Goal: Task Accomplishment & Management: Use online tool/utility

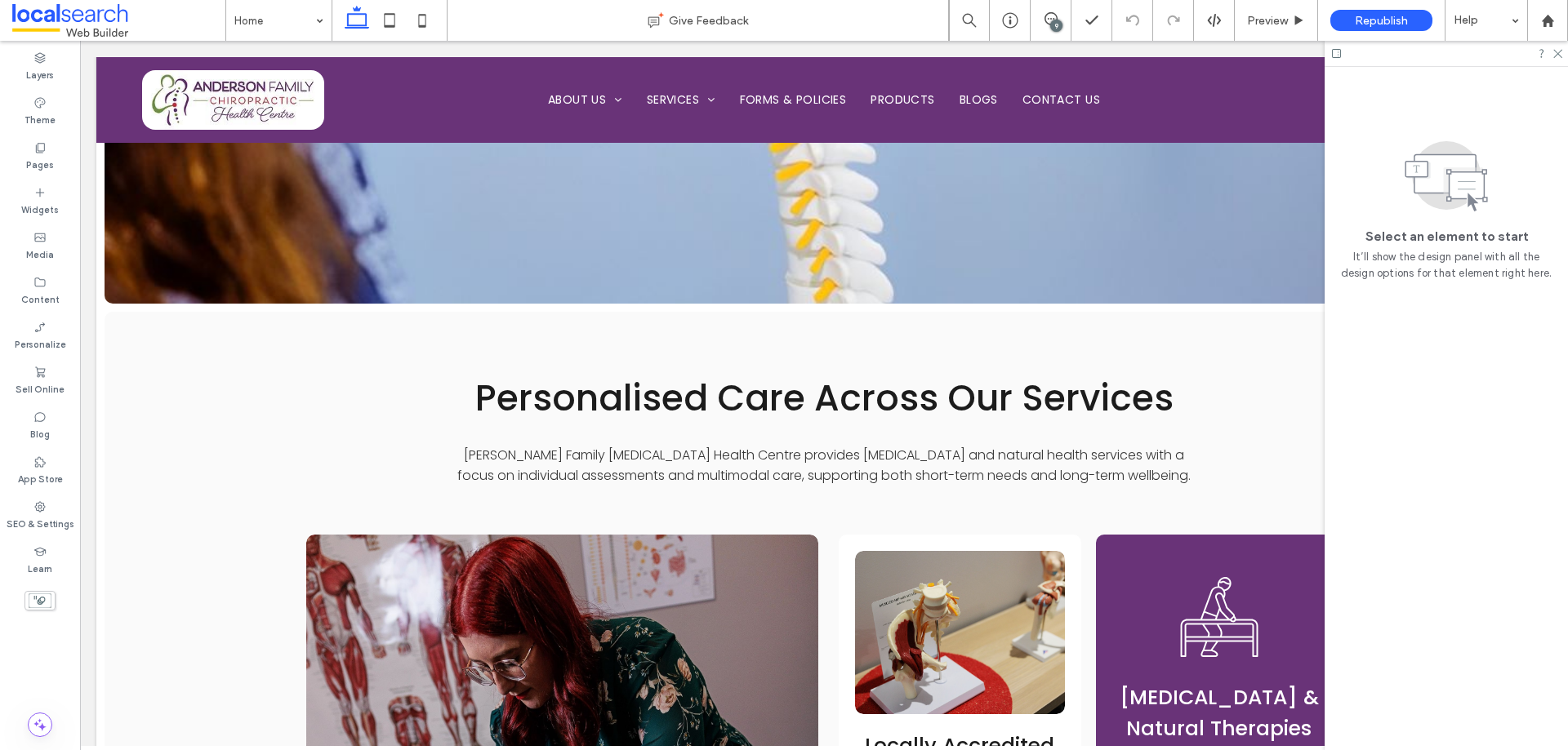
click at [1059, 28] on div "9" at bounding box center [1055, 25] width 12 height 12
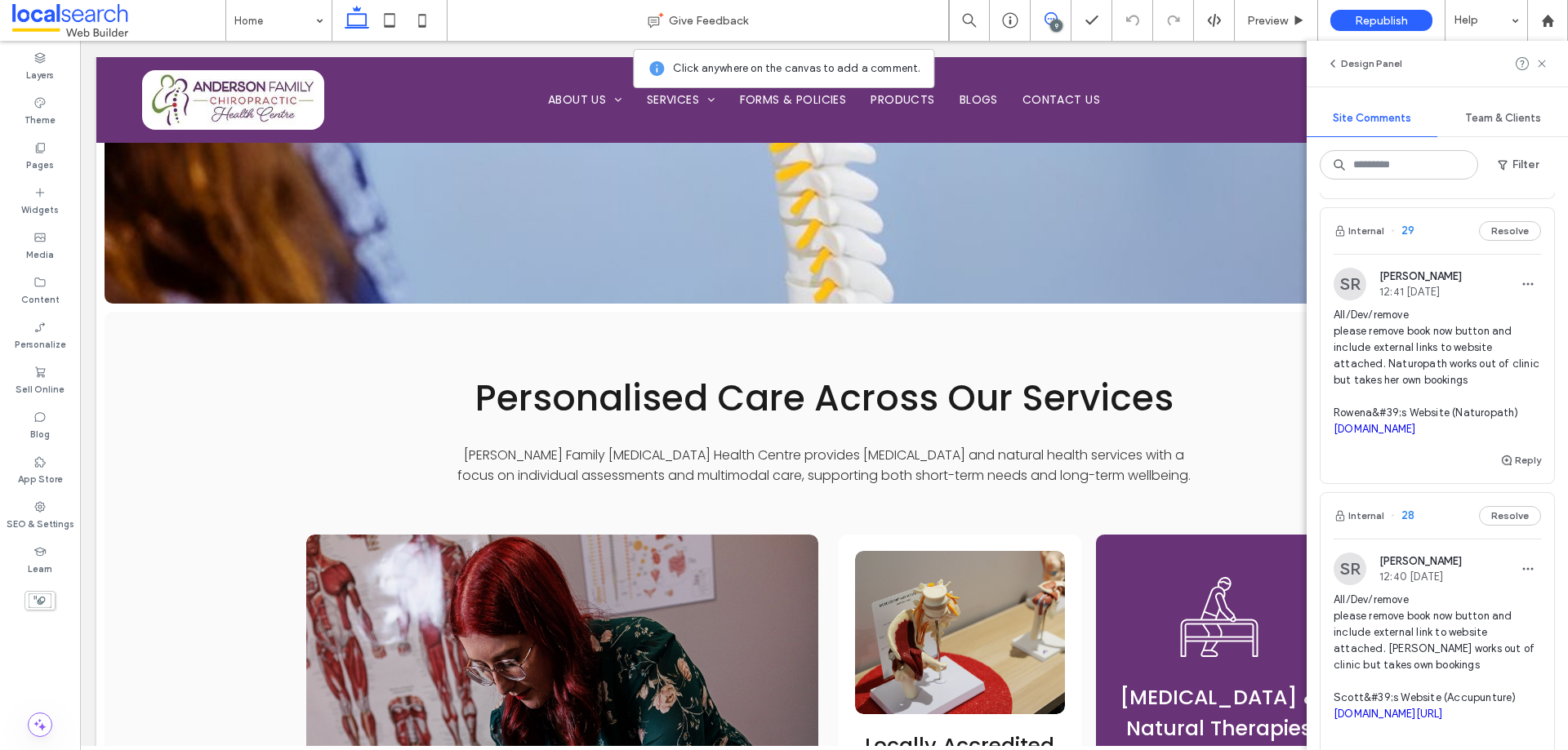
scroll to position [545, 0]
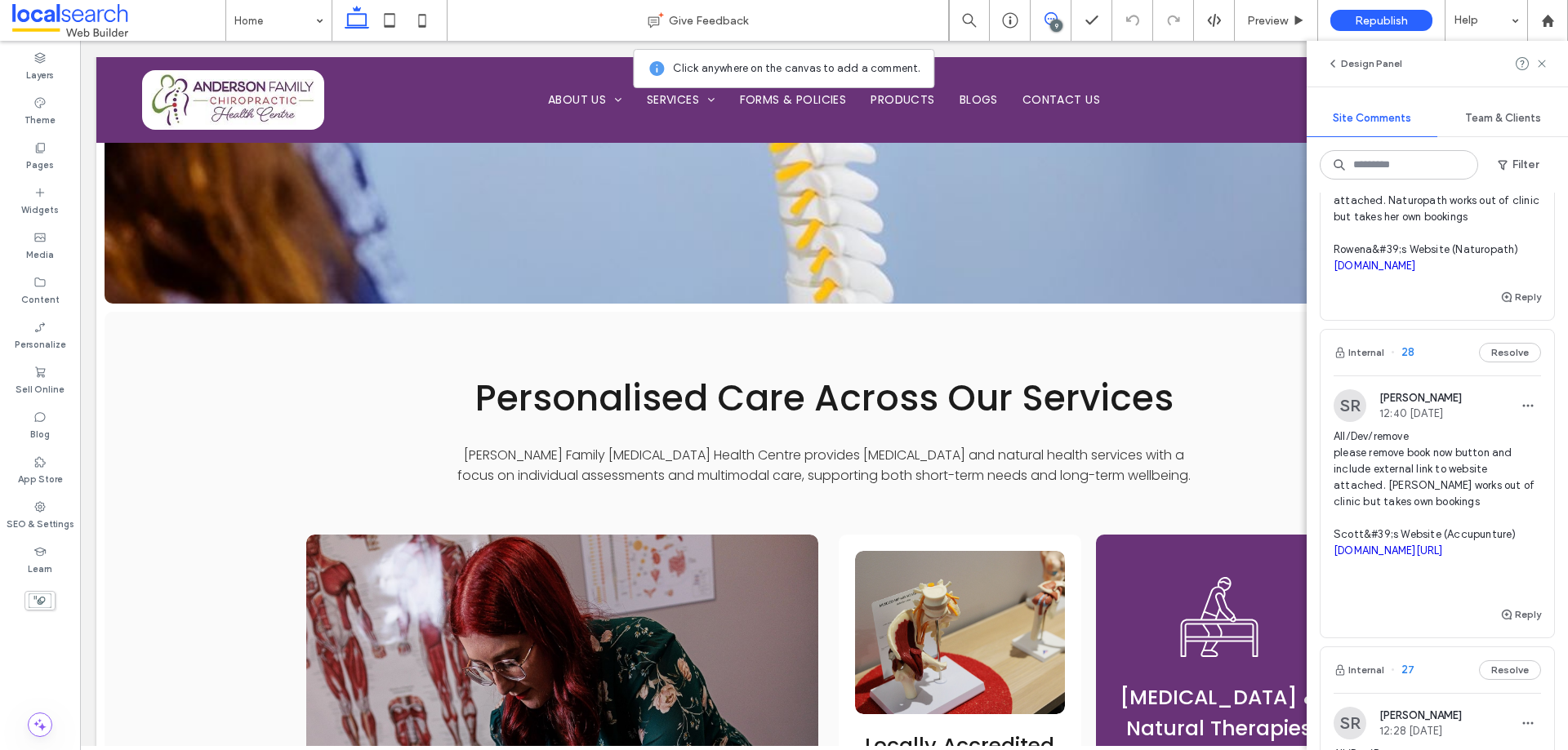
click at [1473, 512] on span "All/Dev/remove please remove book now button and include external link to websi…" at bounding box center [1438, 510] width 208 height 163
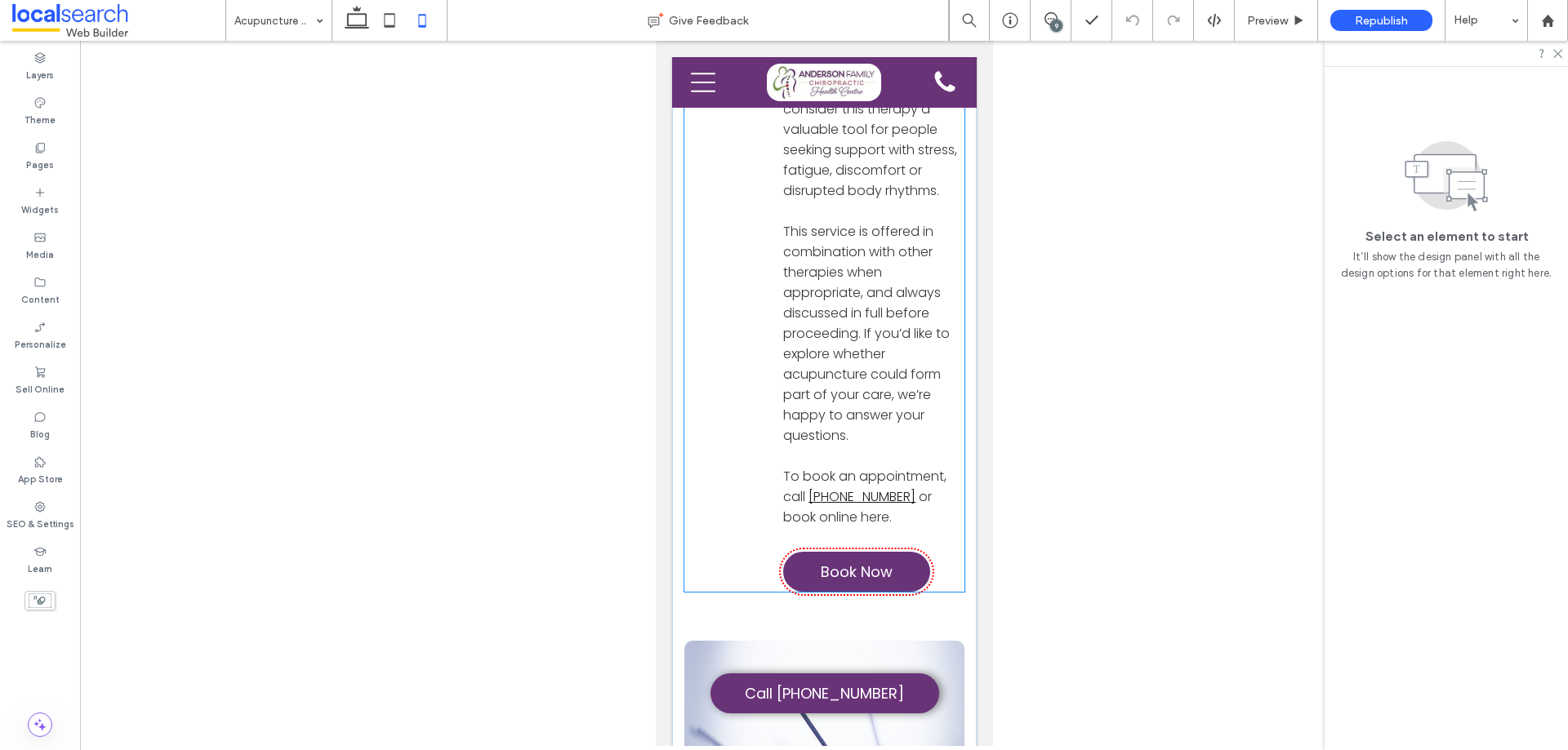
scroll to position [952, 0]
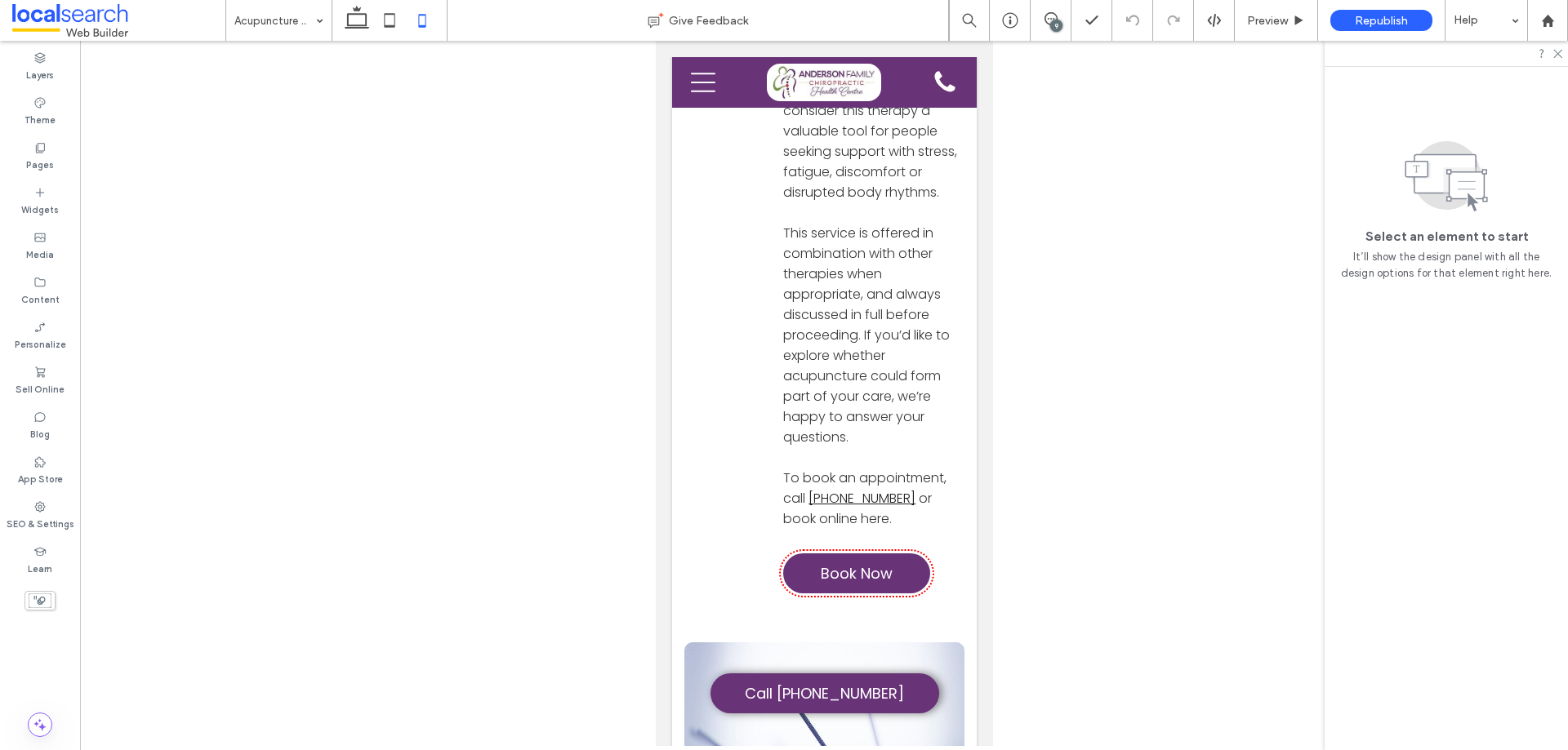
click at [1055, 19] on div "9" at bounding box center [1055, 25] width 12 height 12
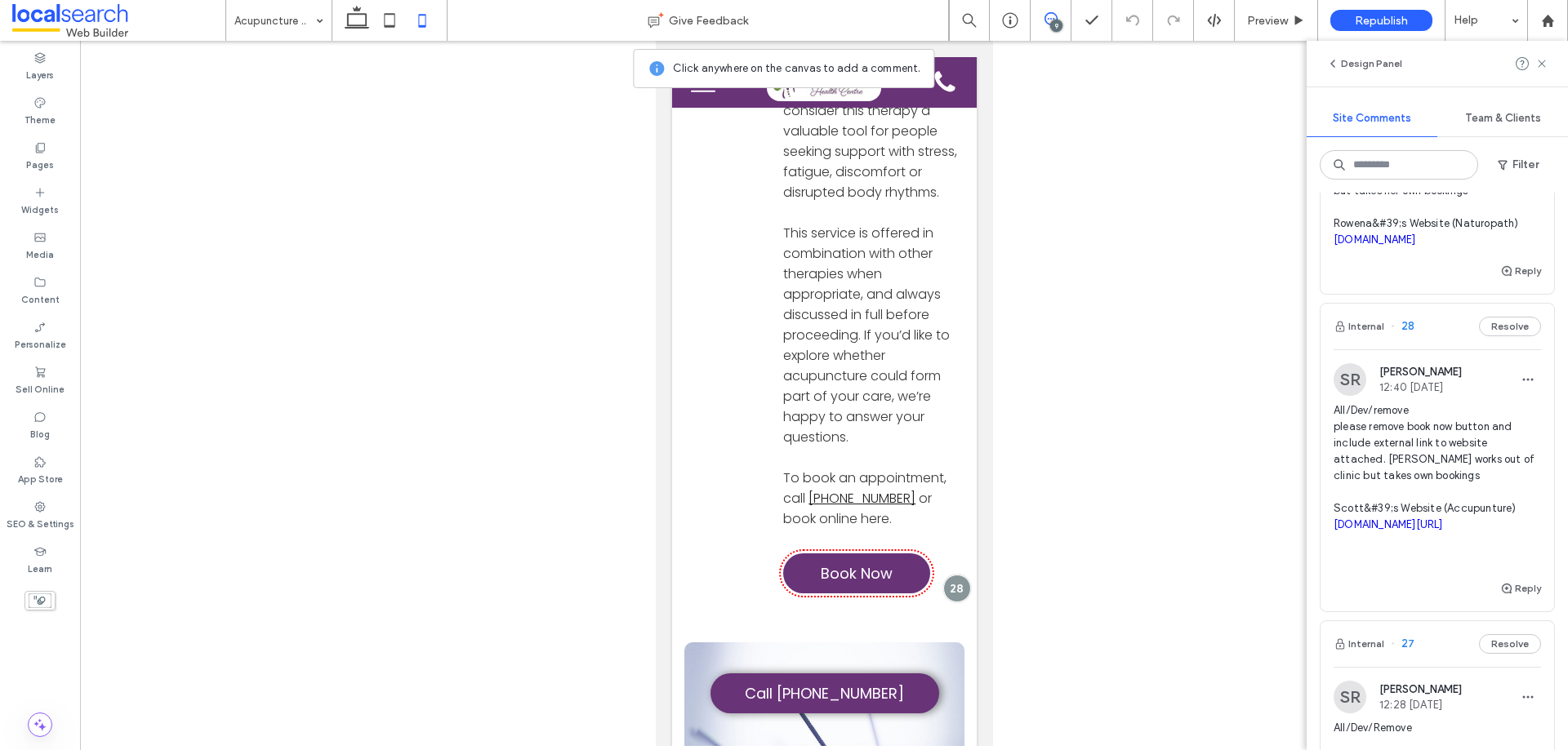
drag, startPoint x: 1336, startPoint y: 425, endPoint x: 1380, endPoint y: 562, distance: 143.9
click at [1380, 562] on span "All/Dev/remove please remove book now button and include external link to websi…" at bounding box center [1438, 484] width 208 height 163
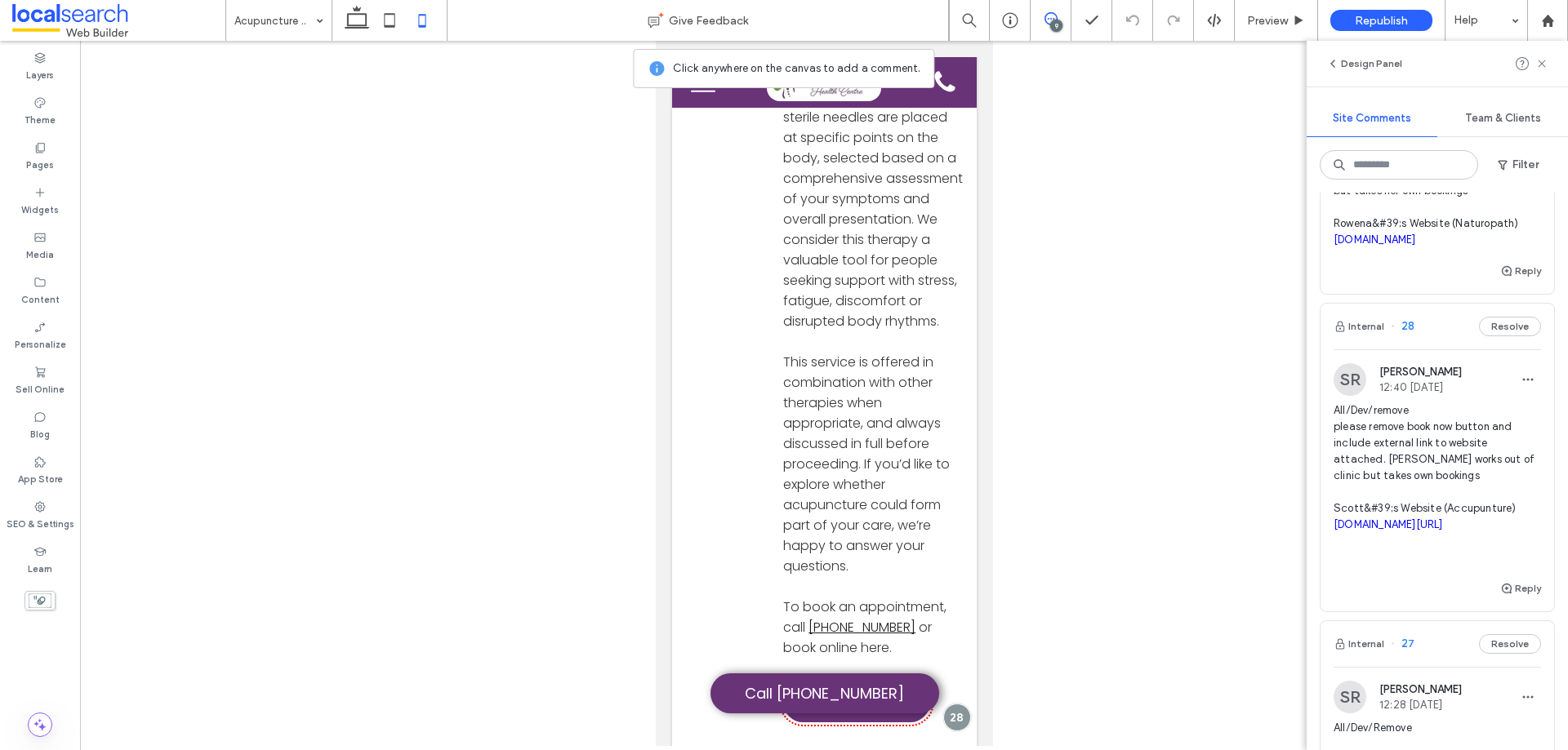
scroll to position [543, 0]
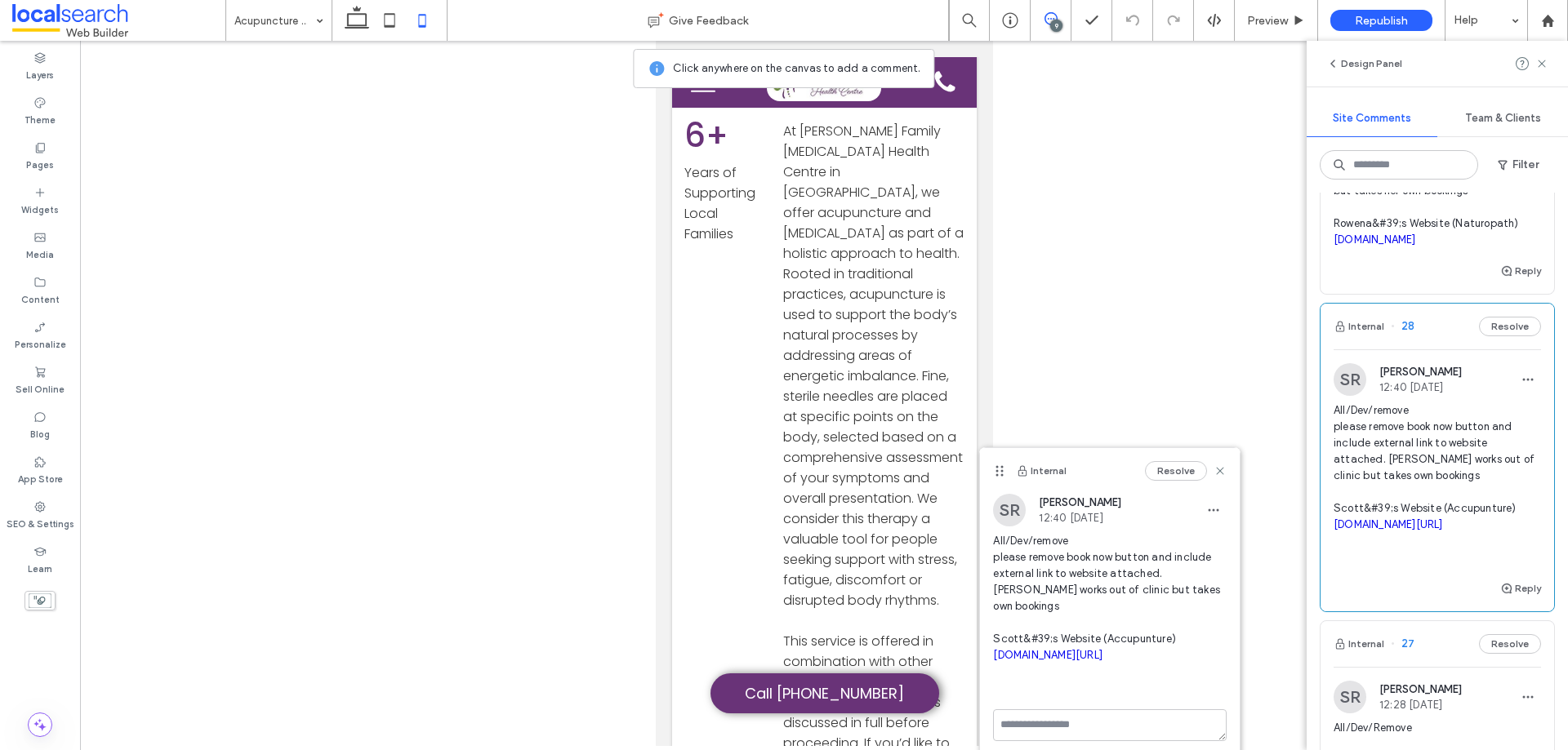
copy span "All/Dev/remove please remove book now button and include external link to websi…"
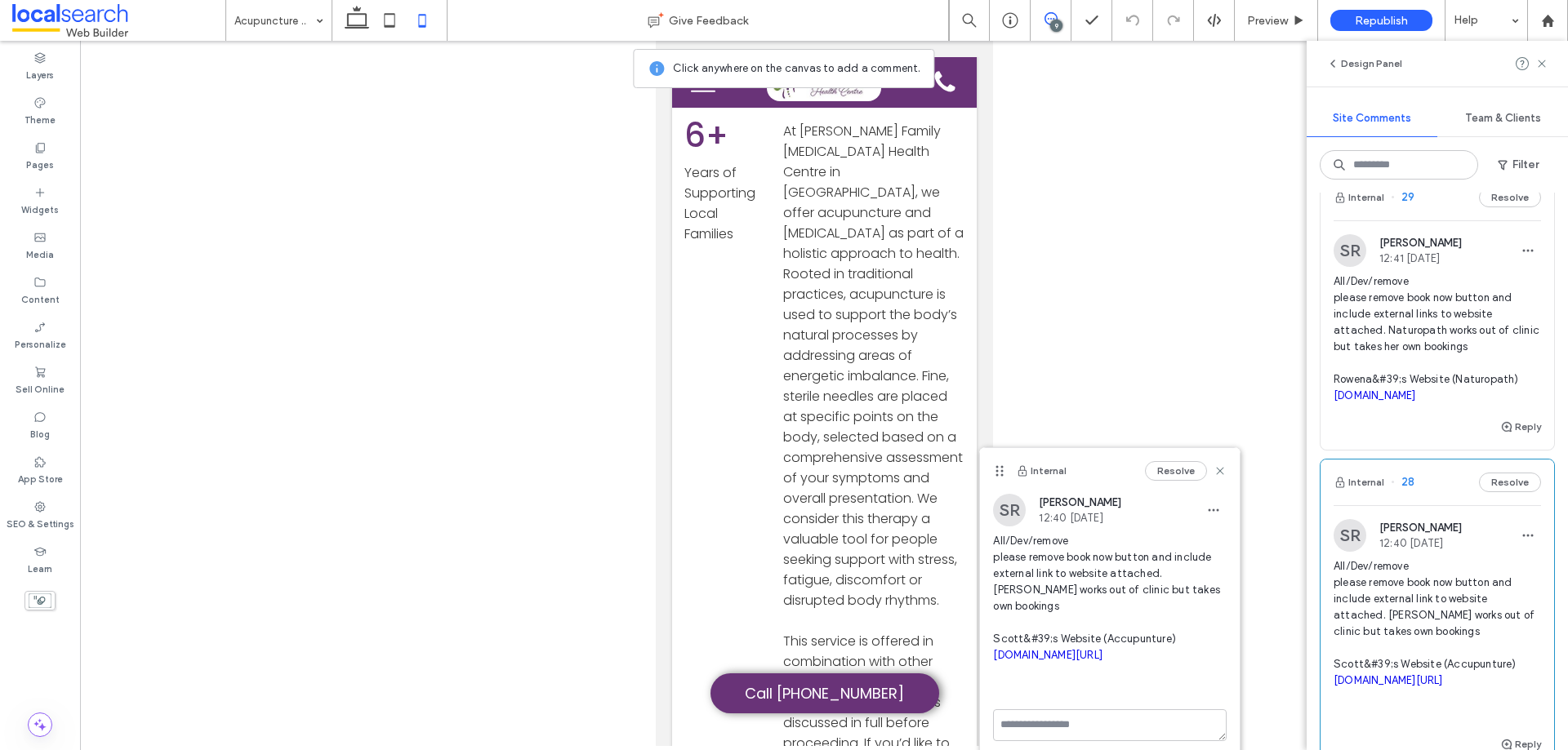
scroll to position [327, 0]
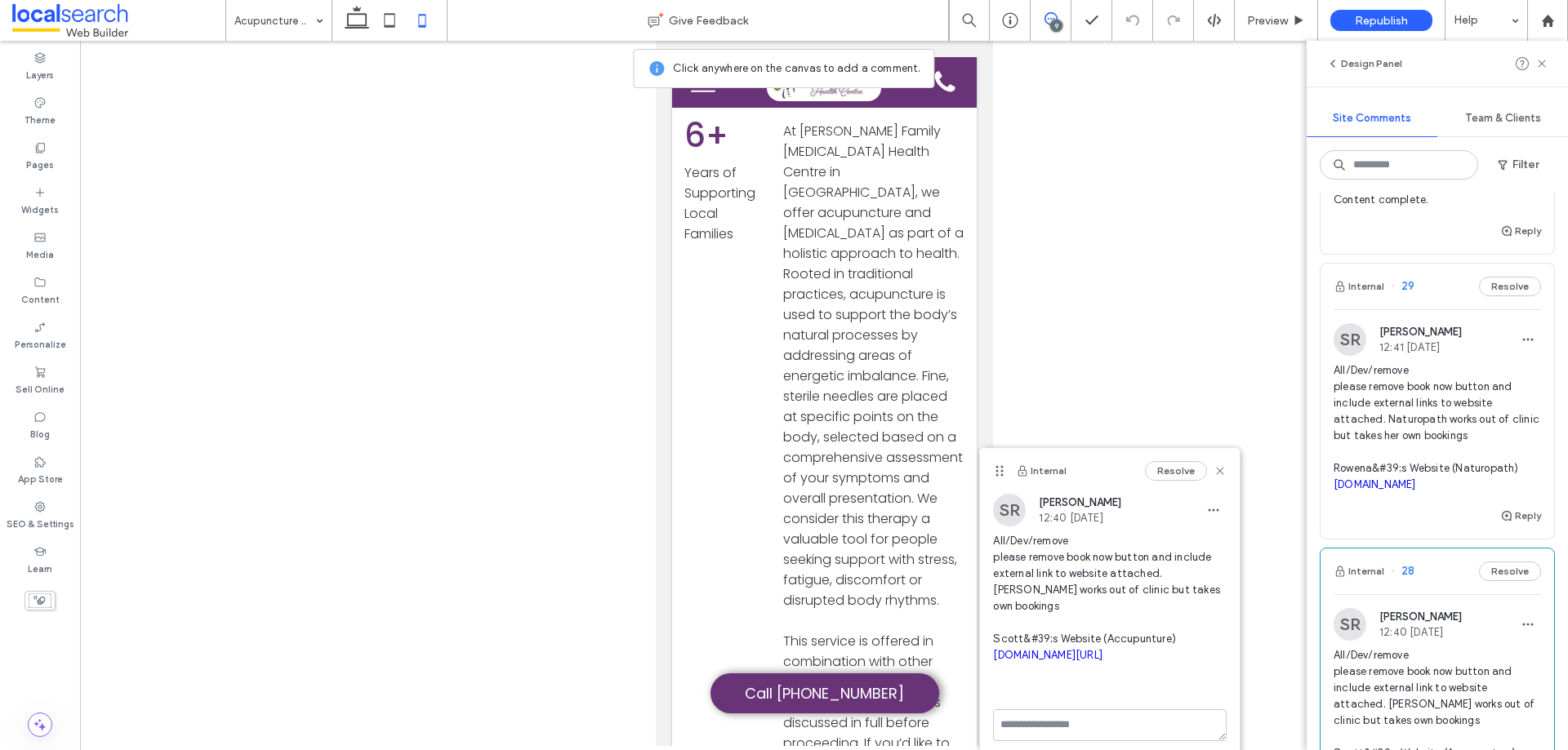
click at [1506, 426] on span "All/Dev/remove please remove book now button and include external links to webs…" at bounding box center [1438, 428] width 208 height 130
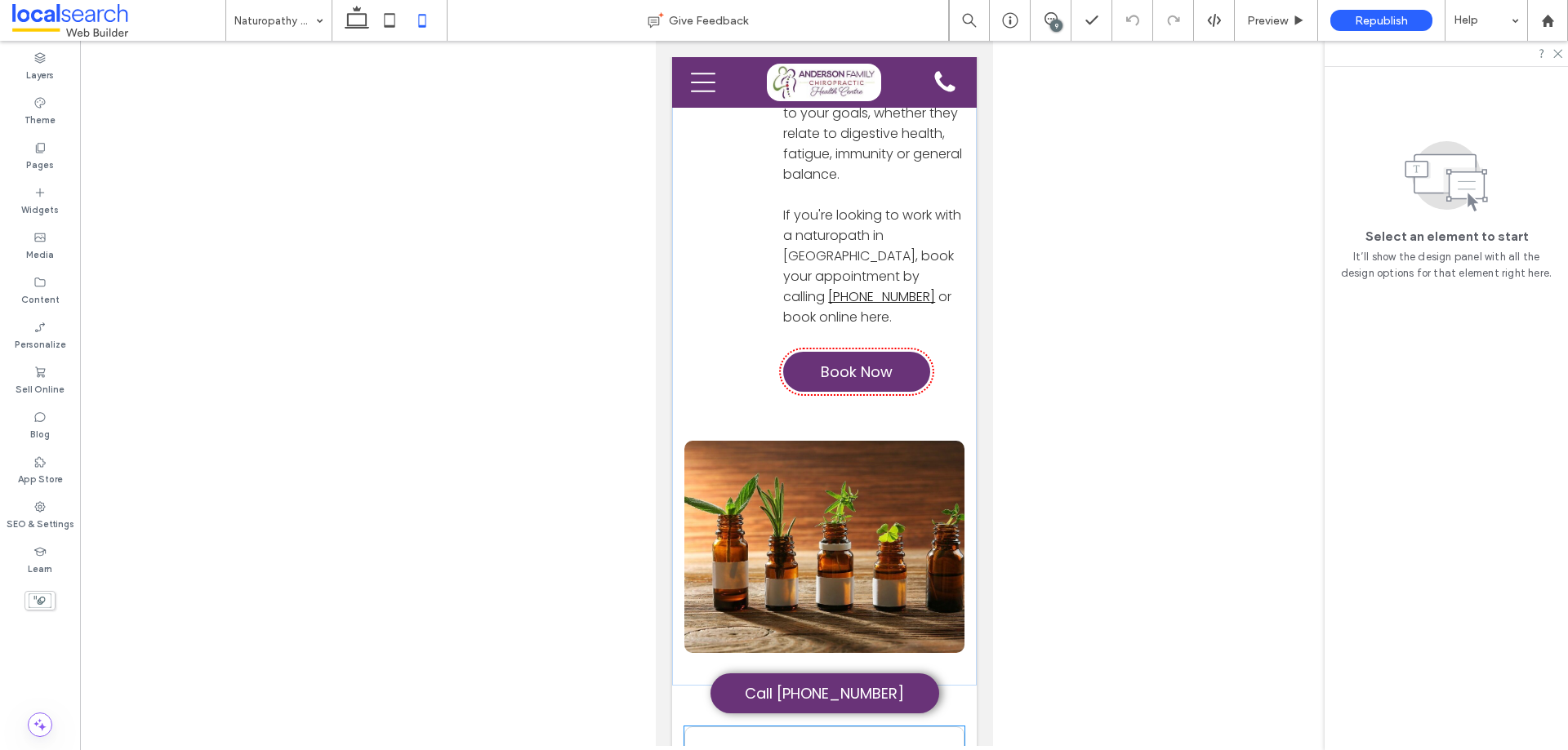
scroll to position [898, 0]
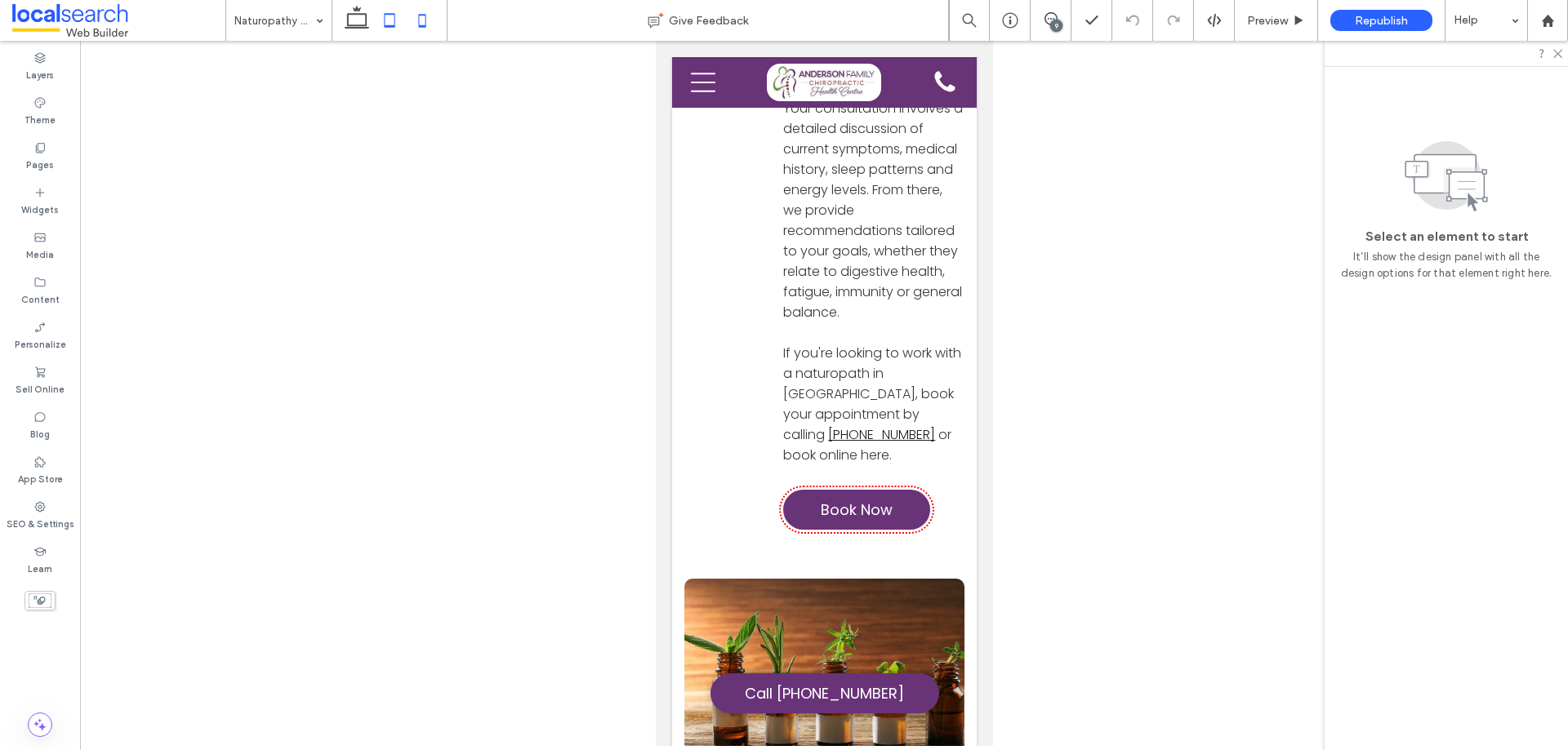
click at [391, 23] on icon at bounding box center [389, 20] width 33 height 33
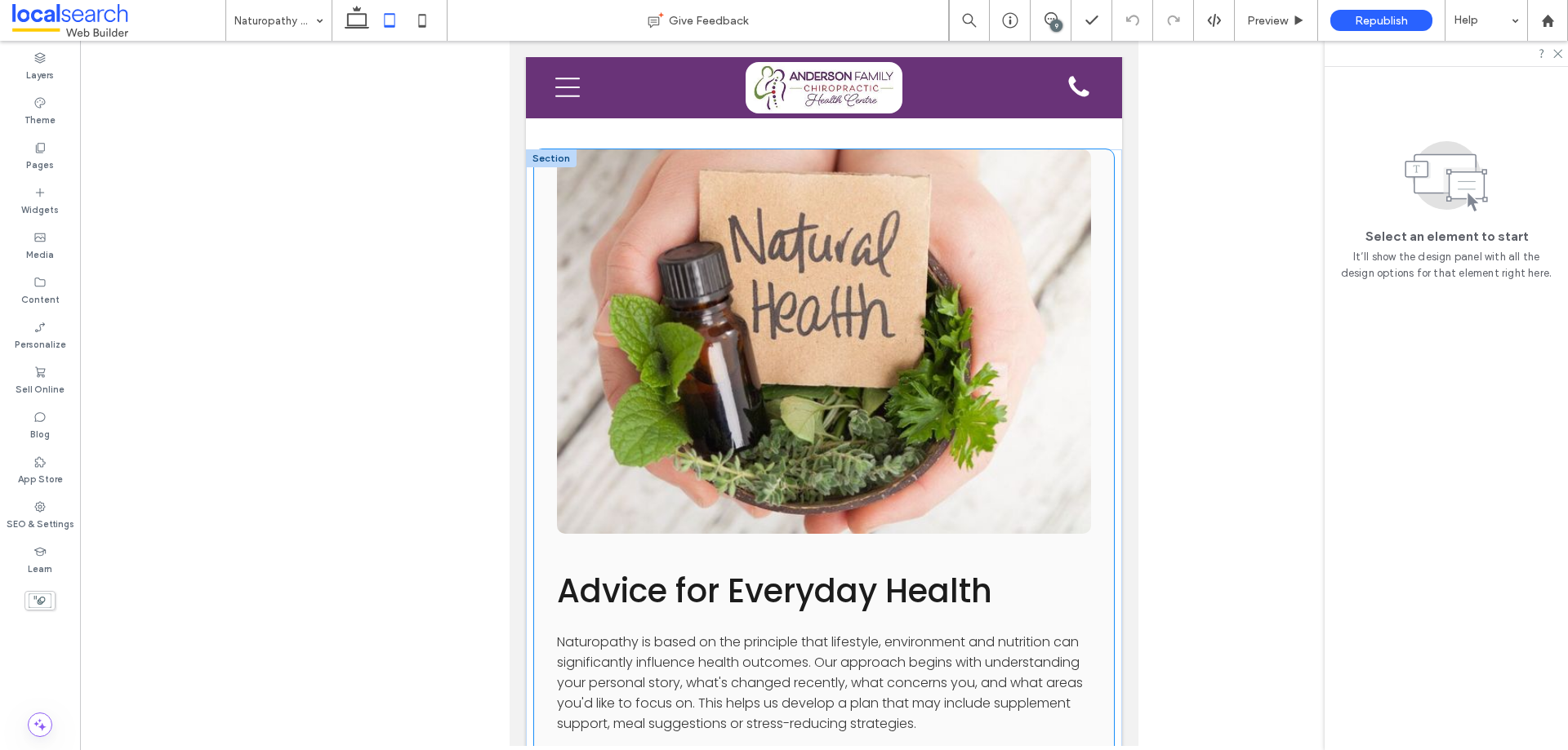
scroll to position [2122, 0]
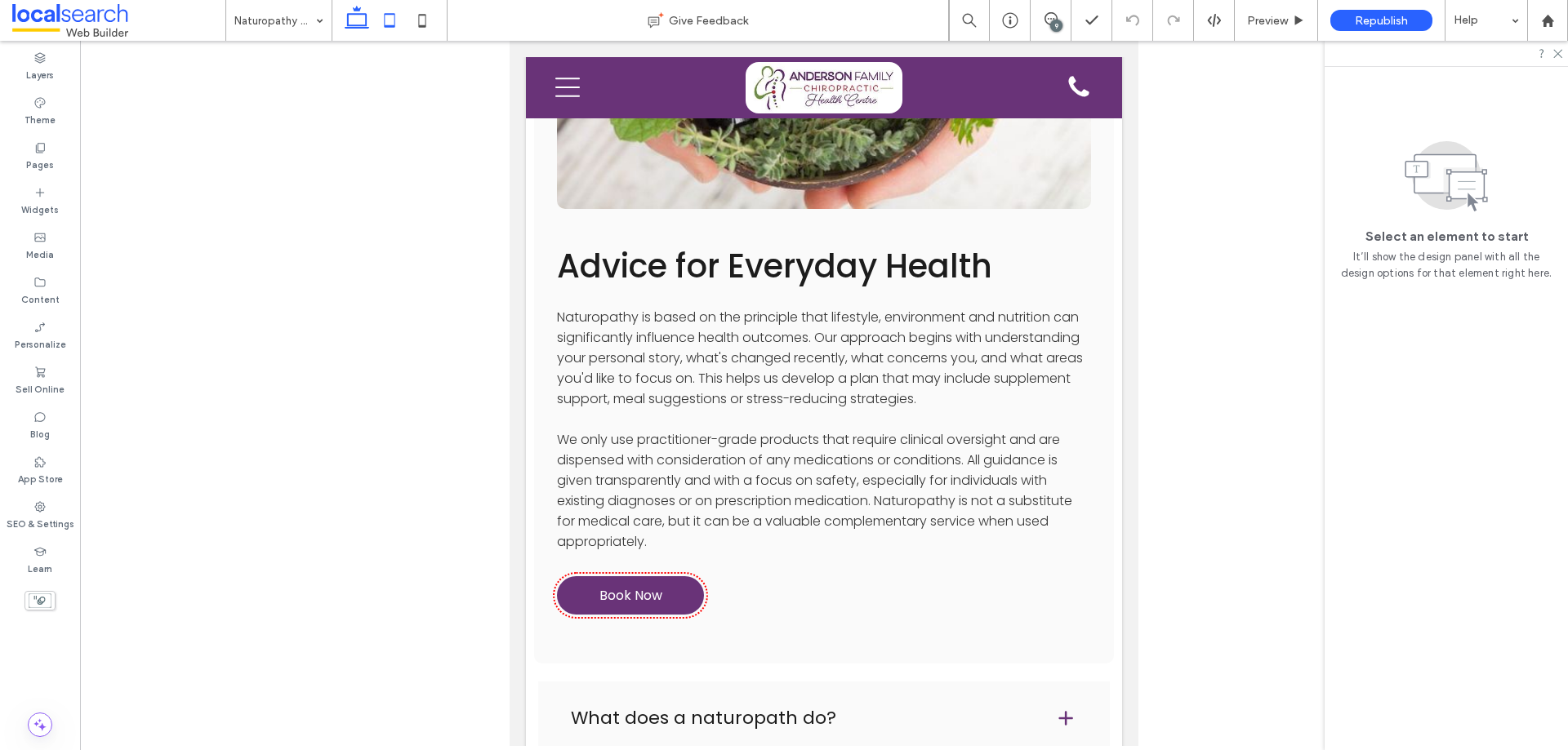
click at [364, 30] on icon at bounding box center [357, 20] width 33 height 33
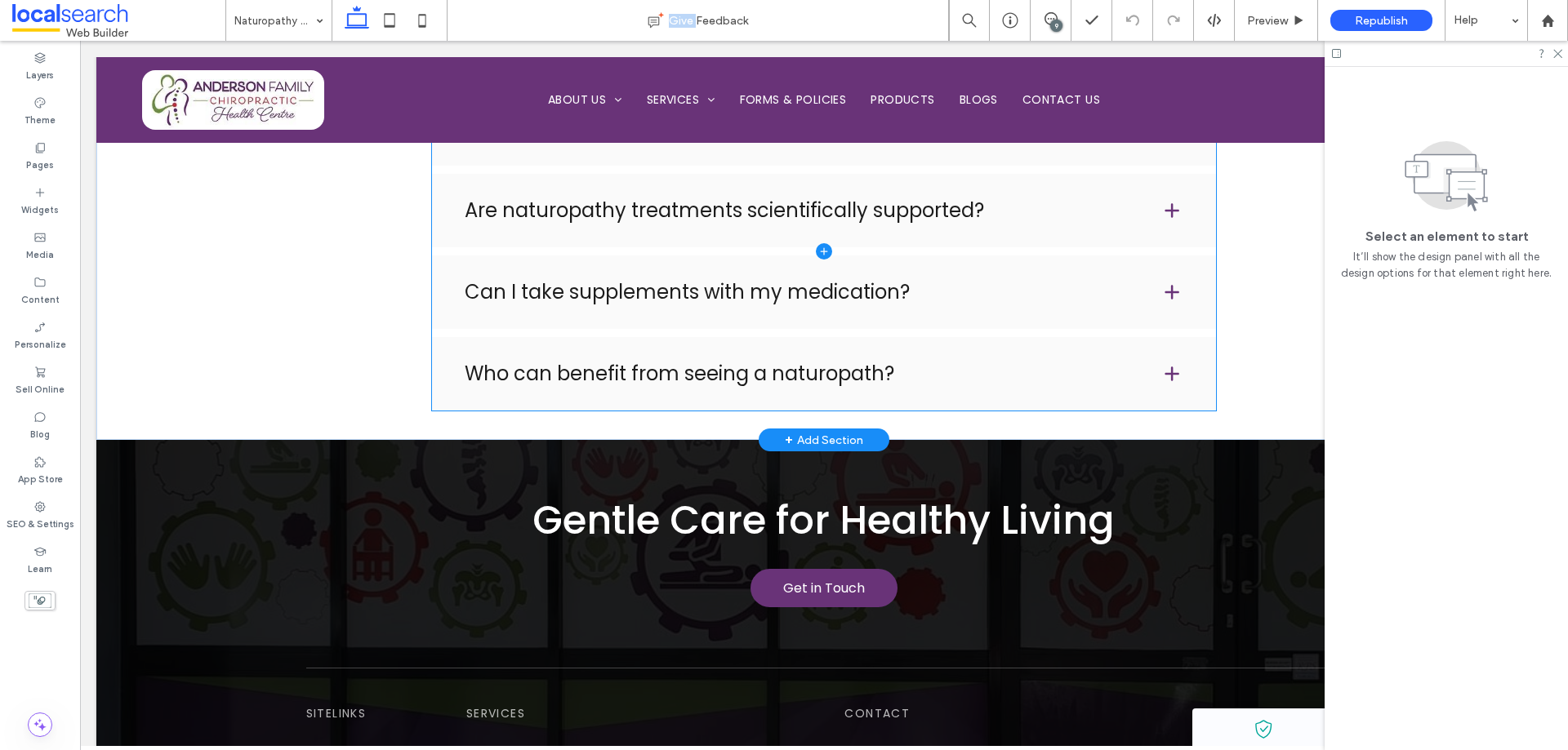
scroll to position [2657, 0]
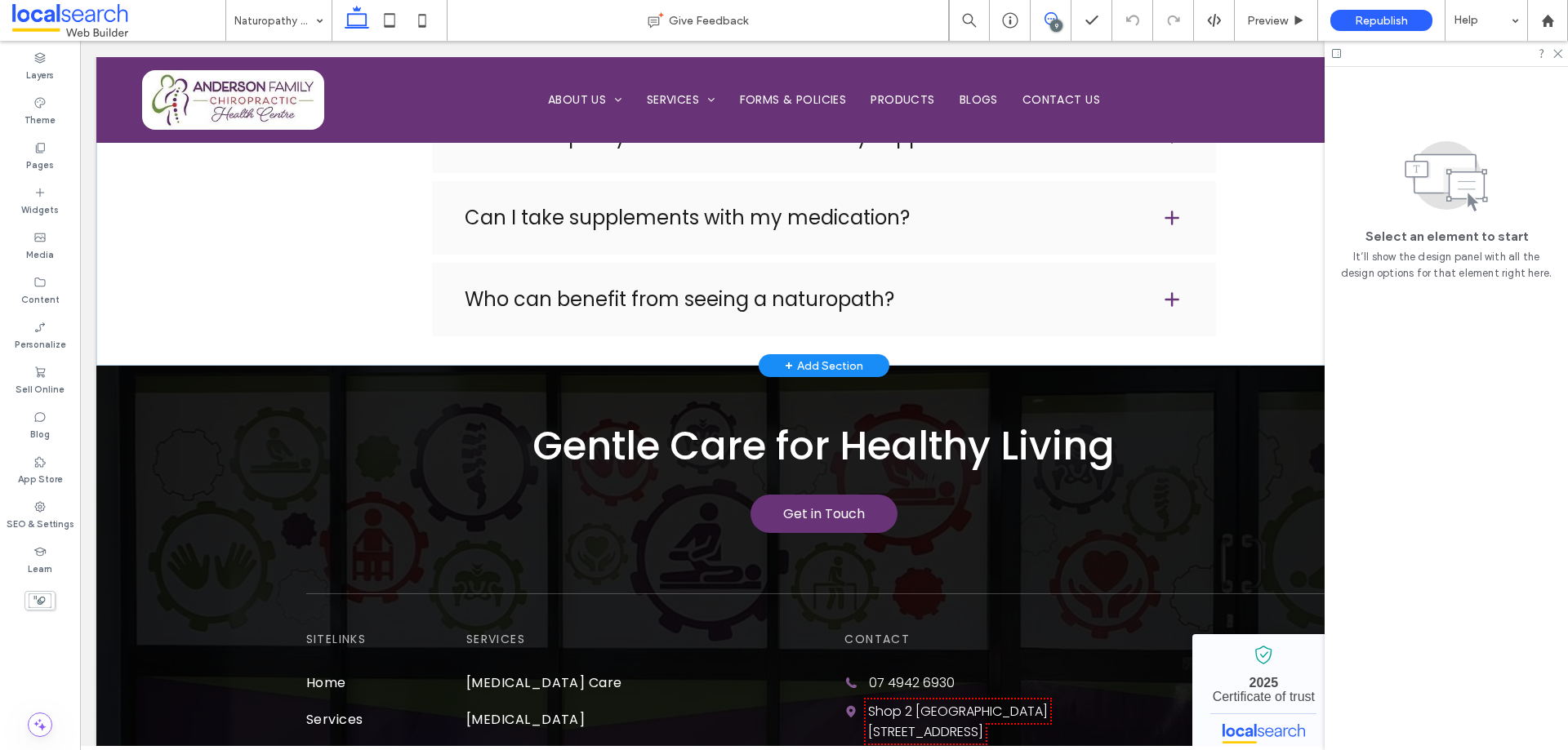
click at [1061, 12] on span at bounding box center [1051, 18] width 40 height 13
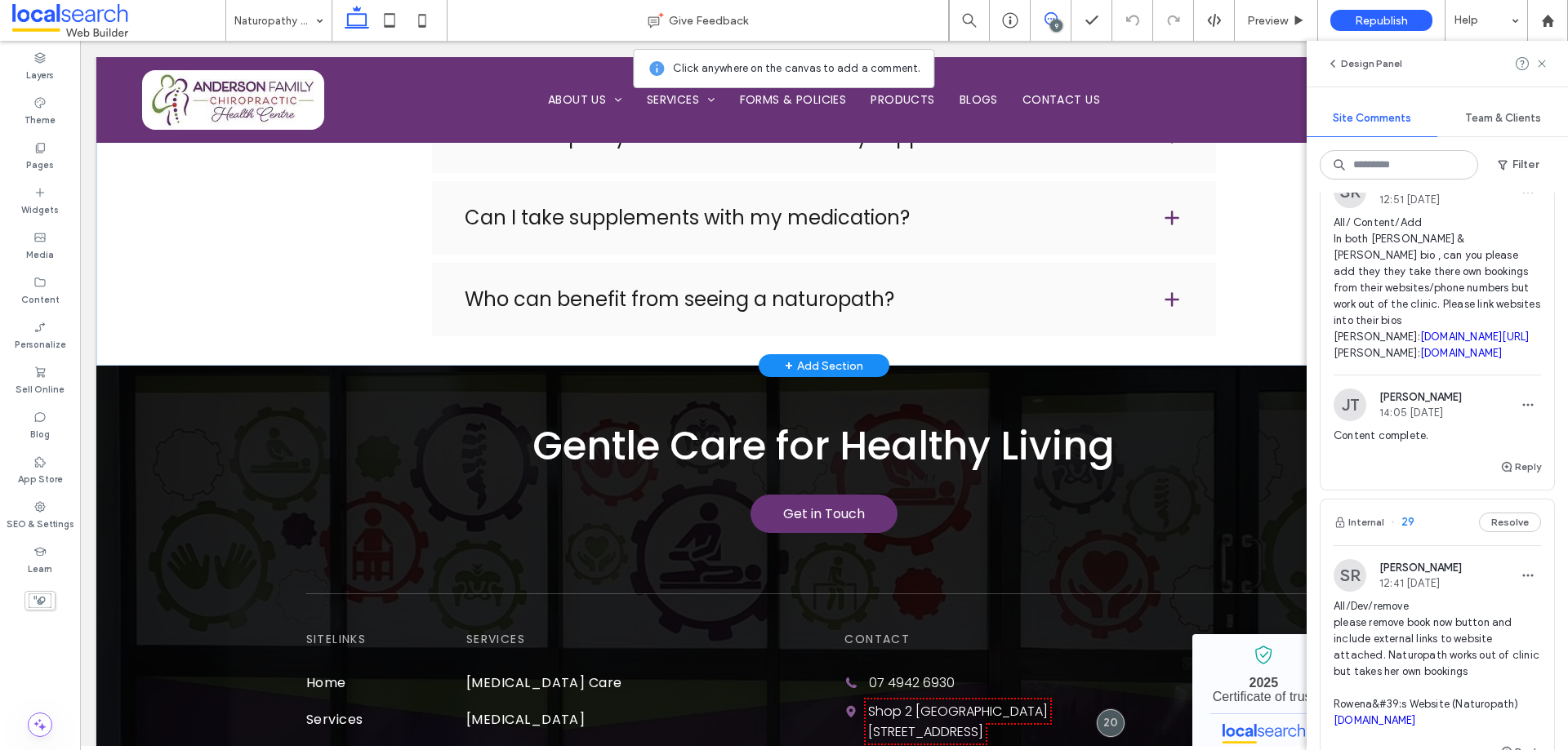
scroll to position [245, 0]
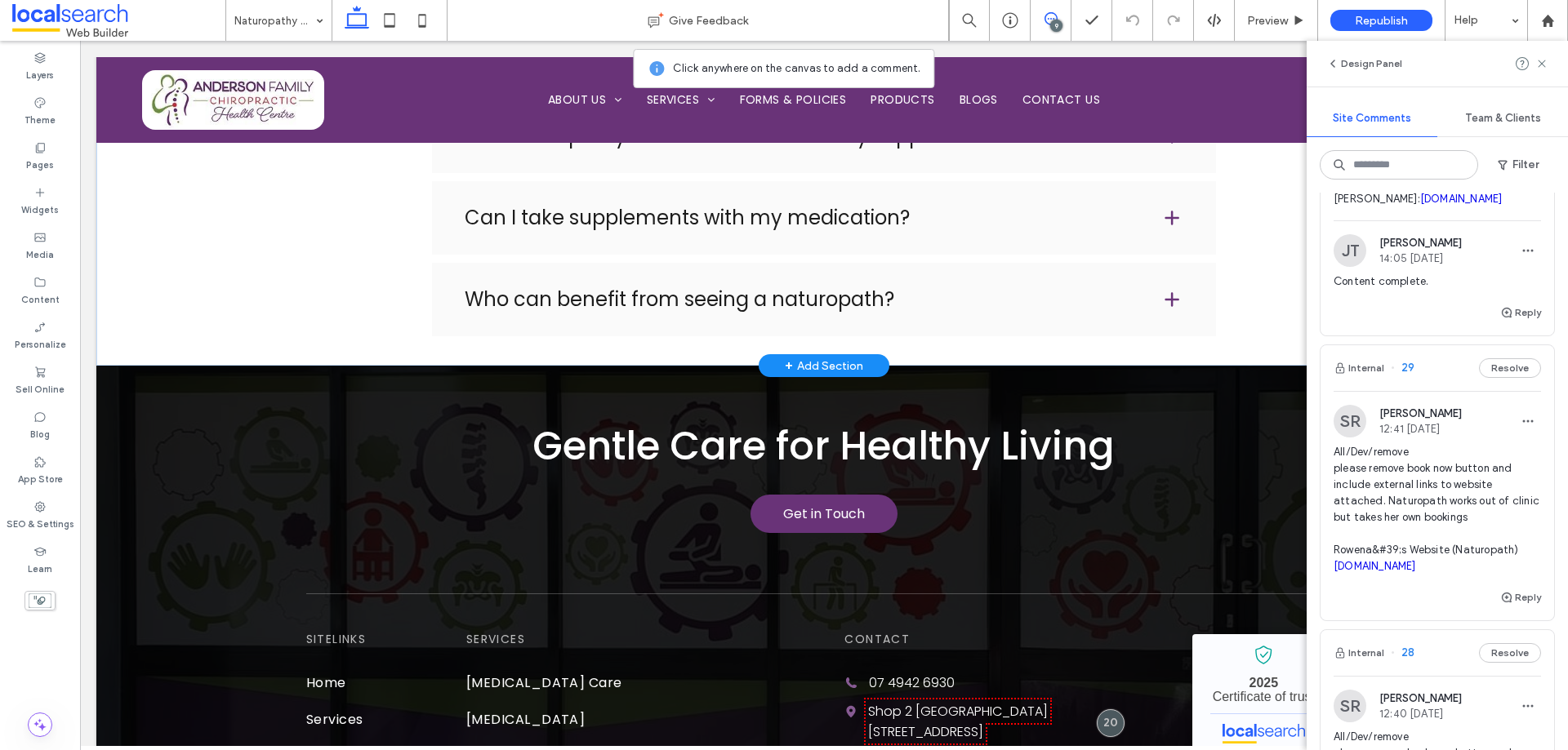
click at [1403, 572] on link "[DOMAIN_NAME]" at bounding box center [1375, 565] width 83 height 12
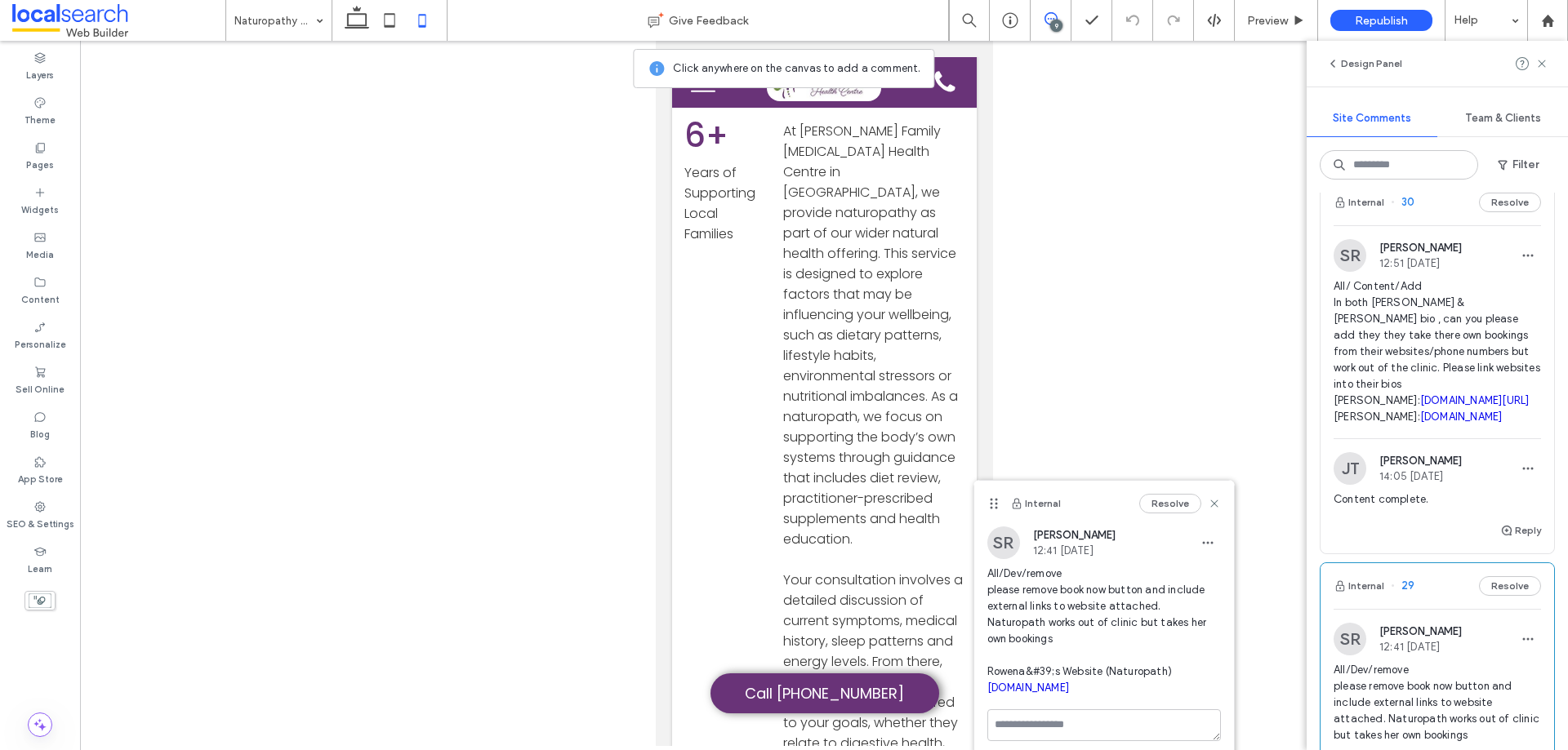
scroll to position [0, 0]
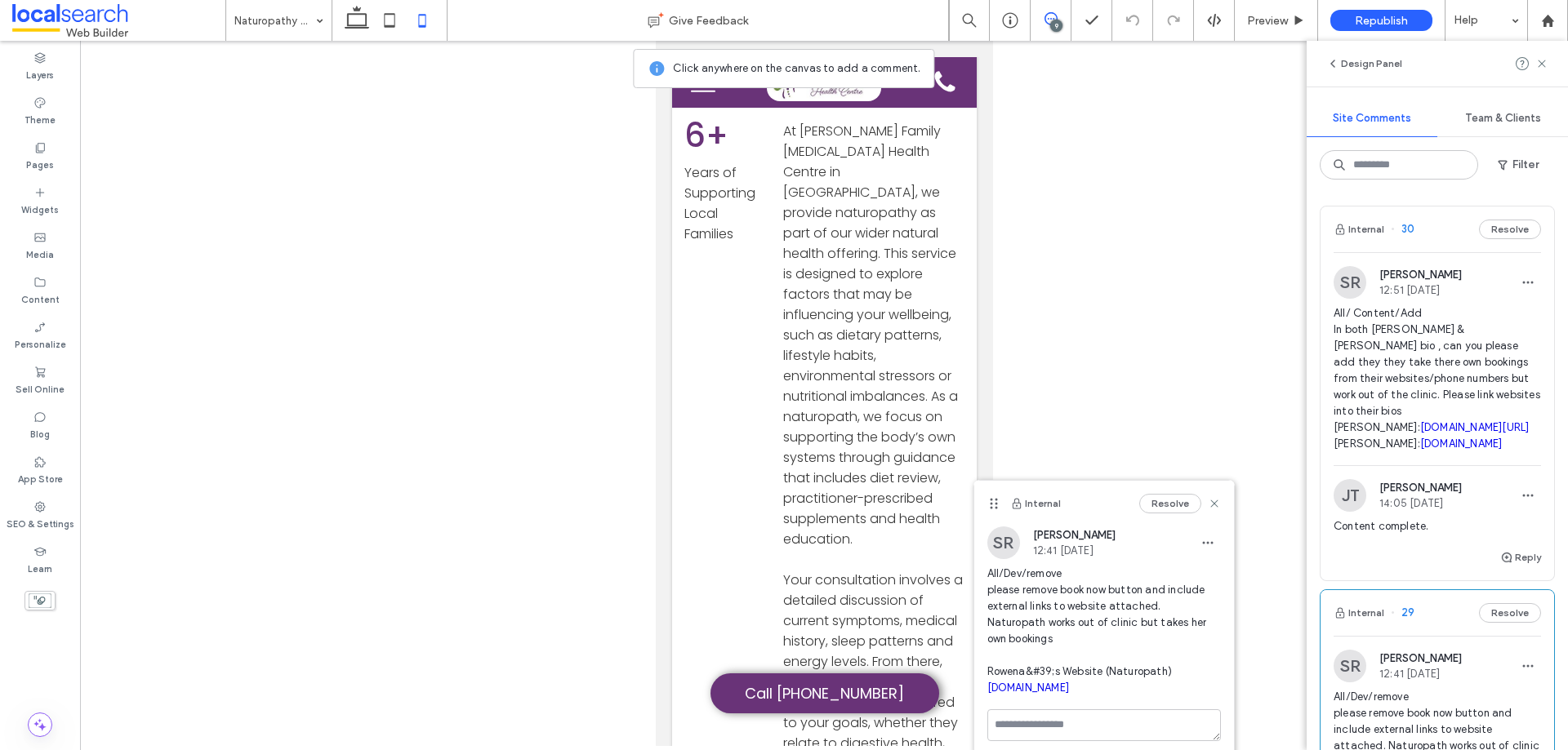
click at [1461, 274] on span "[PERSON_NAME]" at bounding box center [1421, 274] width 83 height 12
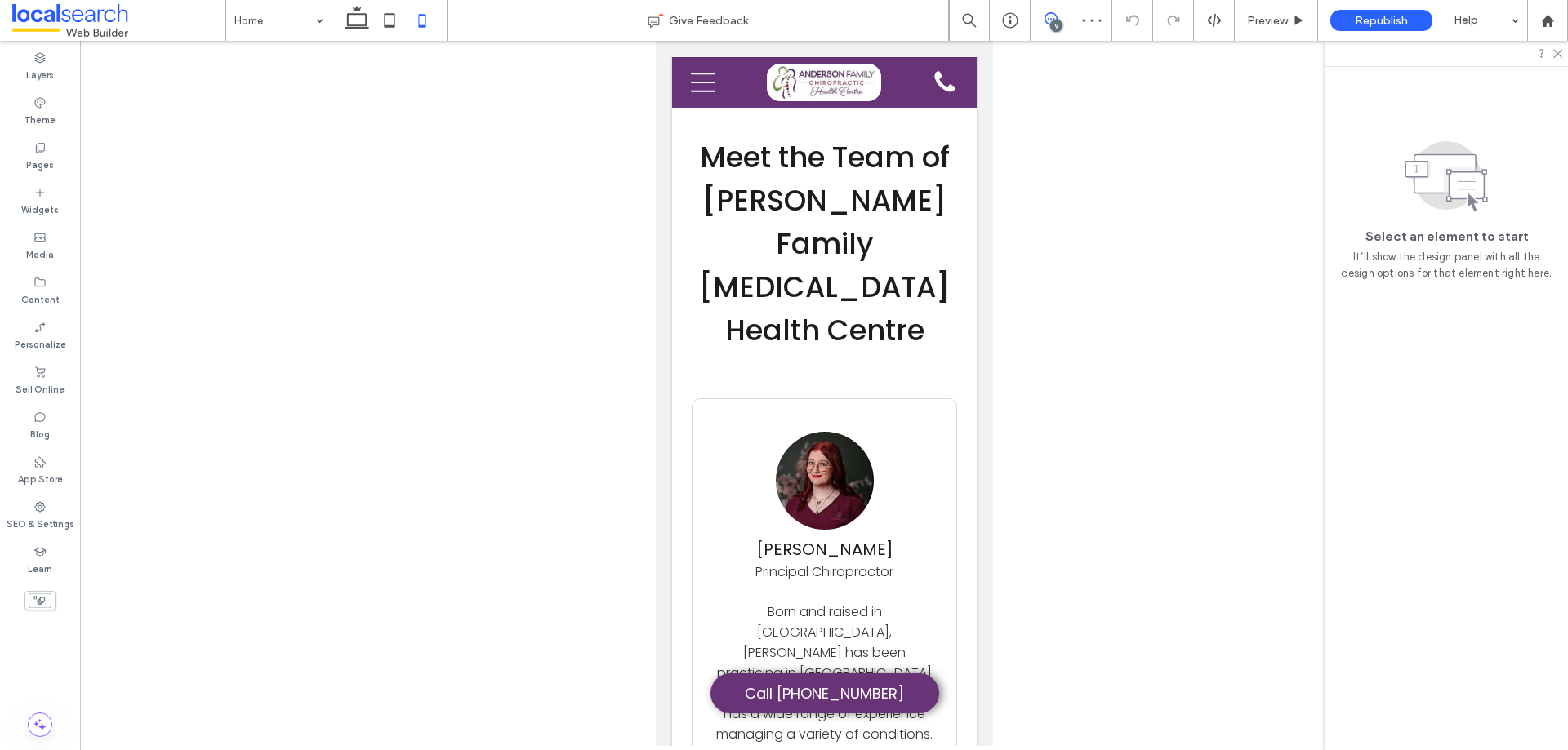
click at [1057, 18] on use at bounding box center [1051, 18] width 13 height 13
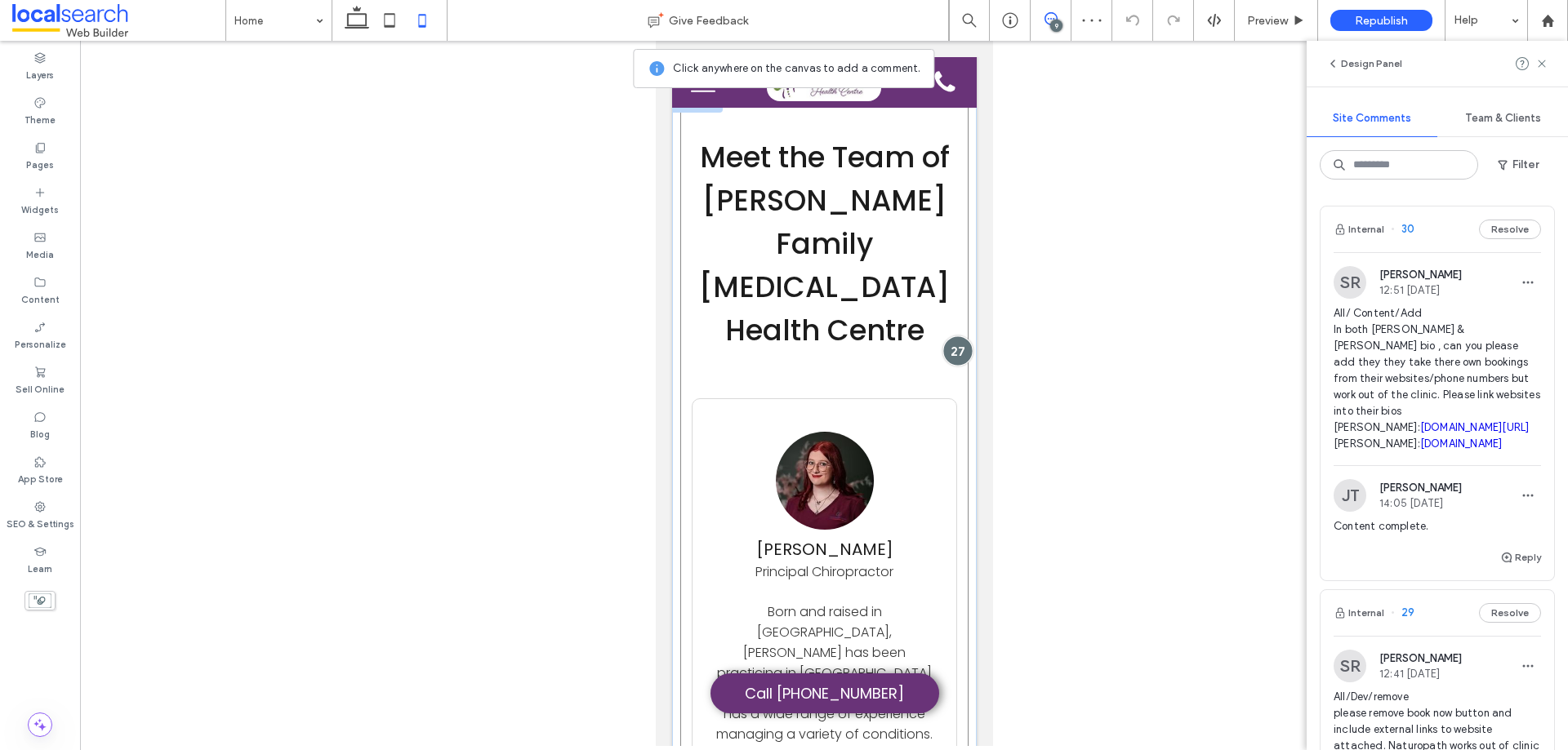
click at [942, 335] on div at bounding box center [957, 350] width 30 height 30
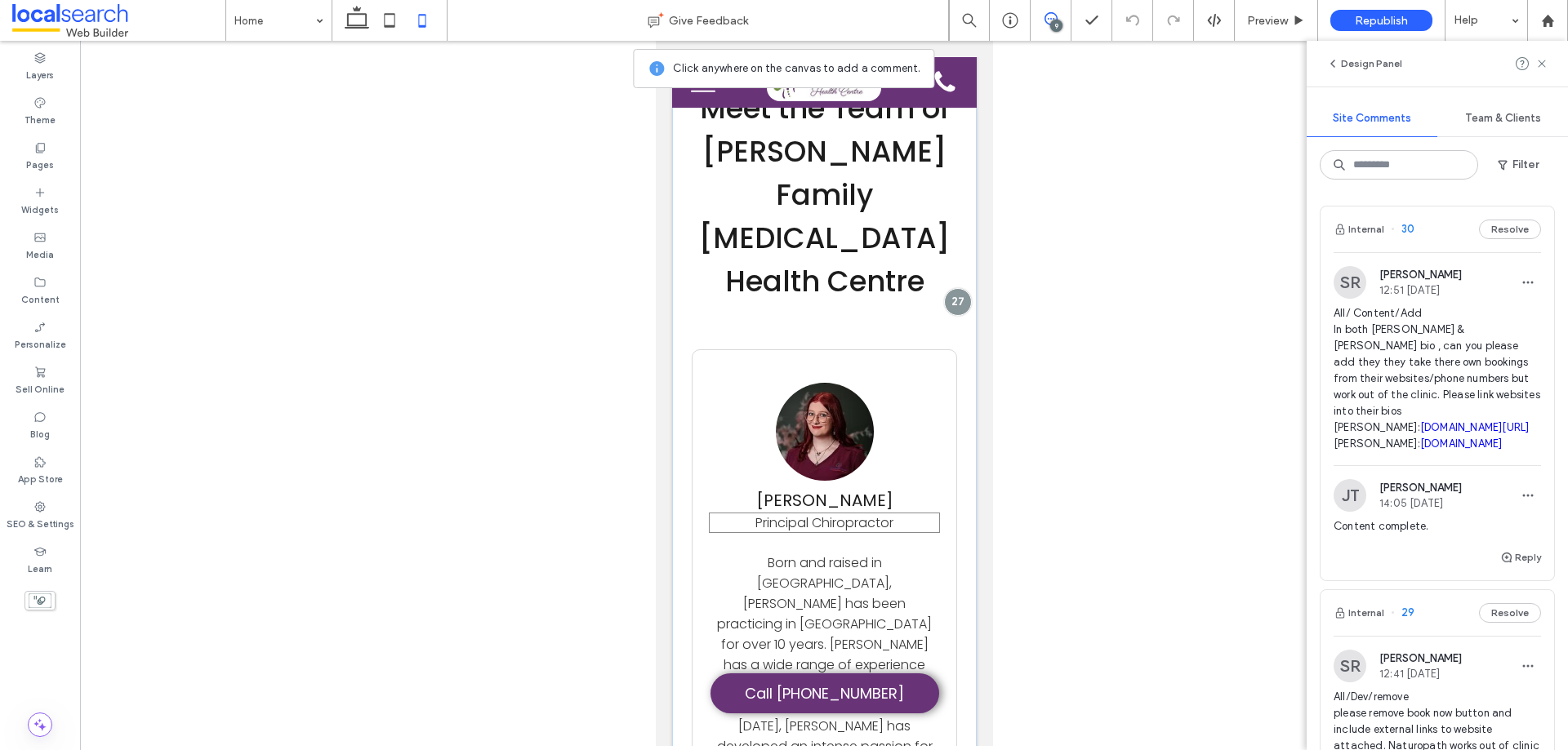
scroll to position [5353, 0]
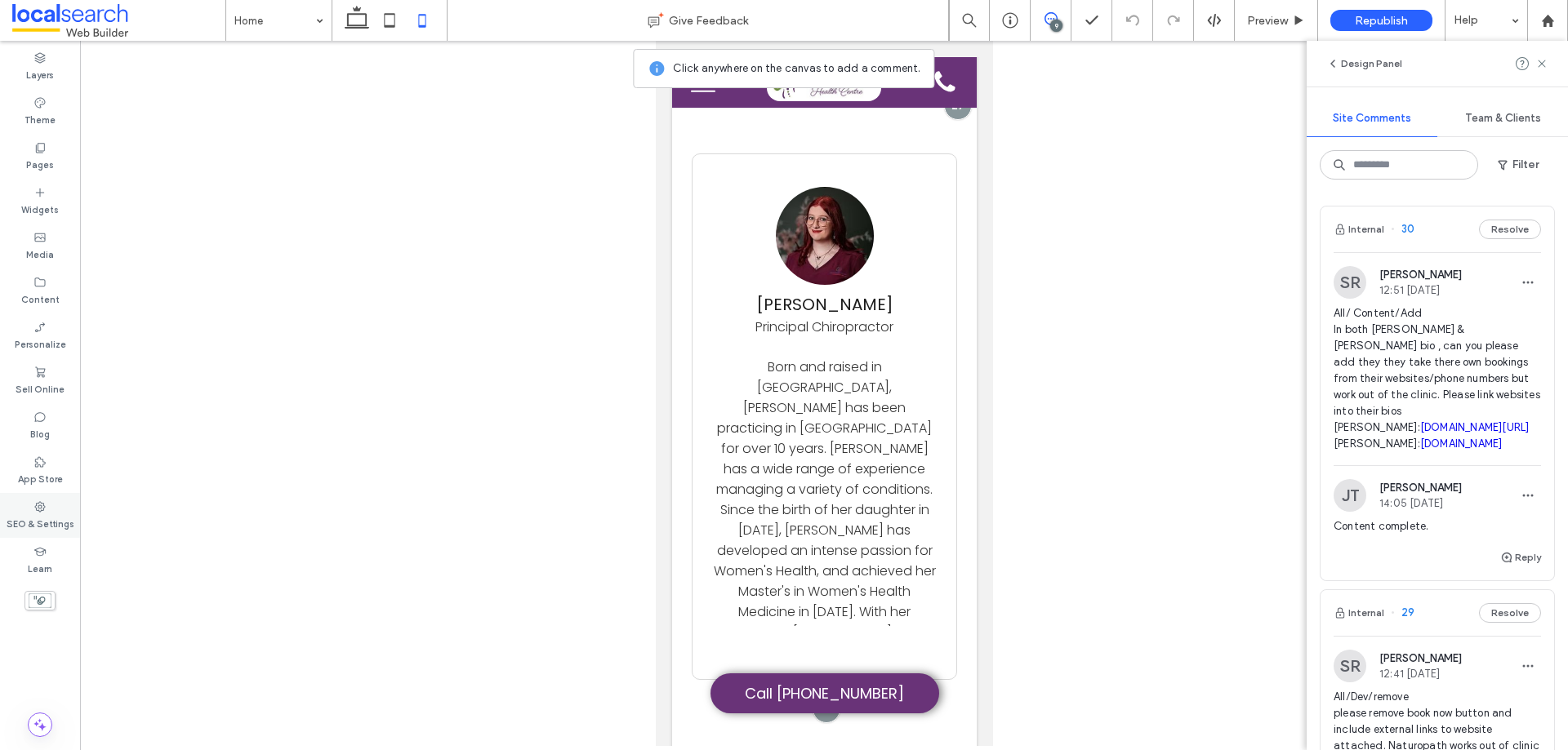
click at [26, 516] on label "SEO & Settings" at bounding box center [40, 522] width 68 height 18
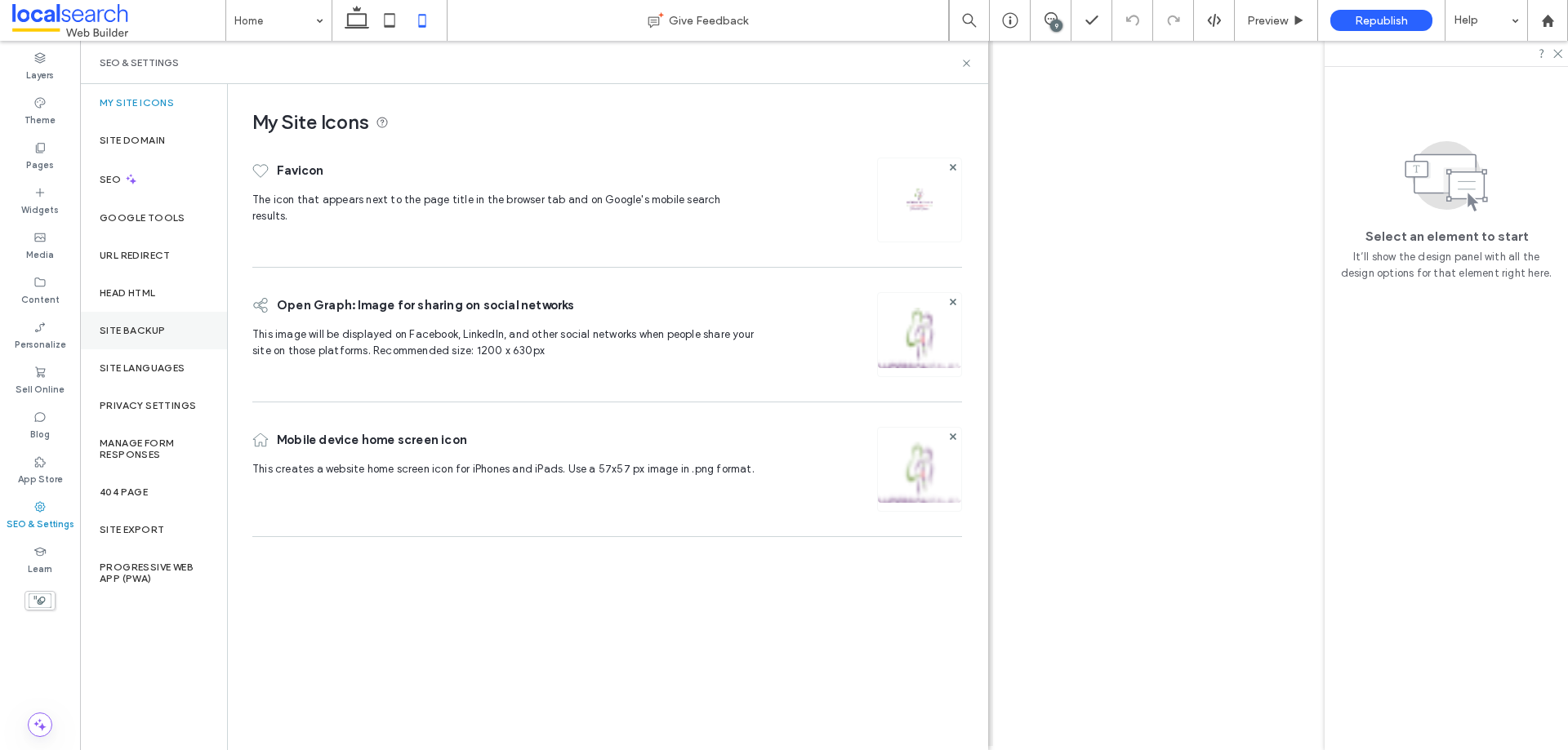
click at [152, 330] on label "Site Backup" at bounding box center [131, 330] width 65 height 11
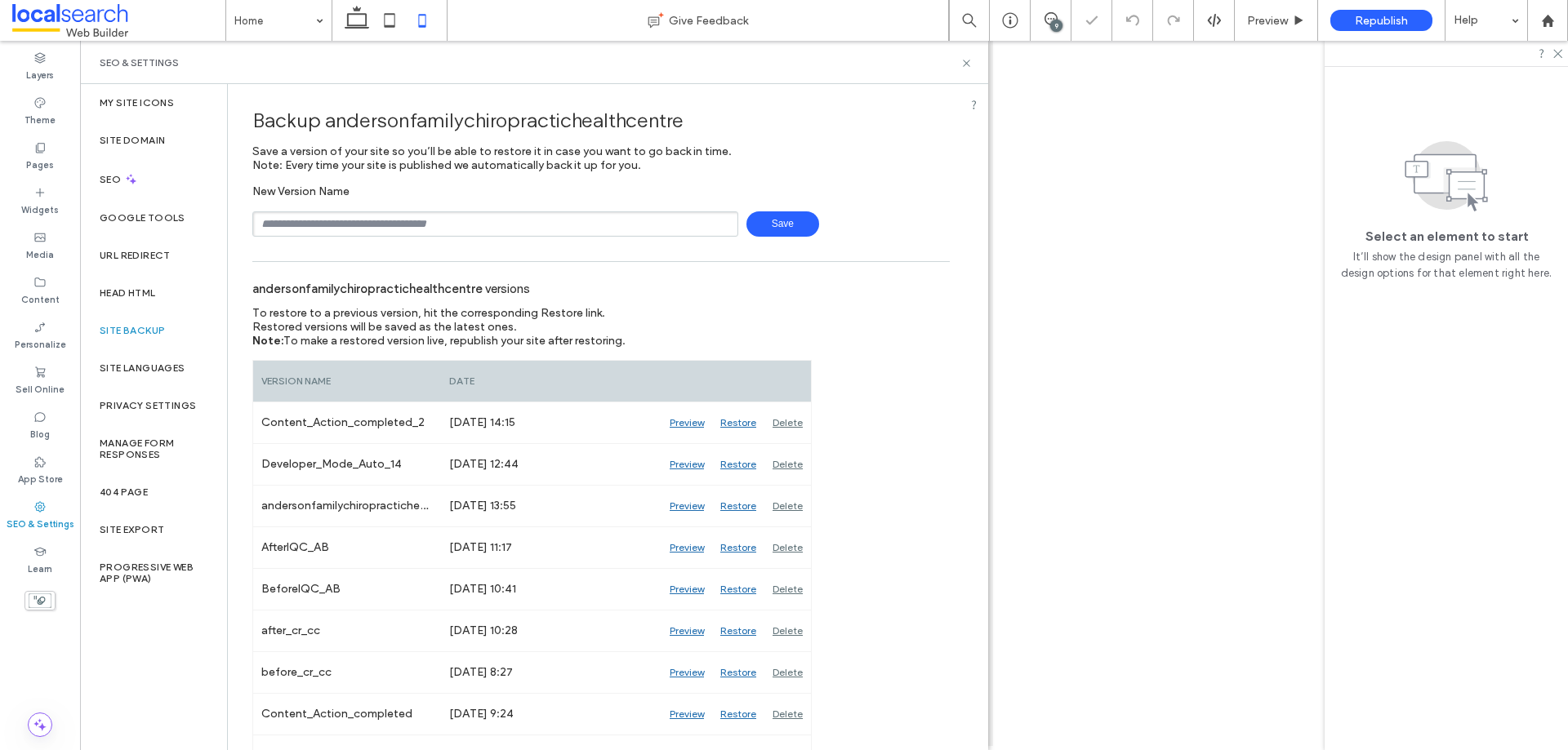
click at [417, 227] on input "text" at bounding box center [495, 224] width 486 height 26
type input "**********"
click at [795, 216] on span "Save" at bounding box center [783, 224] width 73 height 26
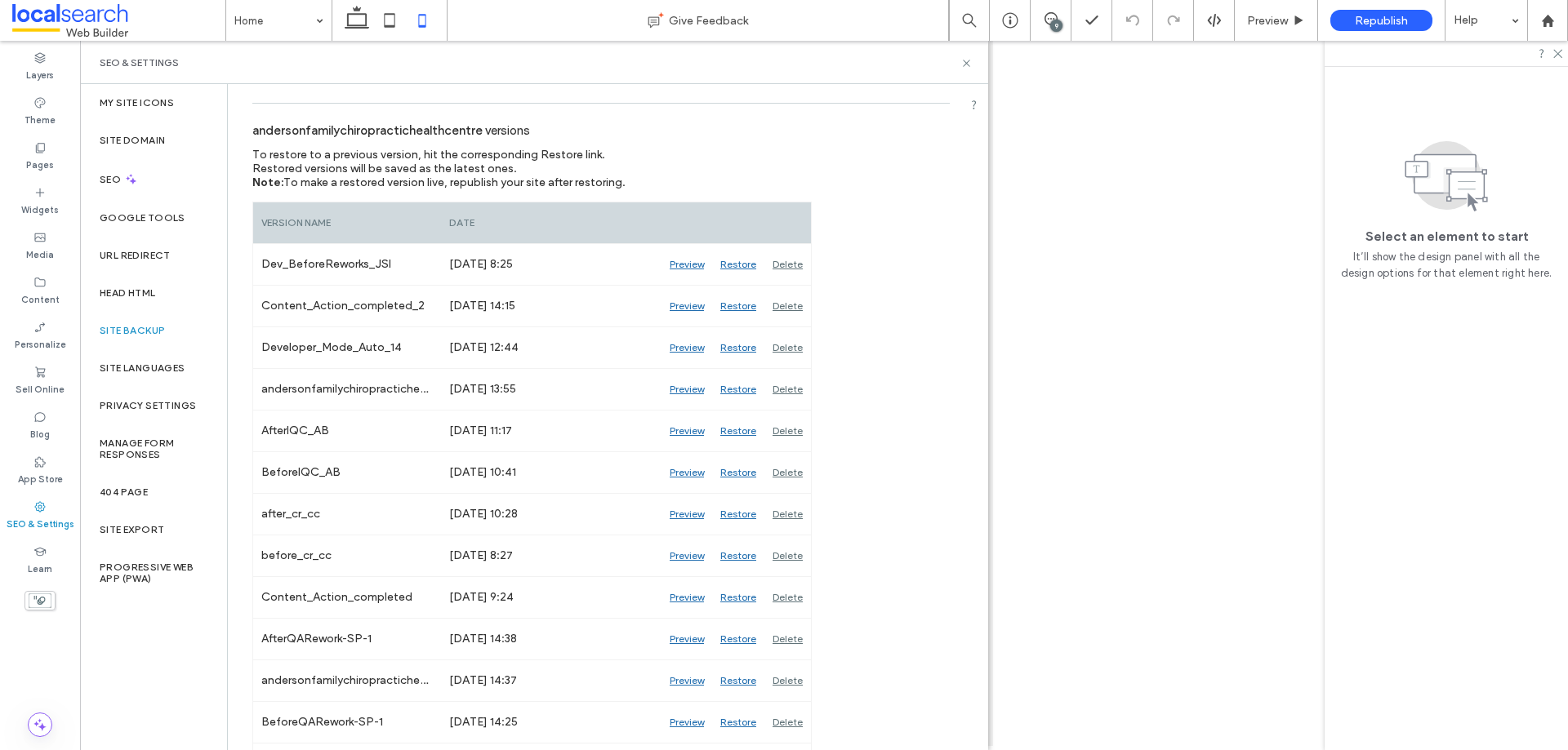
scroll to position [327, 0]
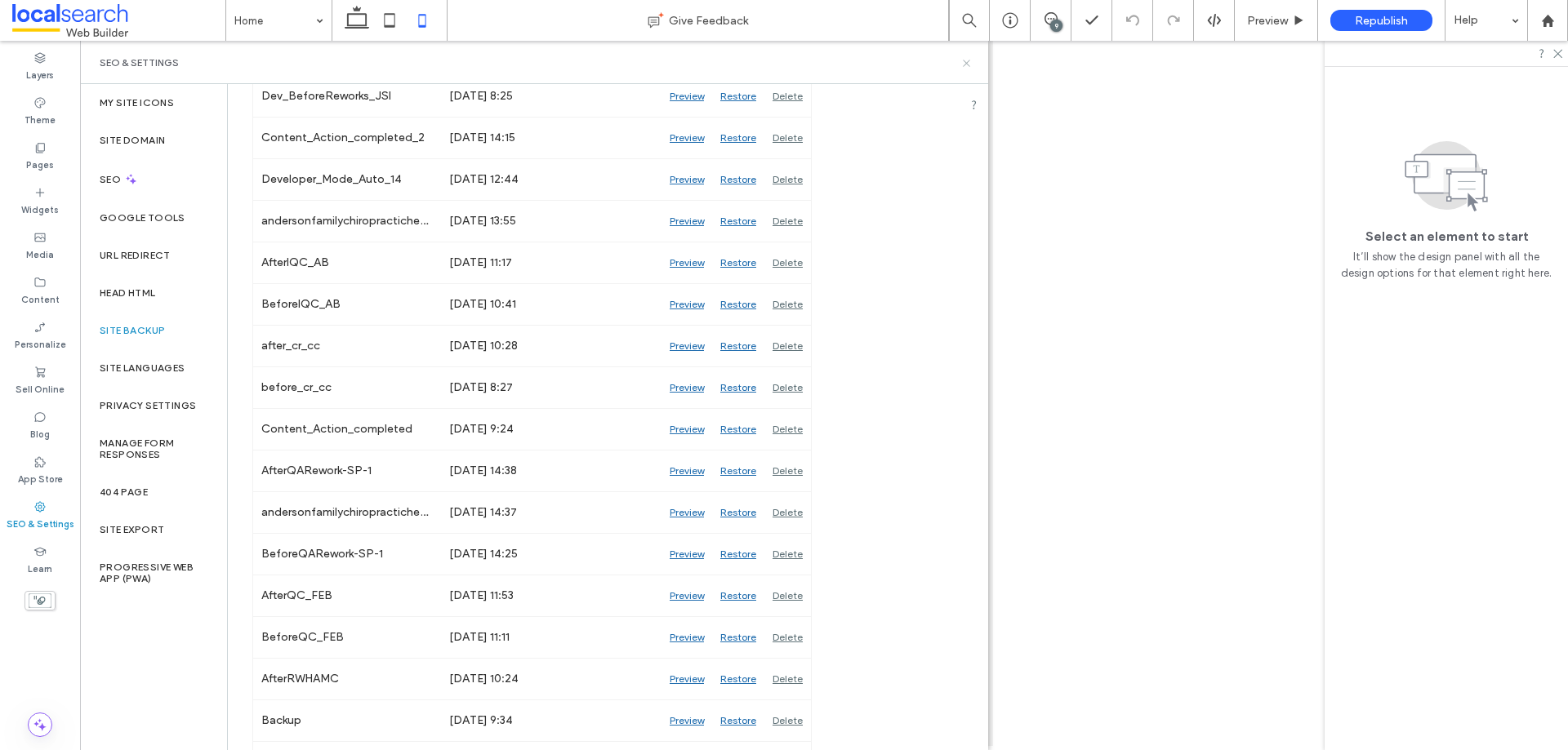
click at [965, 60] on icon at bounding box center [966, 62] width 12 height 12
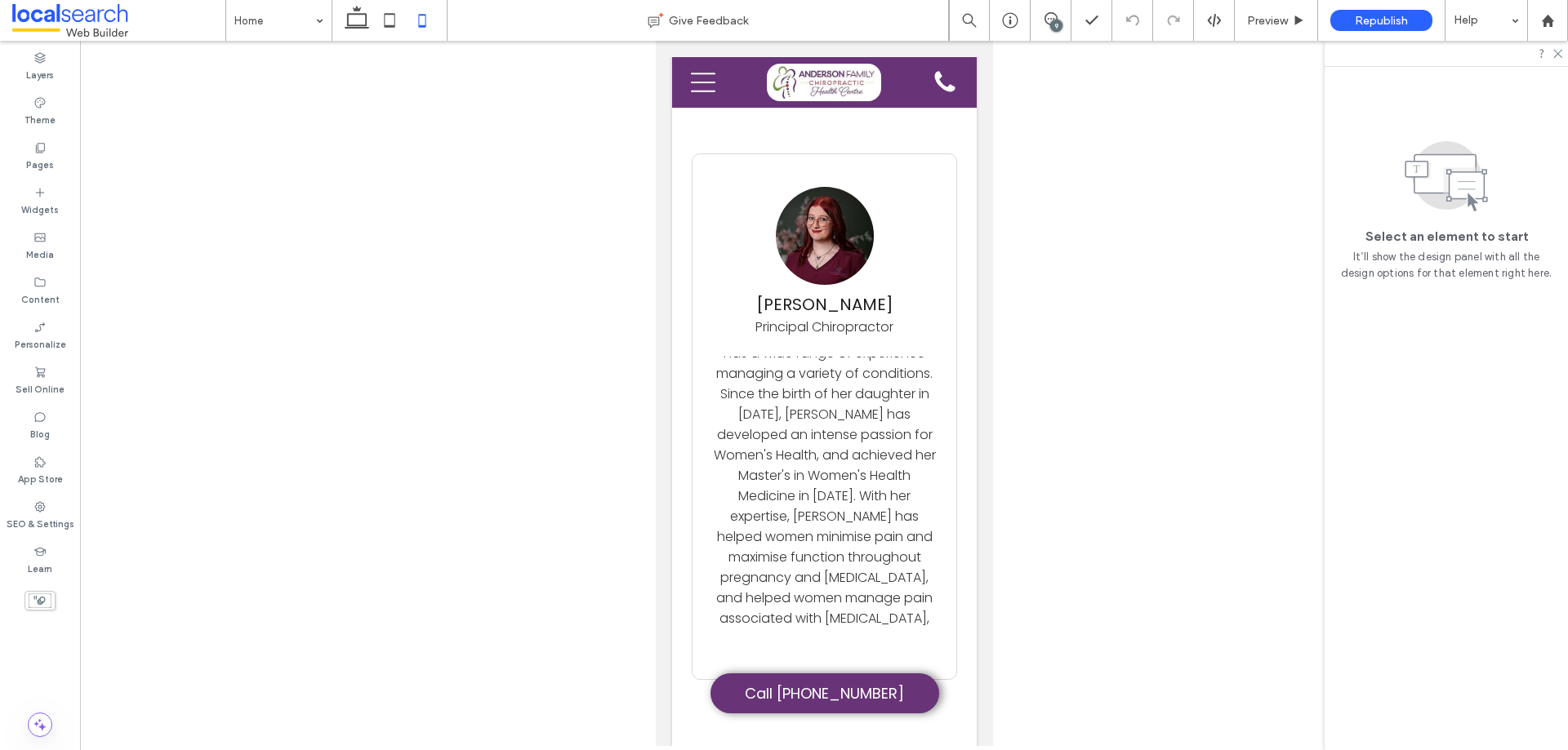
scroll to position [0, 0]
click at [368, 22] on icon at bounding box center [357, 20] width 33 height 33
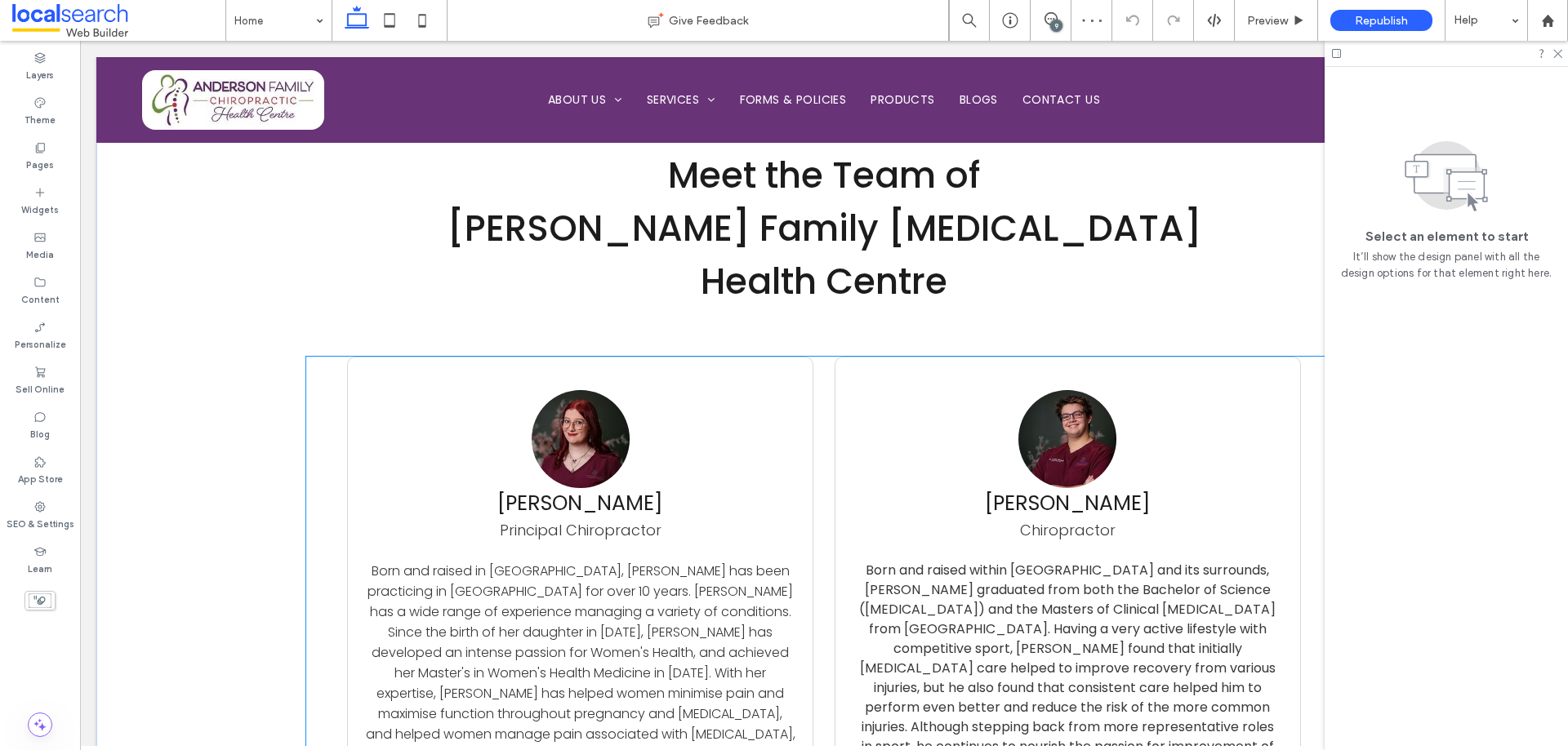
scroll to position [3868, 0]
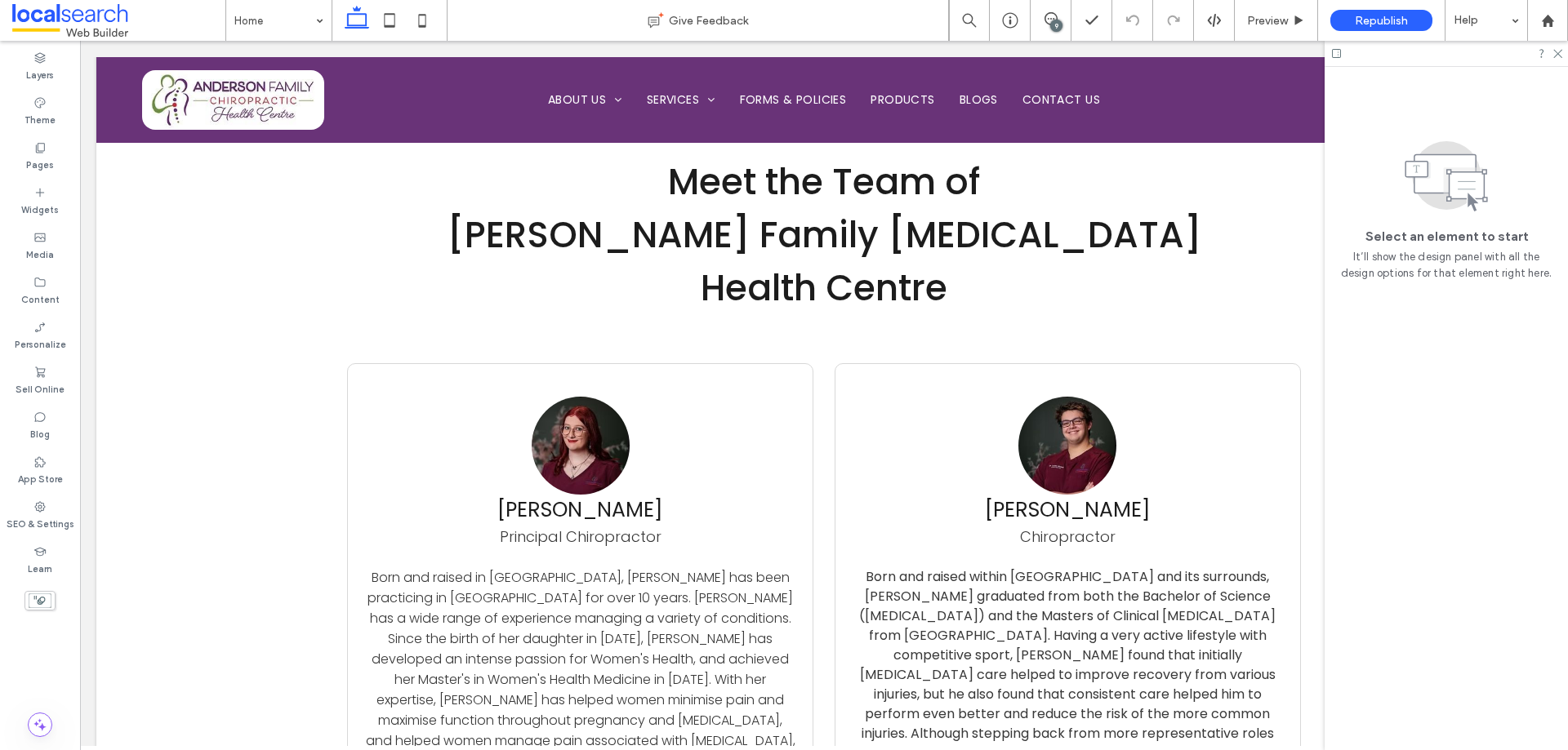
click at [1051, 24] on div "9" at bounding box center [1055, 25] width 12 height 12
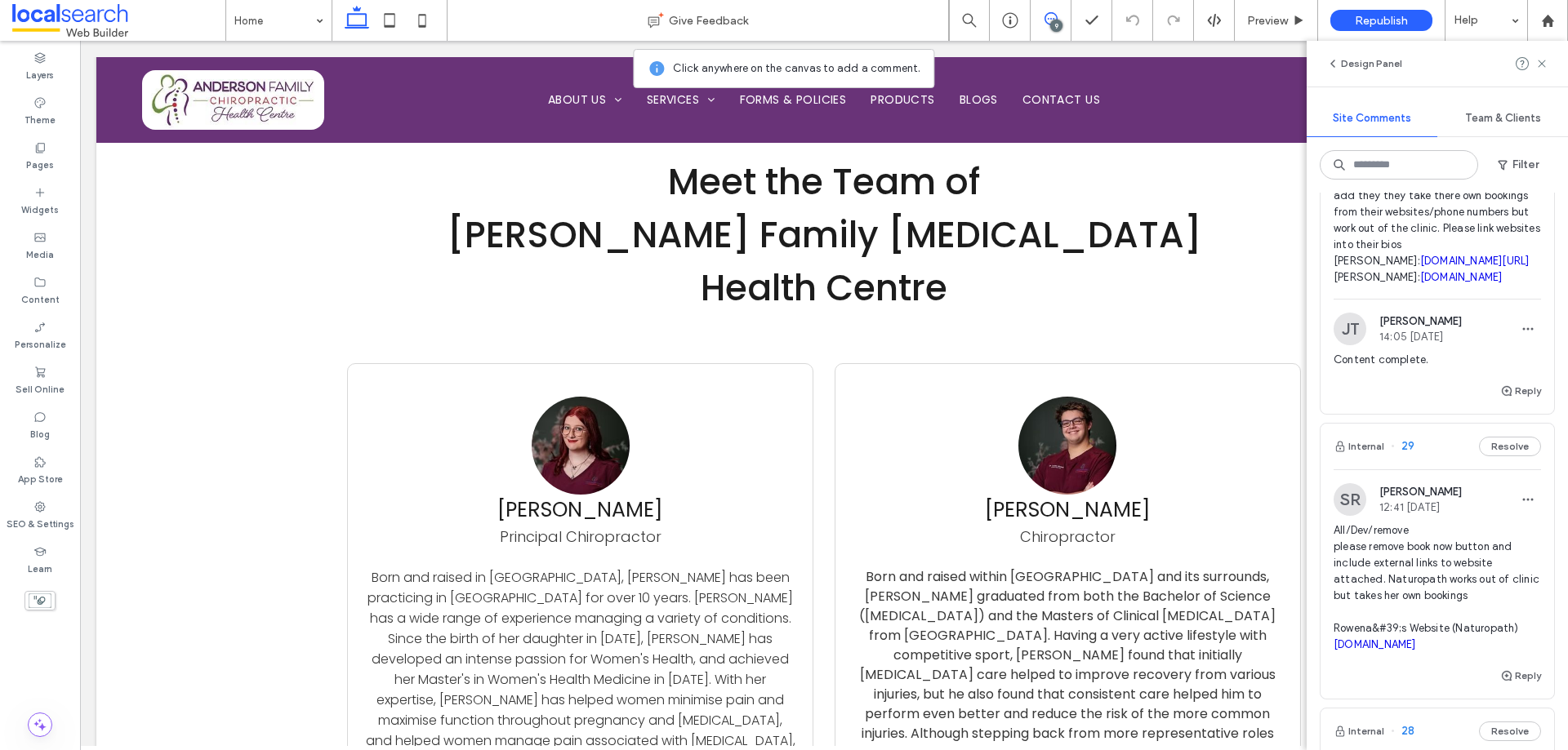
scroll to position [82, 0]
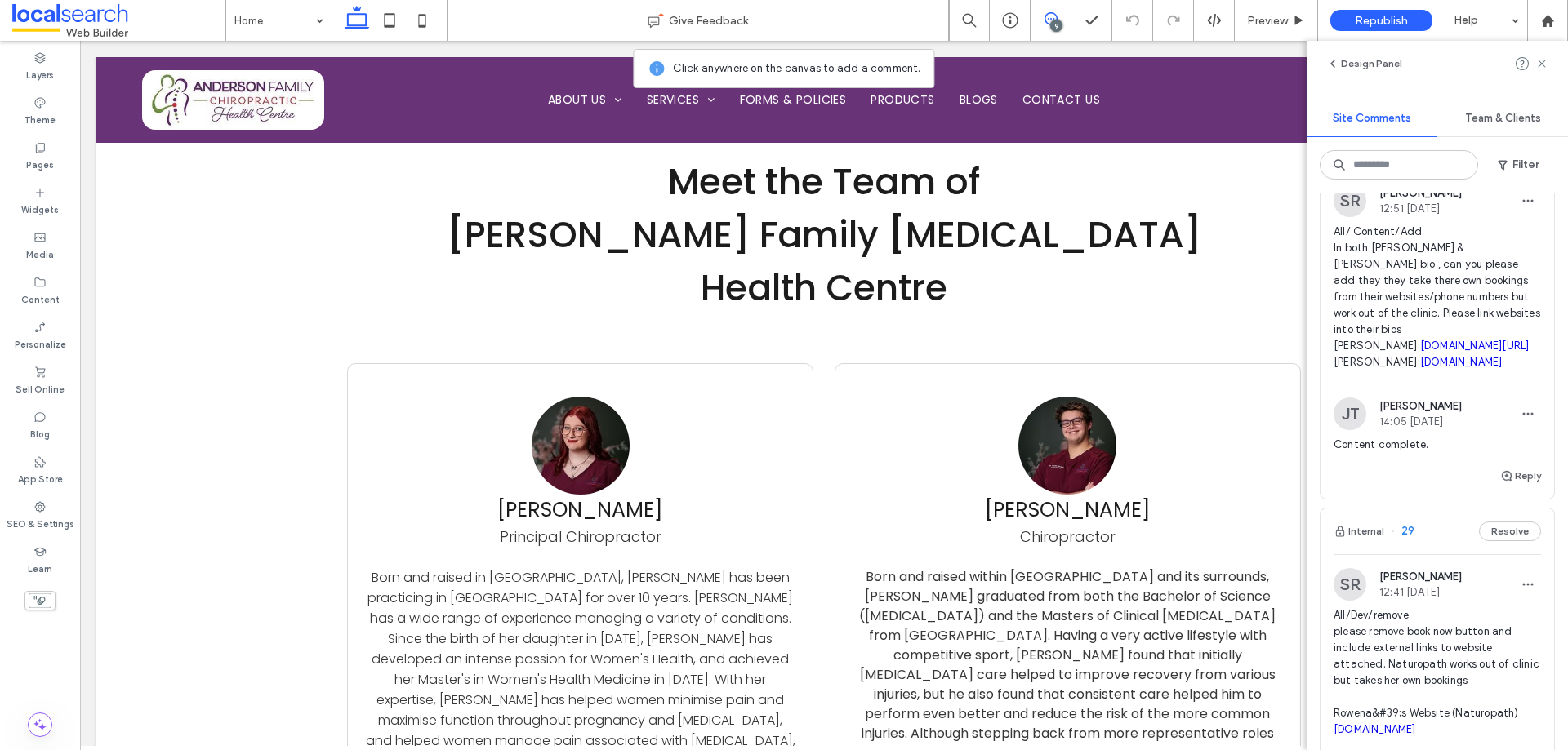
click at [1439, 310] on span "All/ Content/Add In both [PERSON_NAME] & [PERSON_NAME] bio , can you please add…" at bounding box center [1438, 297] width 208 height 147
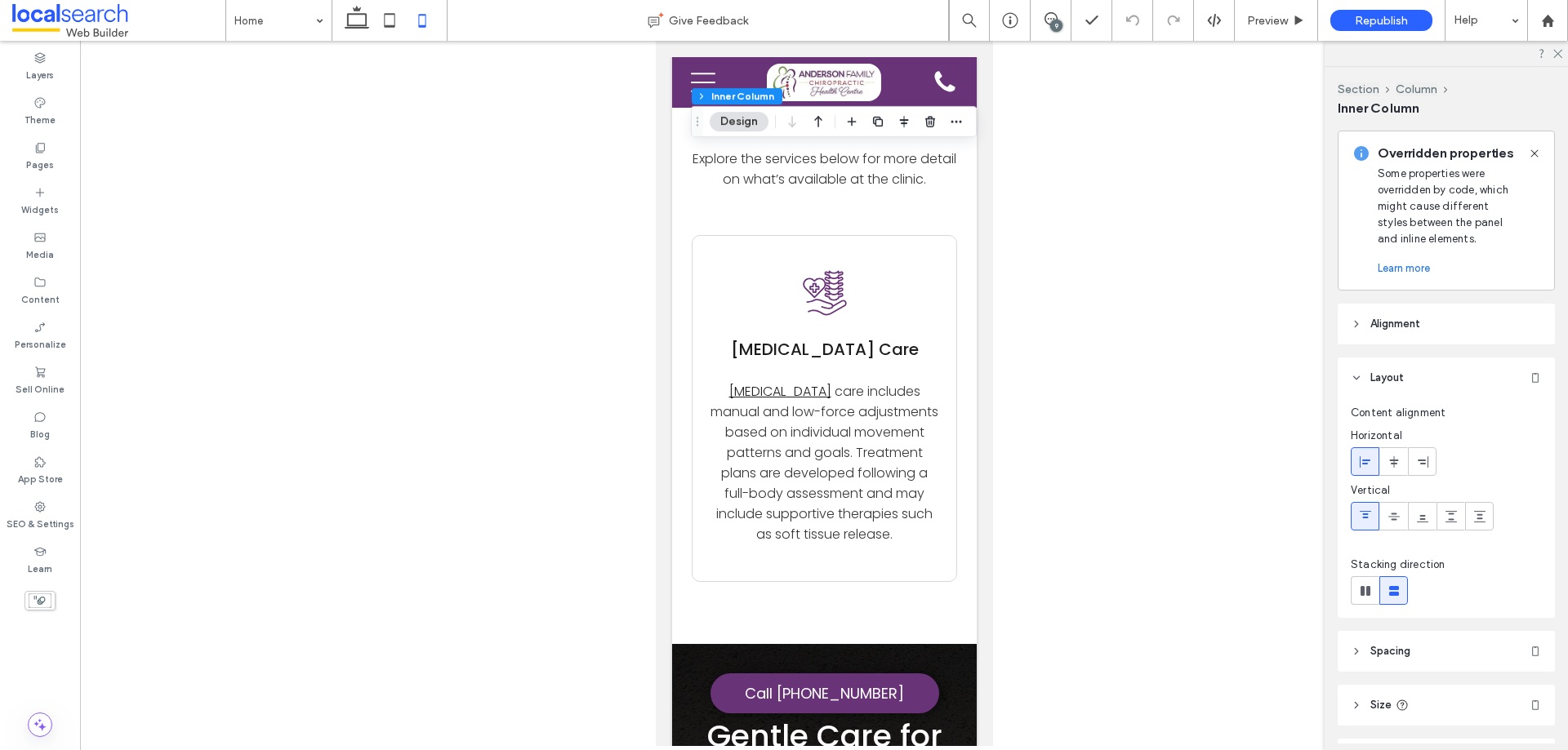
scroll to position [5924, 0]
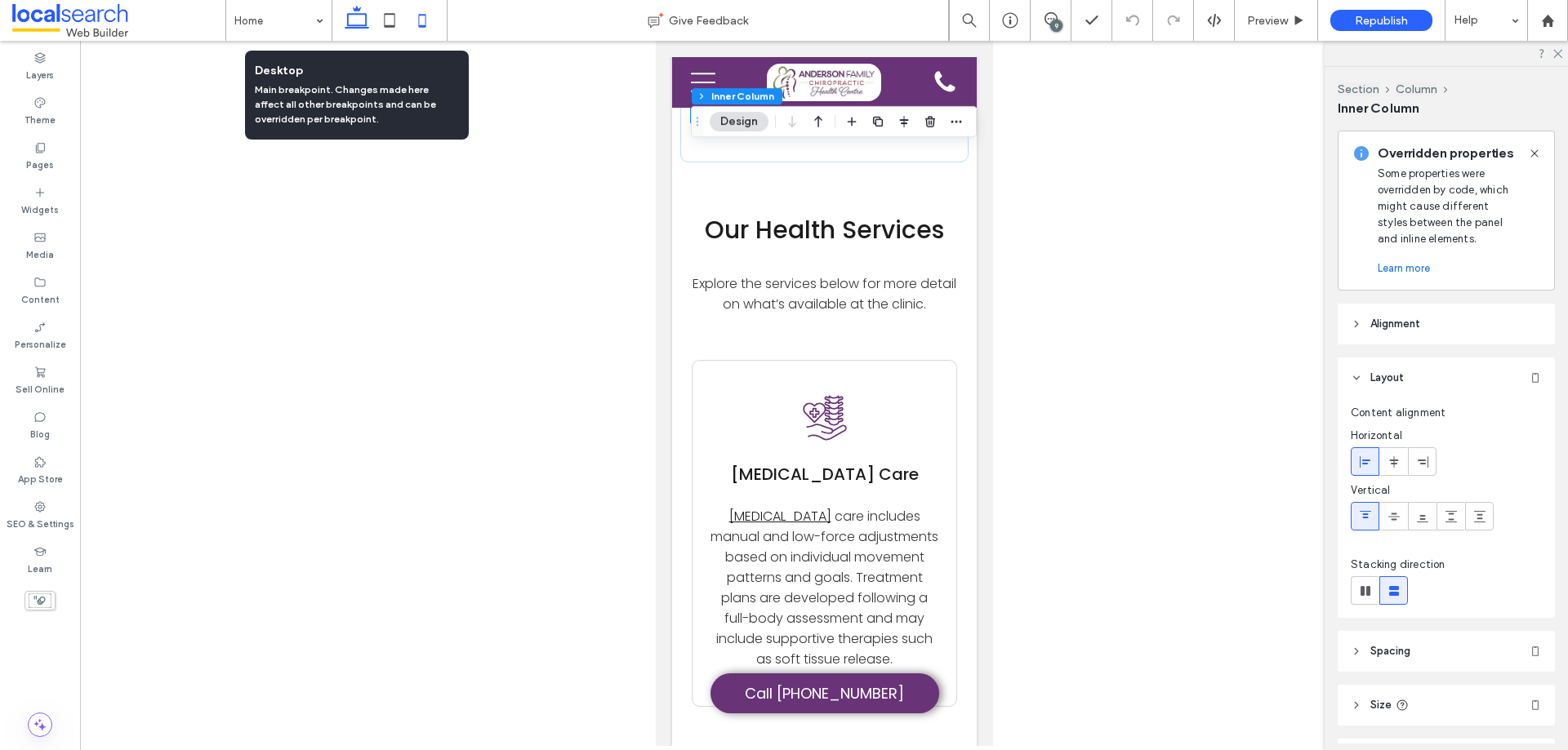
click at [362, 15] on use at bounding box center [356, 17] width 25 height 23
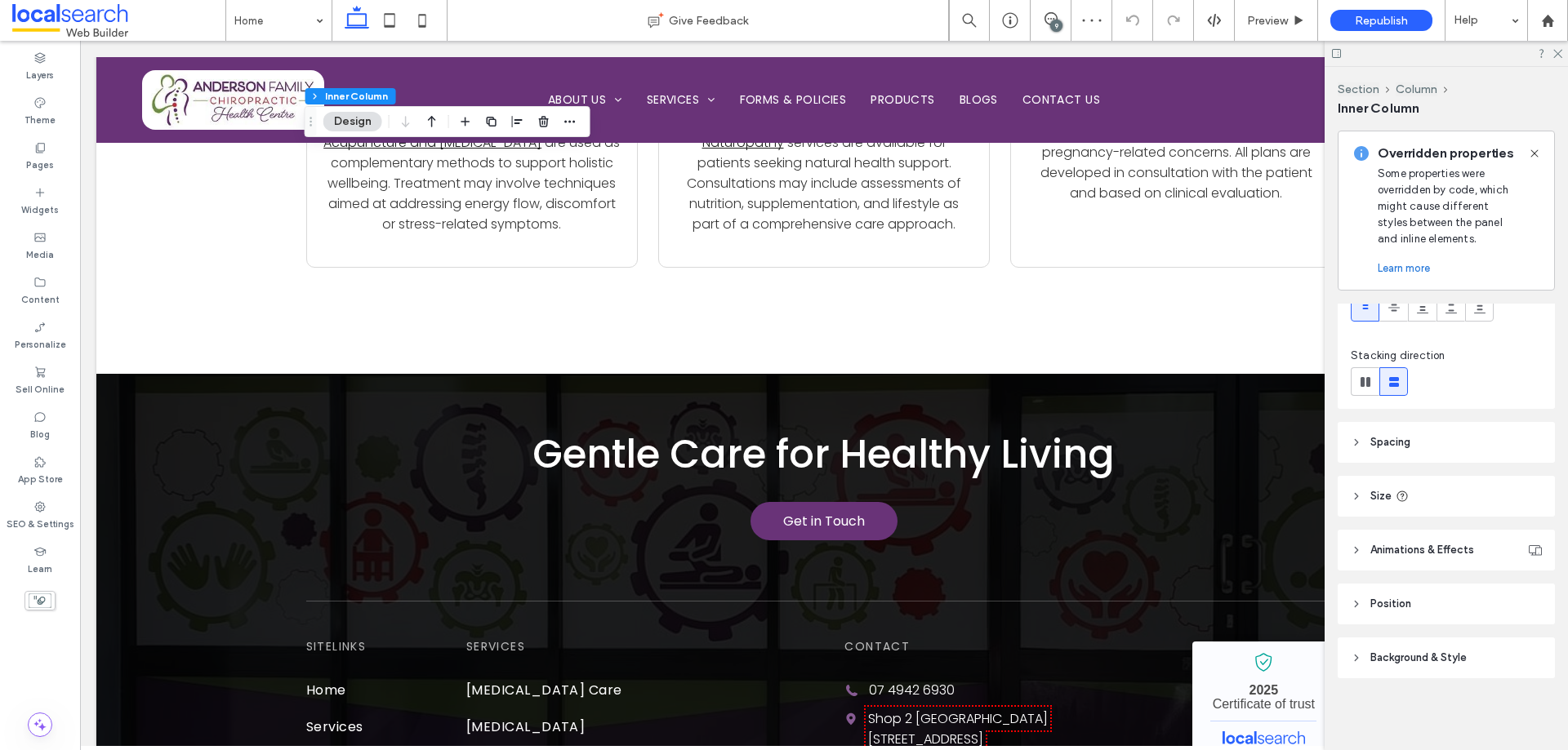
scroll to position [0, 0]
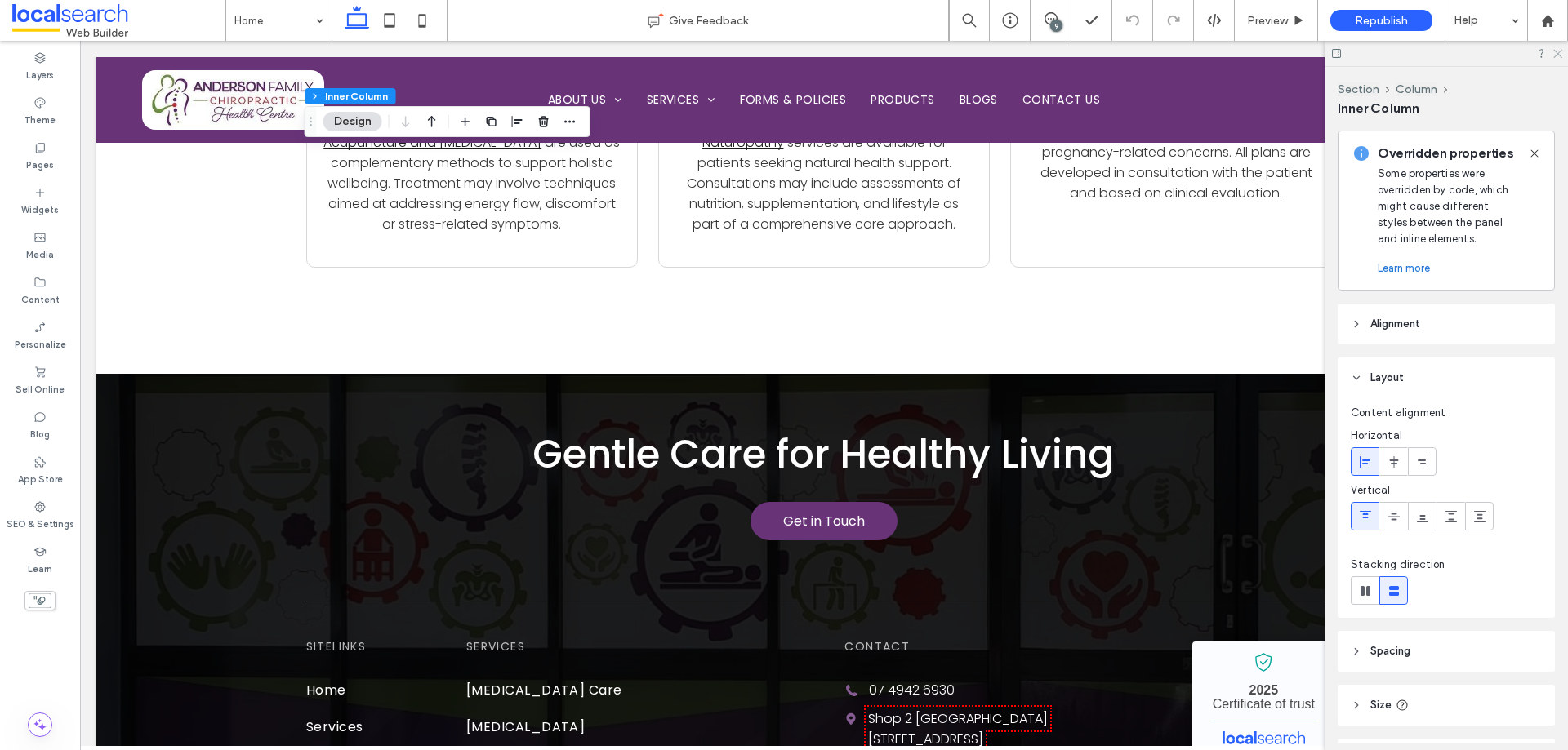
click at [1558, 52] on icon at bounding box center [1557, 53] width 11 height 11
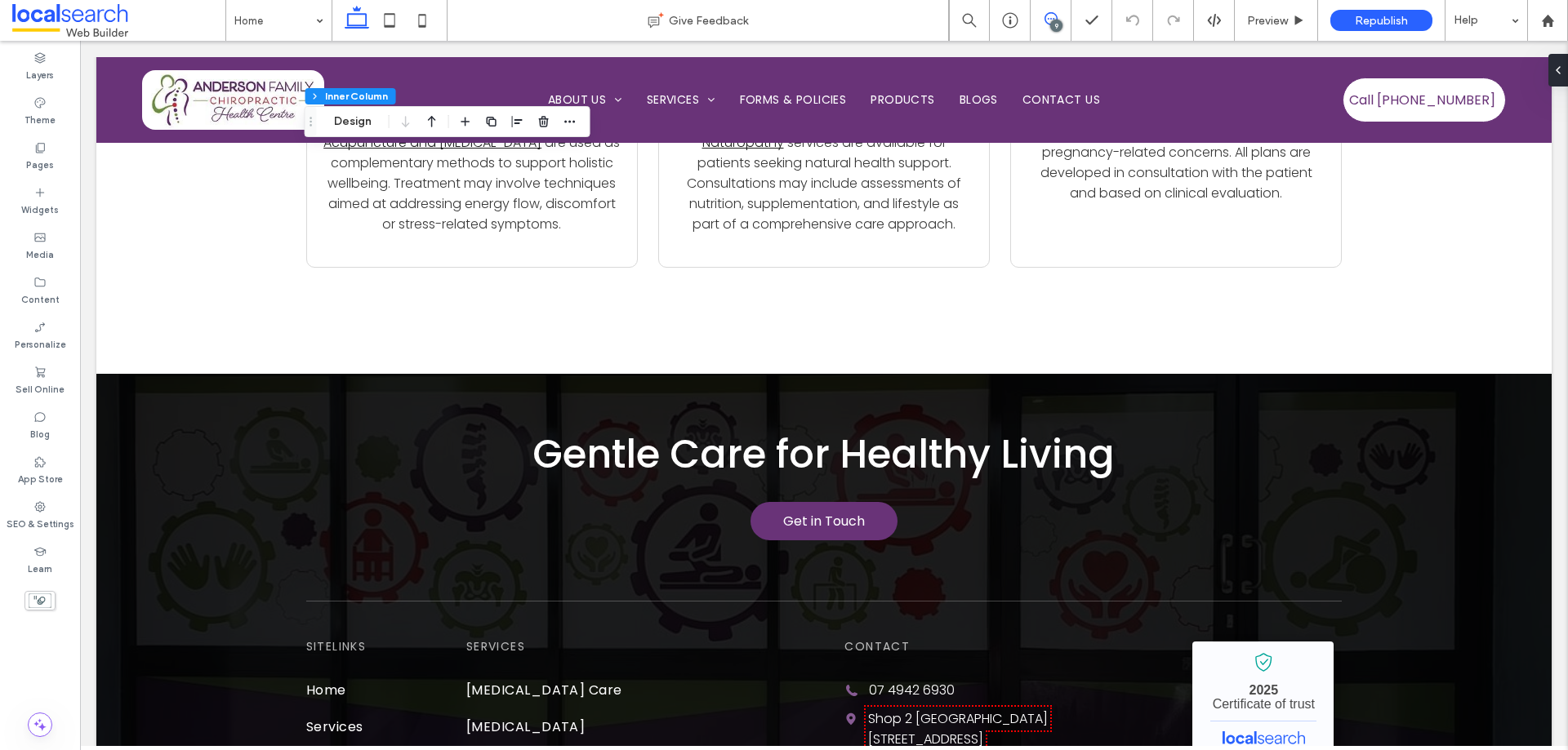
click at [1052, 19] on icon at bounding box center [1051, 18] width 13 height 13
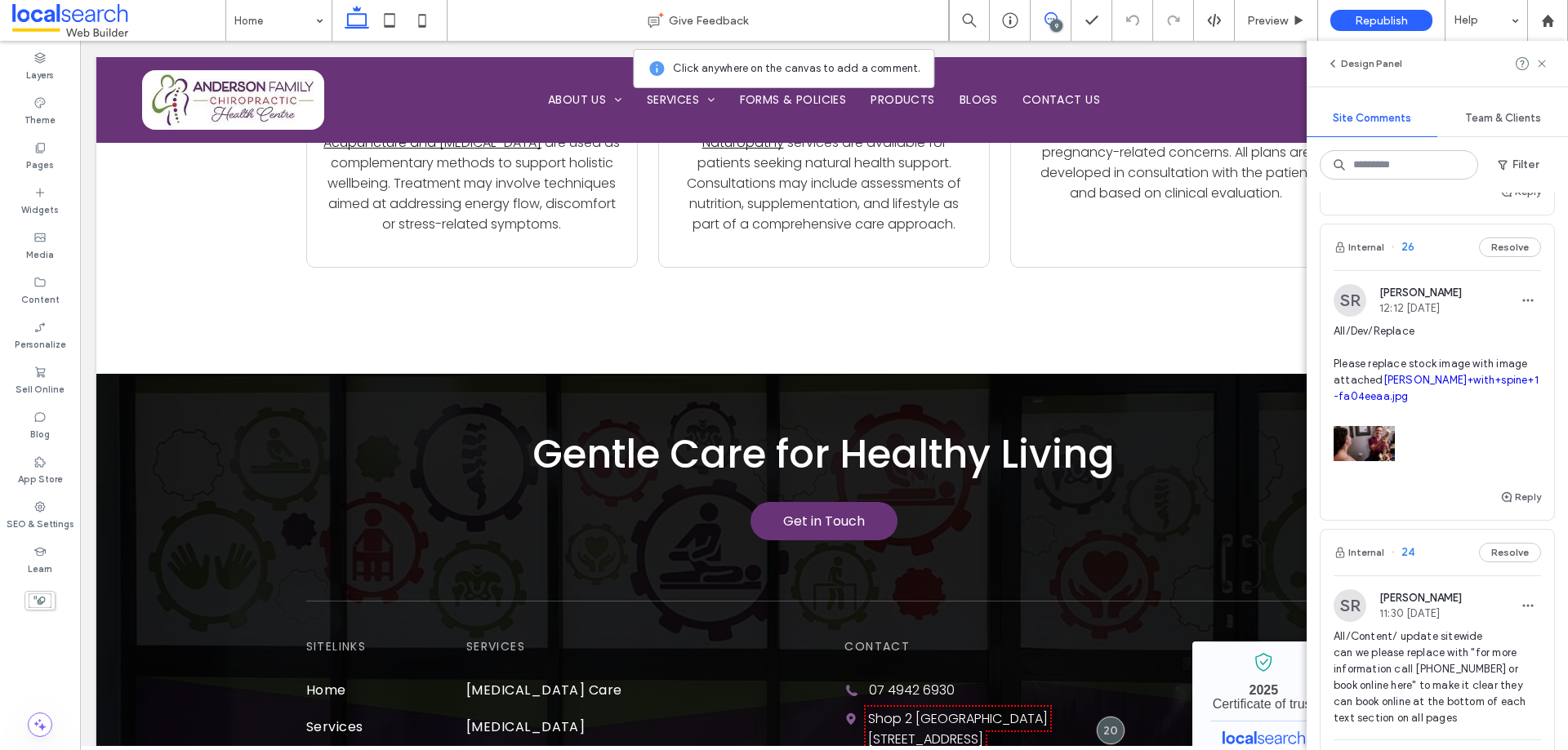
scroll to position [1143, 0]
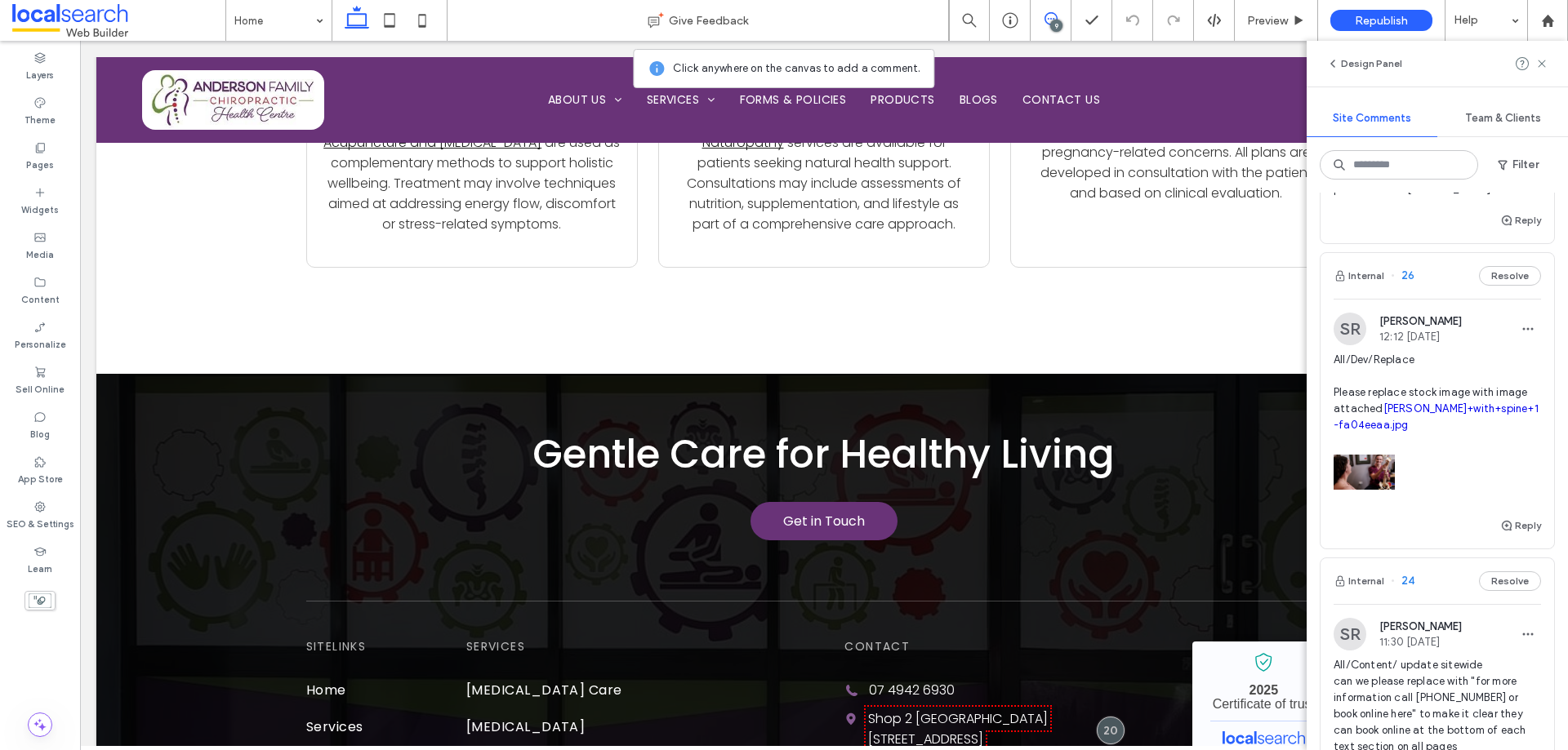
click at [1461, 431] on link "[PERSON_NAME]+with+spine+1-fa04eeaa.jpg" at bounding box center [1436, 416] width 205 height 28
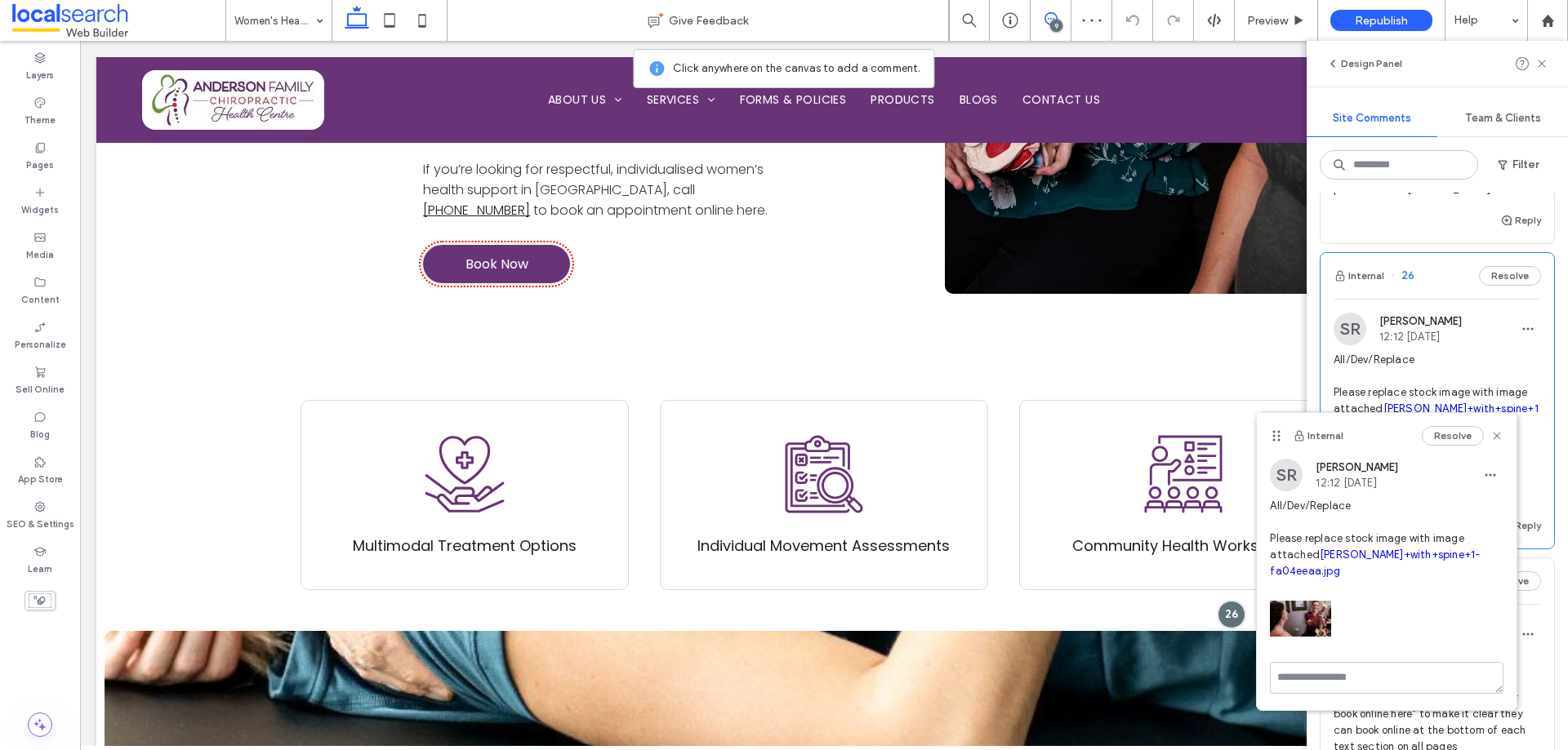
click at [1466, 516] on span "All/Dev/Replace Please replace stock image with image attached [PERSON_NAME]+wi…" at bounding box center [1387, 538] width 233 height 82
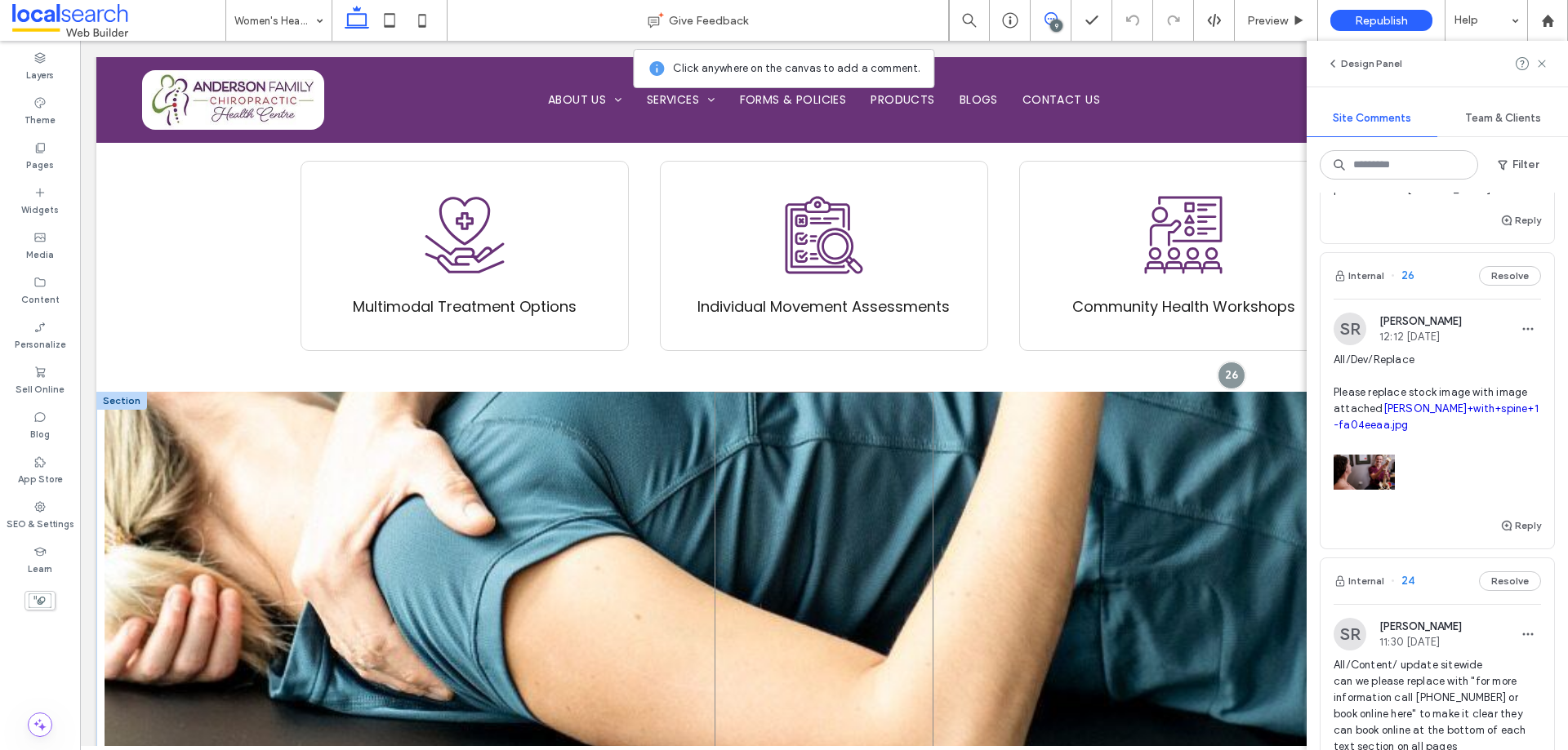
scroll to position [1123, 0]
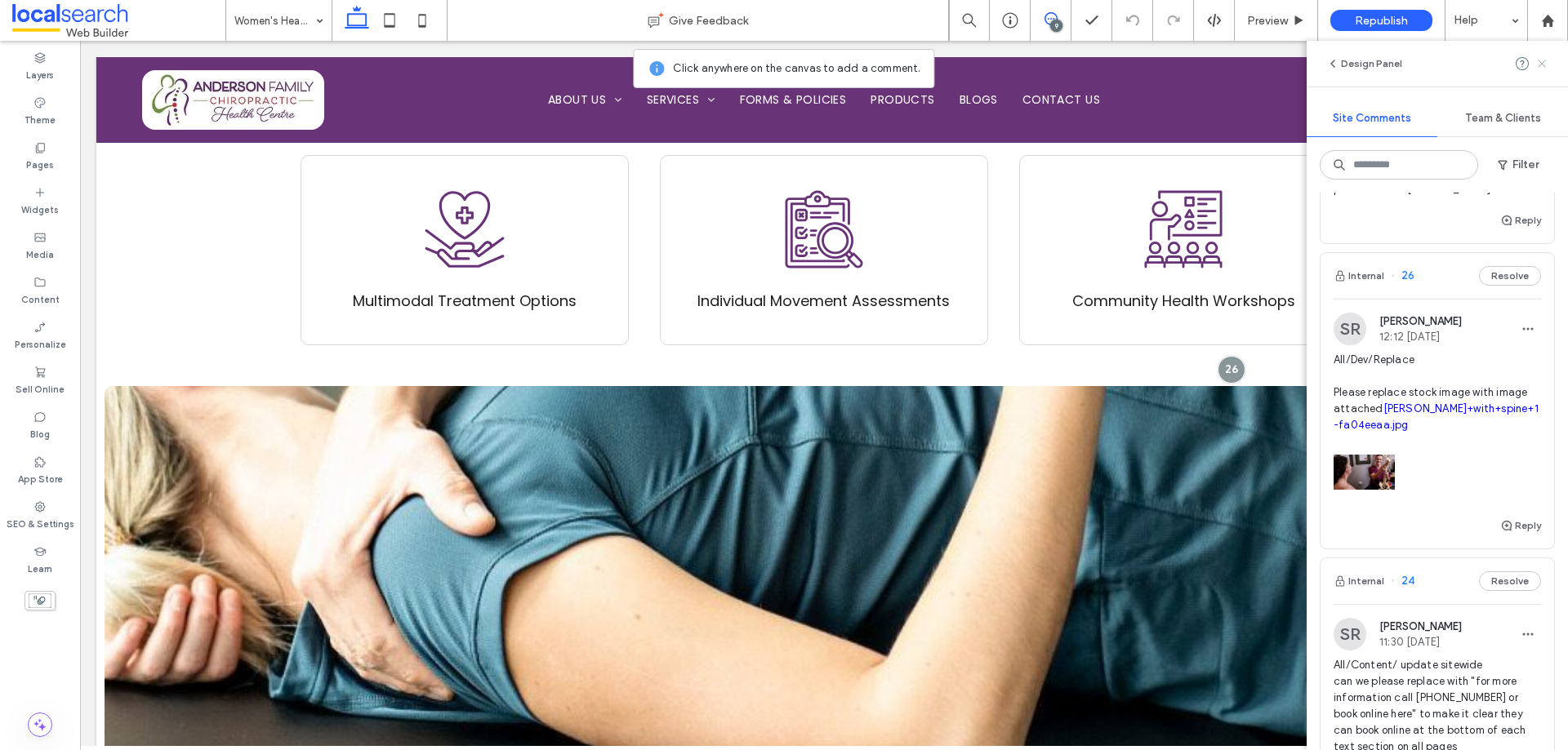
click at [1547, 67] on icon at bounding box center [1542, 63] width 13 height 13
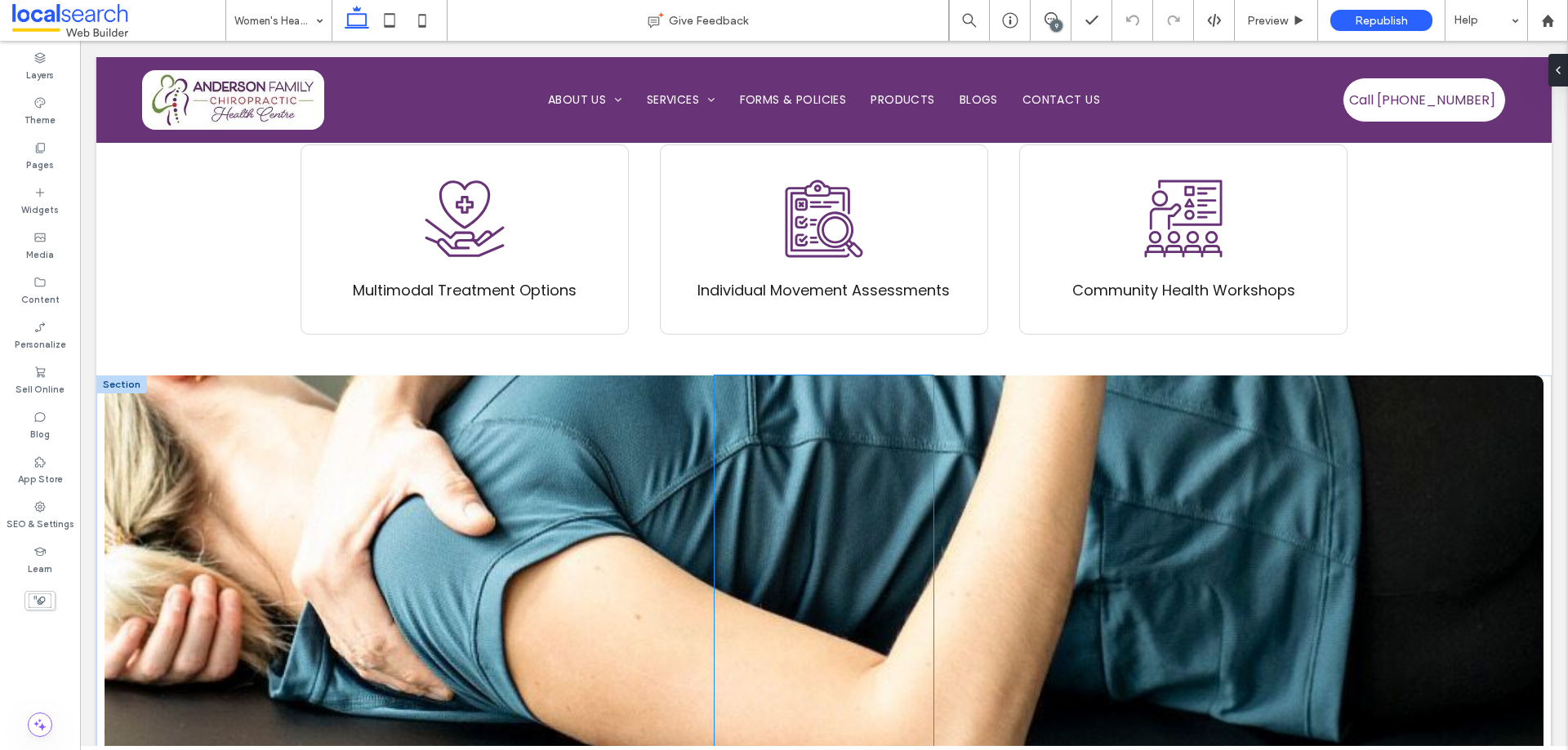
scroll to position [1367, 0]
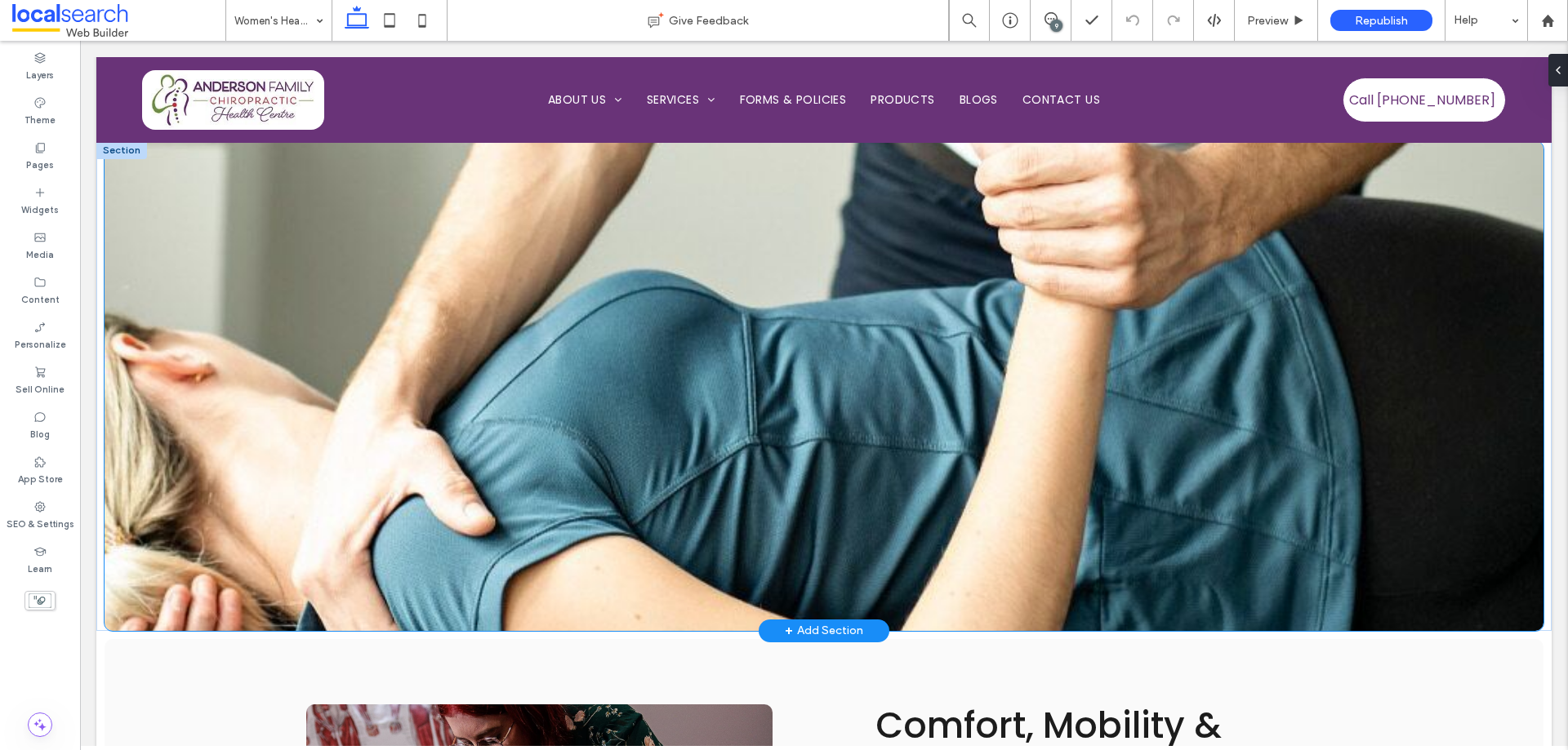
click at [179, 251] on div at bounding box center [824, 386] width 1439 height 489
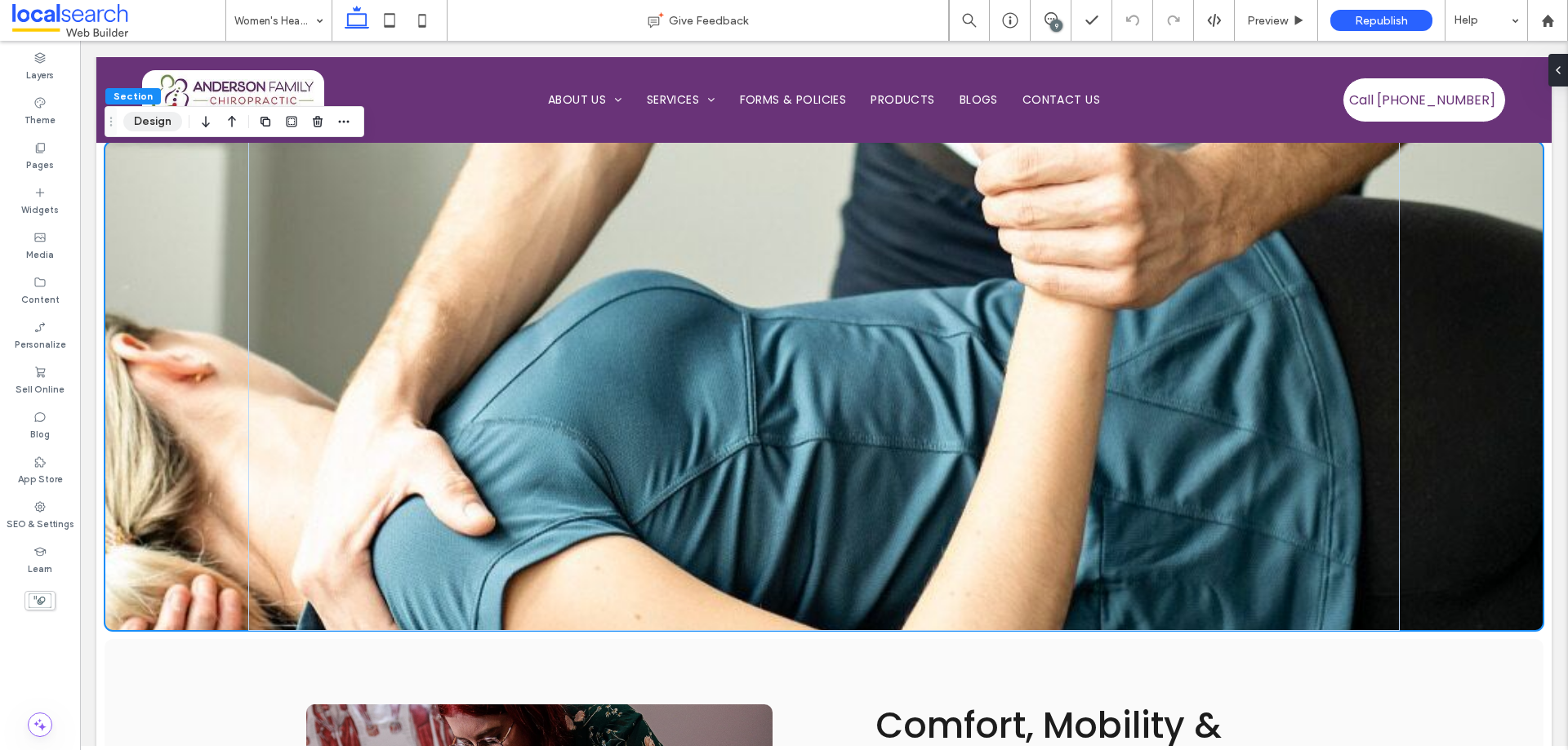
click at [143, 125] on button "Design" at bounding box center [152, 121] width 59 height 19
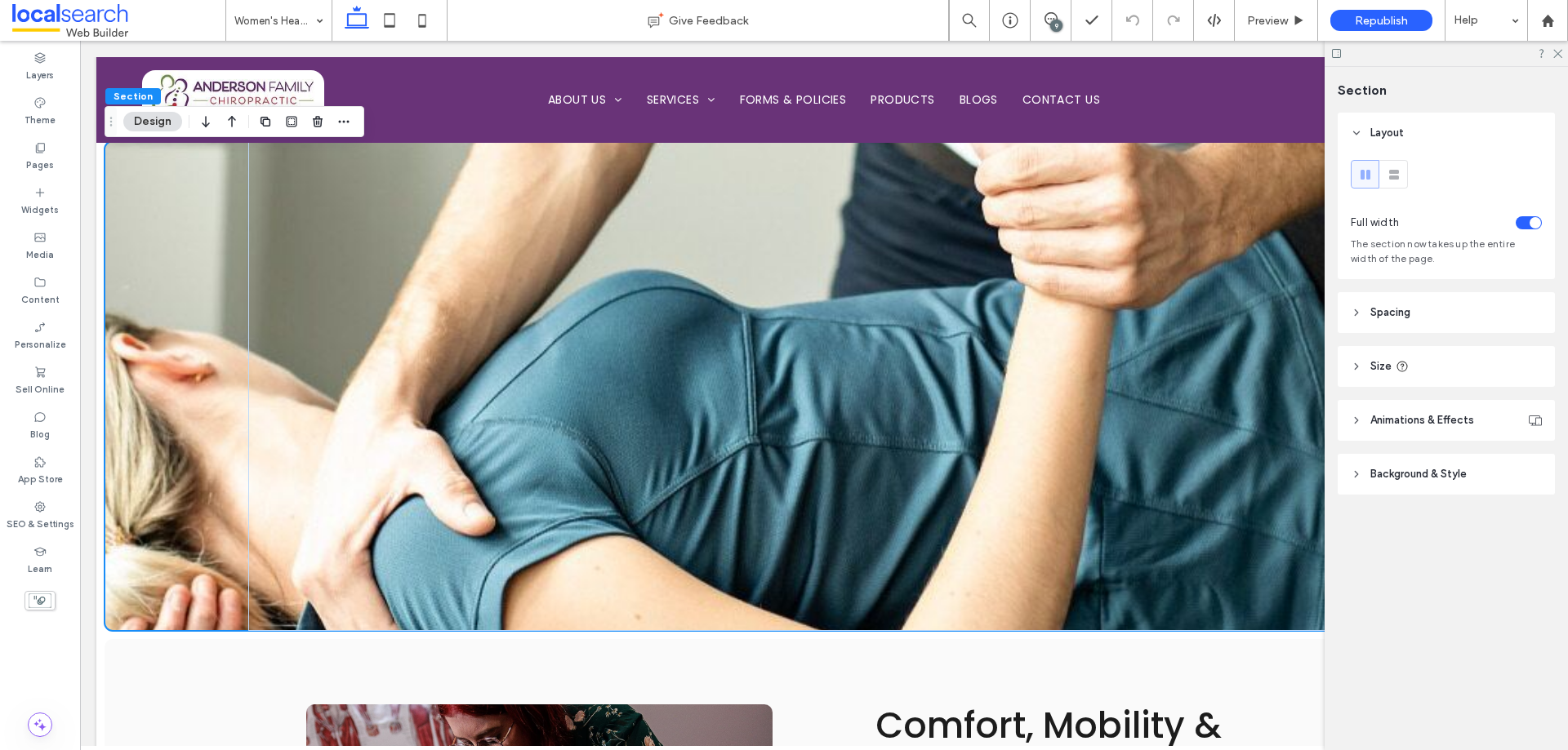
click at [1447, 473] on span "Background & Style" at bounding box center [1418, 475] width 96 height 17
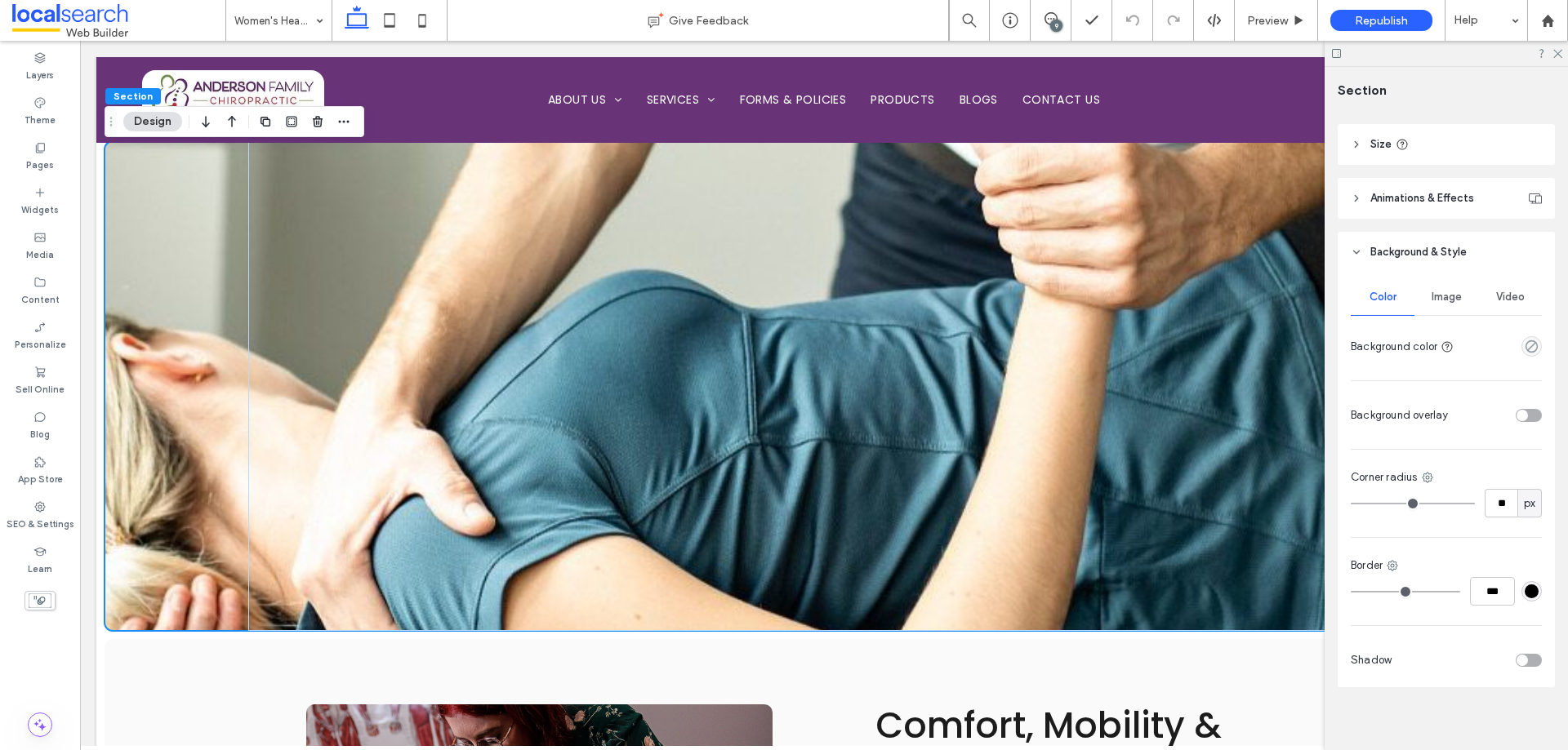
scroll to position [231, 0]
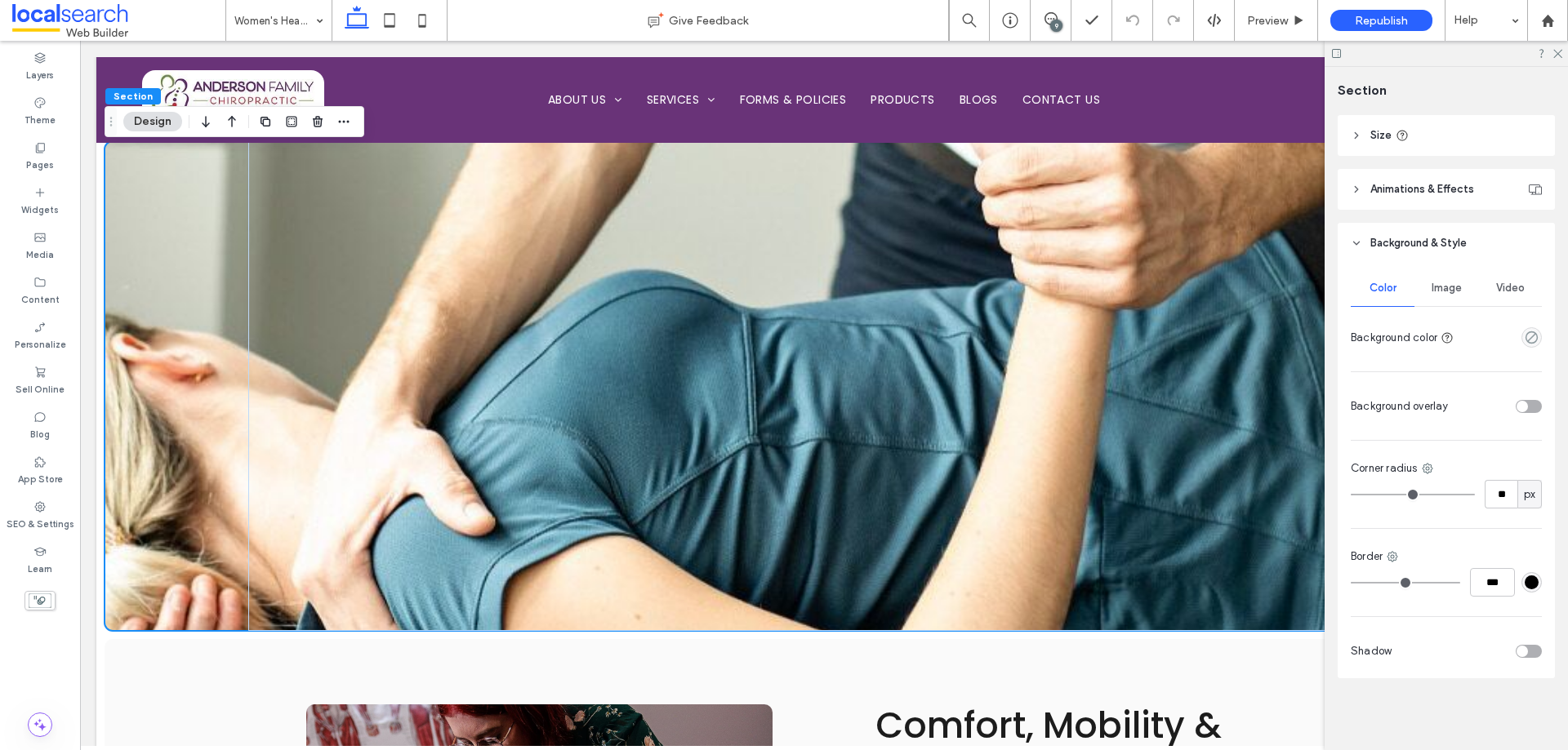
click at [1450, 288] on span "Image" at bounding box center [1447, 288] width 30 height 13
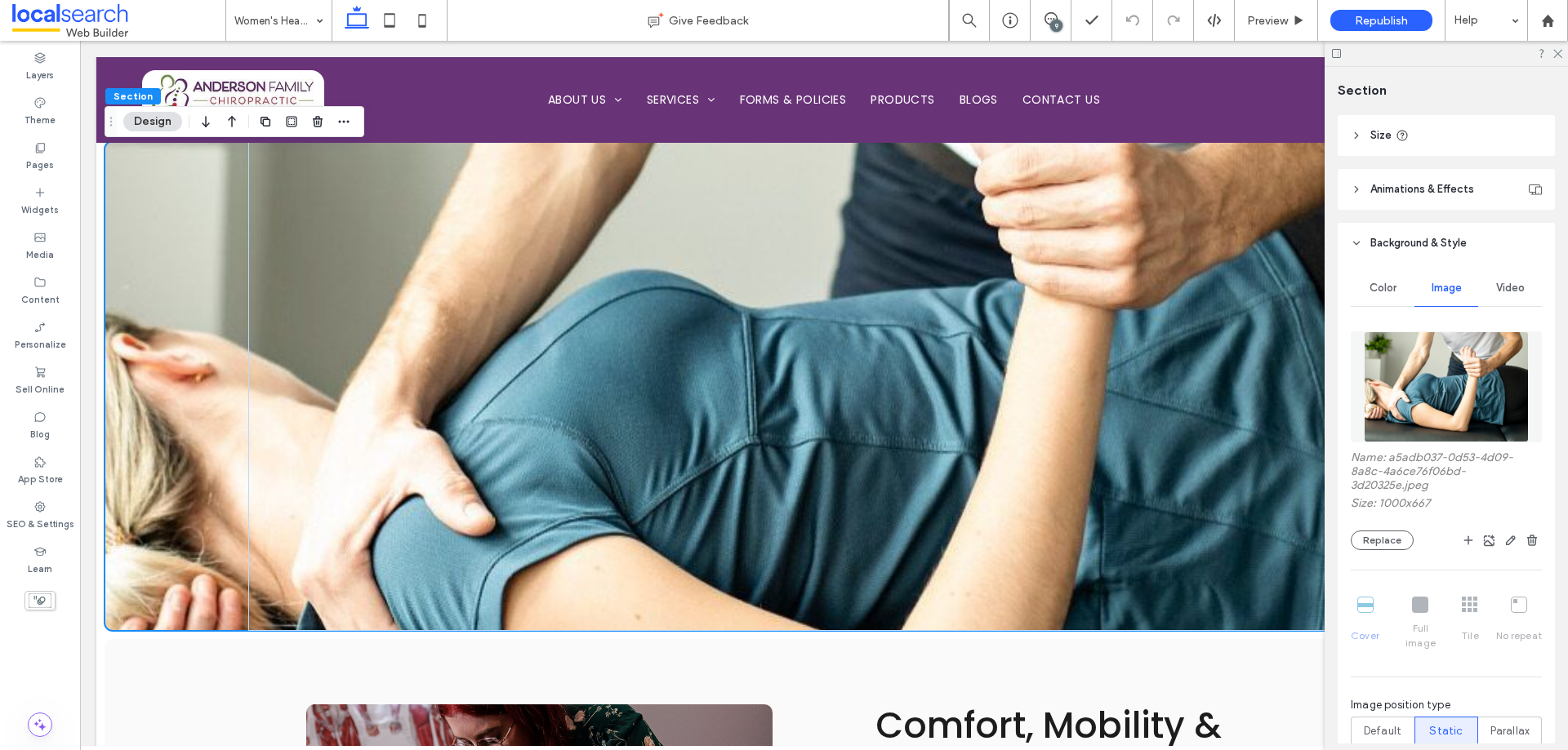
click at [1460, 381] on img at bounding box center [1447, 386] width 165 height 111
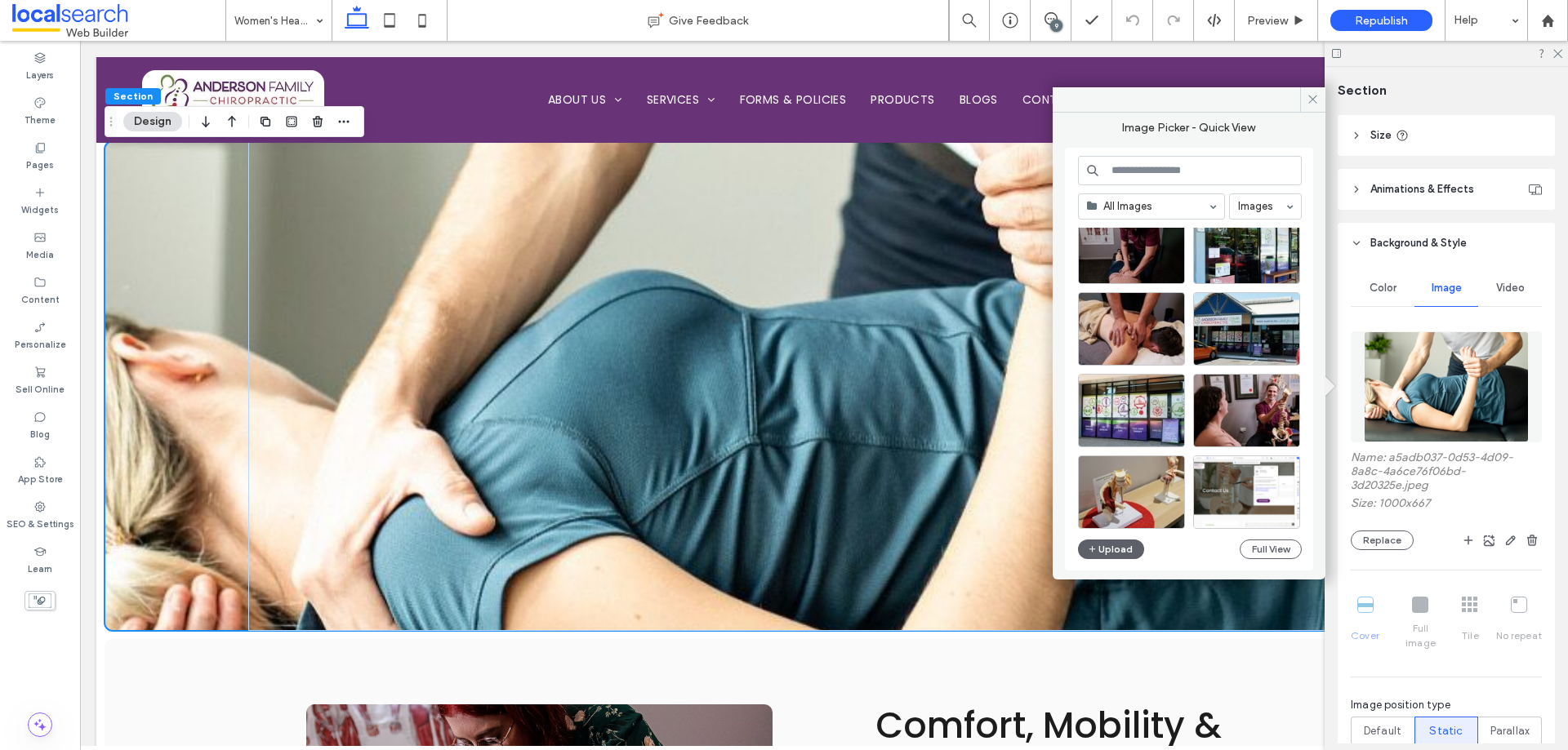
scroll to position [327, 0]
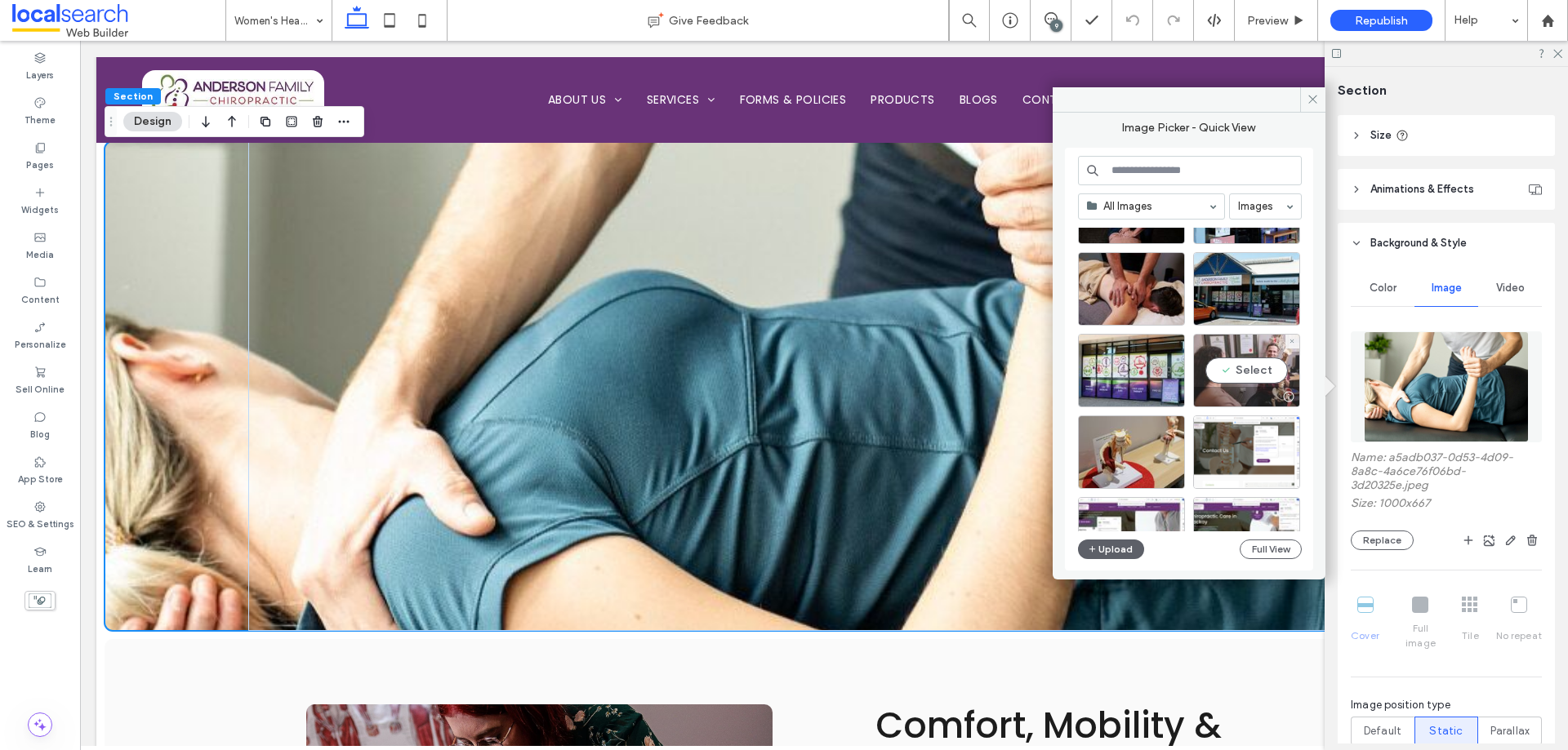
click at [1250, 372] on div "Select" at bounding box center [1247, 371] width 107 height 73
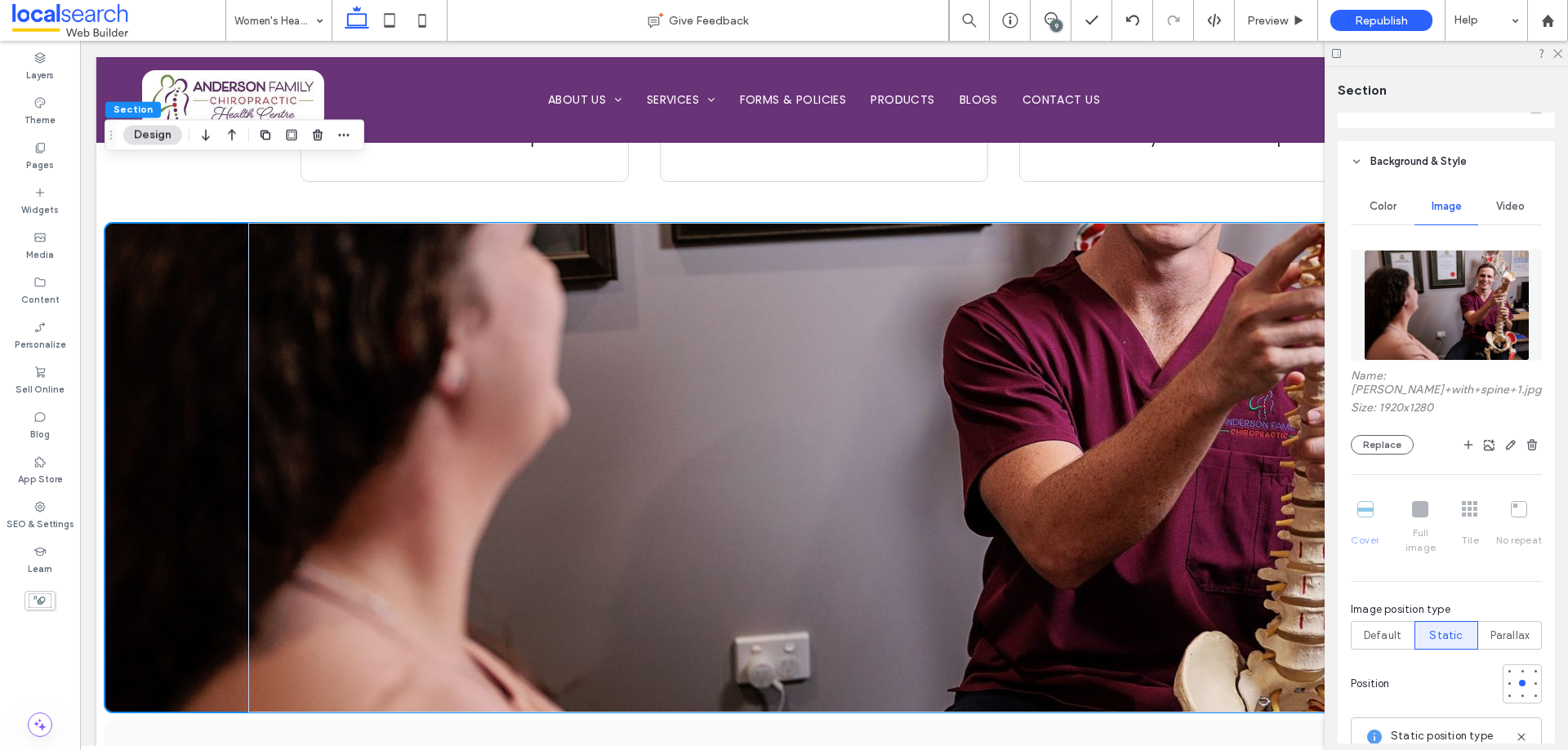
scroll to position [394, 0]
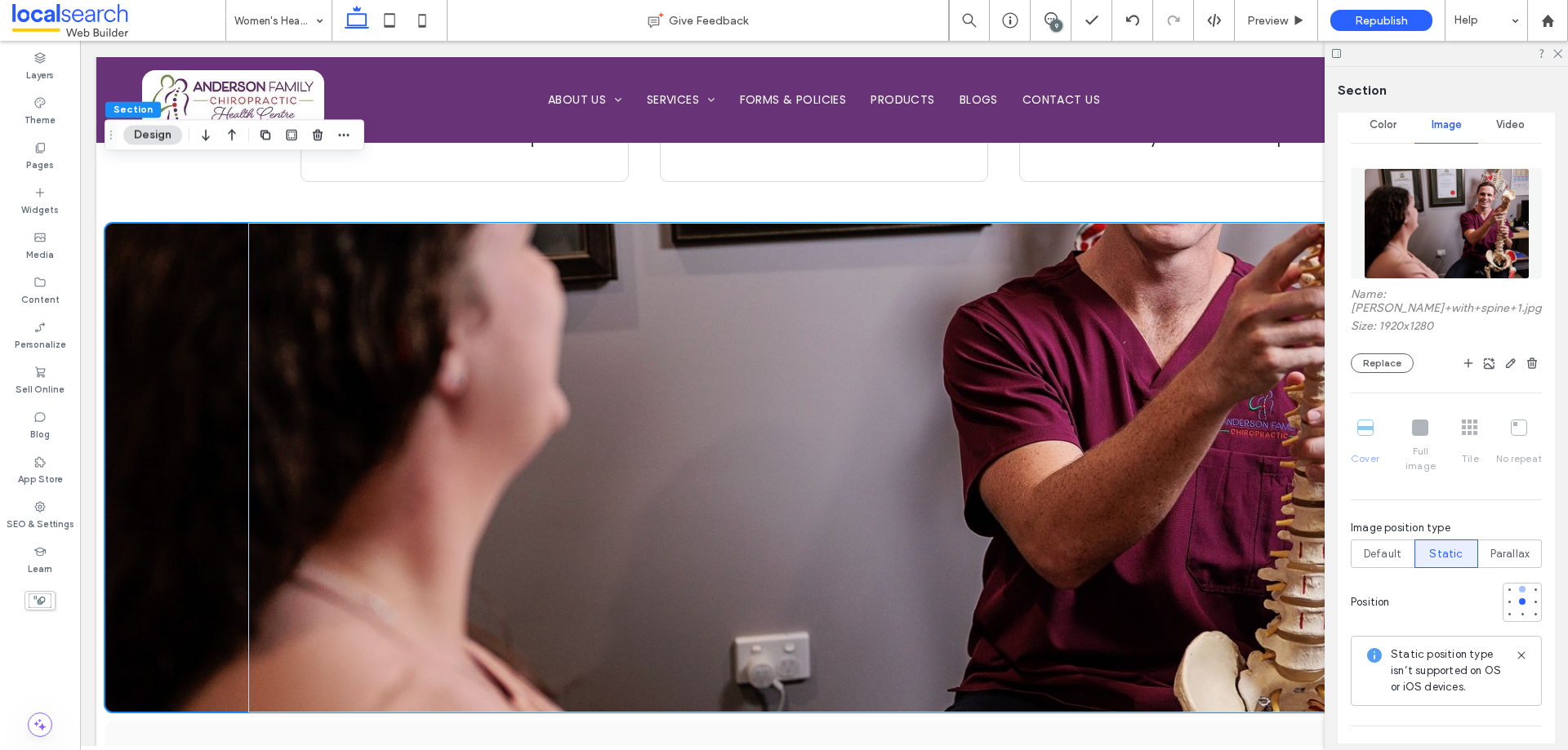
click at [1519, 584] on div at bounding box center [1522, 589] width 11 height 11
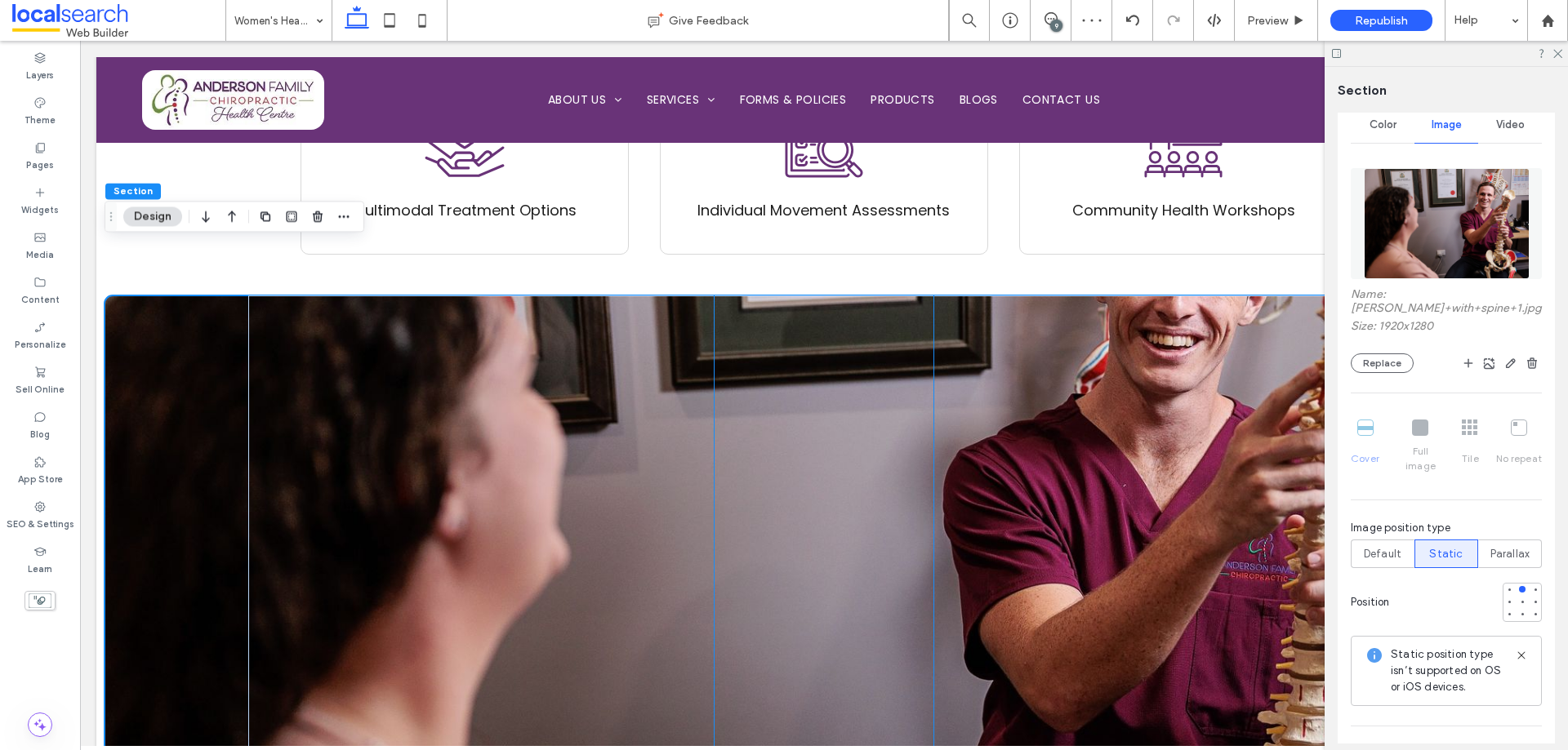
scroll to position [1203, 0]
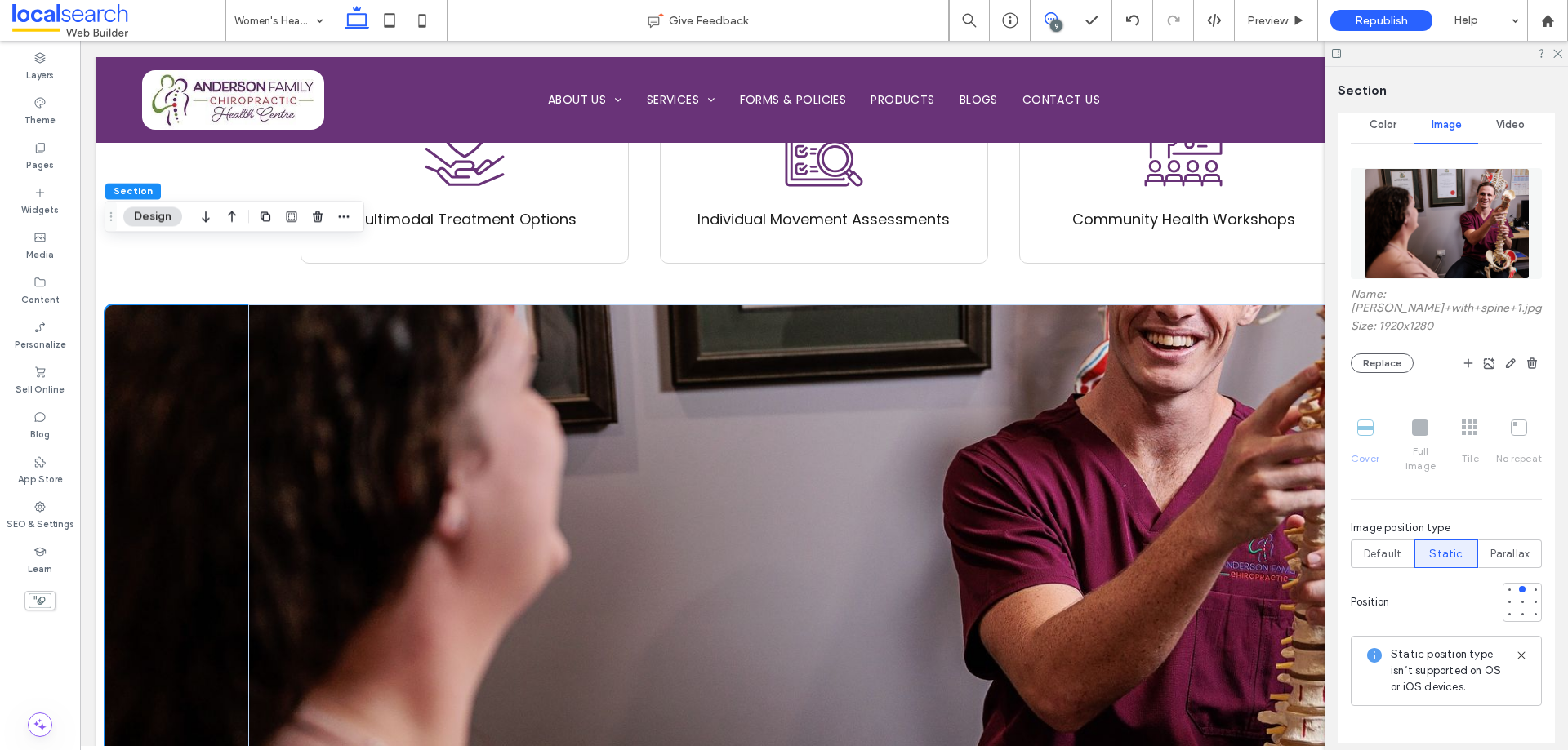
click at [1062, 18] on span at bounding box center [1051, 18] width 40 height 13
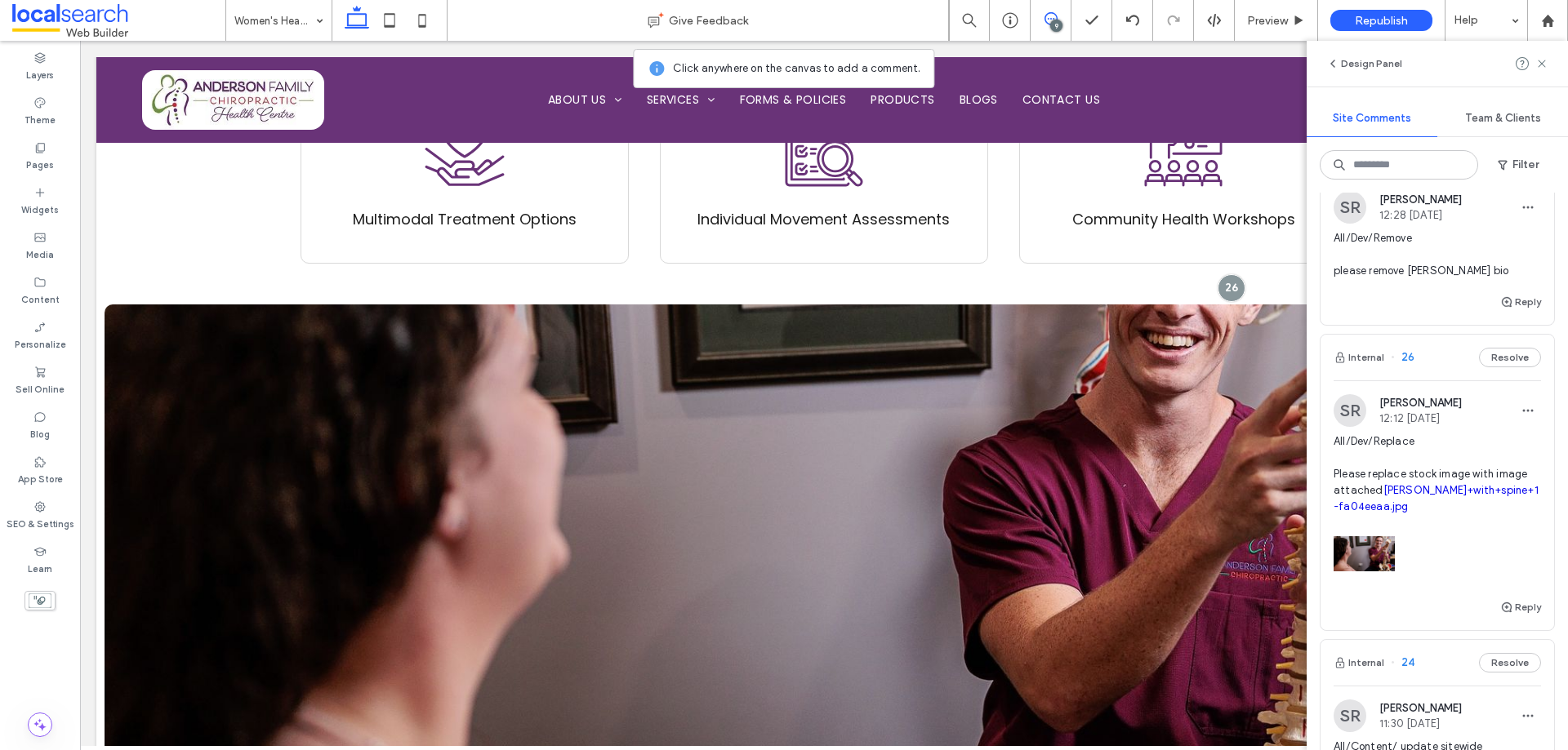
scroll to position [1225, 0]
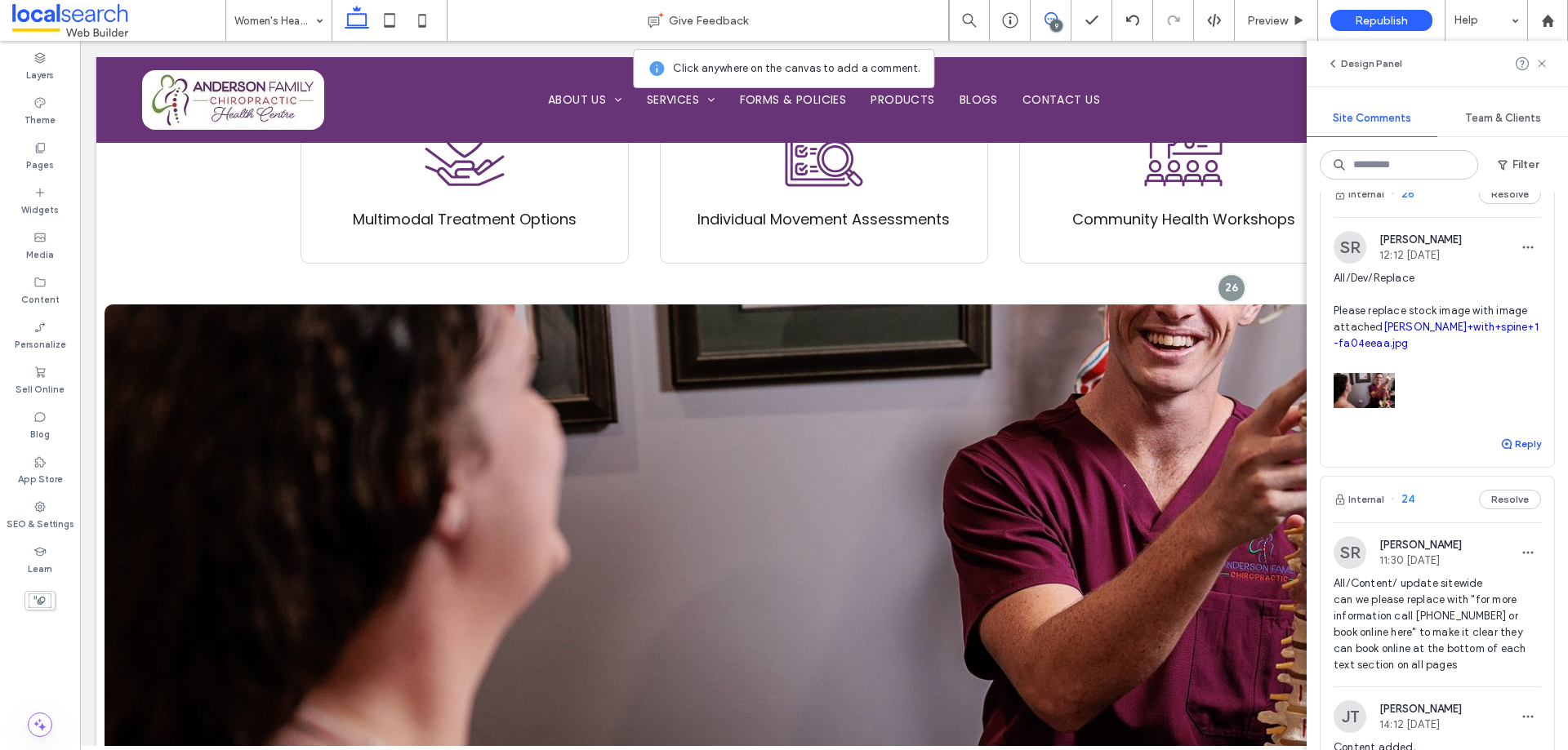
click at [1500, 451] on icon "button" at bounding box center [1506, 444] width 13 height 13
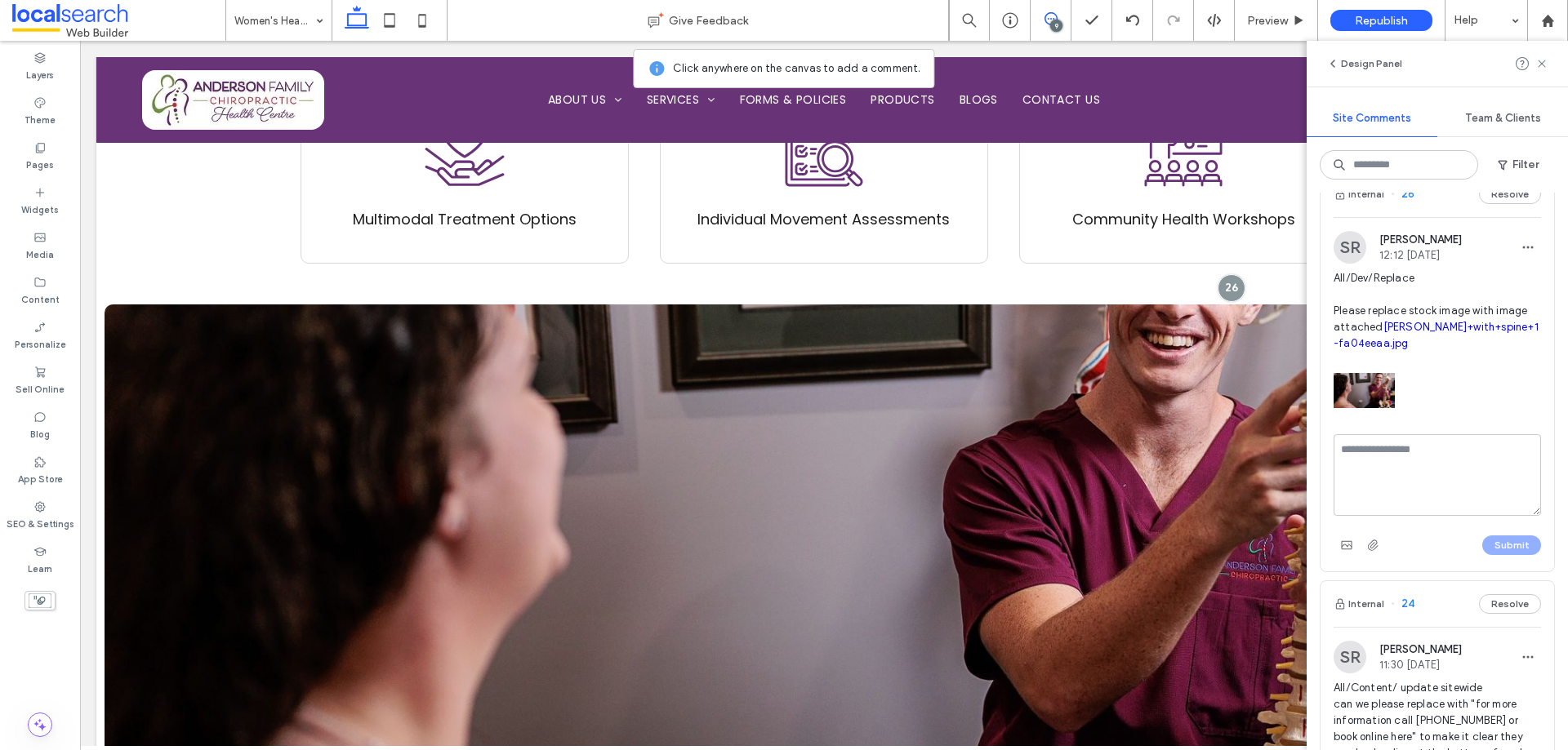
click at [1441, 504] on textarea at bounding box center [1438, 475] width 208 height 82
type textarea "**********"
click at [1495, 555] on button "Submit" at bounding box center [1512, 544] width 59 height 19
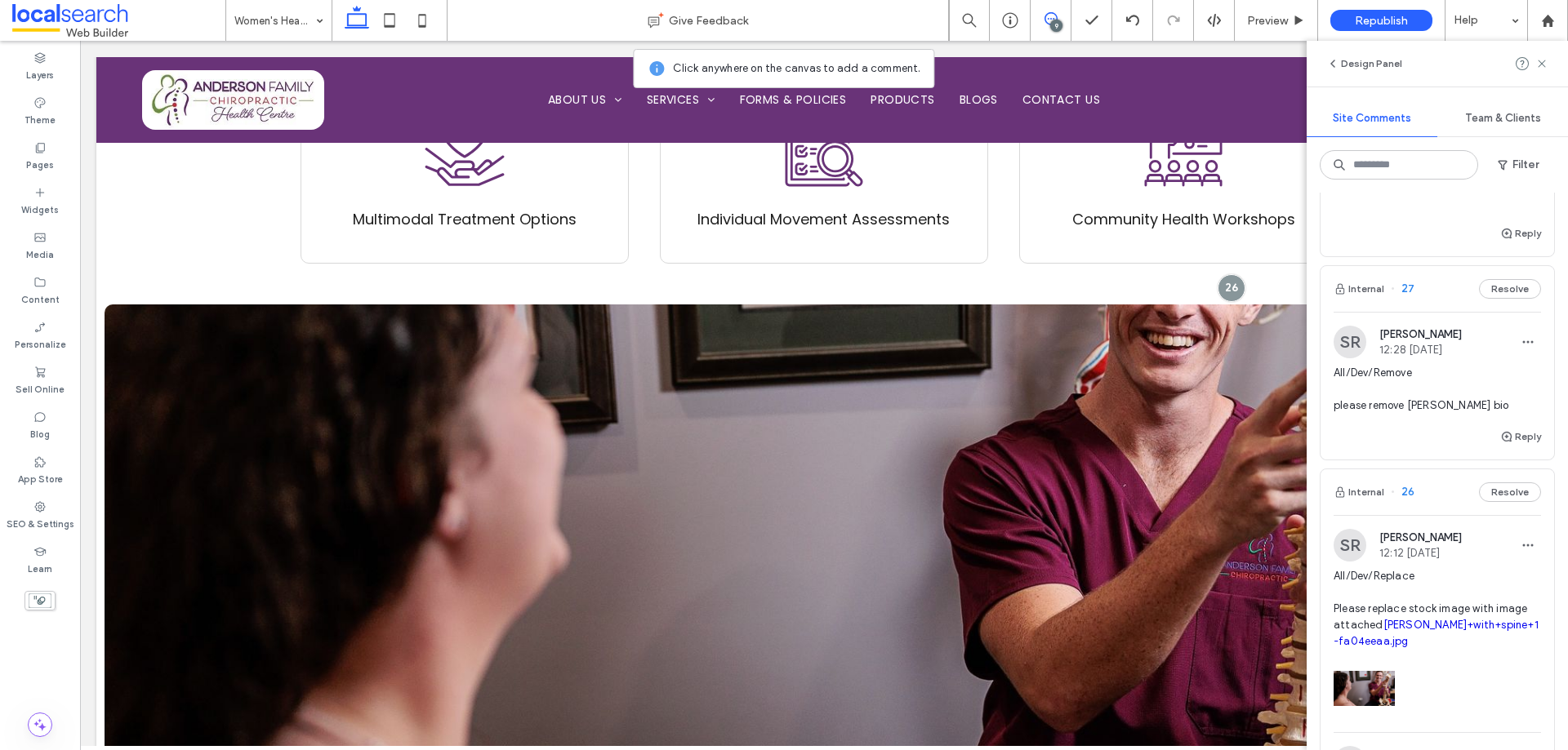
scroll to position [898, 0]
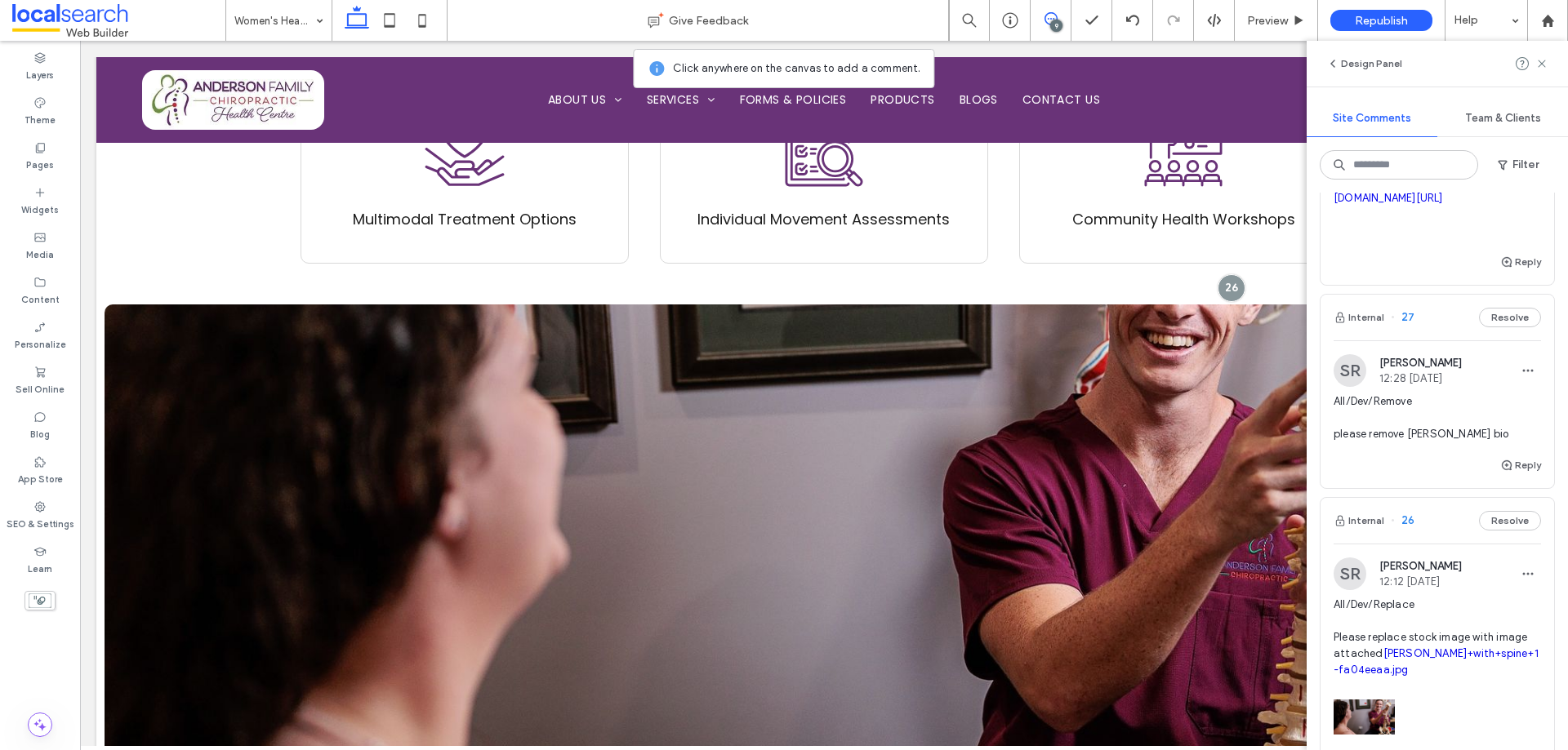
click at [1470, 442] on span "All/Dev/Remove please remove [PERSON_NAME] bio" at bounding box center [1438, 418] width 208 height 49
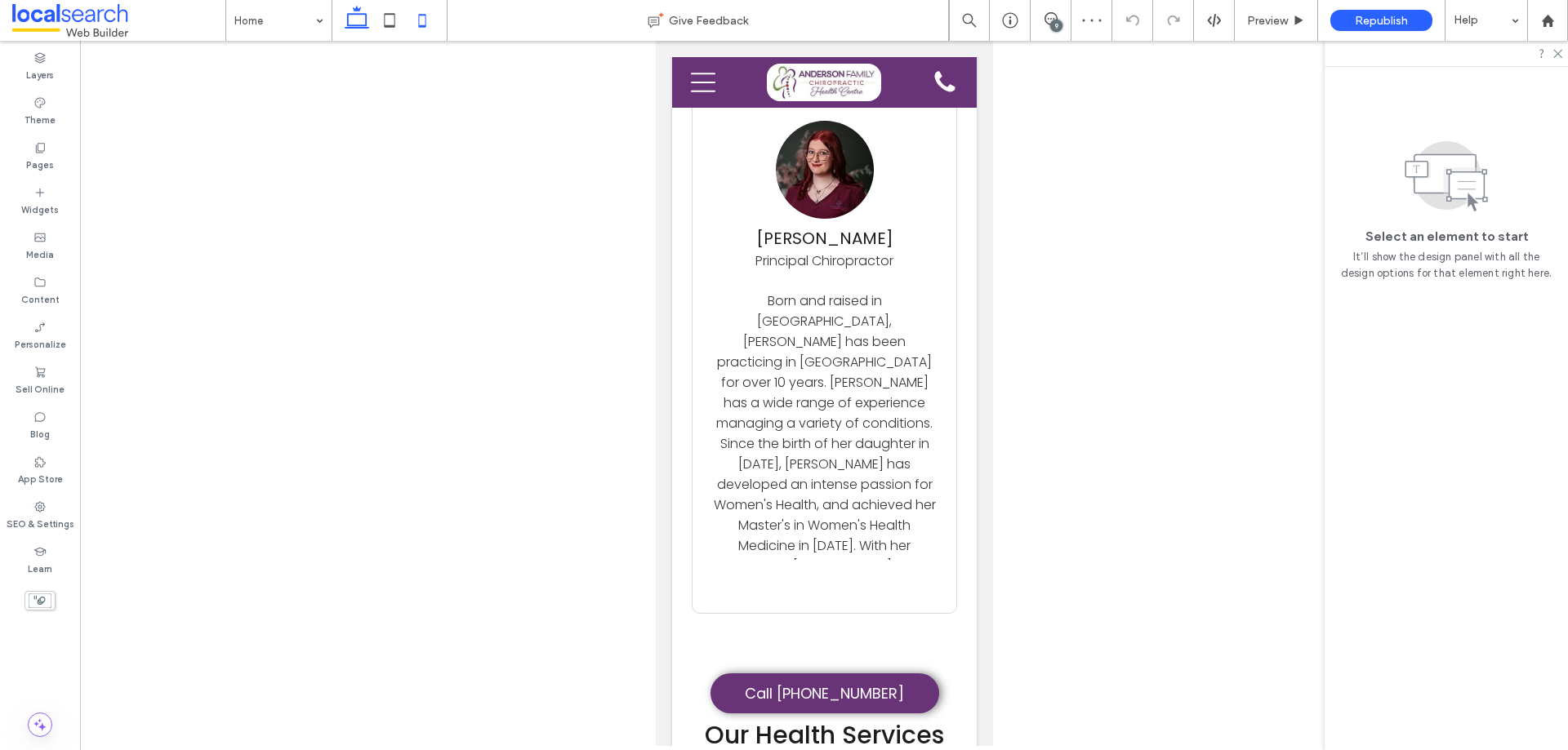
click at [359, 16] on icon at bounding box center [357, 20] width 33 height 33
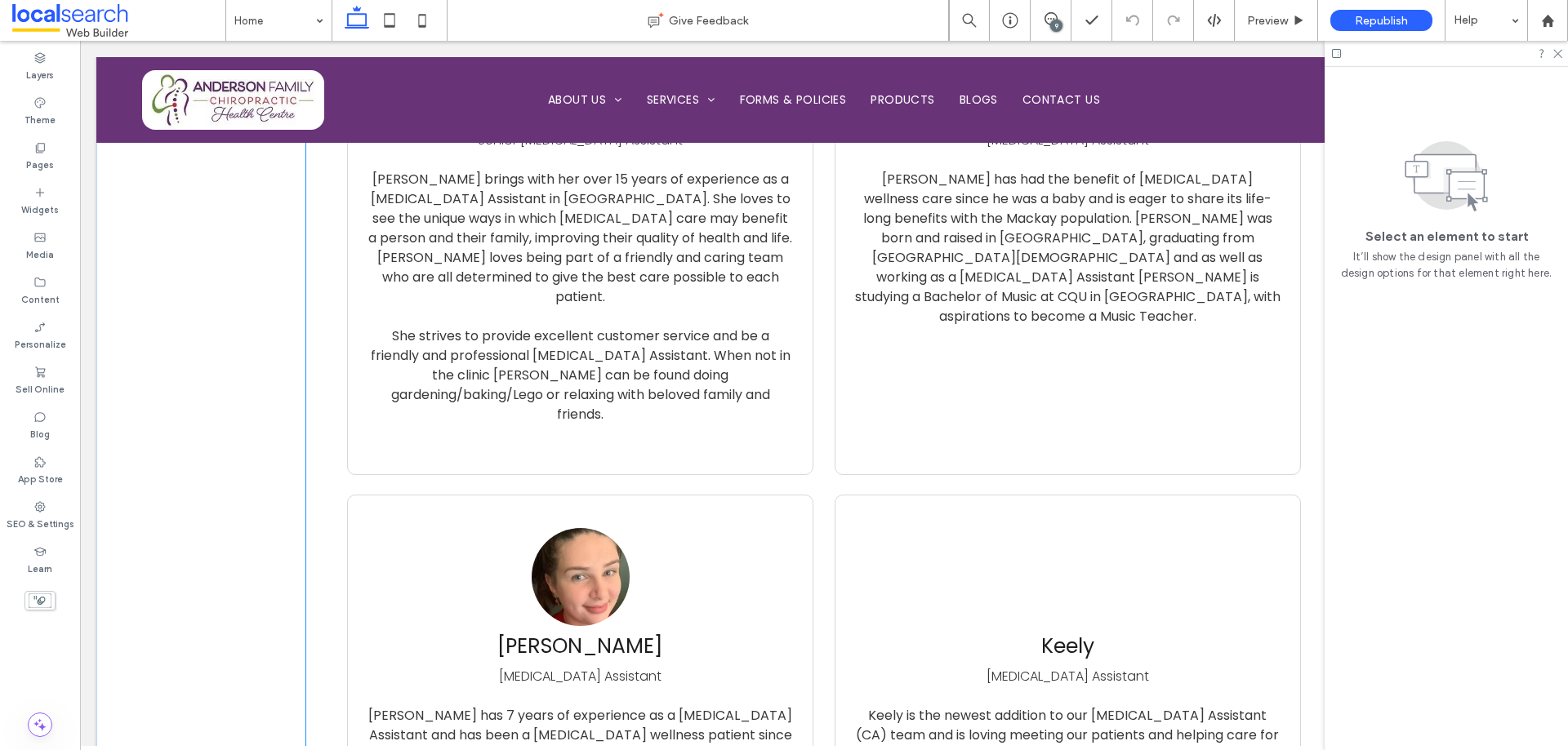
scroll to position [6715, 0]
click at [761, 526] on div "[PERSON_NAME] [MEDICAL_DATA] Assistant" at bounding box center [581, 605] width 432 height 158
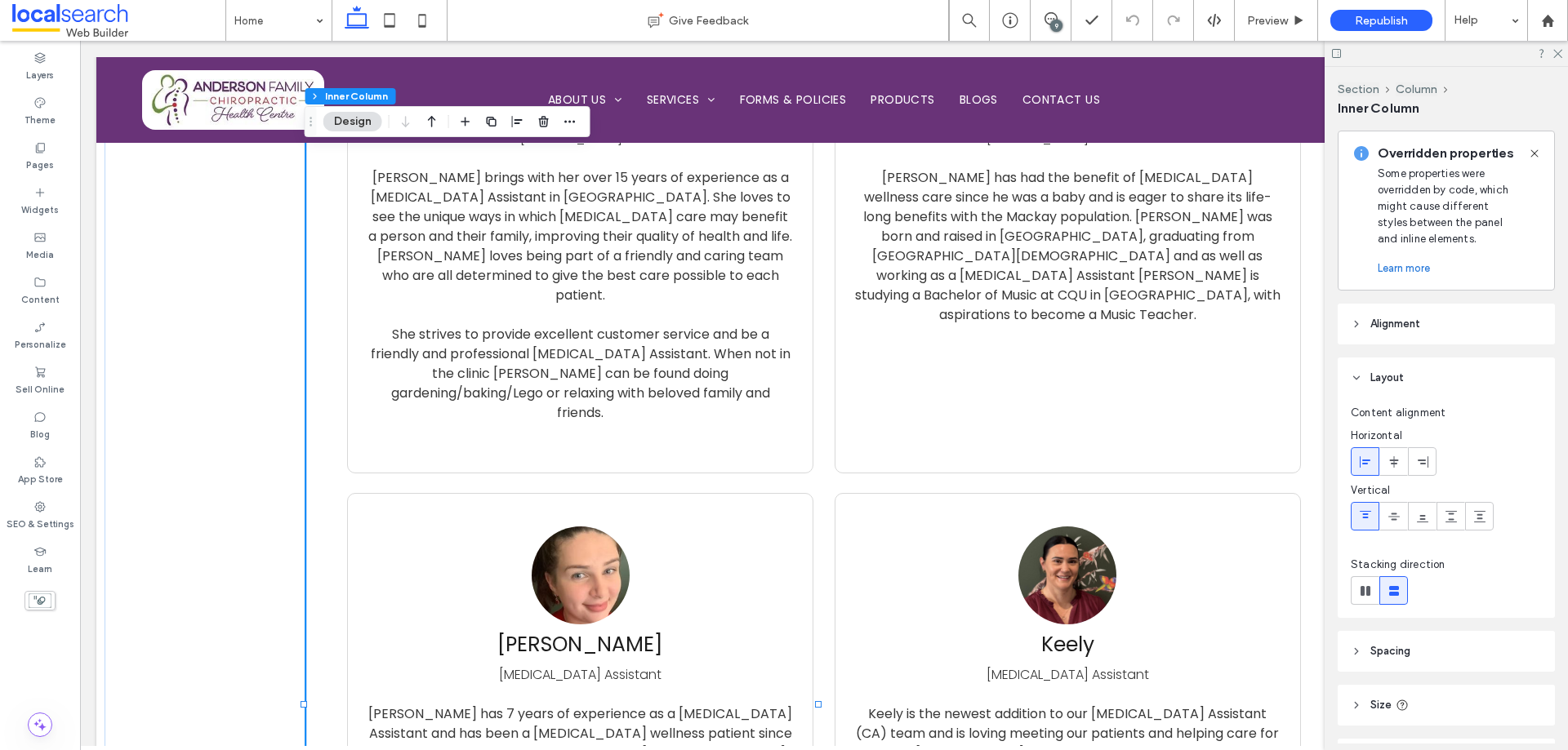
click at [761, 526] on div "[PERSON_NAME] [MEDICAL_DATA] Assistant" at bounding box center [581, 605] width 432 height 158
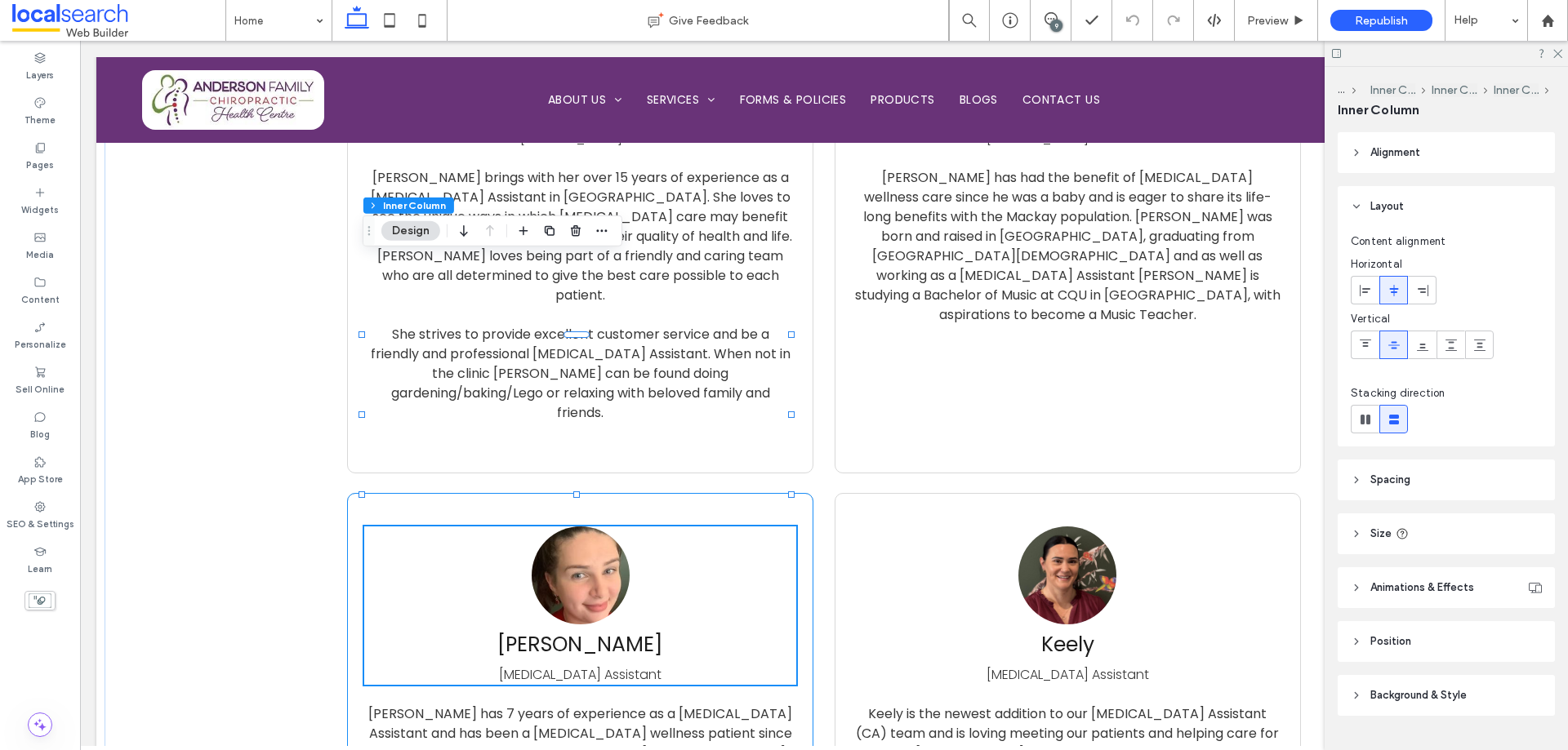
click at [784, 493] on div "[PERSON_NAME] [MEDICAL_DATA] Assistant [PERSON_NAME] has 7 years of experience …" at bounding box center [581, 713] width 467 height 441
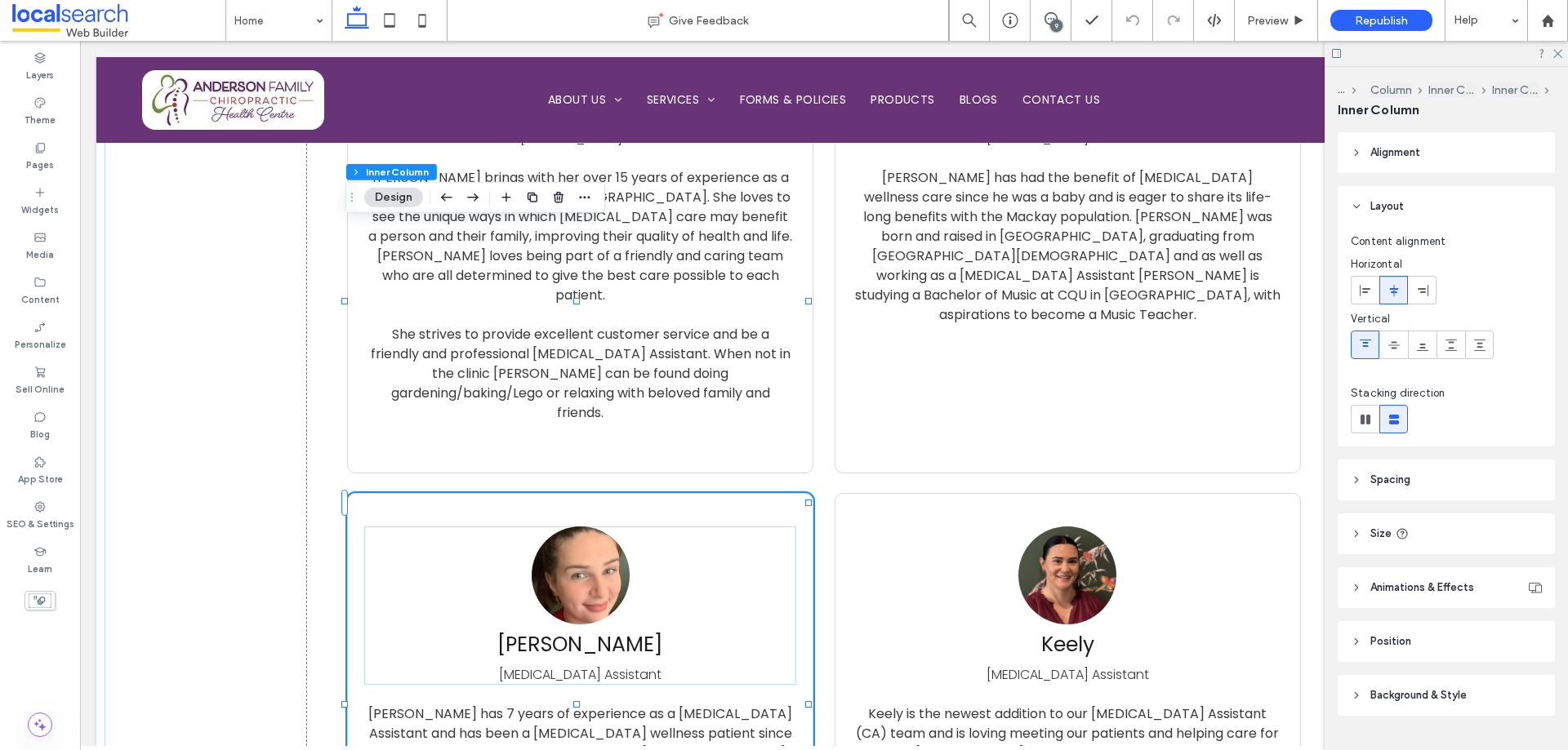
click at [1058, 26] on div "9" at bounding box center [1055, 25] width 12 height 12
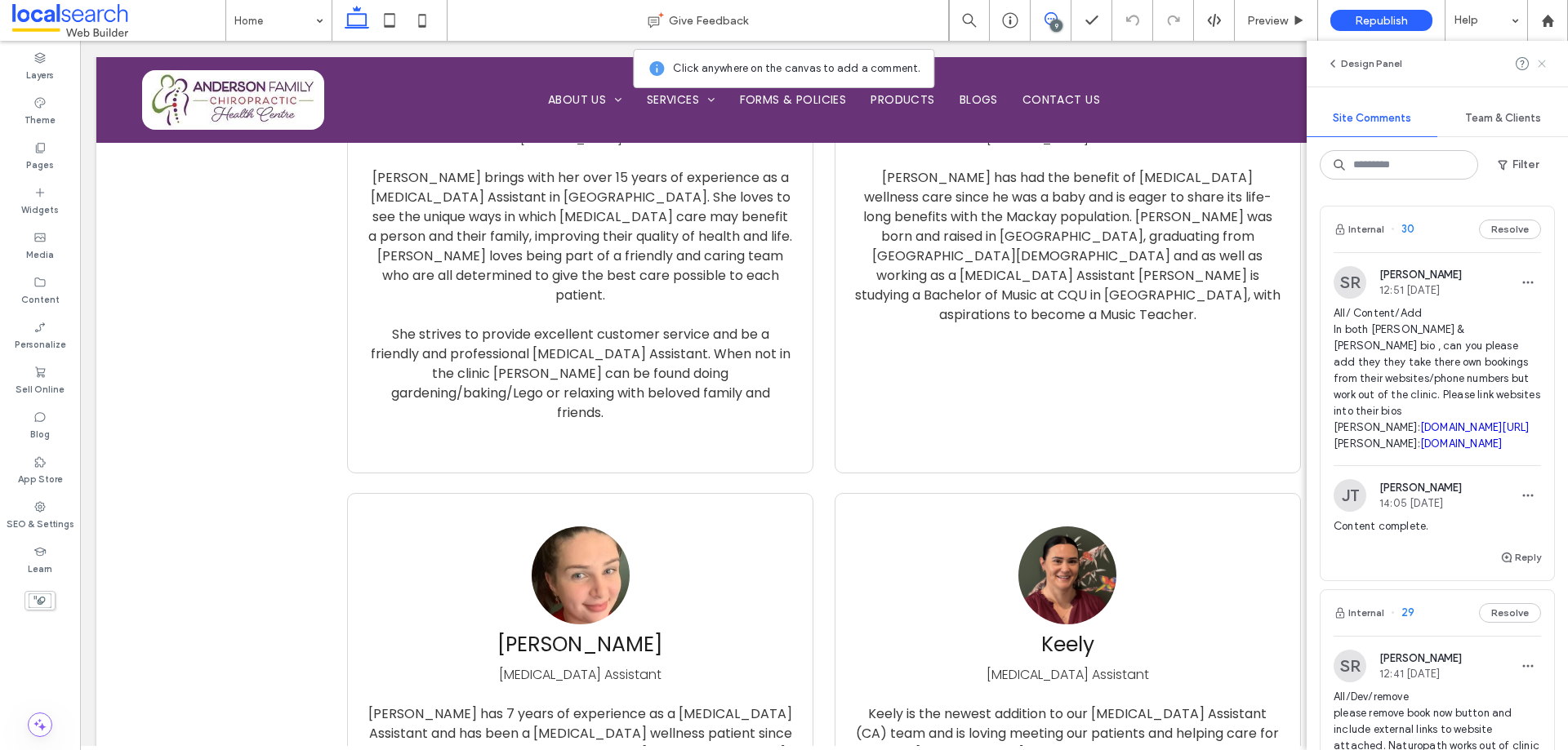
click at [1543, 69] on icon at bounding box center [1542, 63] width 13 height 13
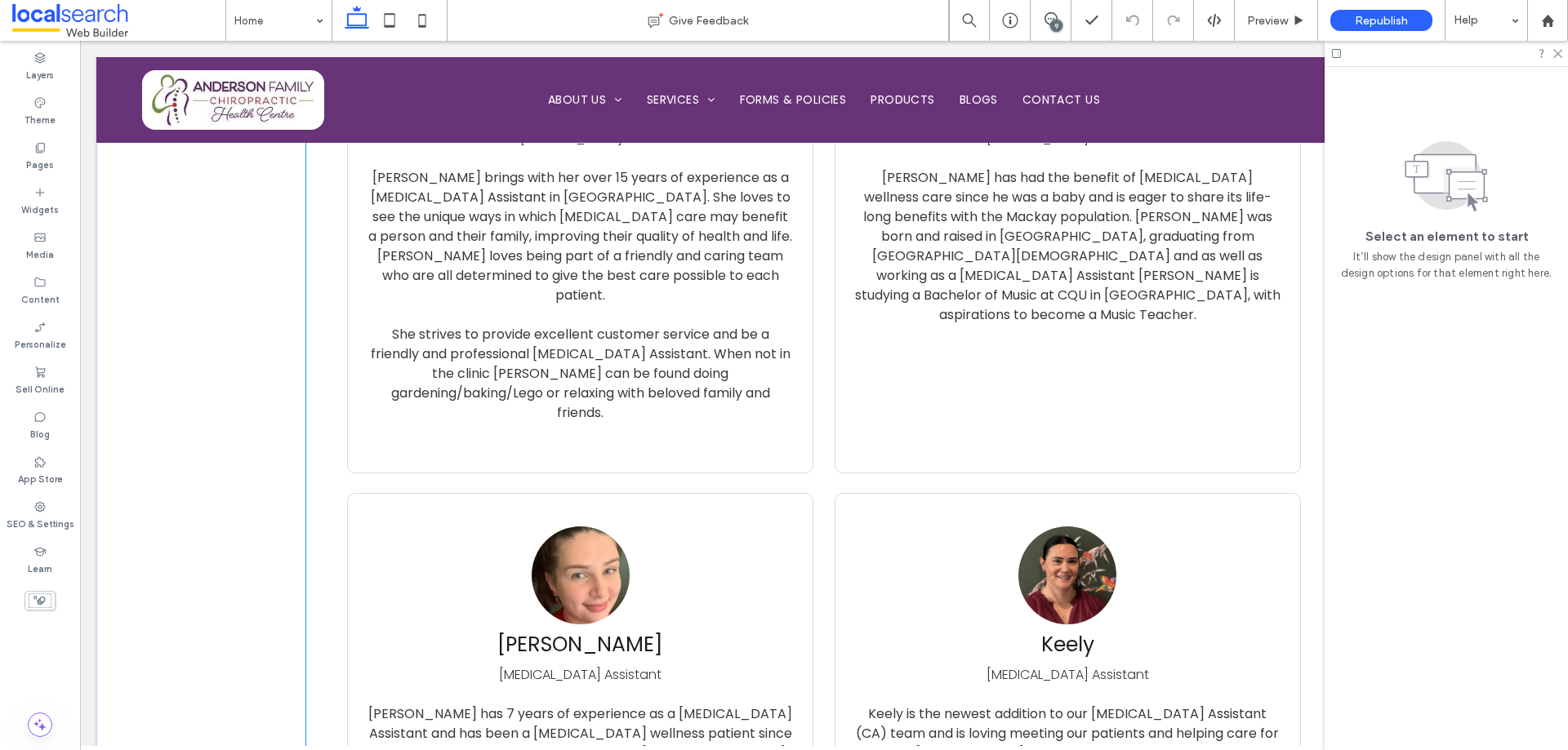
click at [769, 493] on div "[PERSON_NAME] [MEDICAL_DATA] Assistant [PERSON_NAME] has 7 years of experience …" at bounding box center [581, 713] width 467 height 441
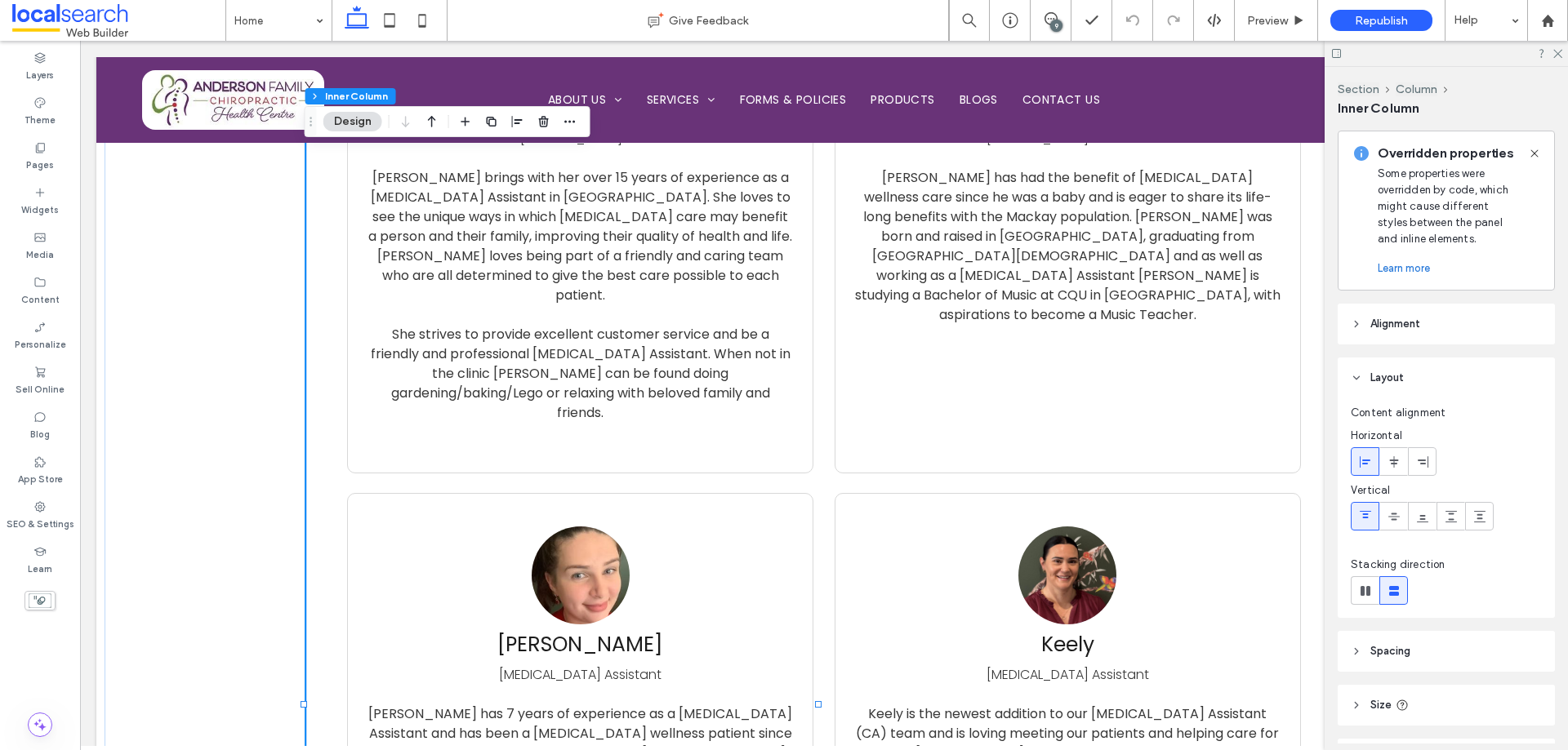
click at [769, 493] on div "[PERSON_NAME] [MEDICAL_DATA] Assistant [PERSON_NAME] has 7 years of experience …" at bounding box center [581, 713] width 467 height 441
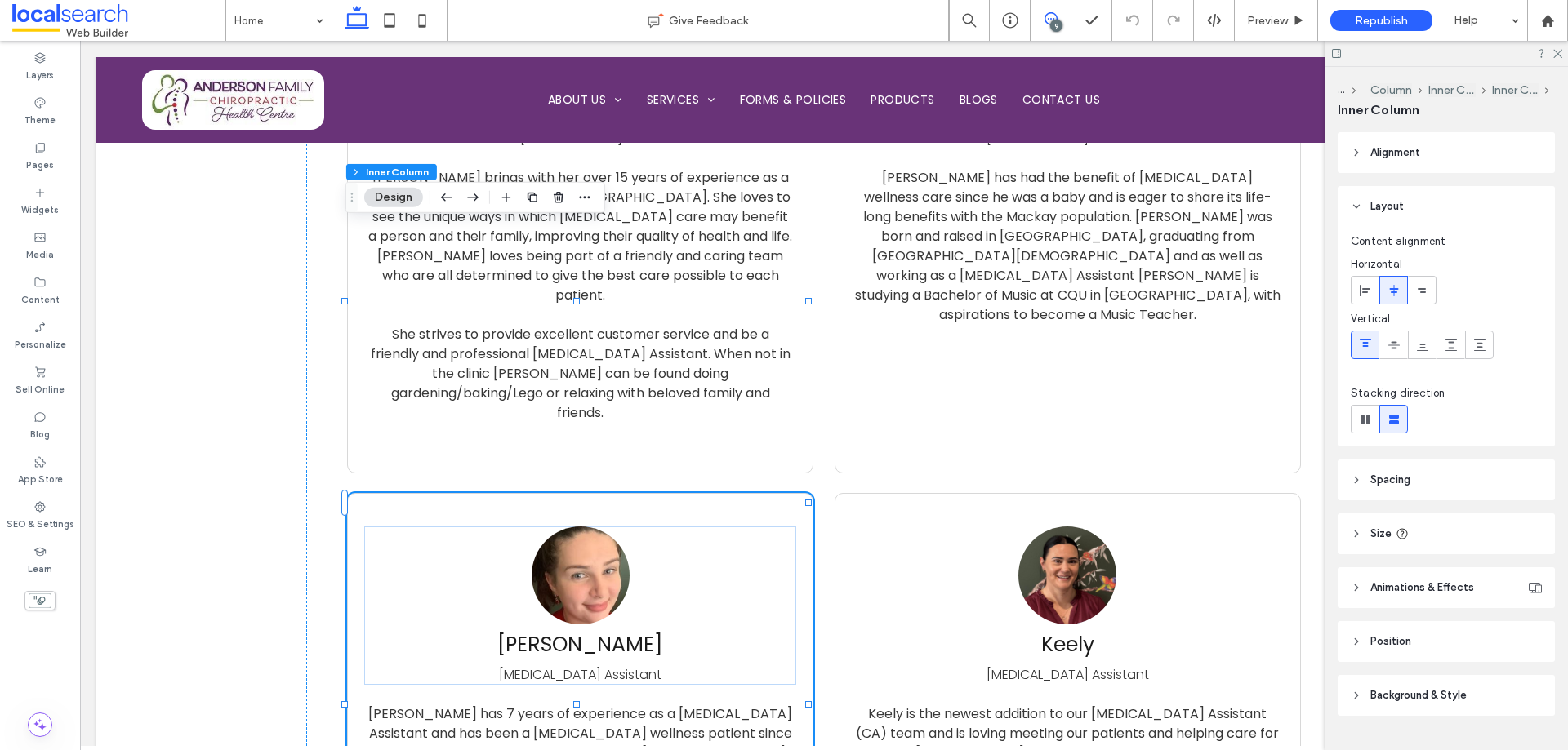
click at [1050, 20] on icon at bounding box center [1051, 18] width 13 height 13
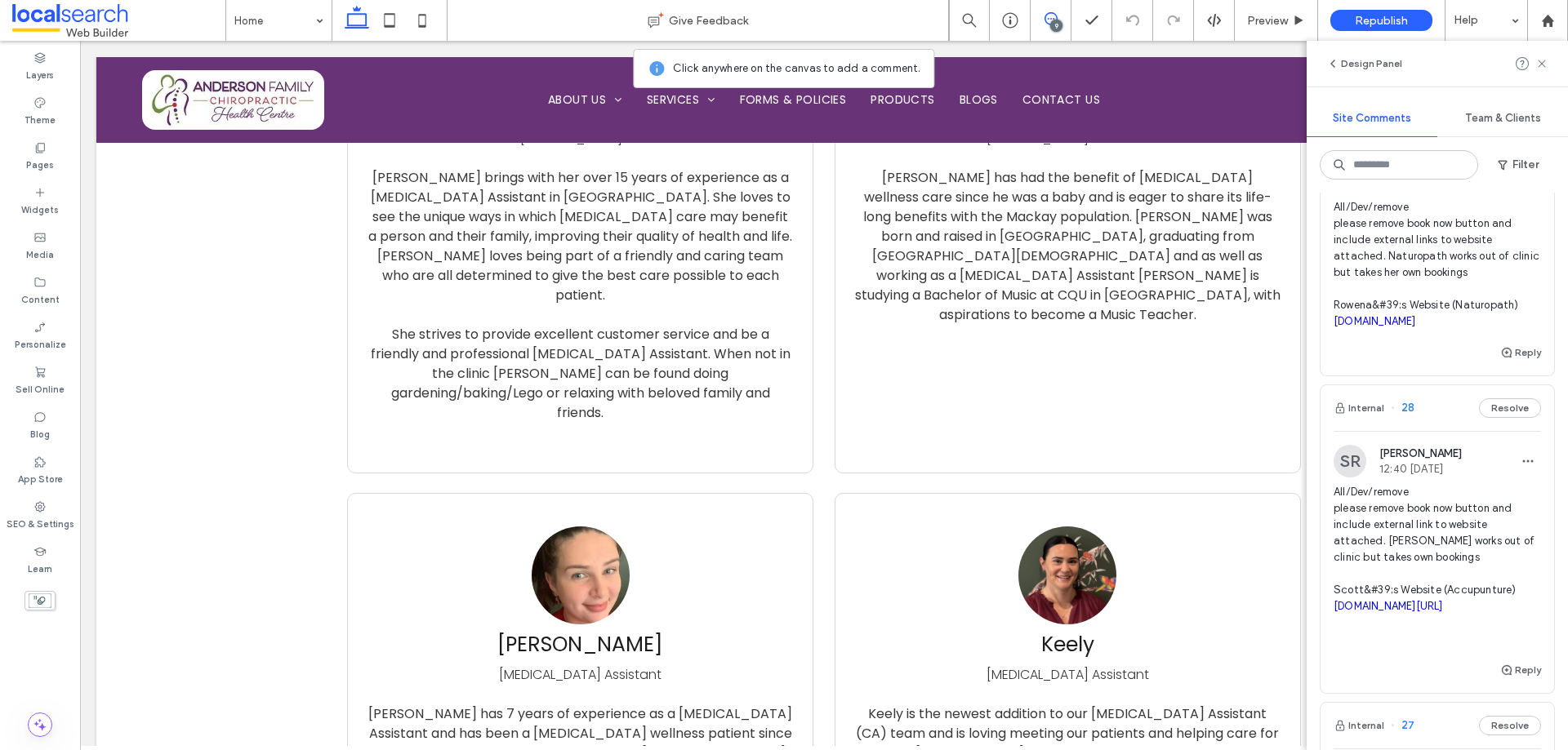
scroll to position [409, 0]
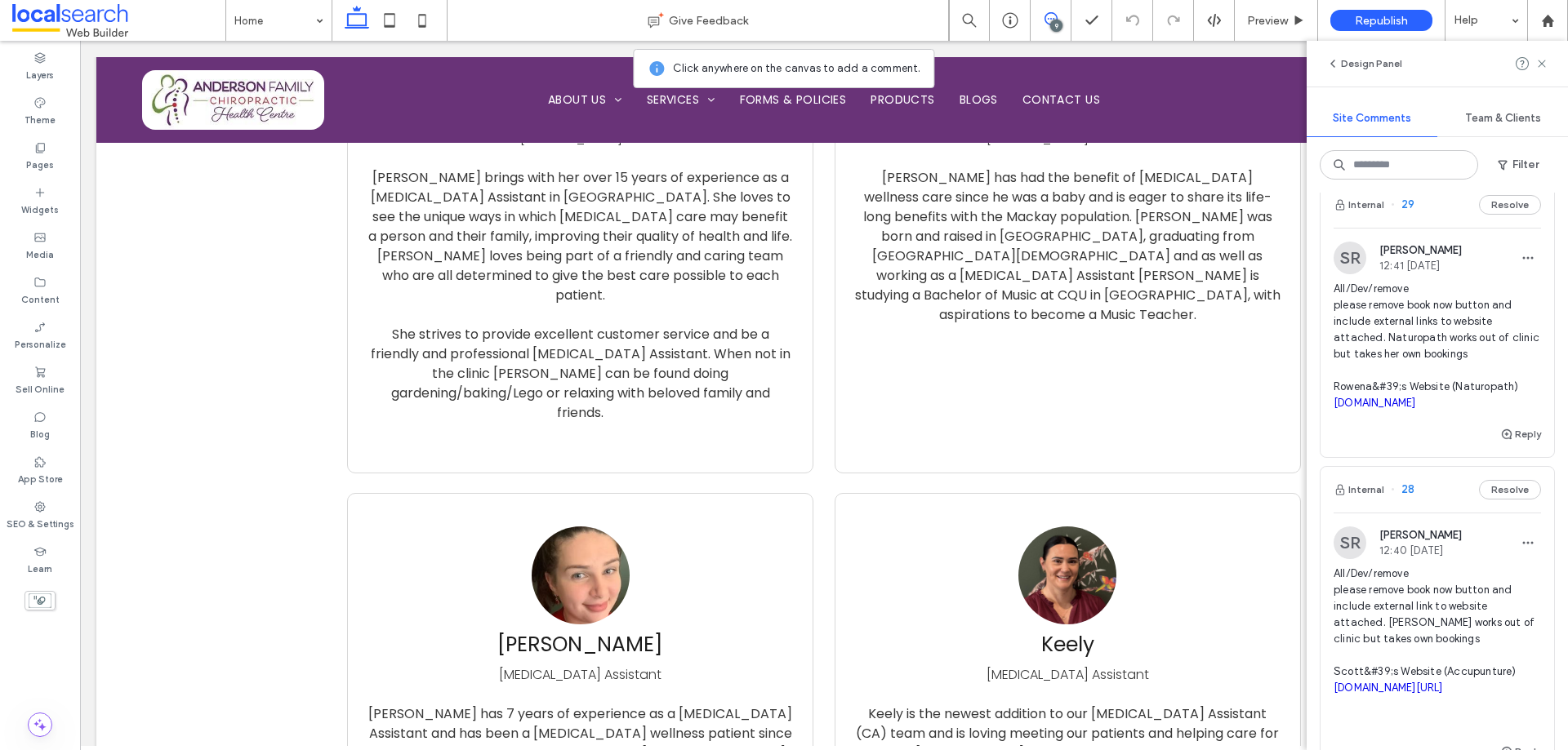
click at [1483, 313] on span "All/Dev/remove please remove book now button and include external links to webs…" at bounding box center [1438, 346] width 208 height 130
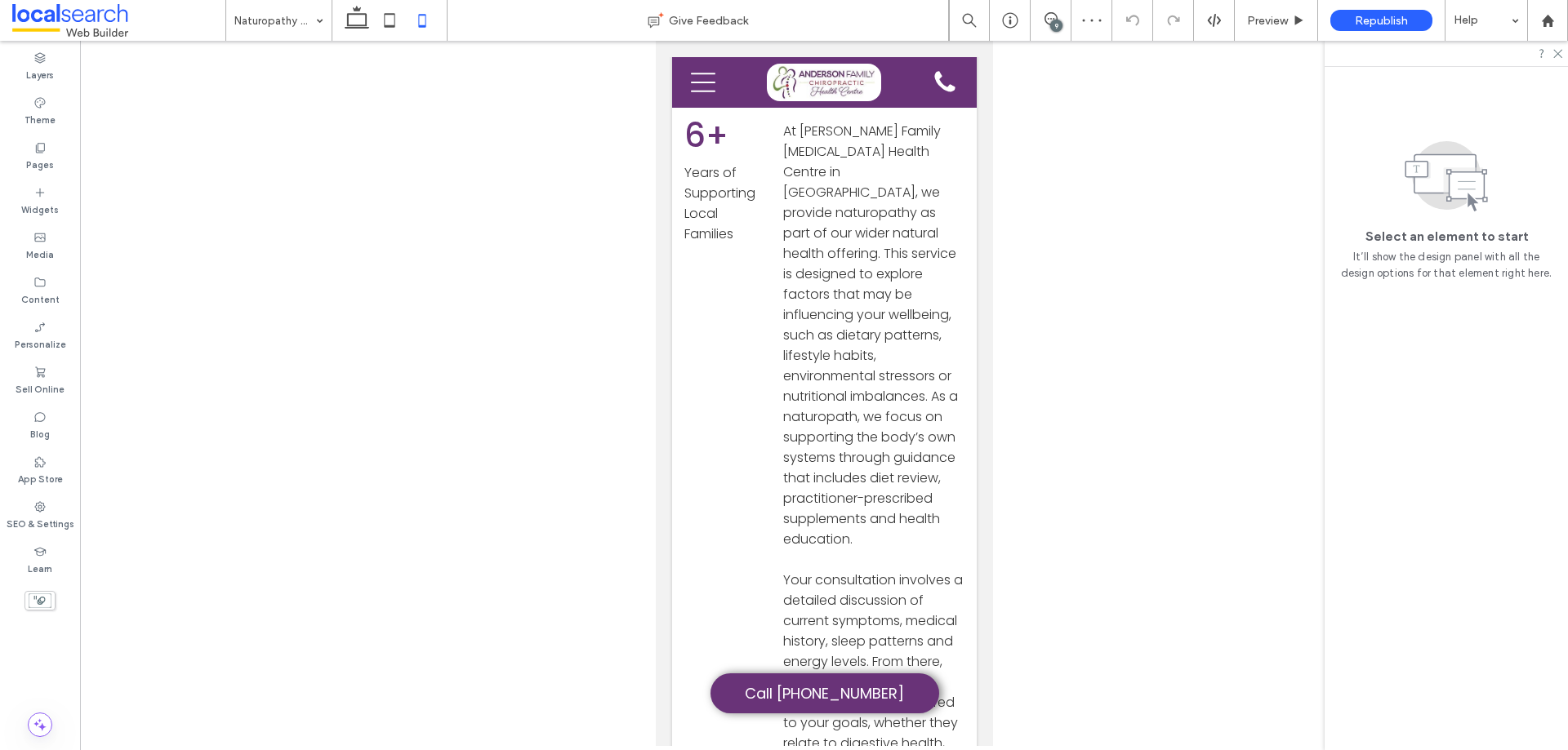
click at [1054, 20] on div "9" at bounding box center [1055, 25] width 12 height 12
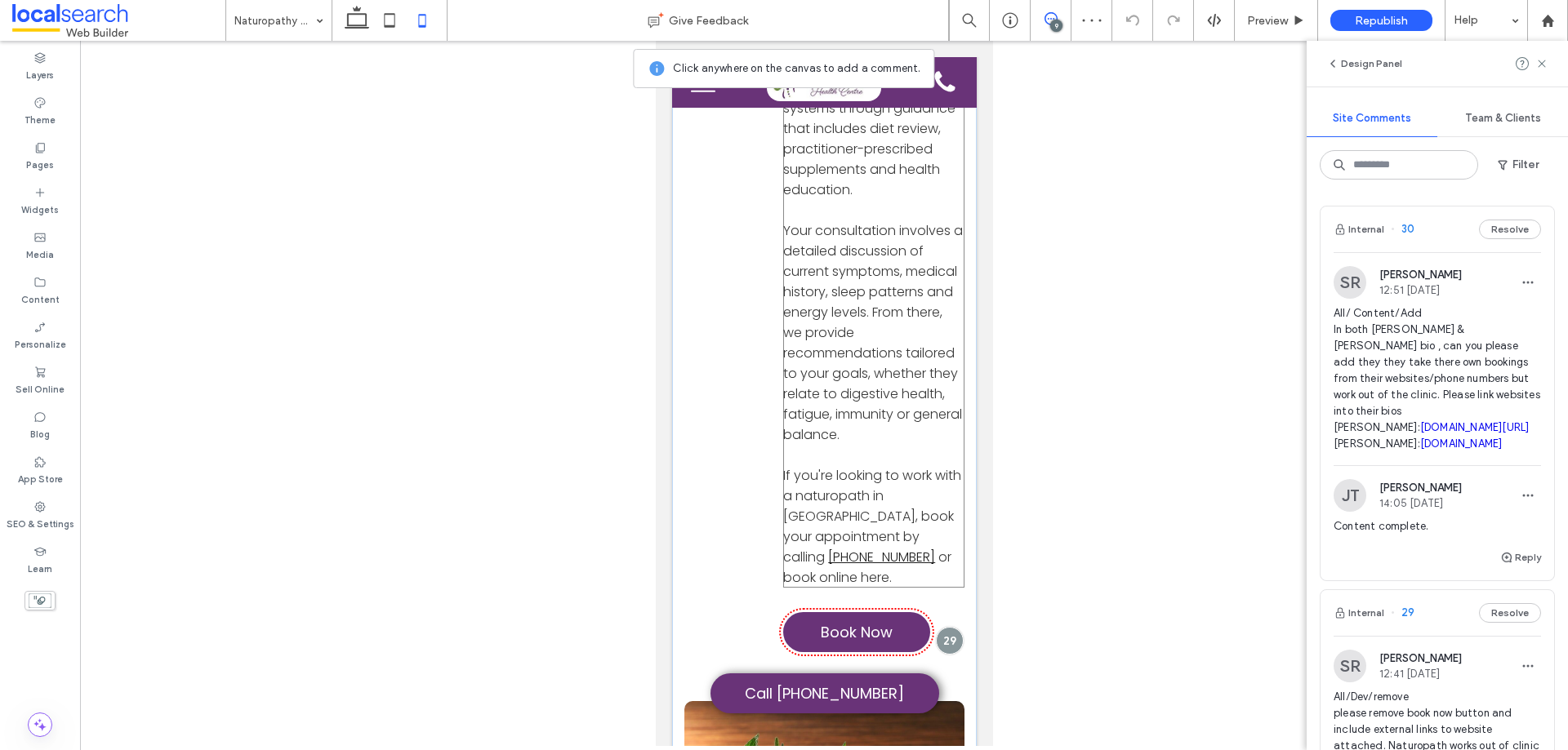
scroll to position [834, 0]
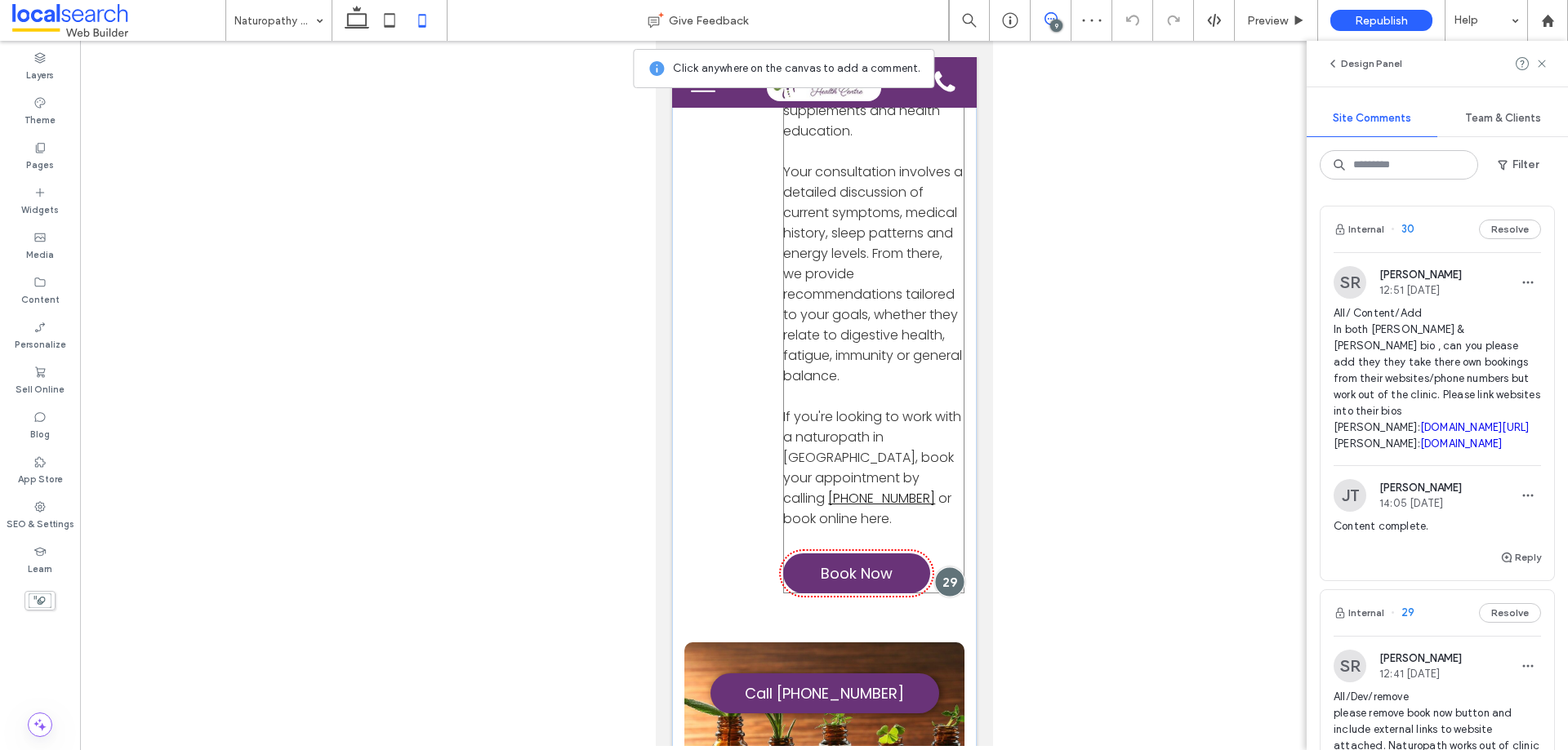
click at [942, 566] on div at bounding box center [949, 581] width 30 height 30
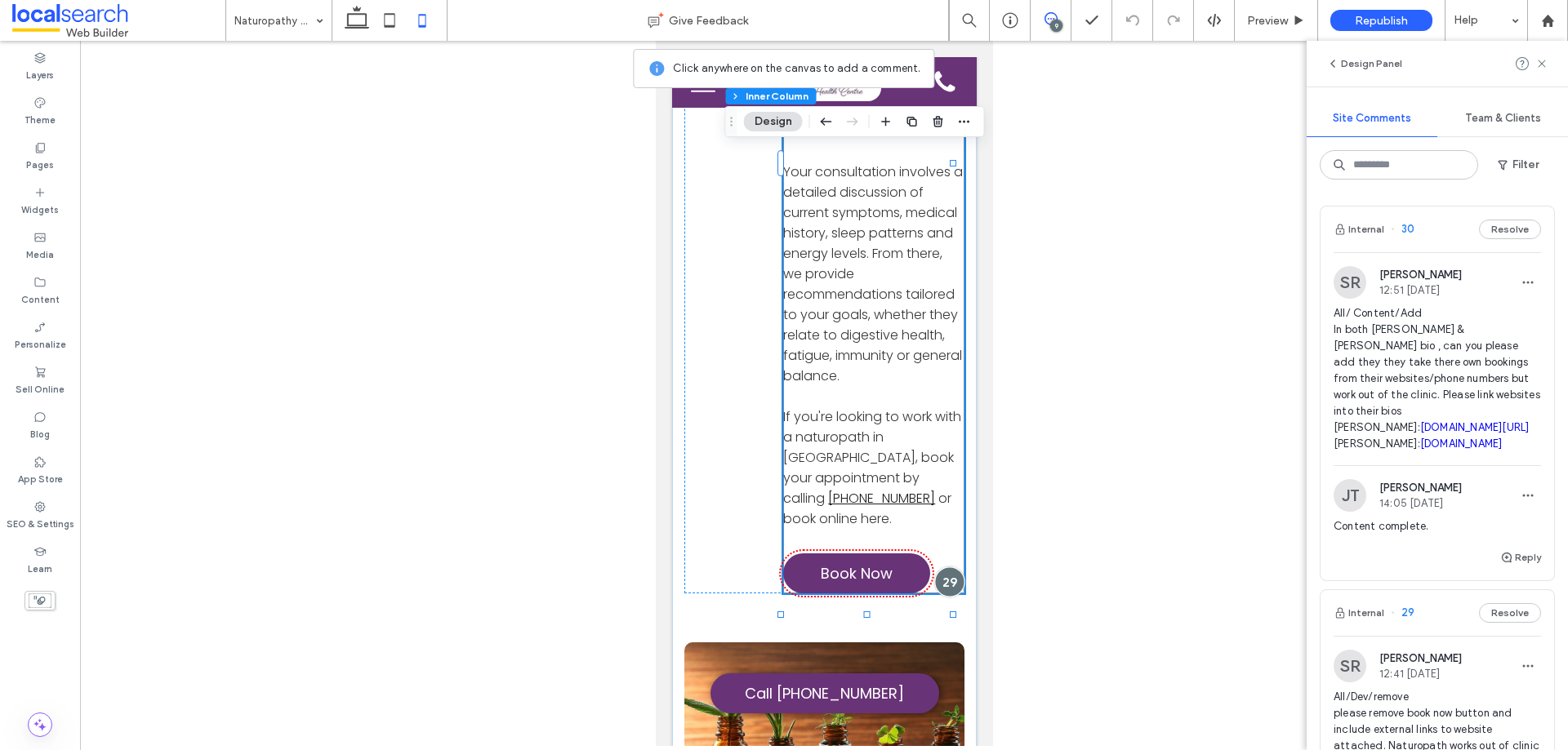
click at [942, 566] on div at bounding box center [949, 581] width 30 height 30
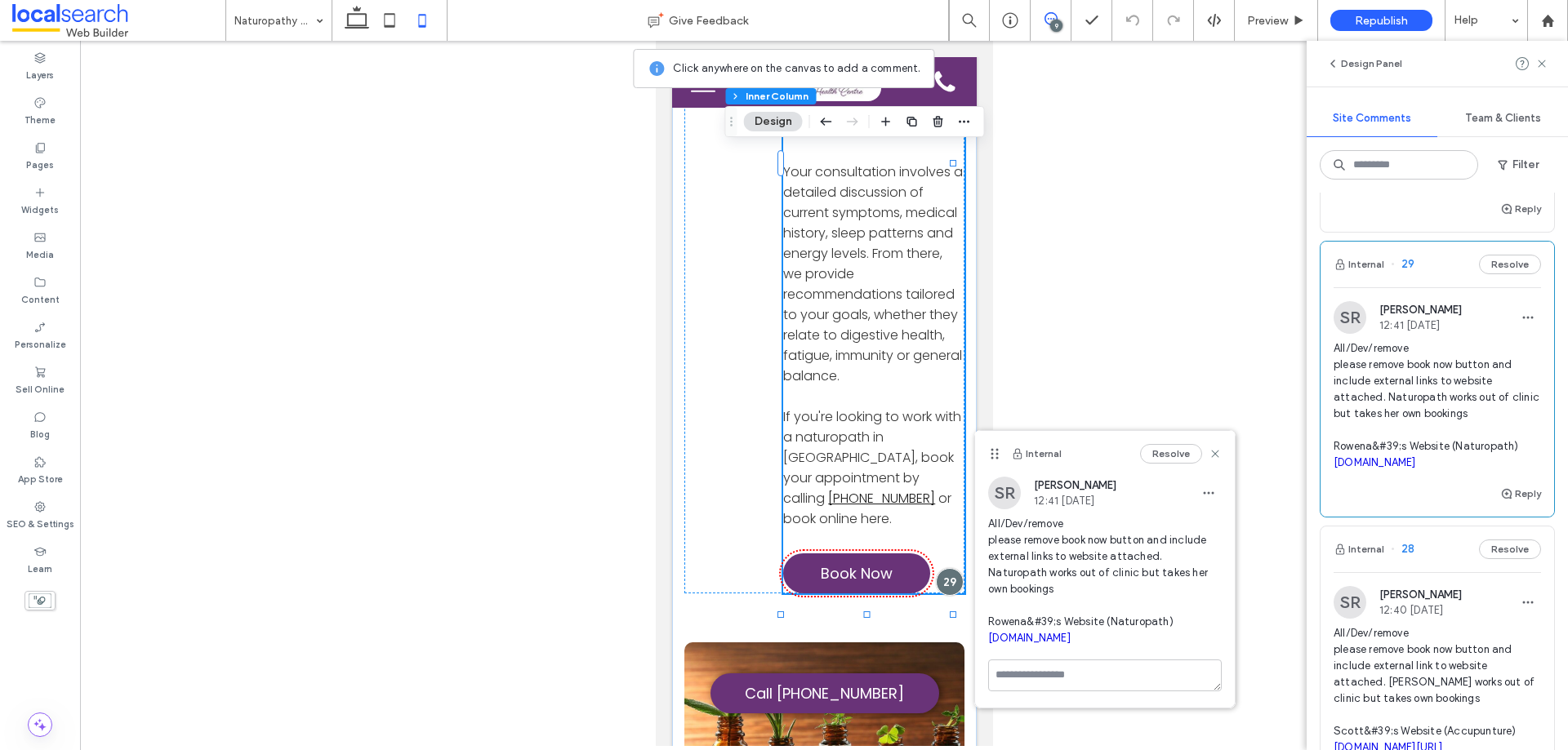
scroll to position [489, 0]
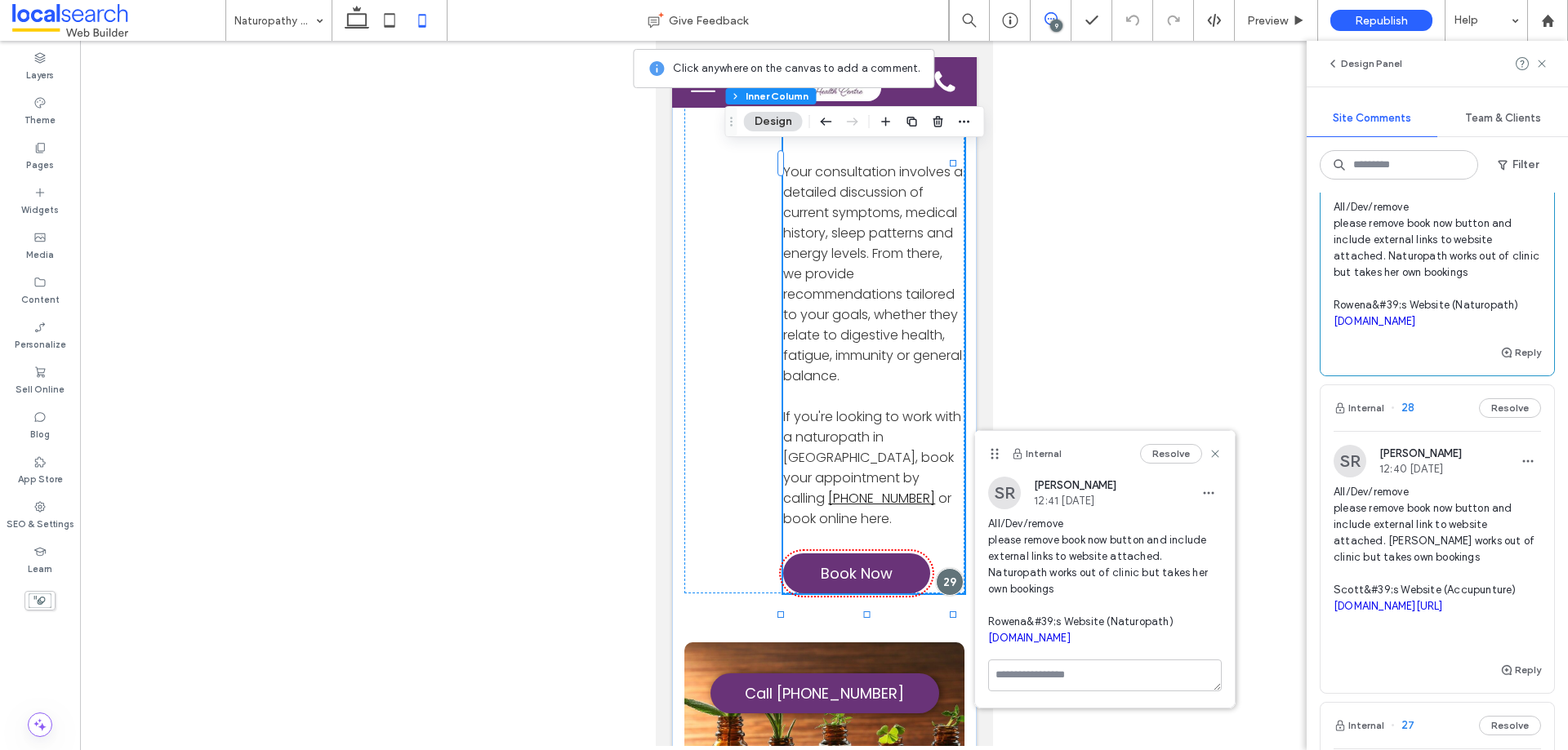
click at [1460, 504] on span "All/Dev/remove please remove book now button and include external link to websi…" at bounding box center [1438, 565] width 208 height 163
click at [0, 0] on div at bounding box center [0, 0] width 0 height 0
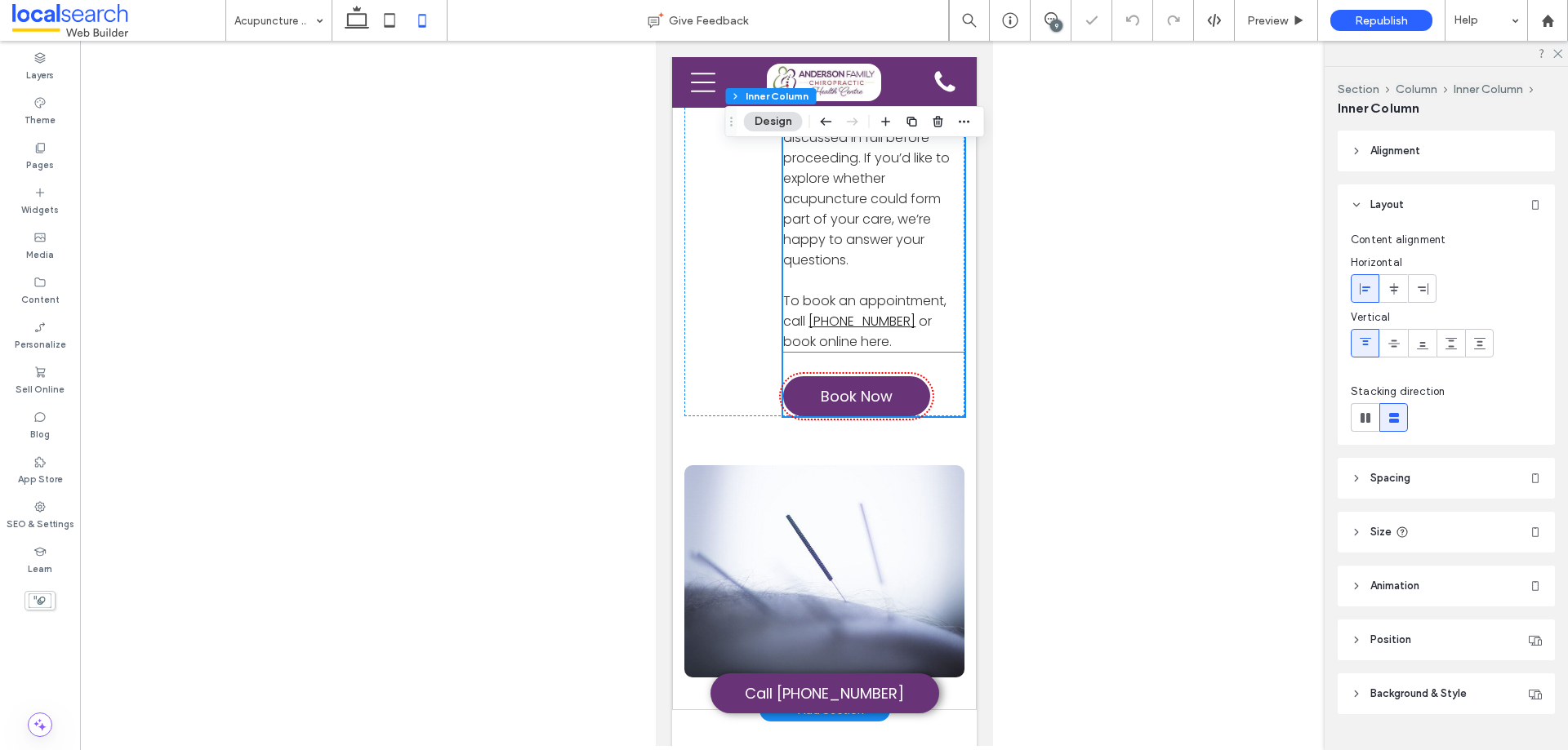
scroll to position [1196, 0]
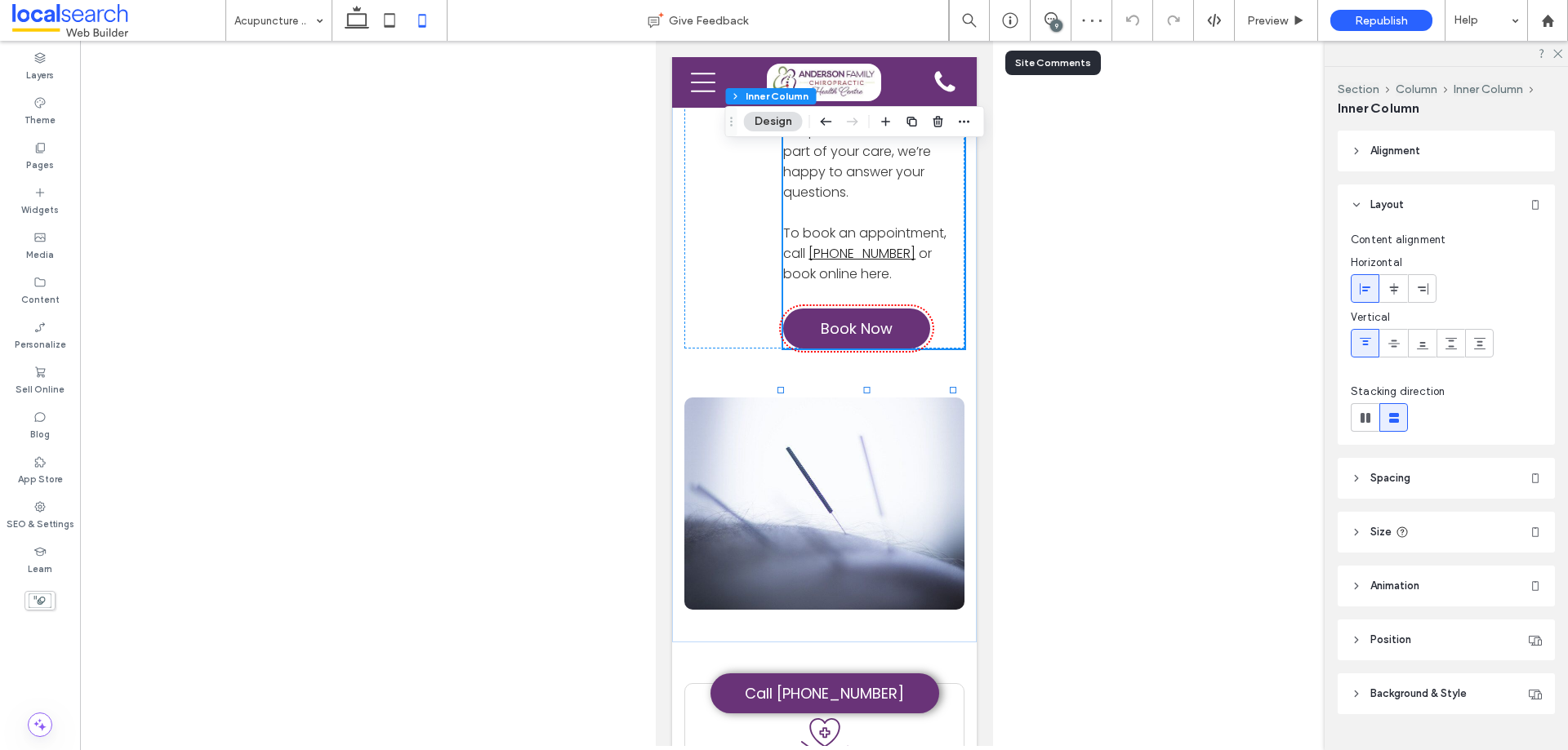
click at [1052, 1] on div "9" at bounding box center [1051, 20] width 40 height 40
click at [1046, 25] on icon at bounding box center [1051, 18] width 13 height 13
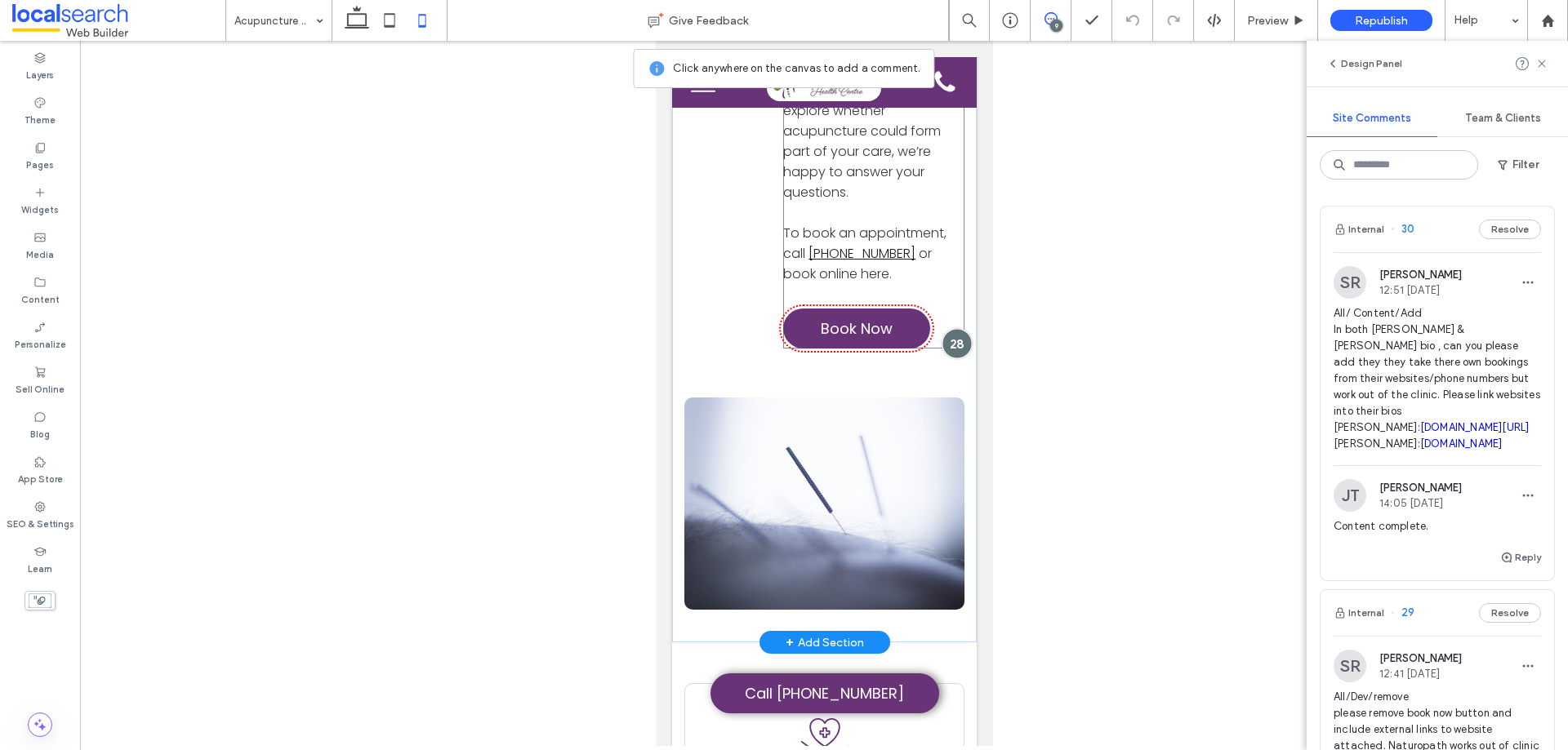
click at [941, 342] on div at bounding box center [955, 342] width 30 height 30
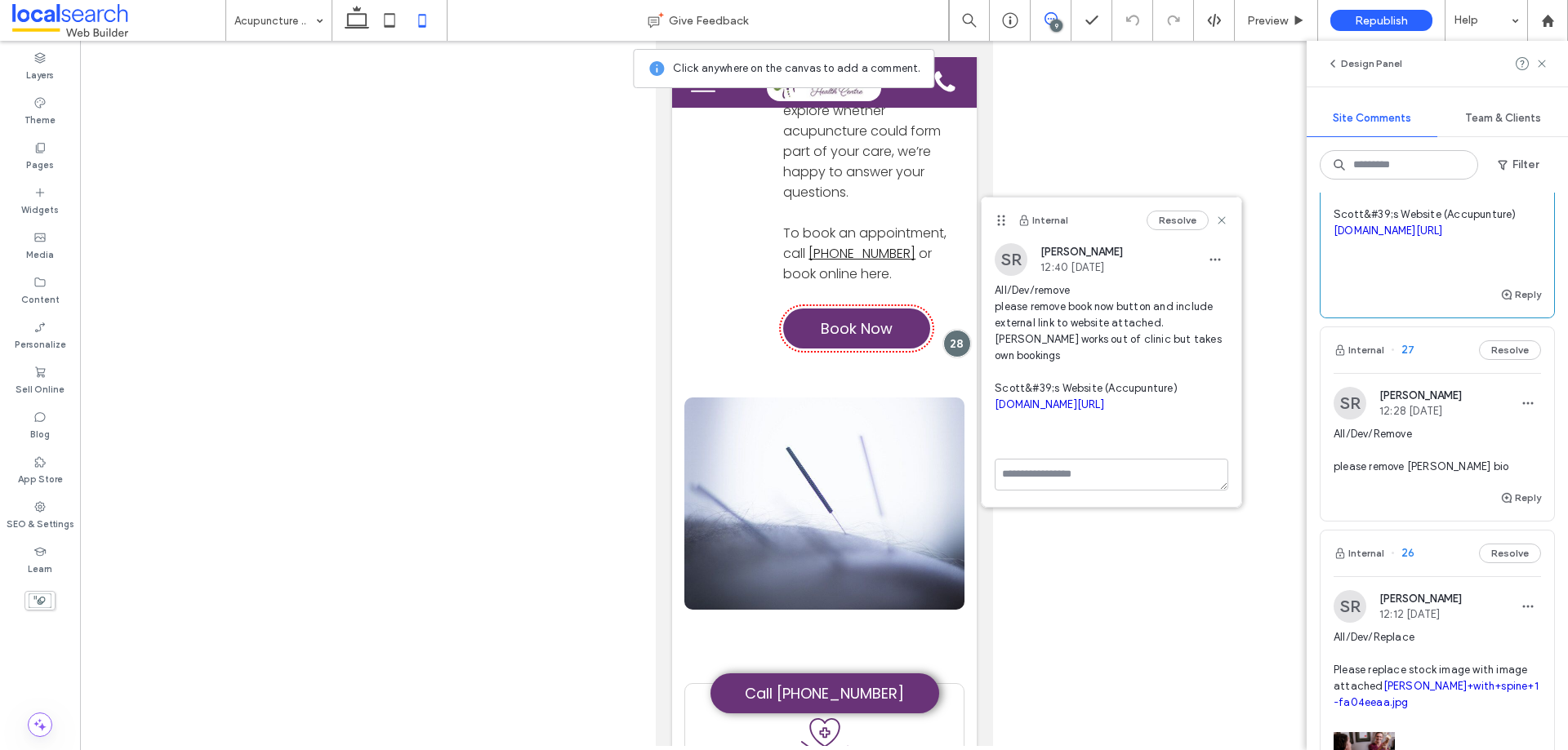
scroll to position [898, 0]
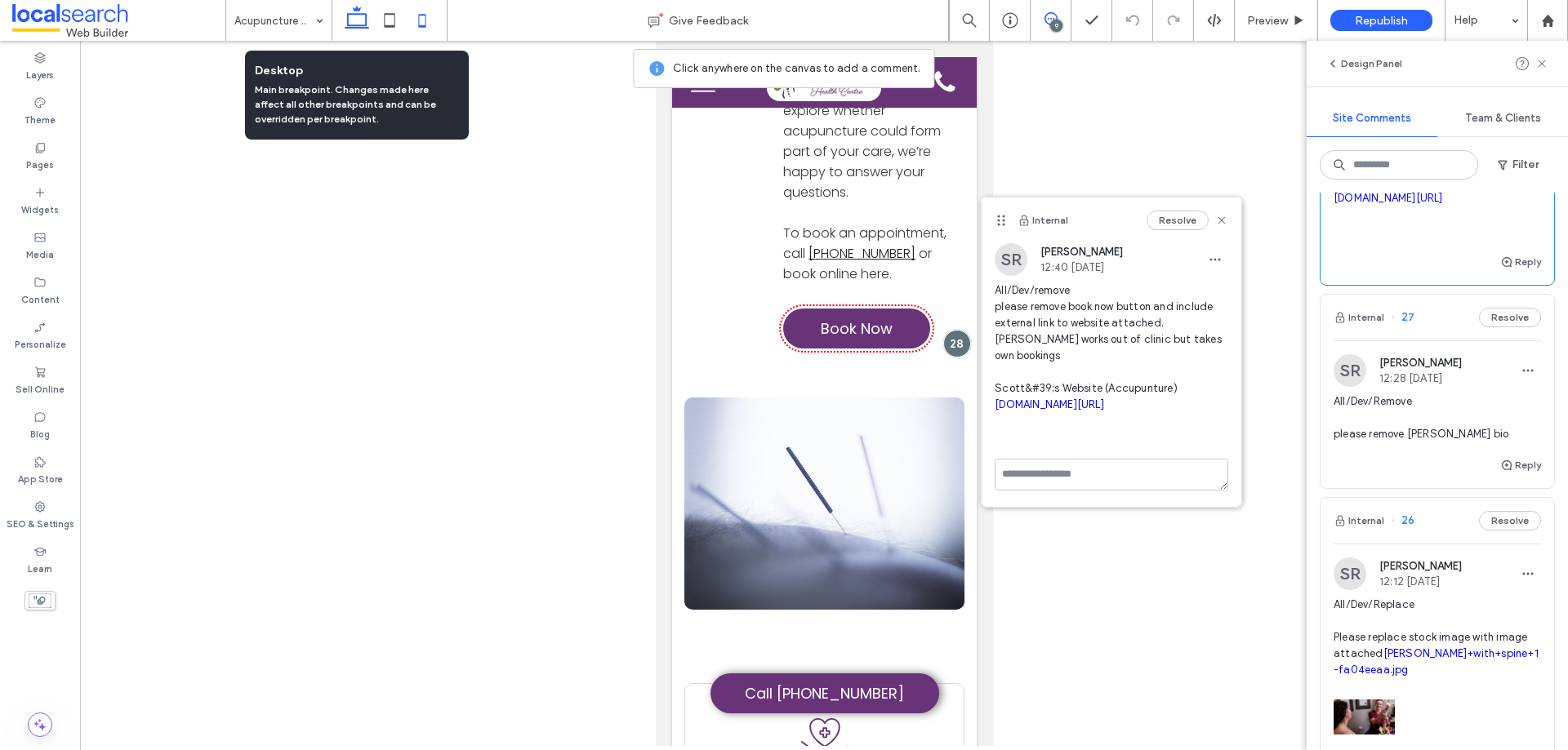
click at [355, 24] on icon at bounding box center [357, 20] width 33 height 33
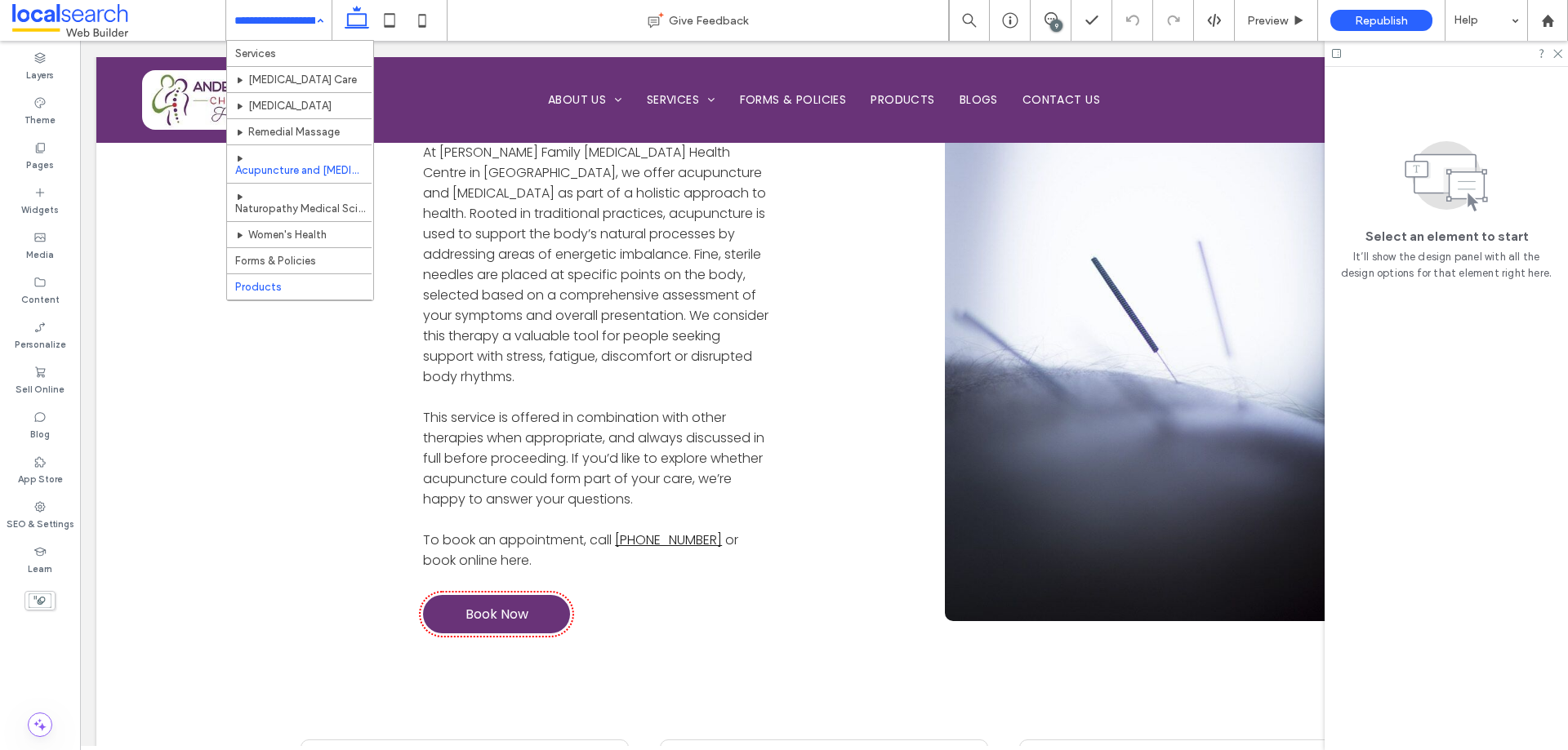
scroll to position [0, 0]
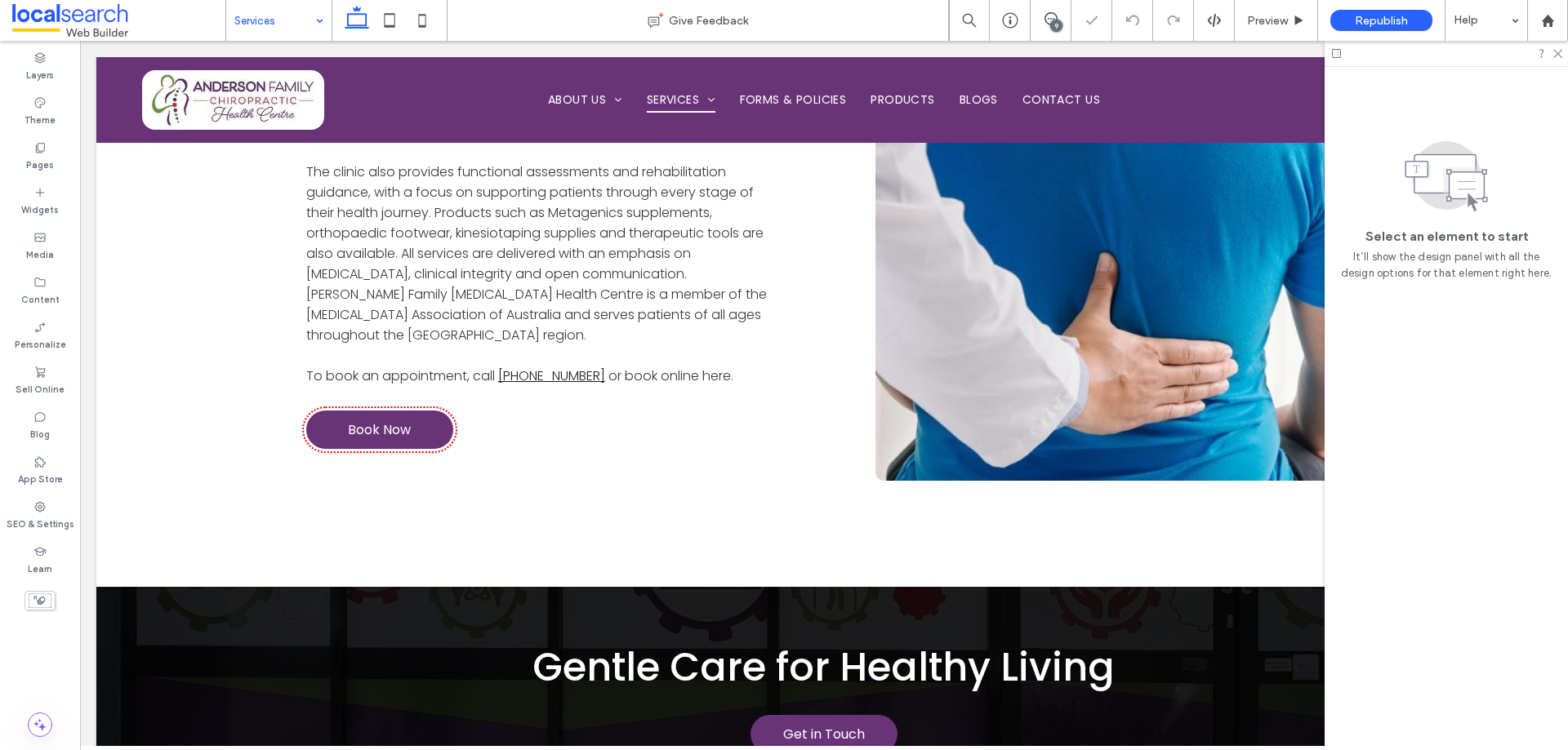
click at [260, 22] on input at bounding box center [275, 20] width 81 height 40
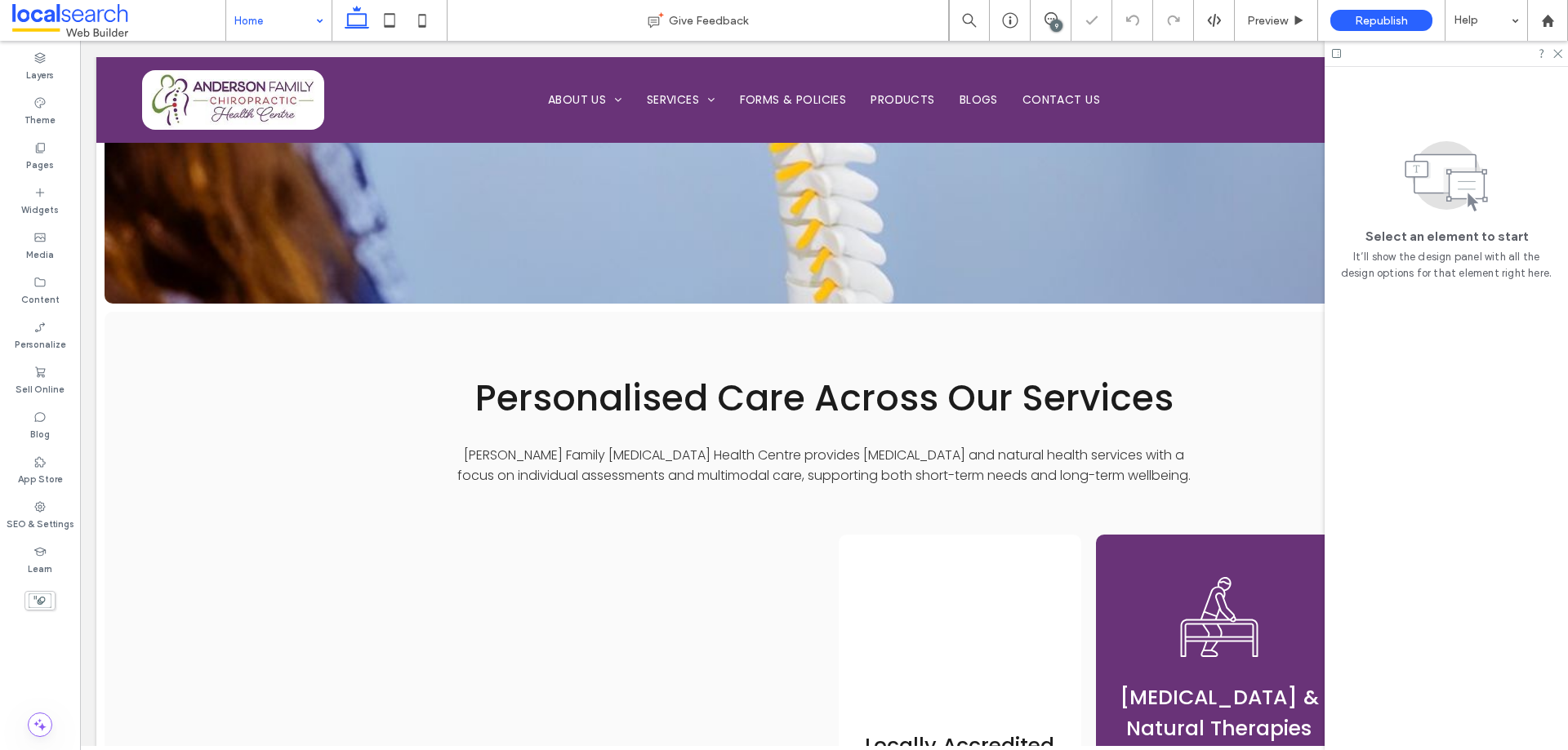
scroll to position [2204, 0]
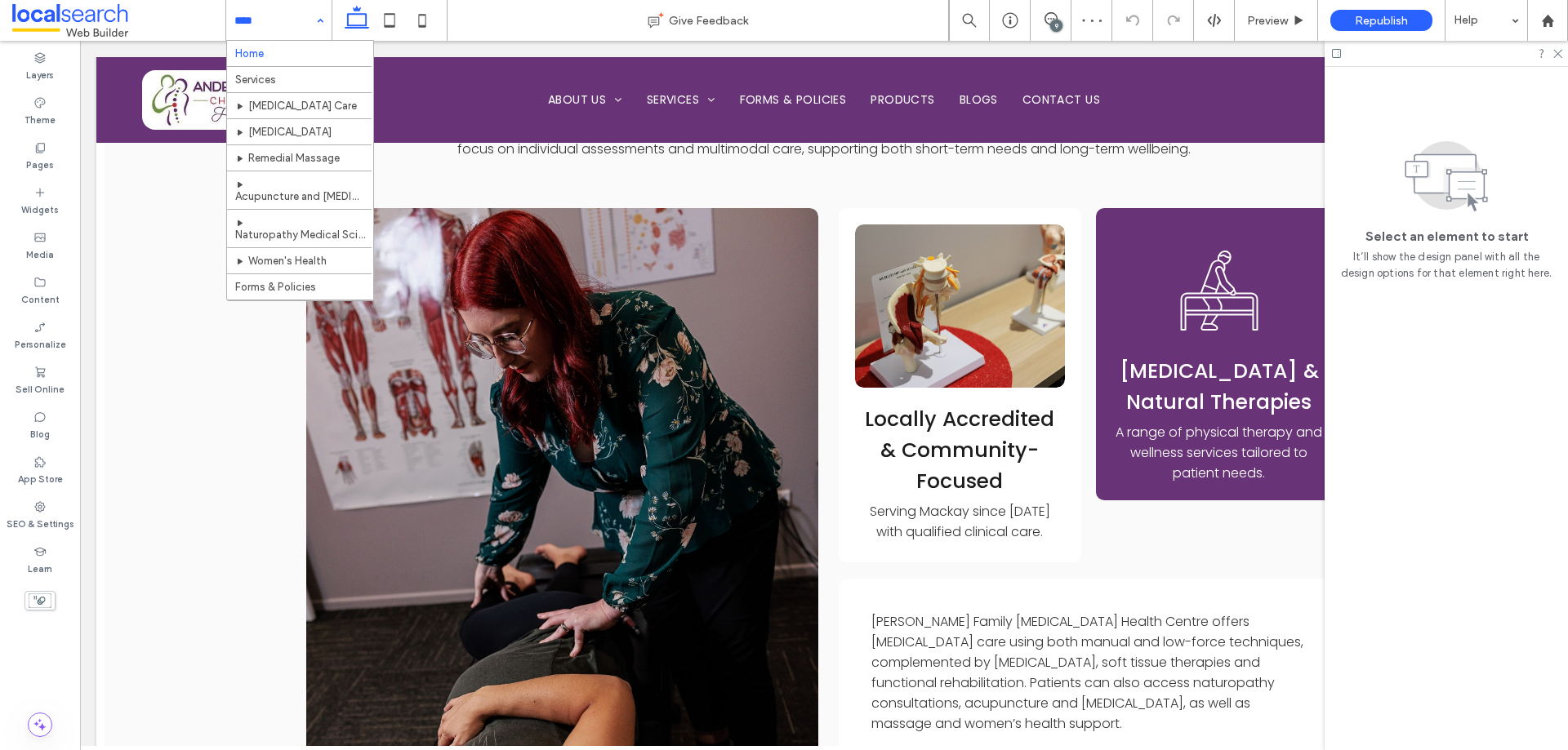
click at [277, 19] on input at bounding box center [275, 20] width 81 height 40
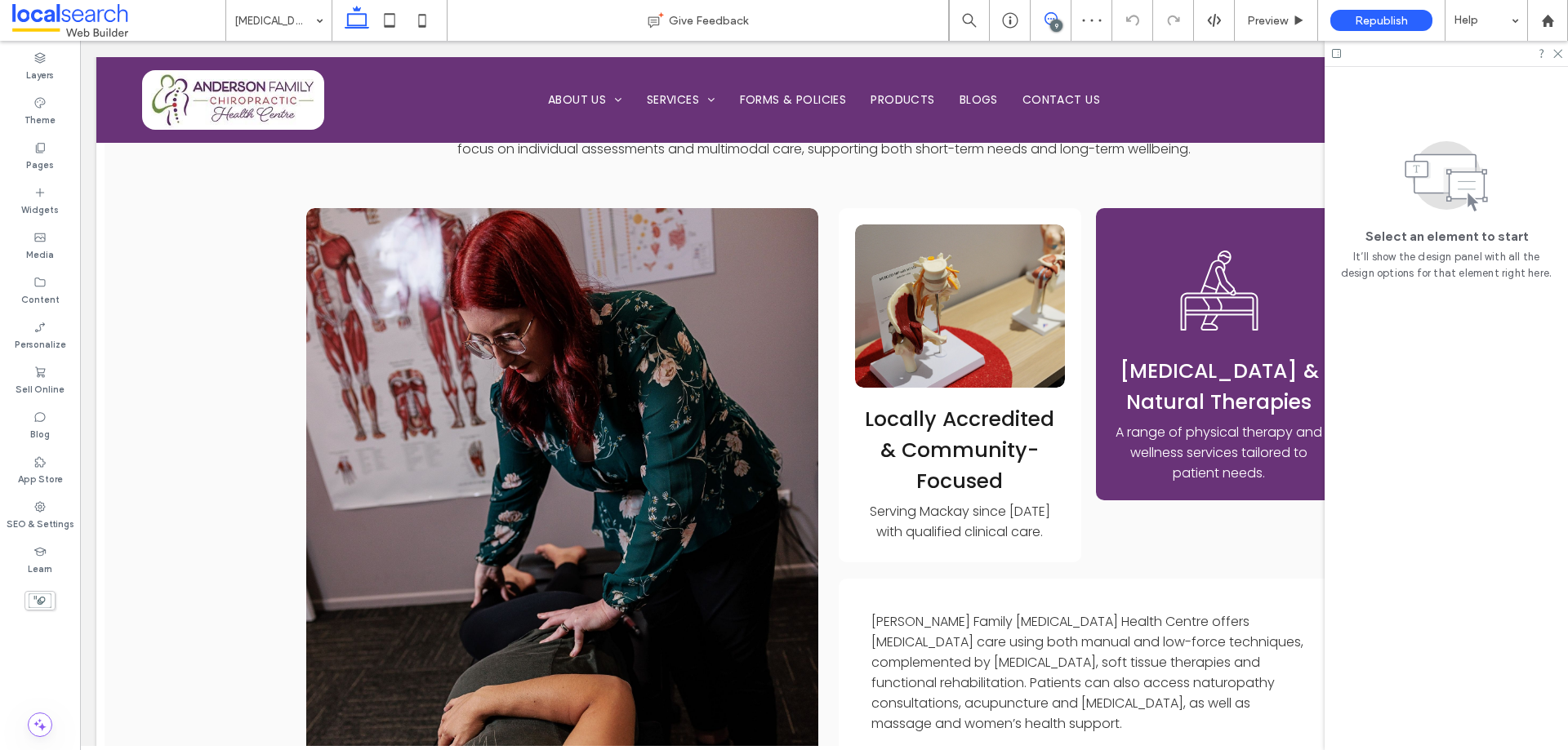
click at [1057, 17] on span at bounding box center [1051, 18] width 40 height 13
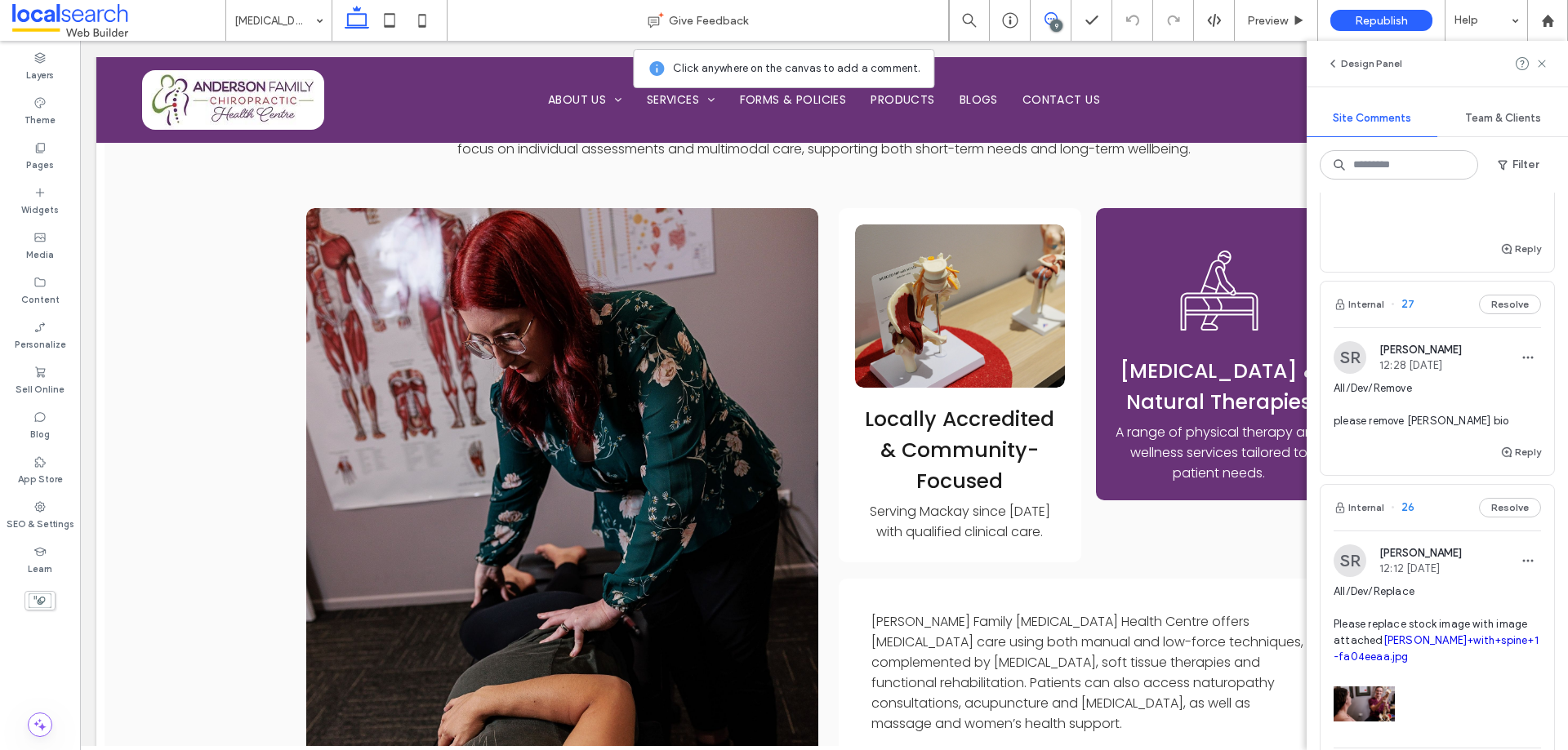
scroll to position [1061, 0]
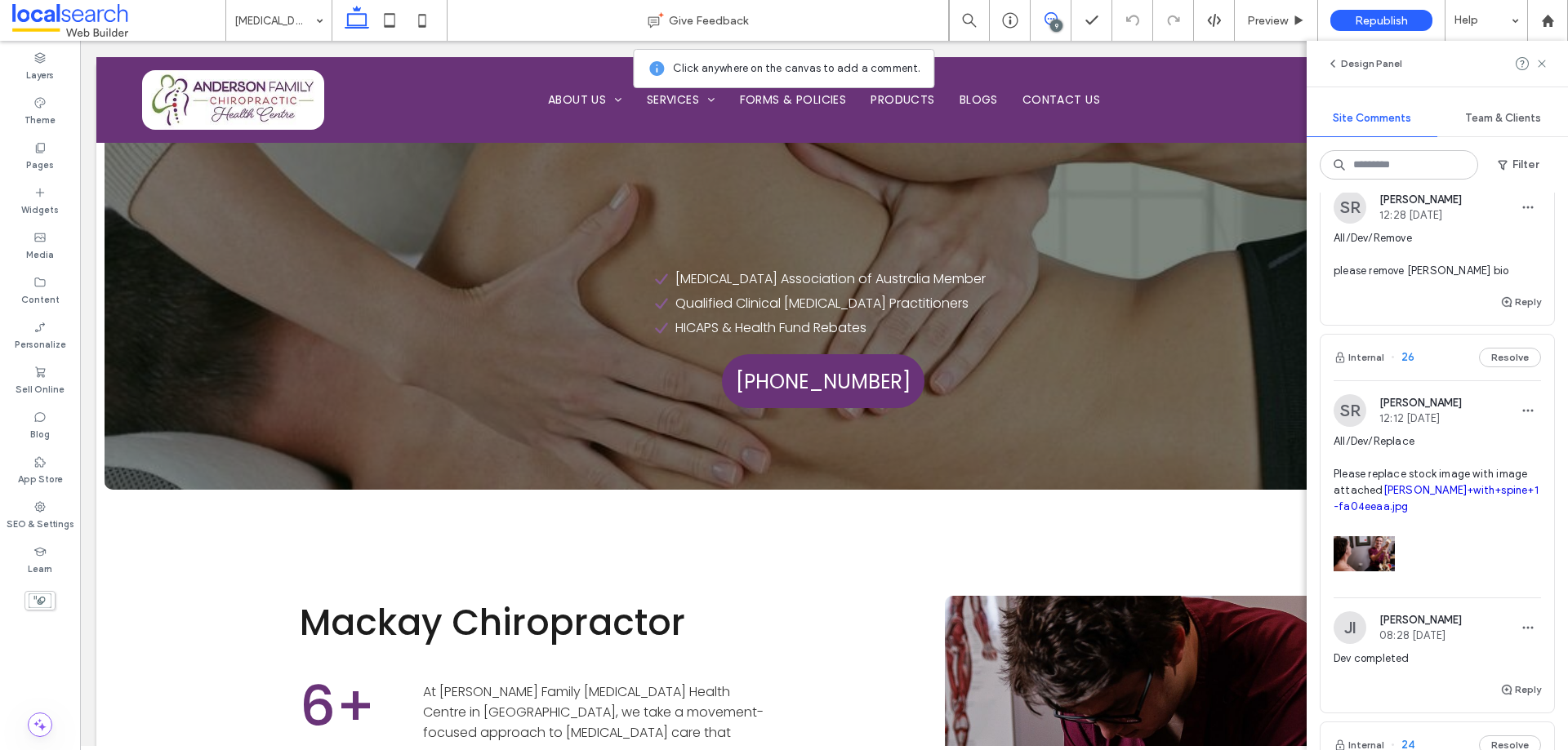
click at [1497, 279] on span "All/Dev/Remove please remove [PERSON_NAME] bio" at bounding box center [1438, 254] width 208 height 49
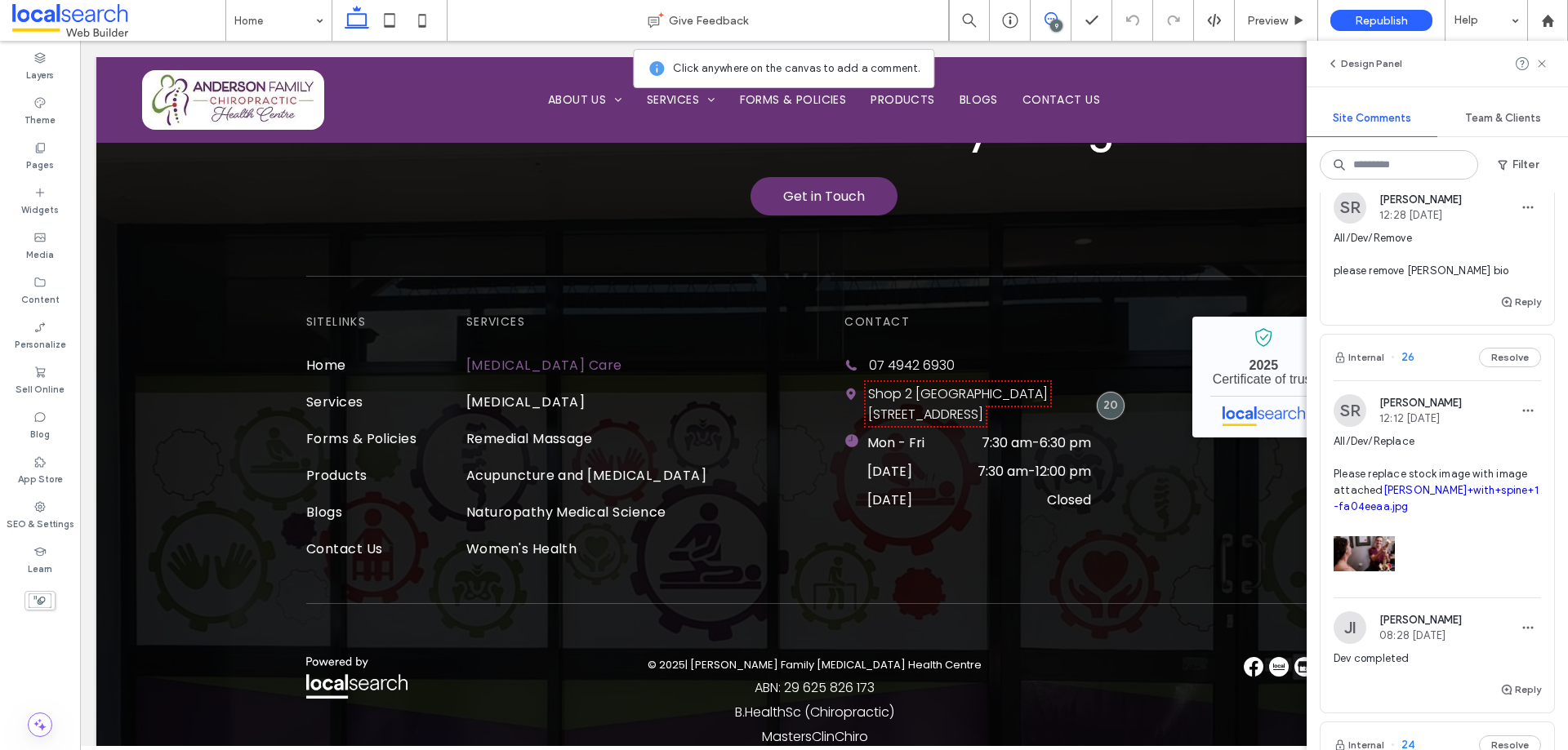
scroll to position [0, 0]
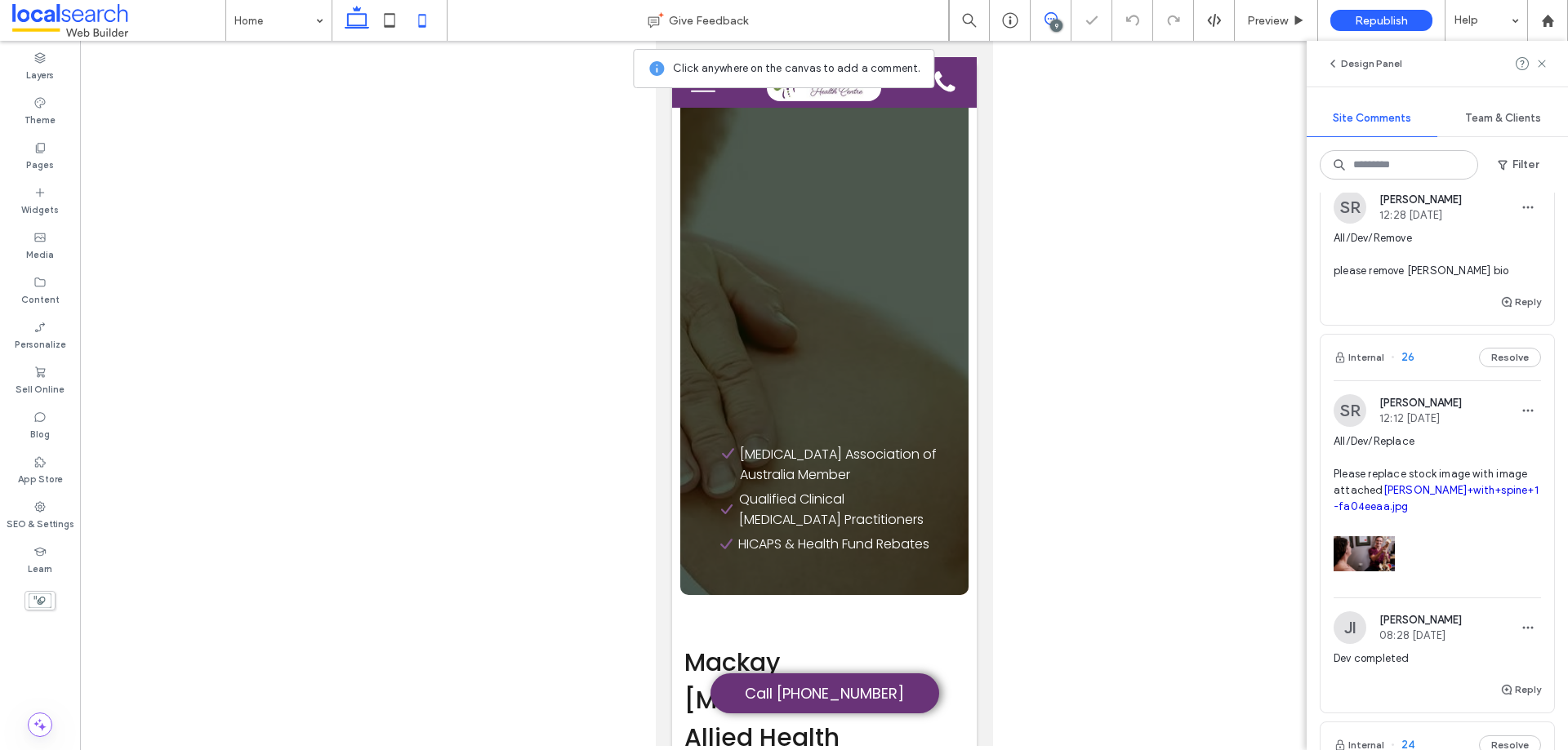
click at [355, 18] on icon at bounding box center [357, 20] width 33 height 33
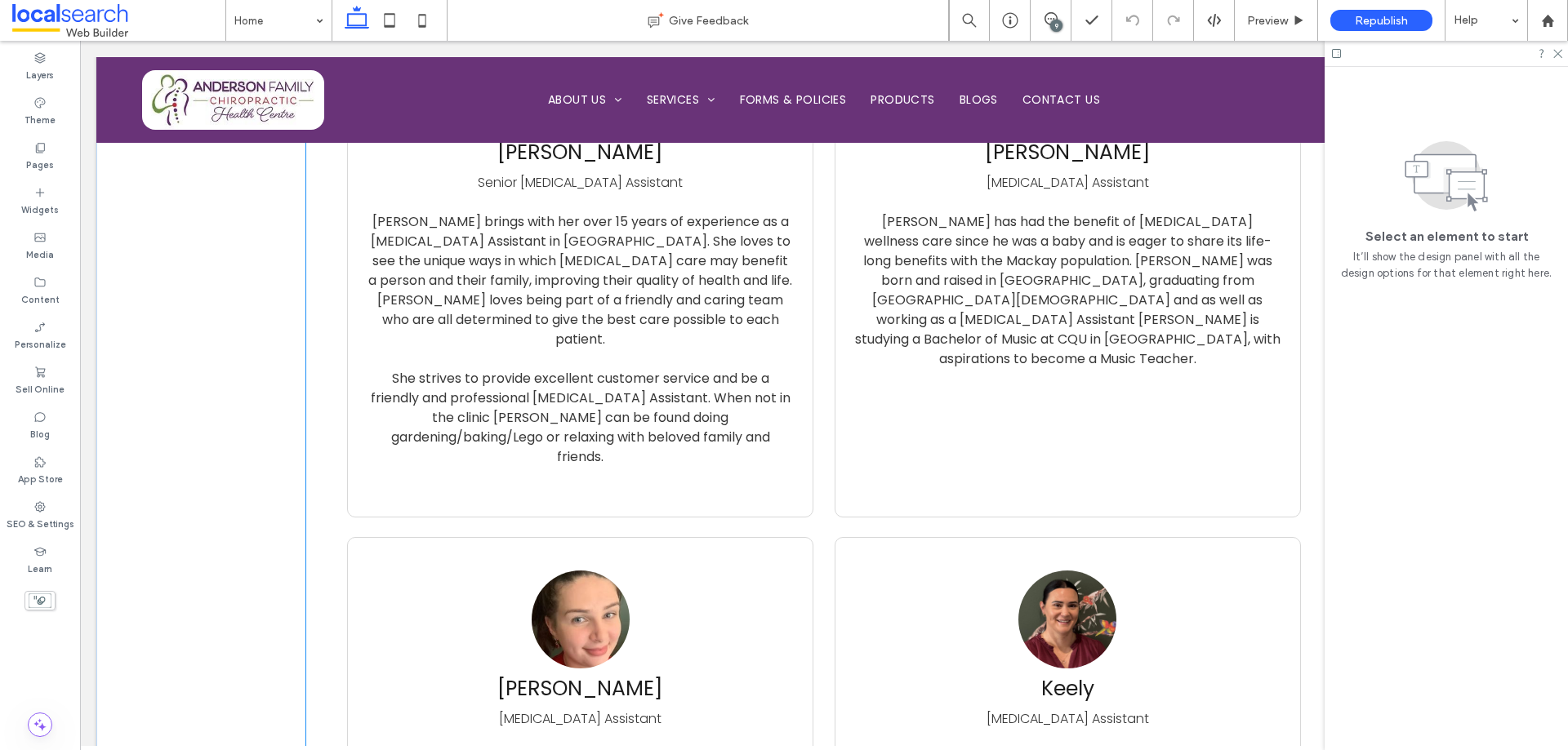
scroll to position [6696, 0]
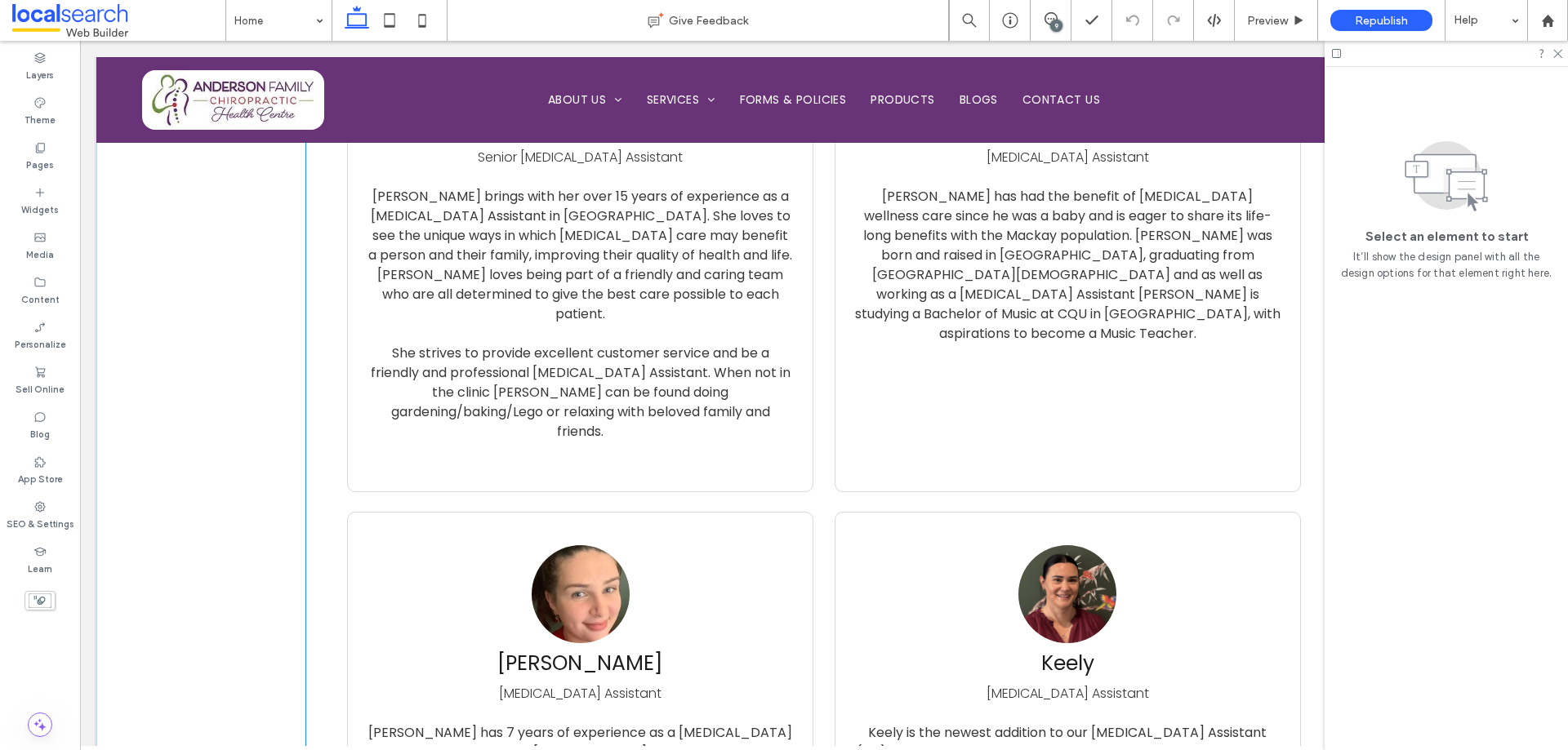
click at [786, 545] on div "[PERSON_NAME] [MEDICAL_DATA] Assistant" at bounding box center [581, 624] width 432 height 158
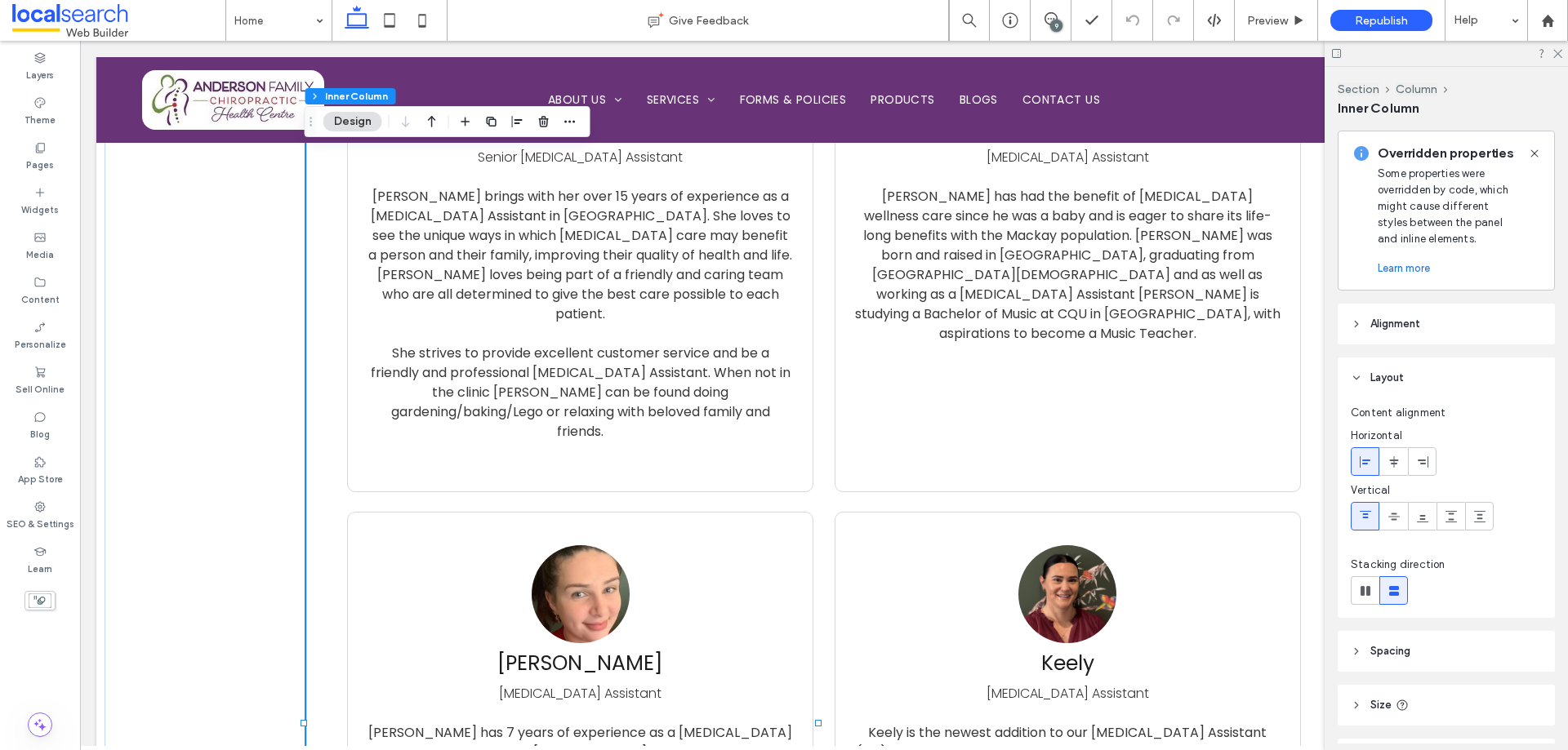
click at [786, 545] on div "[PERSON_NAME] [MEDICAL_DATA] Assistant" at bounding box center [581, 624] width 432 height 158
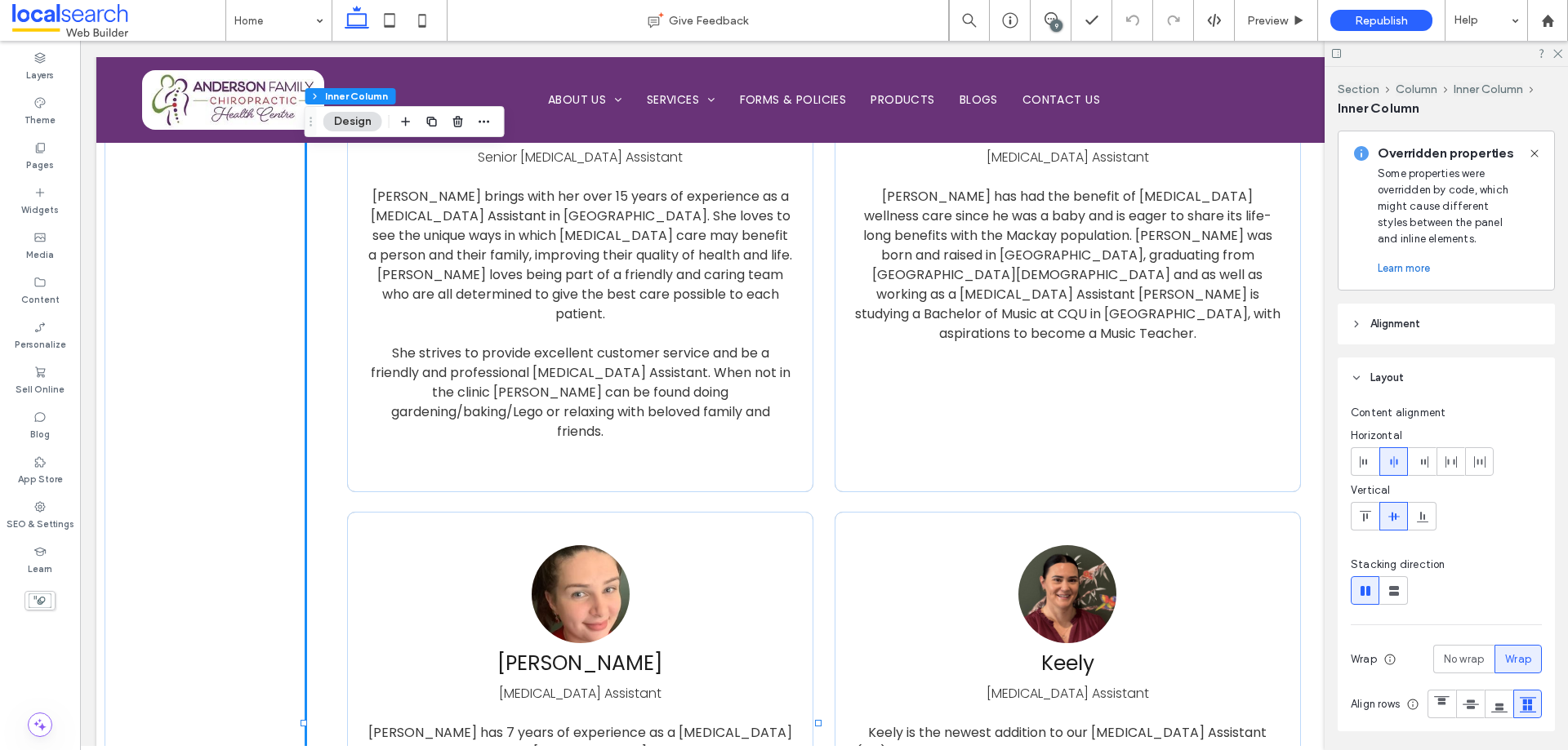
click at [786, 545] on div "[PERSON_NAME] [MEDICAL_DATA] Assistant" at bounding box center [581, 624] width 432 height 158
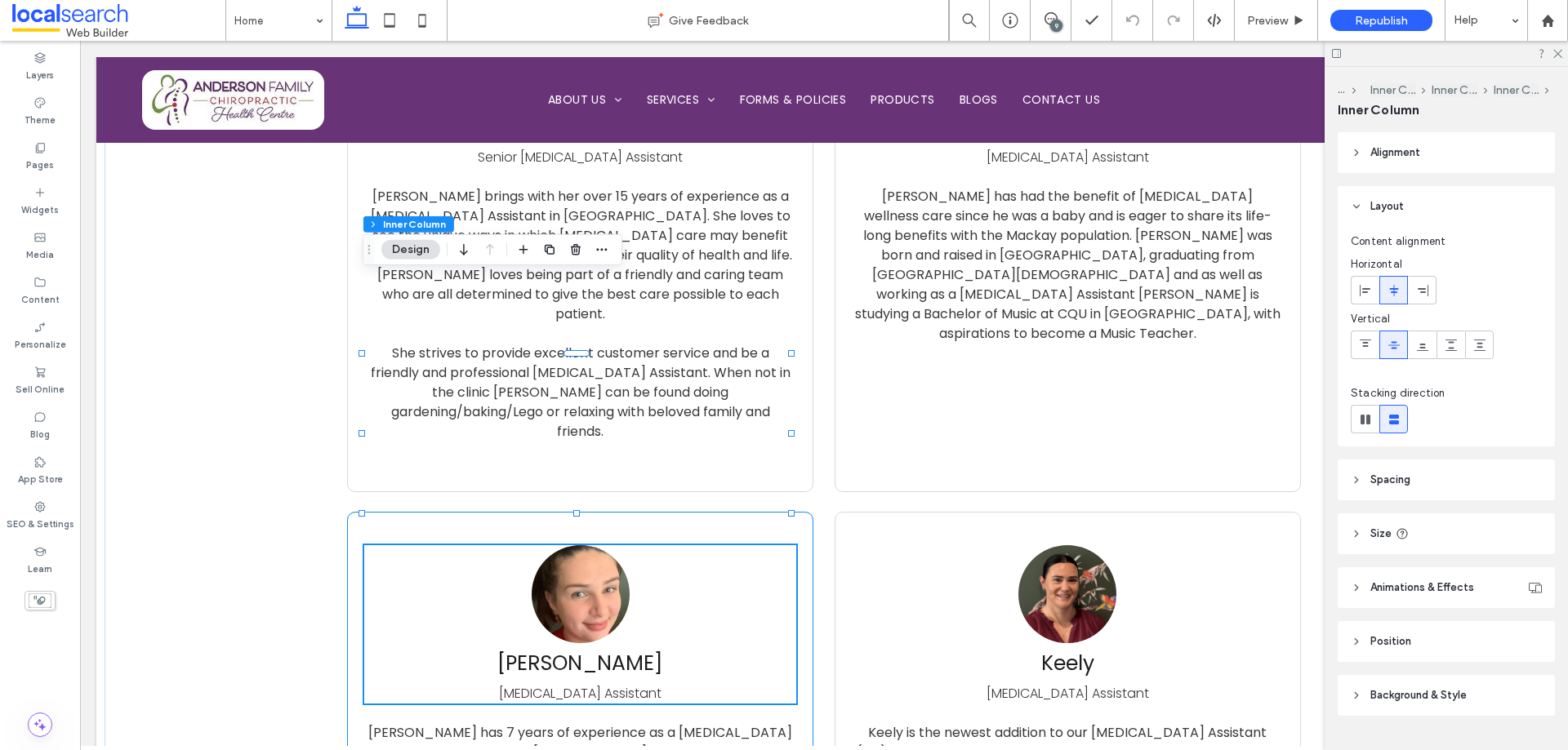
click at [800, 511] on div "[PERSON_NAME] [MEDICAL_DATA] Assistant [PERSON_NAME] has 7 years of experience …" at bounding box center [581, 732] width 467 height 441
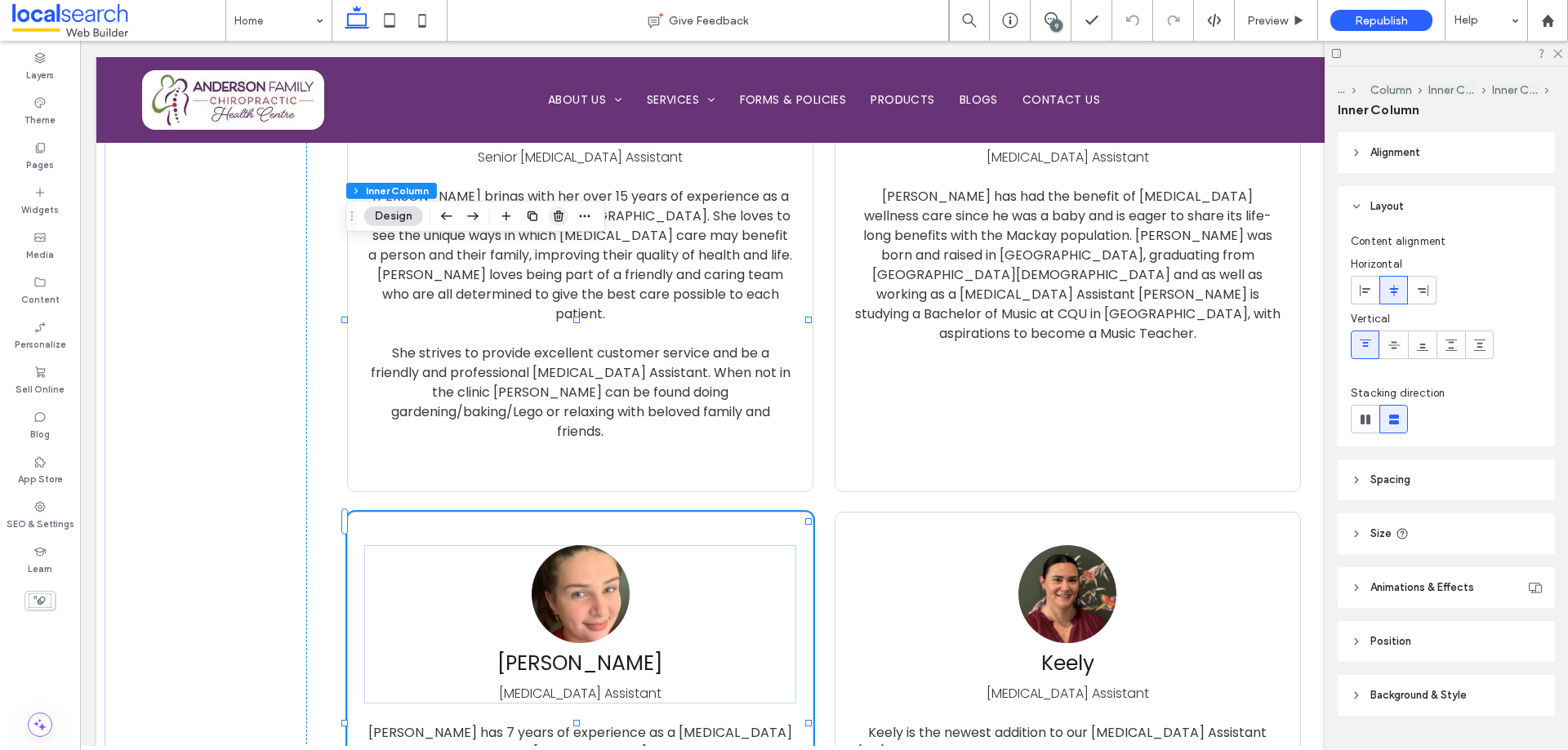
click at [558, 210] on icon "button" at bounding box center [558, 217] width 13 height 13
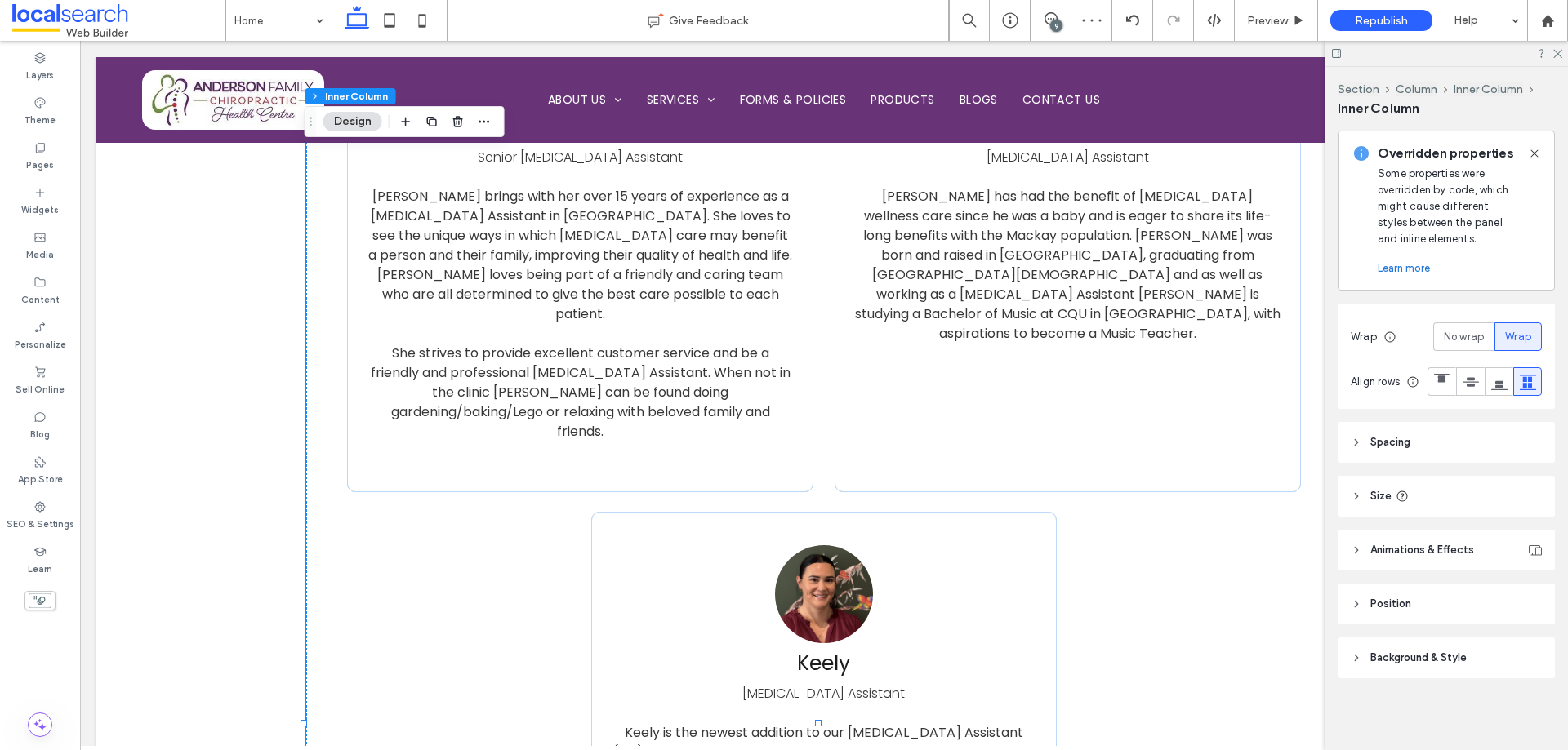
scroll to position [355, 0]
click at [1046, 23] on use at bounding box center [1051, 18] width 13 height 13
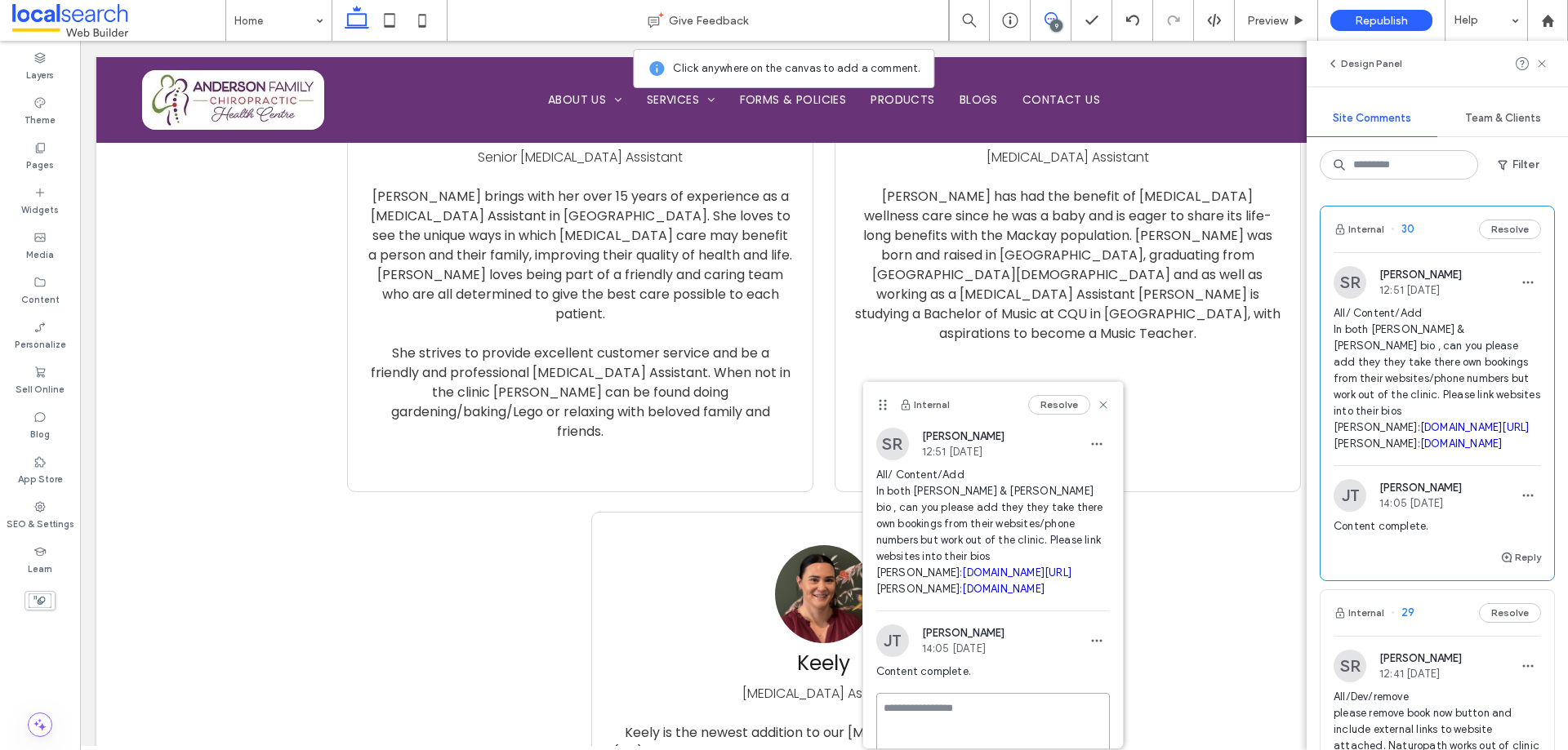
click at [987, 706] on div "Internal Resolve SR Skye Rufus 12:51 Aug 18 2025 All/ Content/Add In both Scott…" at bounding box center [993, 606] width 260 height 448
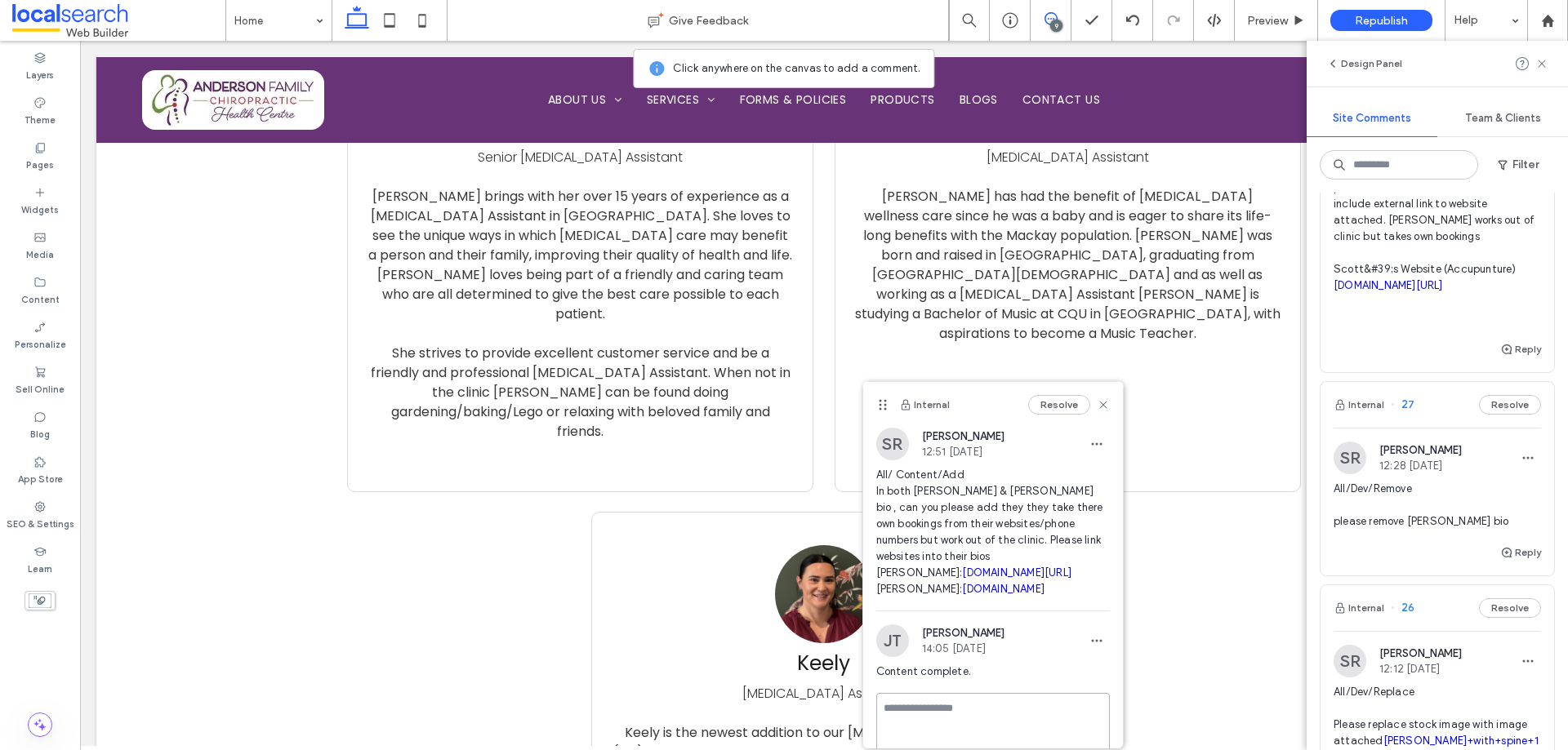
scroll to position [898, 0]
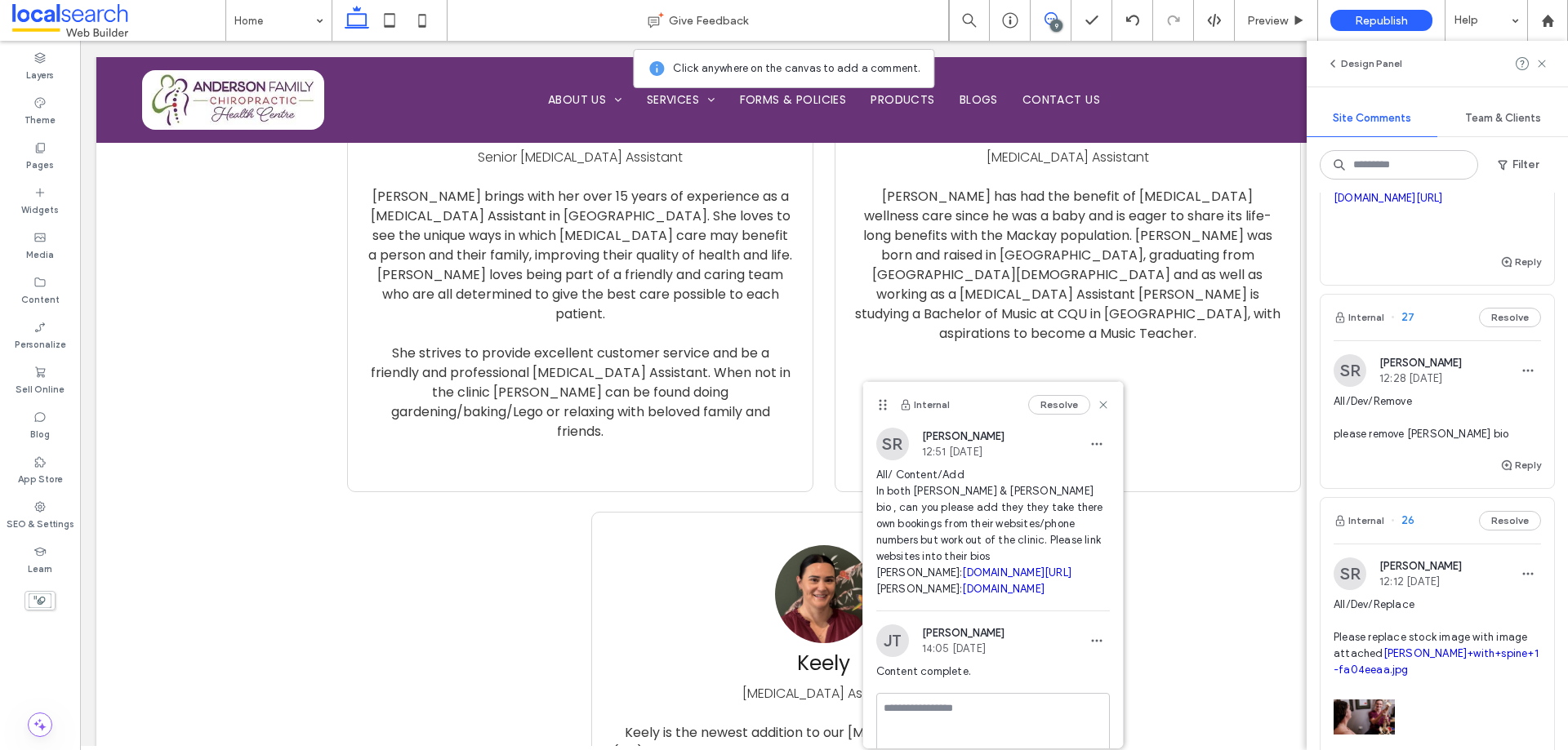
click at [1446, 442] on span "All/Dev/Remove please remove [PERSON_NAME] bio" at bounding box center [1438, 418] width 208 height 49
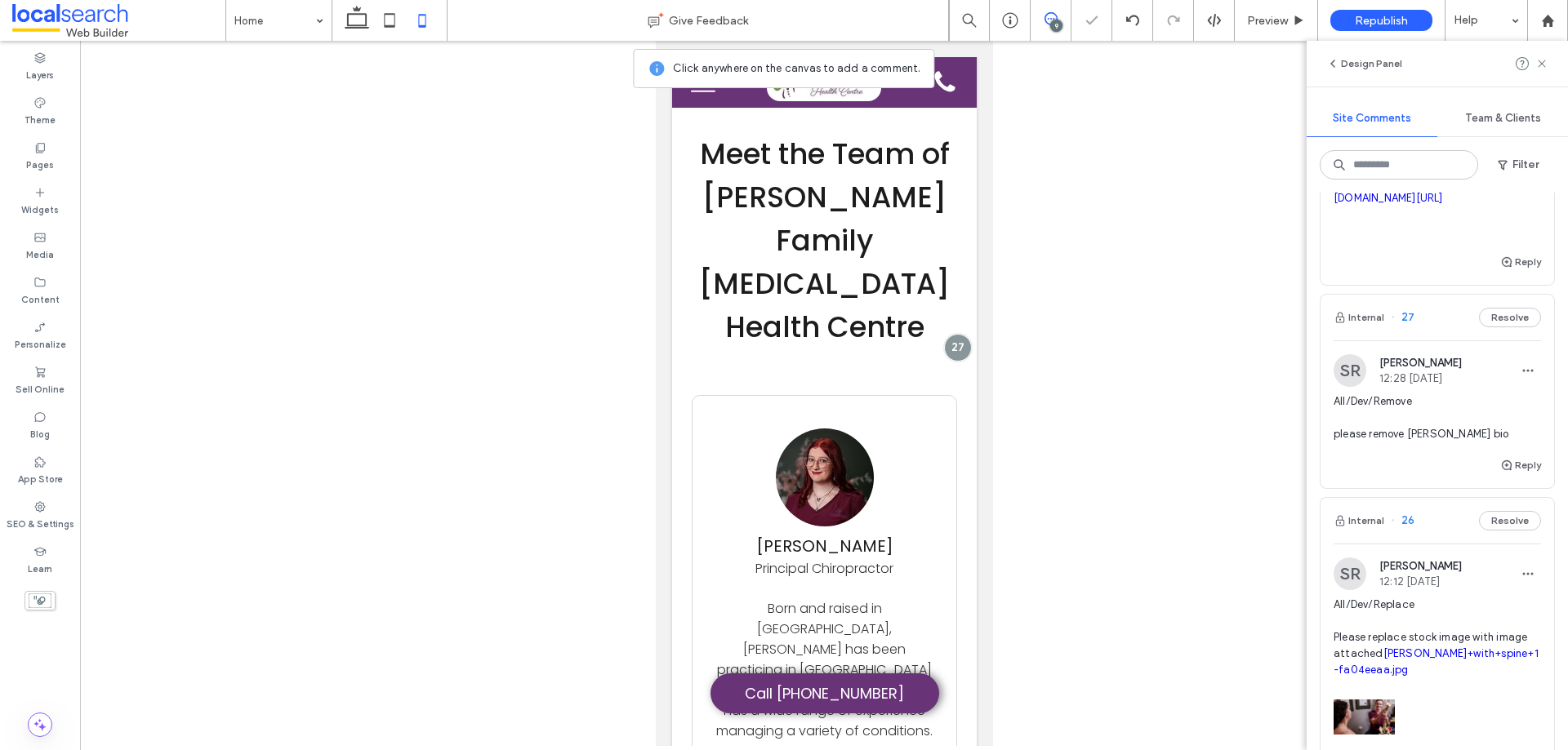
scroll to position [5108, 0]
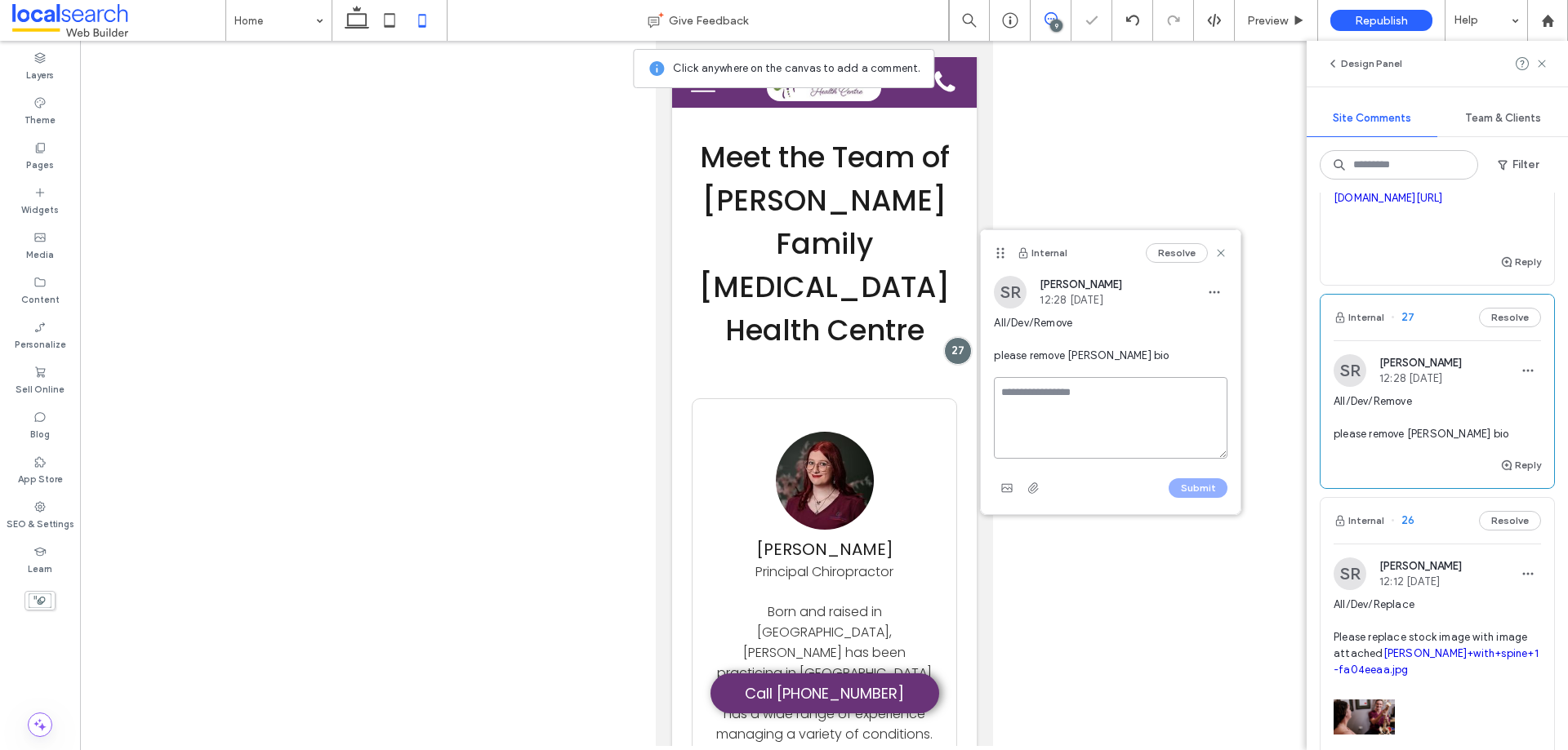
click at [1031, 390] on textarea at bounding box center [1111, 418] width 233 height 82
type textarea "**********"
click at [1195, 487] on button "Submit" at bounding box center [1198, 487] width 59 height 19
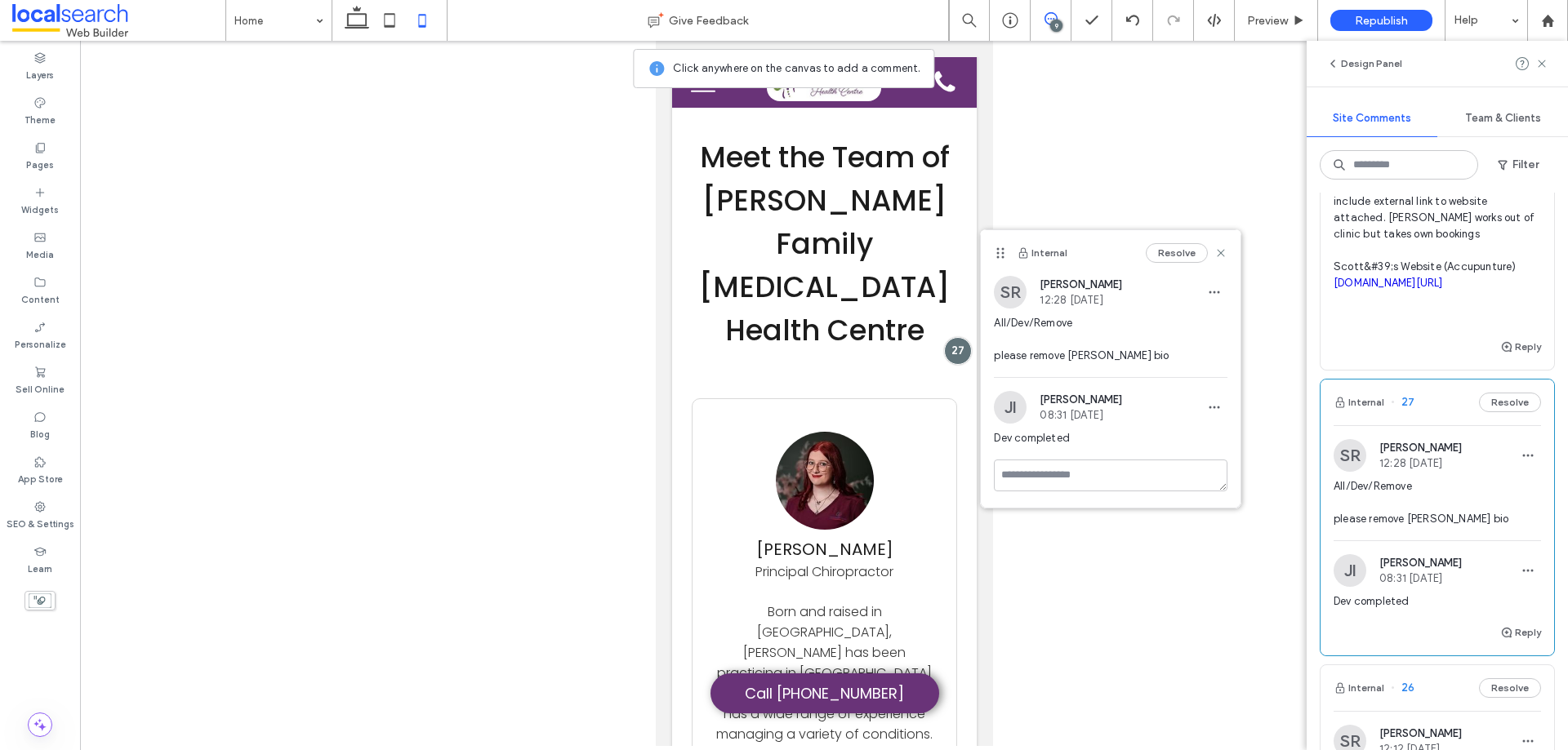
scroll to position [653, 0]
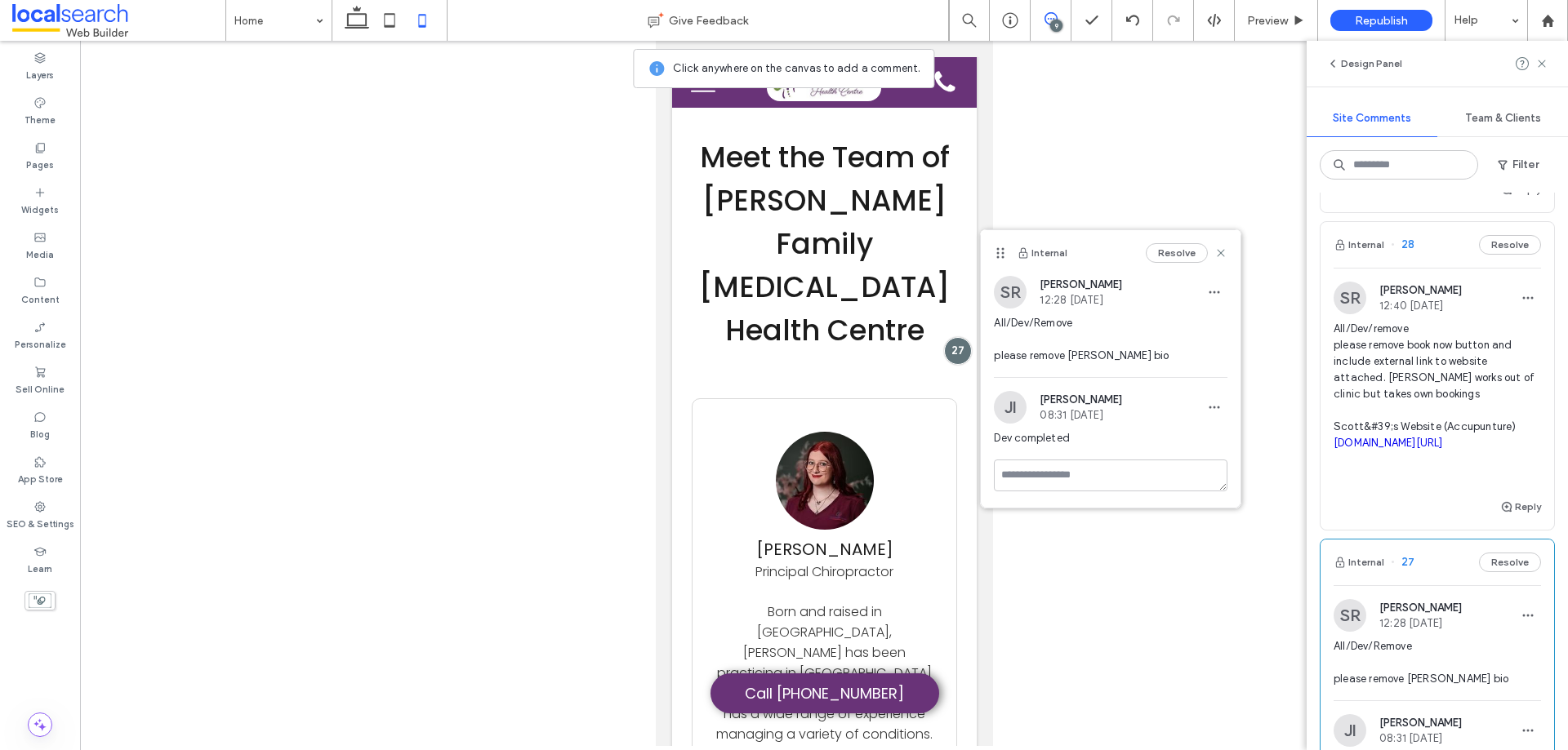
click at [1478, 407] on span "All/Dev/remove please remove book now button and include external link to websi…" at bounding box center [1438, 402] width 208 height 163
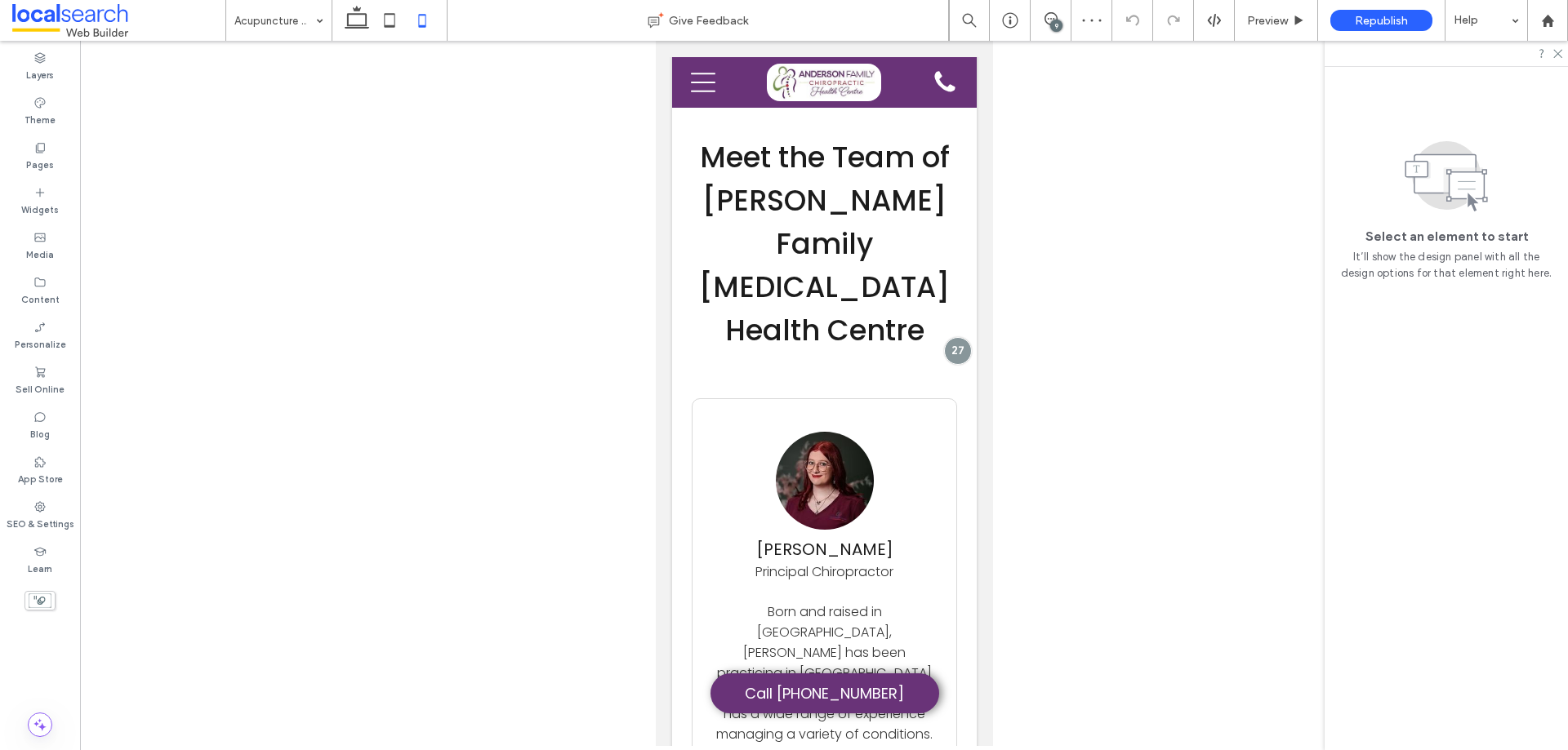
click at [1053, 25] on div "9" at bounding box center [1055, 25] width 12 height 12
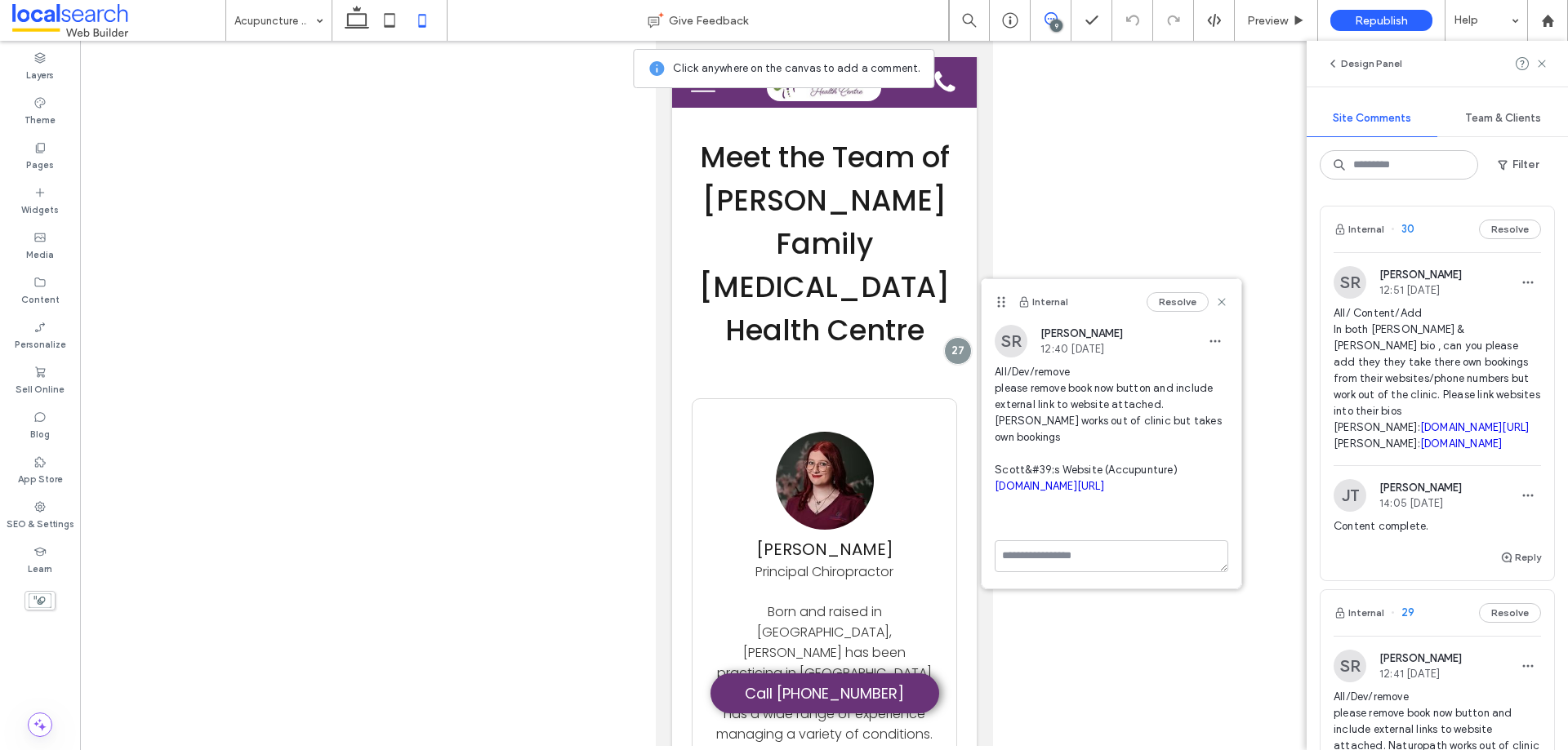
click at [1057, 22] on div "9" at bounding box center [1055, 25] width 12 height 12
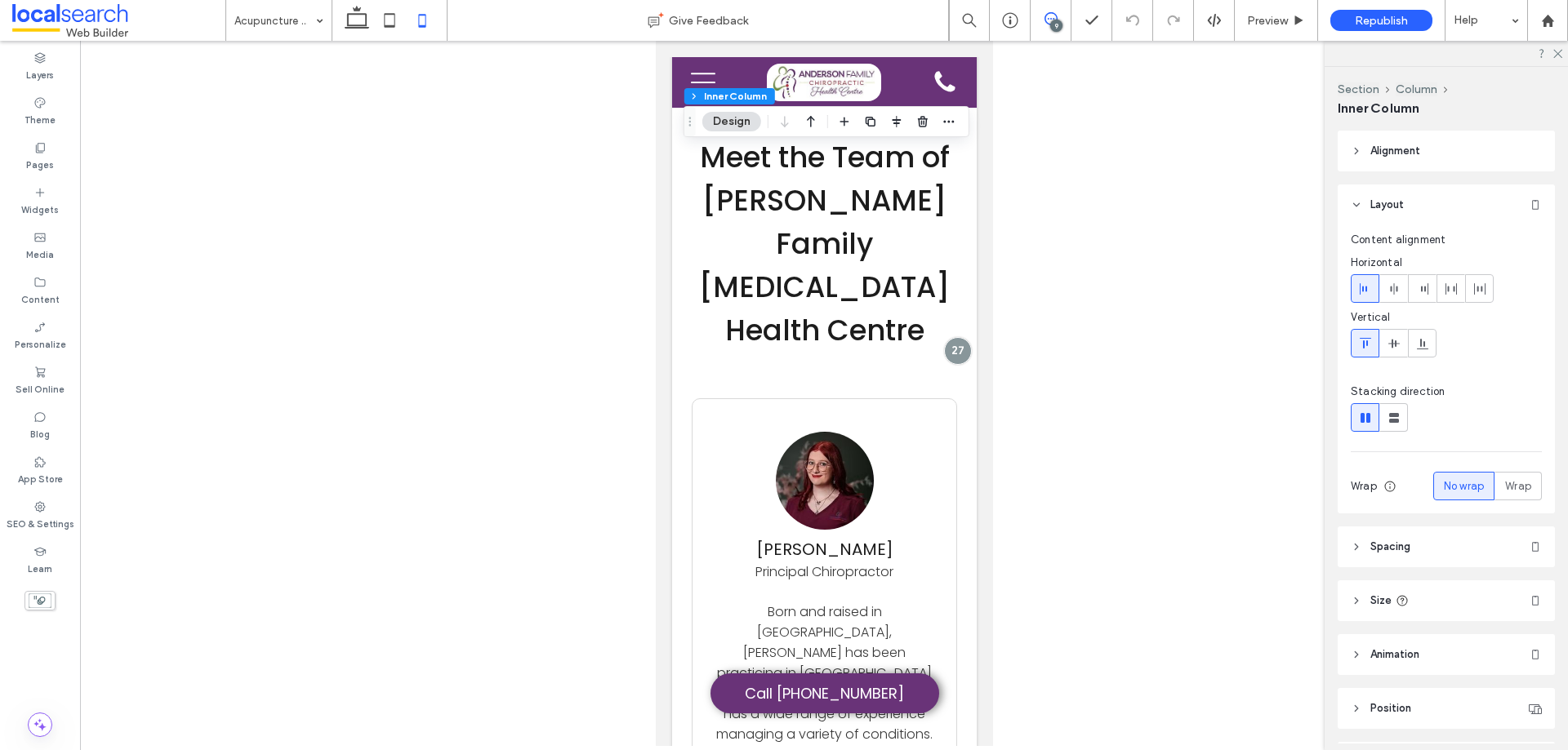
click at [1055, 18] on icon at bounding box center [1051, 18] width 13 height 13
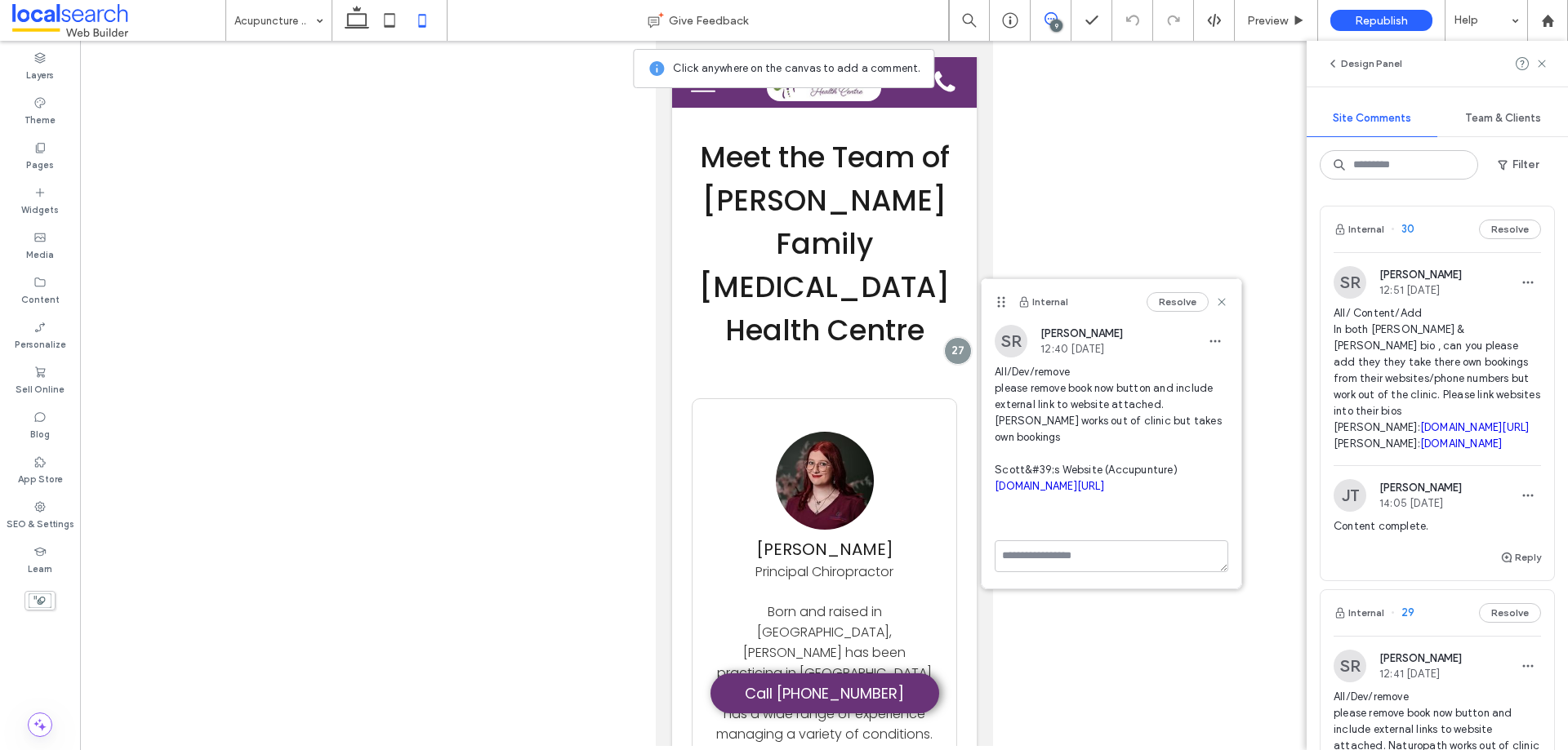
click at [1104, 480] on link "[DOMAIN_NAME][URL]" at bounding box center [1049, 486] width 109 height 12
click at [1227, 303] on icon at bounding box center [1222, 302] width 13 height 13
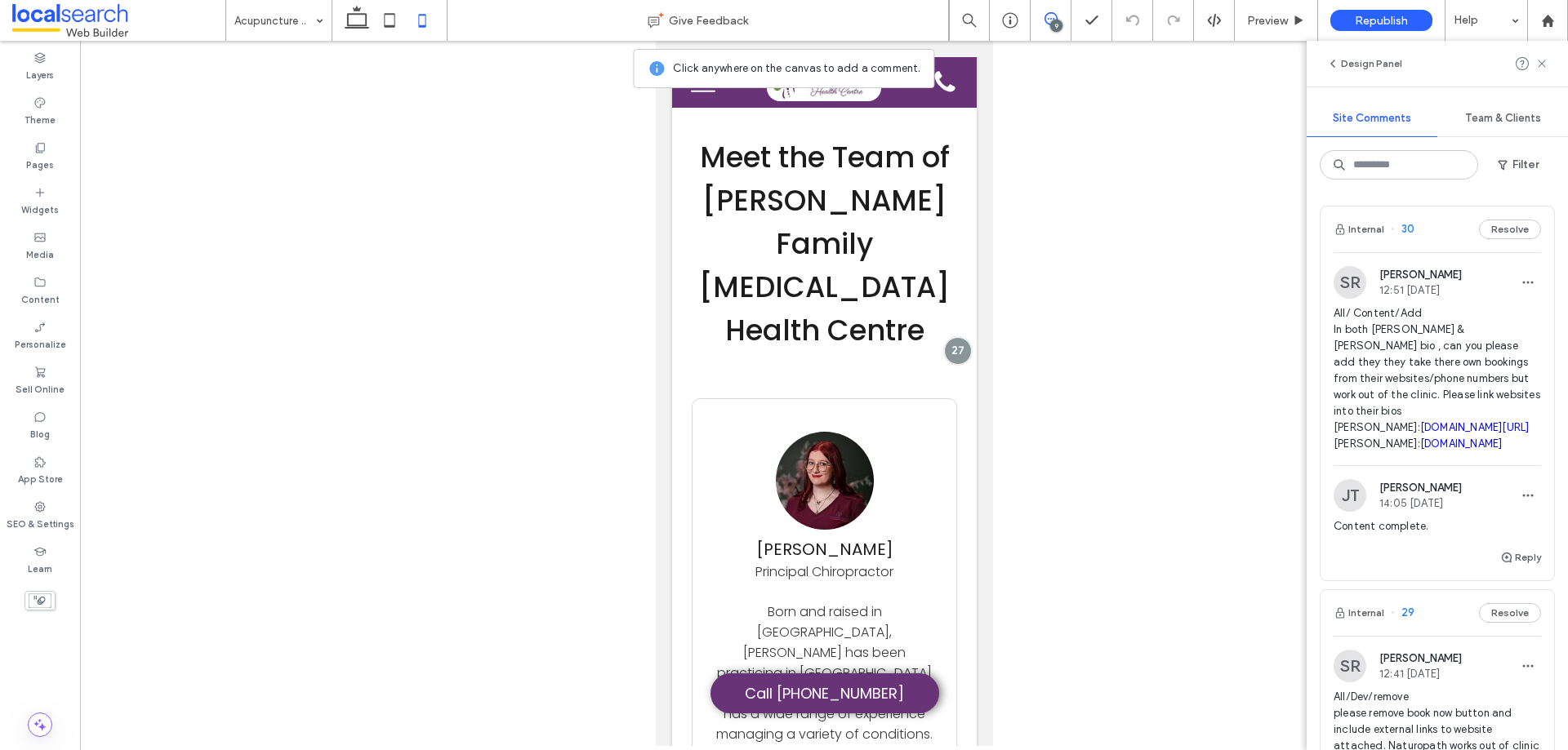
click at [1055, 19] on div "9" at bounding box center [1055, 25] width 12 height 12
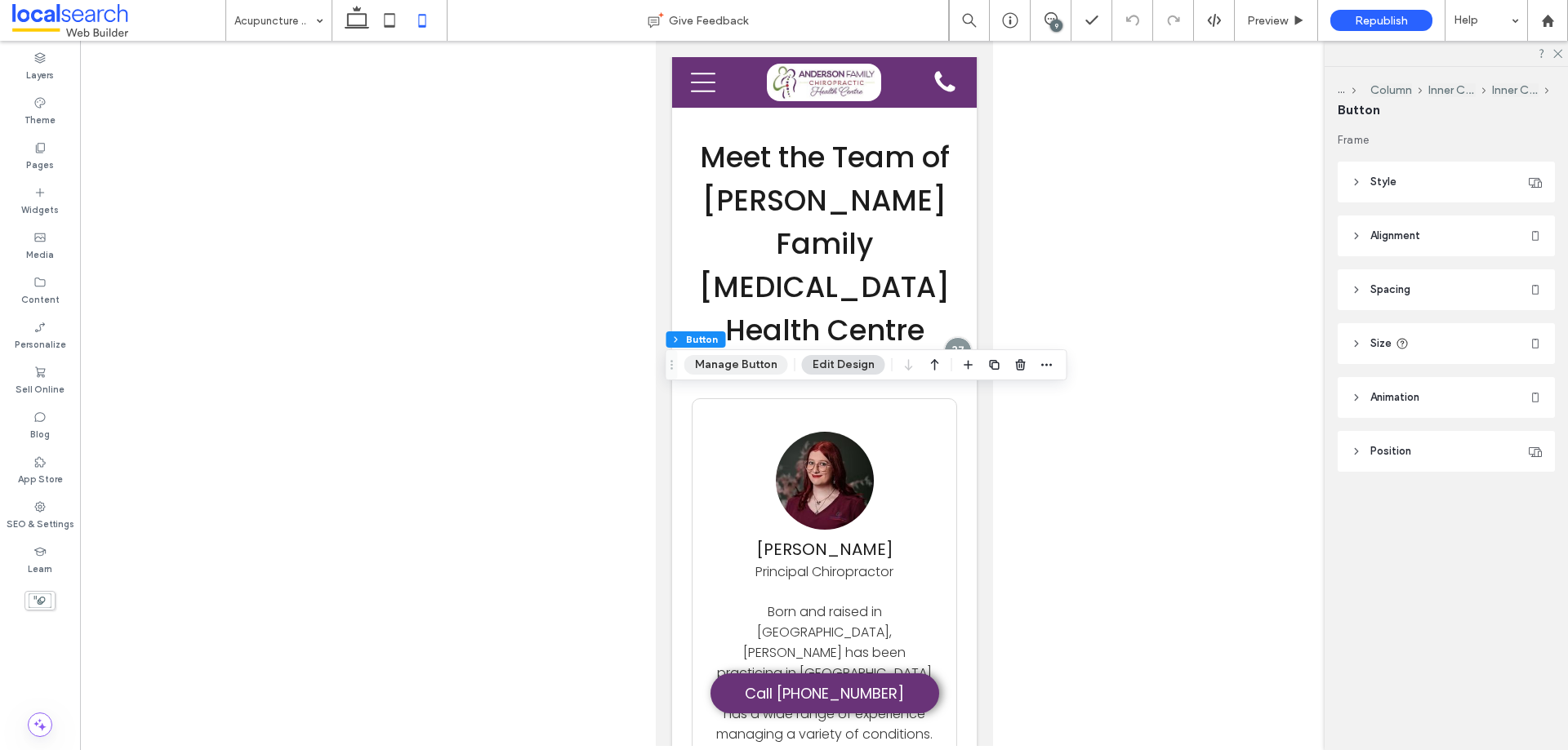
click at [733, 362] on button "Manage Button" at bounding box center [736, 364] width 104 height 19
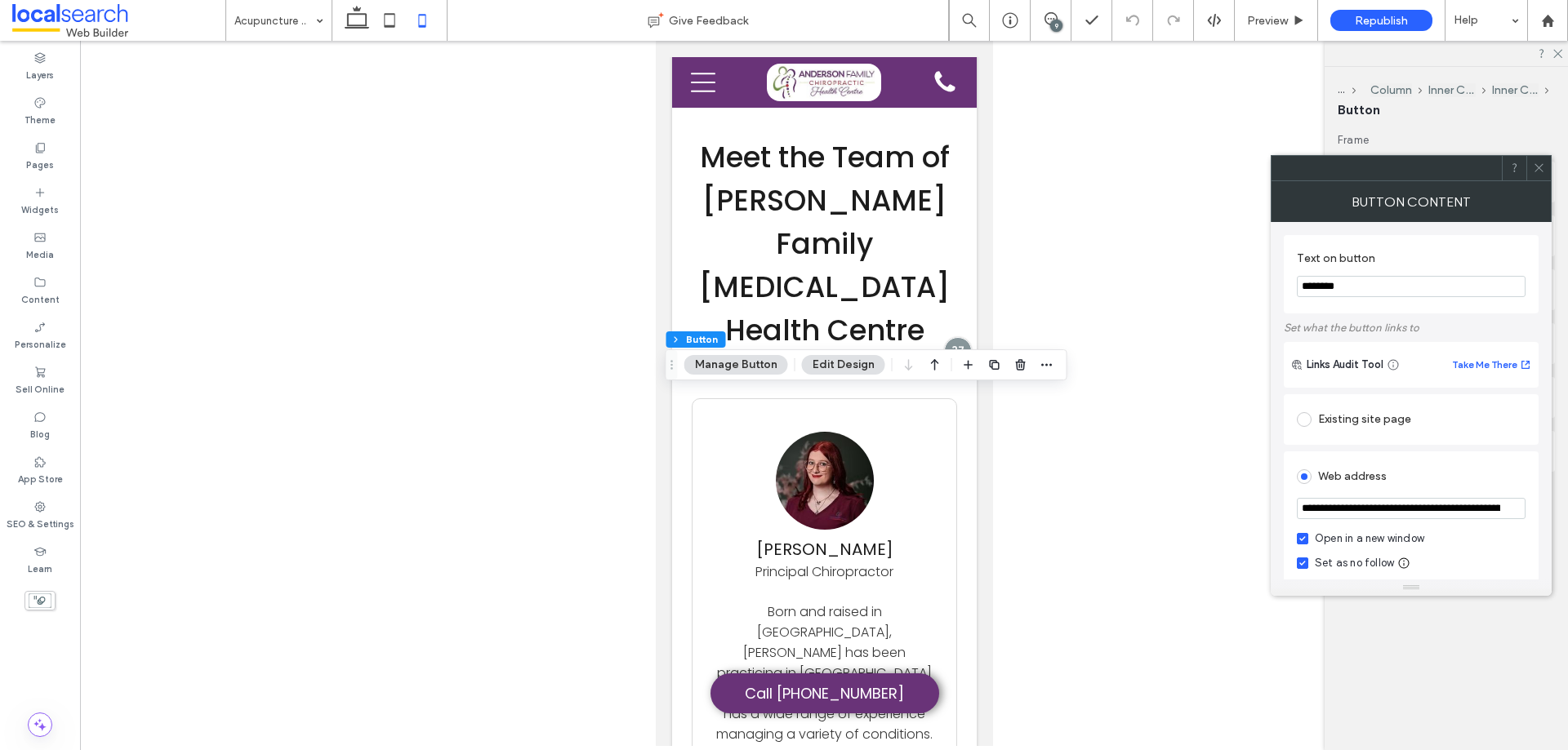
click at [1368, 285] on input "********" at bounding box center [1411, 286] width 229 height 21
drag, startPoint x: 1368, startPoint y: 285, endPoint x: 1338, endPoint y: 285, distance: 30.0
click at [1338, 285] on input "********" at bounding box center [1411, 286] width 229 height 21
type input "**********"
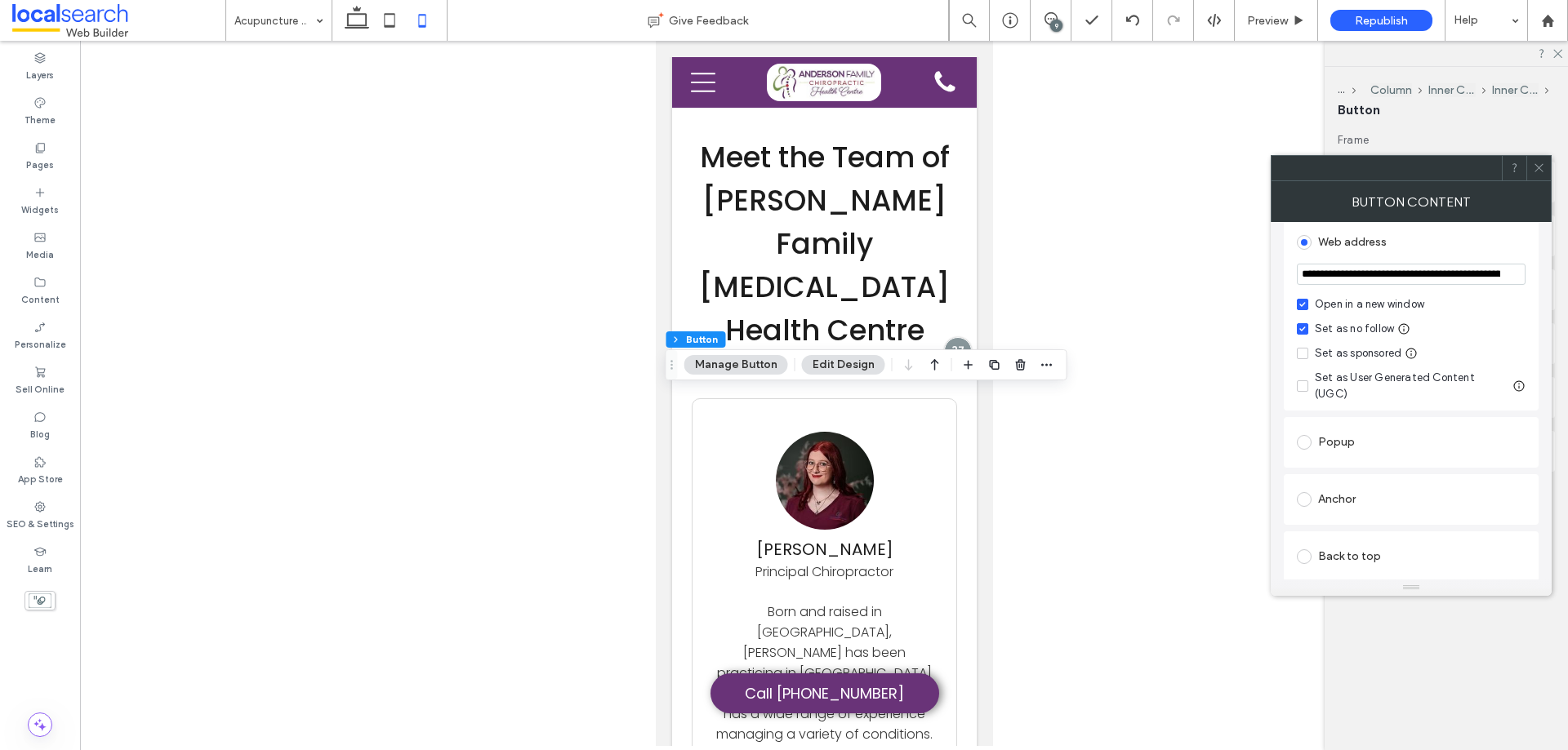
scroll to position [245, 0]
click at [1463, 267] on input "**********" at bounding box center [1411, 263] width 229 height 21
paste input "url"
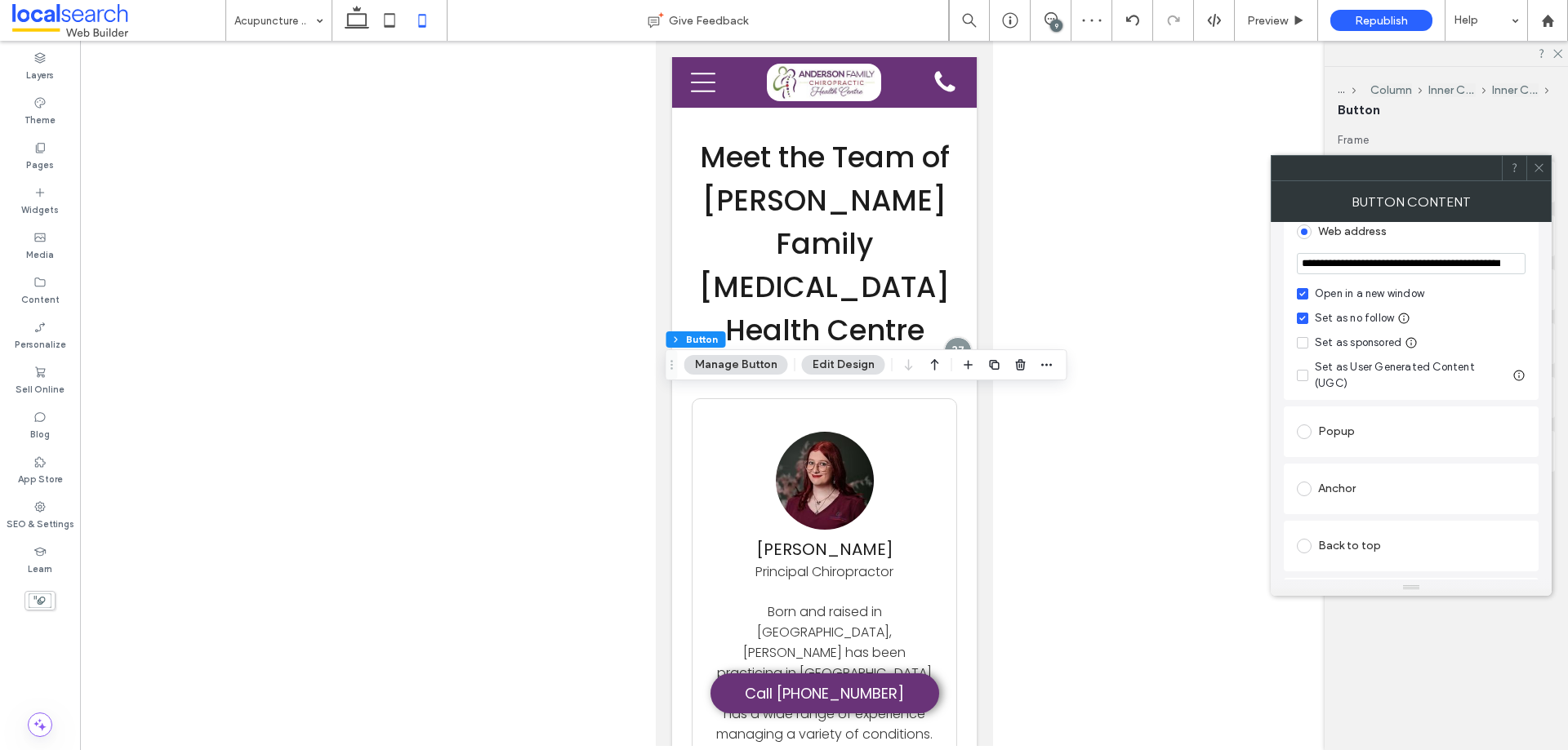
scroll to position [0, 70]
type input "**********"
click at [1439, 187] on div "Button Content" at bounding box center [1411, 201] width 281 height 40
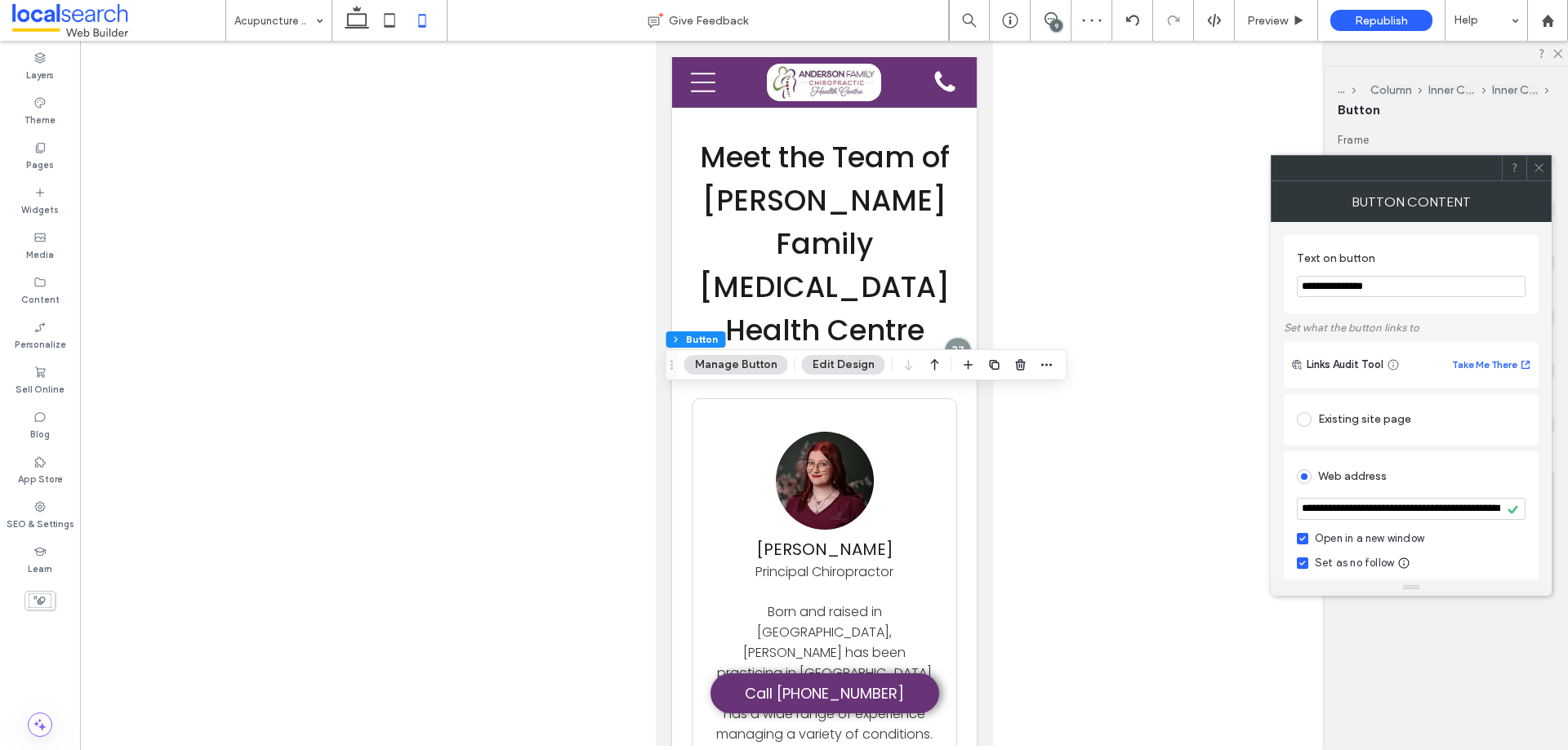
click at [1540, 165] on icon at bounding box center [1539, 167] width 12 height 12
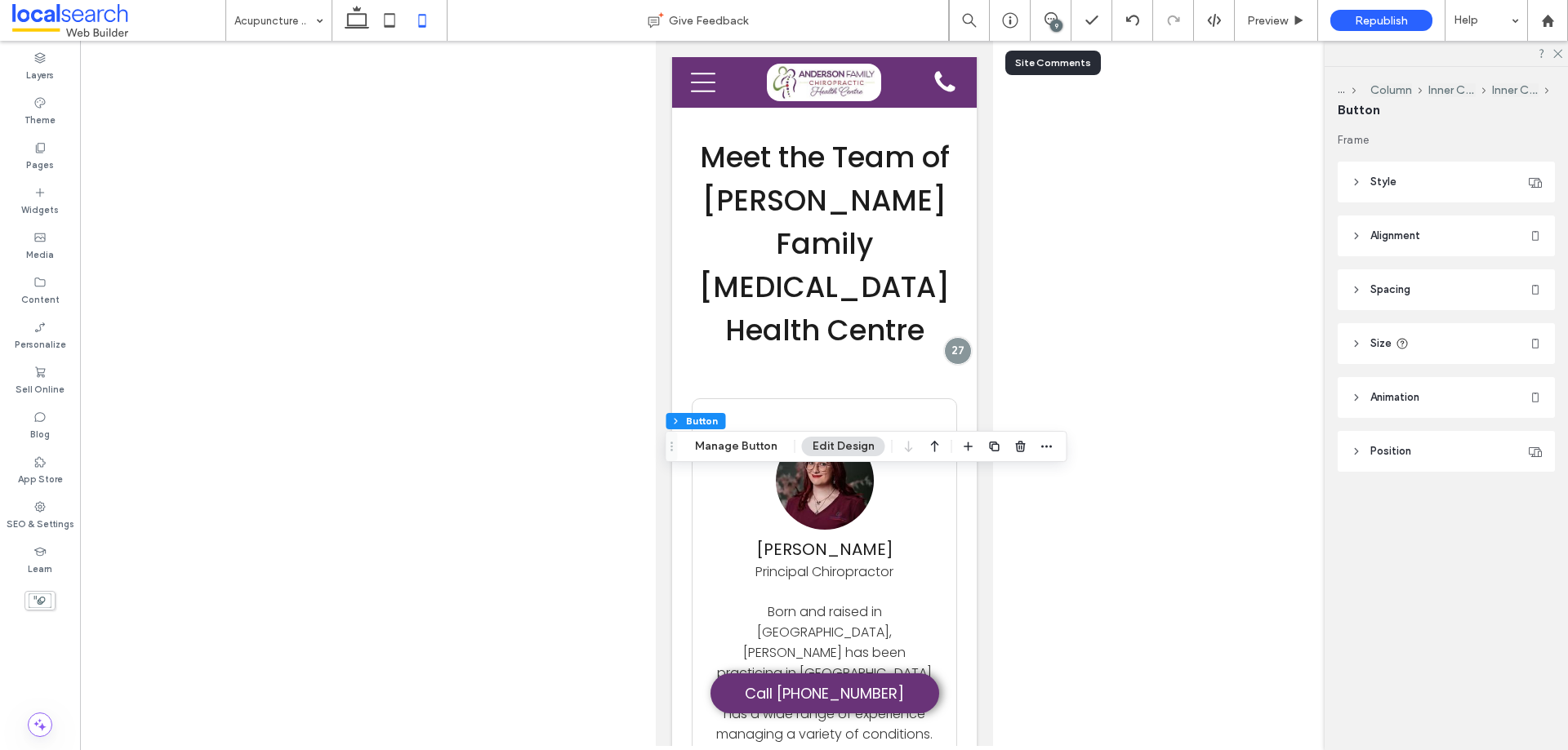
click at [1038, 30] on div "9" at bounding box center [1051, 20] width 40 height 40
click at [1048, 17] on icon at bounding box center [1051, 18] width 13 height 13
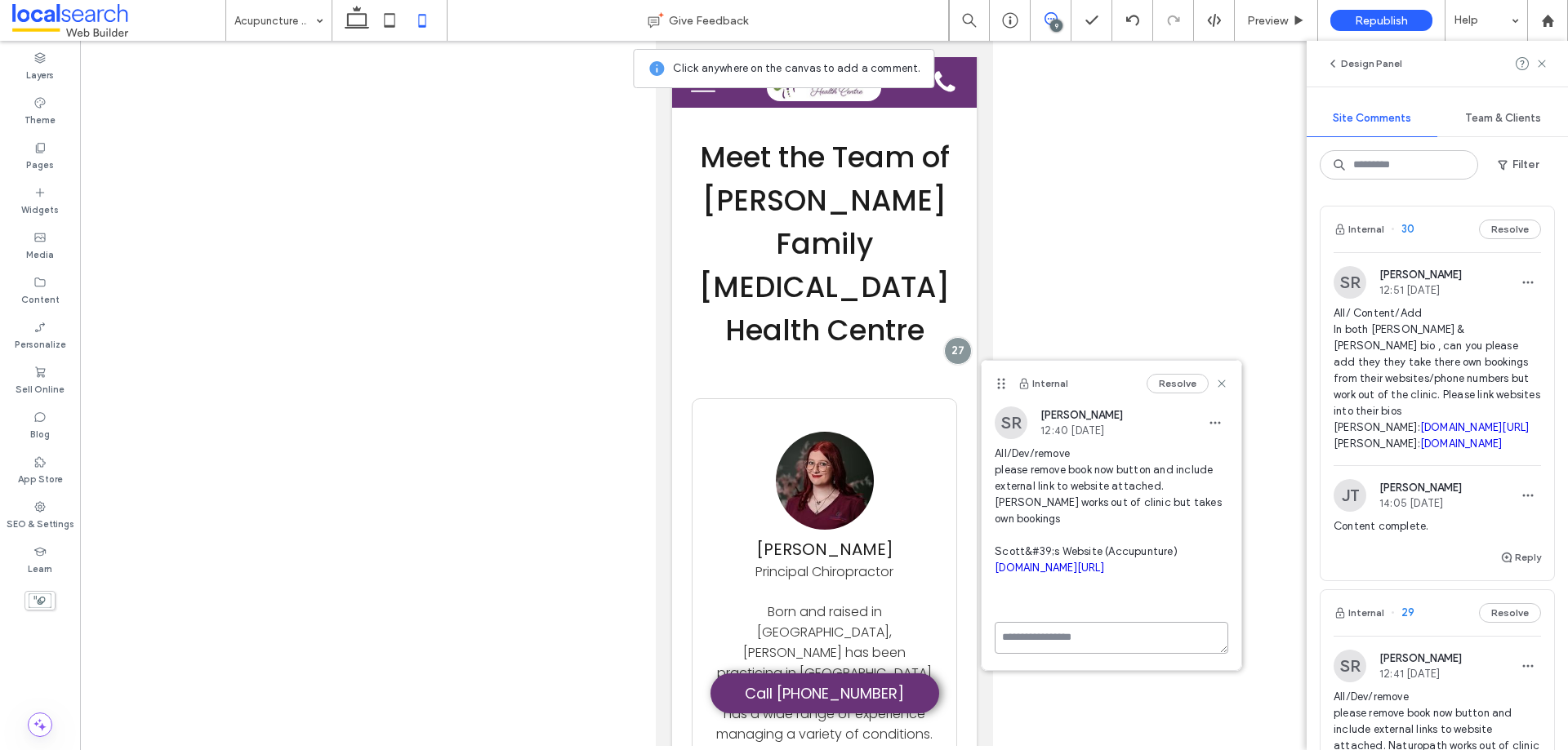
click at [1069, 621] on textarea at bounding box center [1111, 637] width 233 height 32
type textarea "**********"
click at [1194, 723] on button "Submit" at bounding box center [1199, 733] width 59 height 19
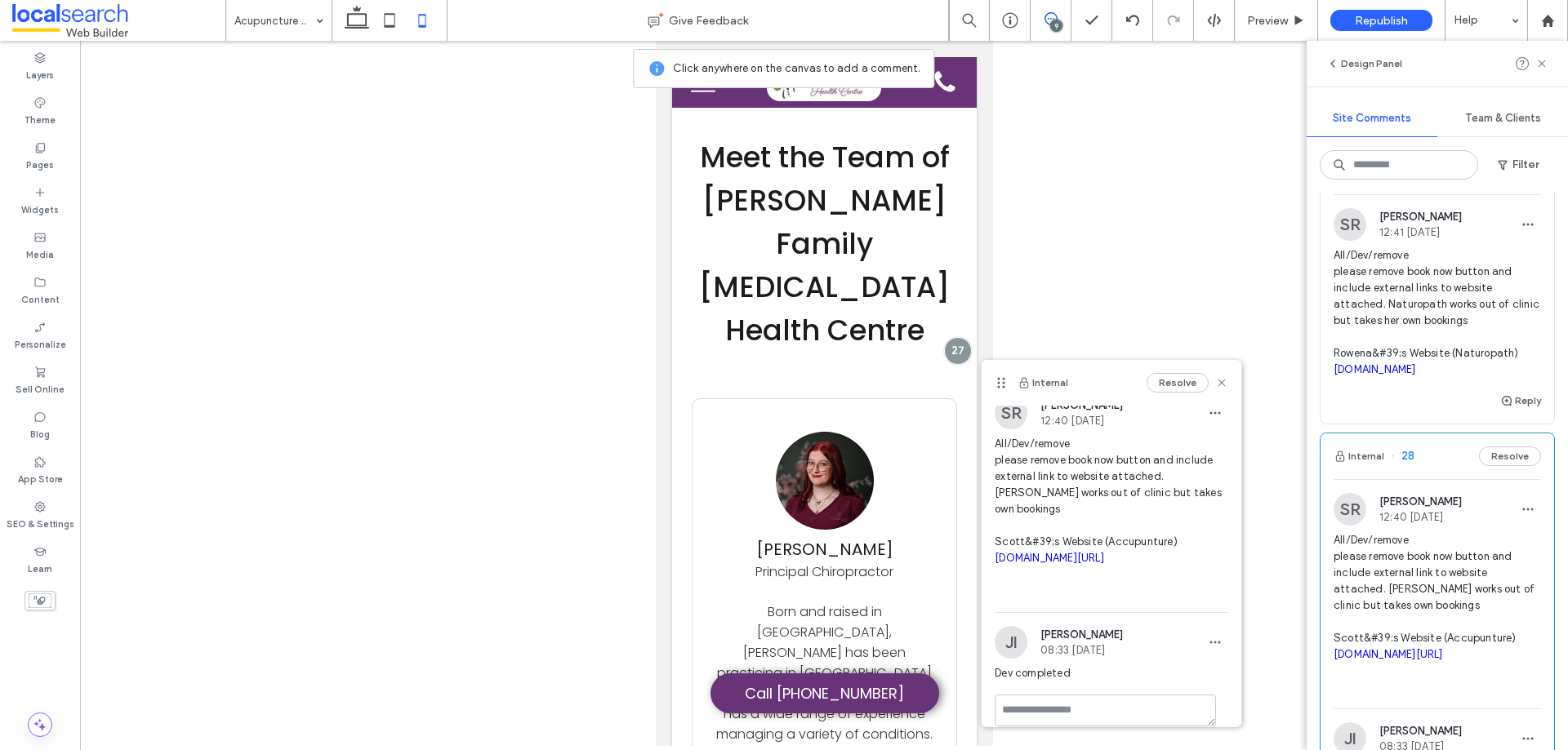
scroll to position [327, 0]
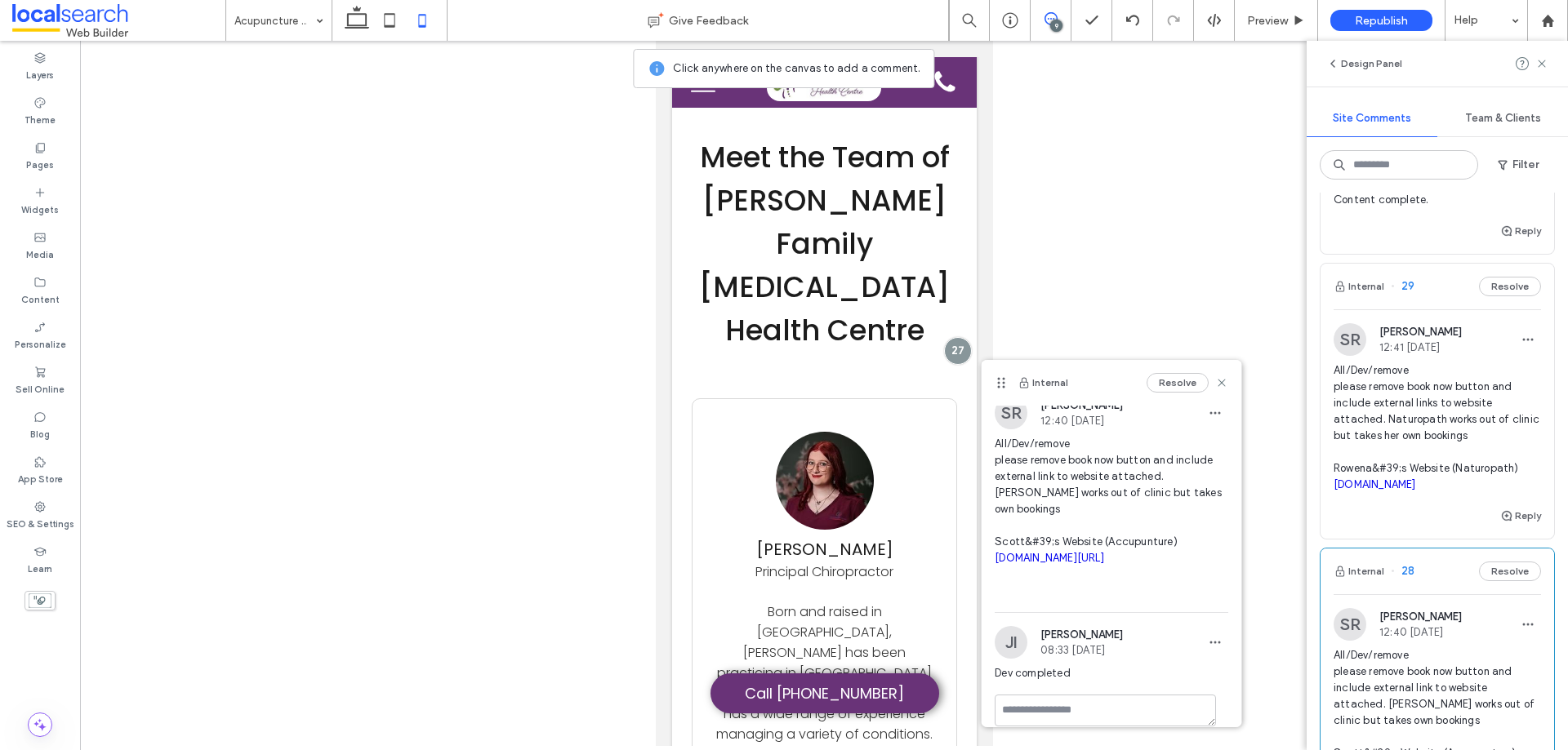
click at [1465, 413] on span "All/Dev/remove please remove book now button and include external links to webs…" at bounding box center [1438, 428] width 208 height 130
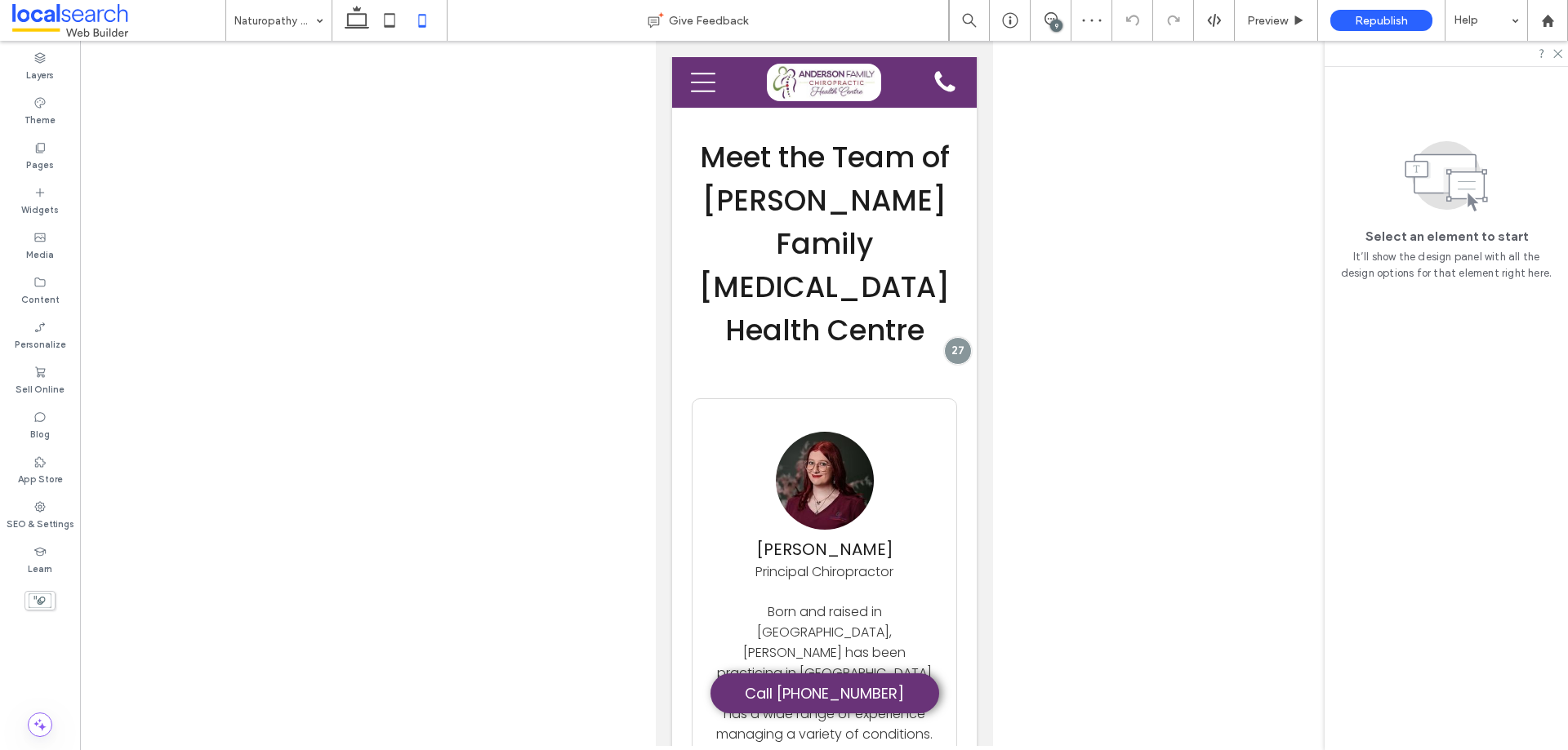
click at [1052, 28] on div "9" at bounding box center [1055, 25] width 12 height 12
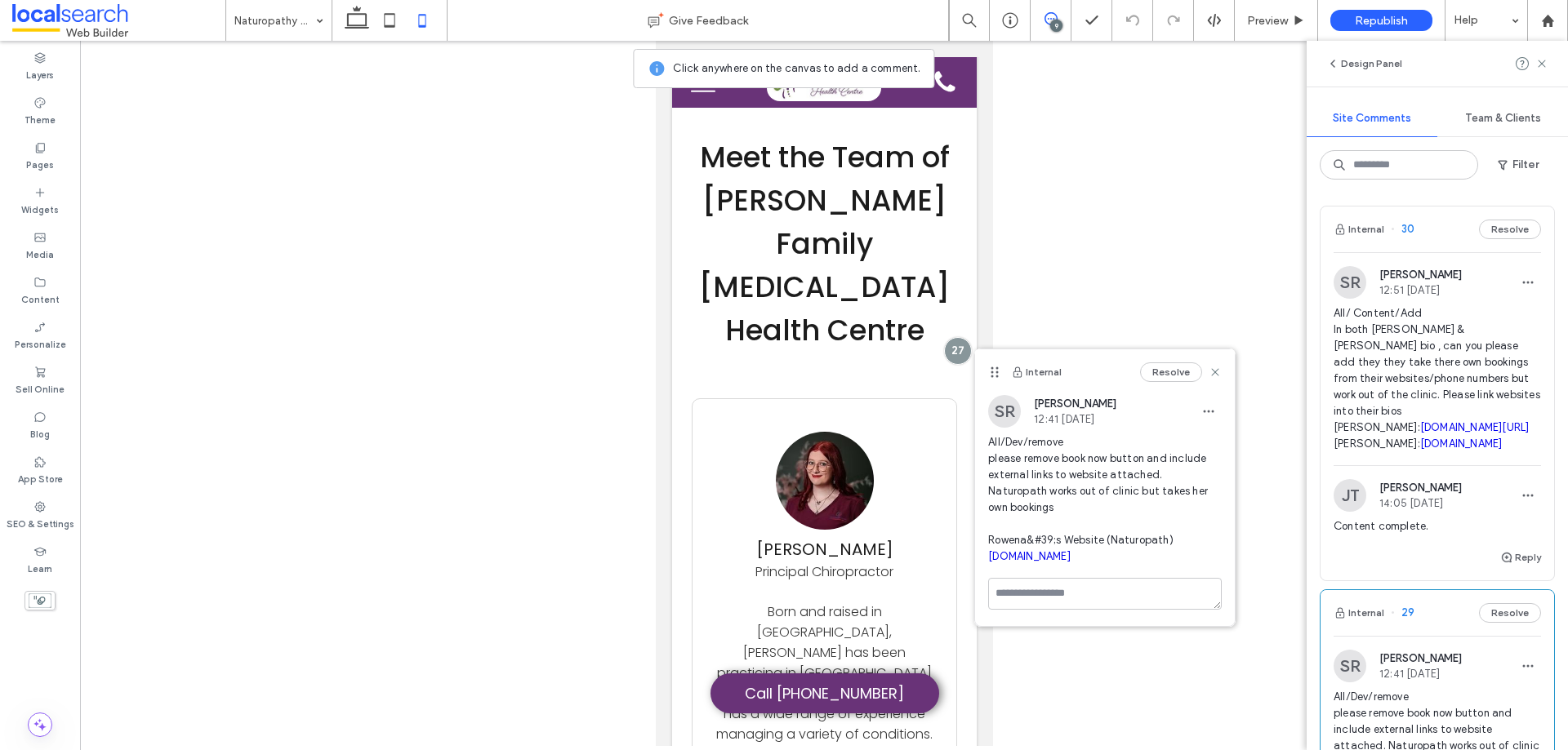
click at [1049, 550] on link "[DOMAIN_NAME]" at bounding box center [1030, 555] width 83 height 12
click at [1212, 374] on icon at bounding box center [1215, 372] width 13 height 13
click at [1212, 374] on div at bounding box center [824, 393] width 1488 height 705
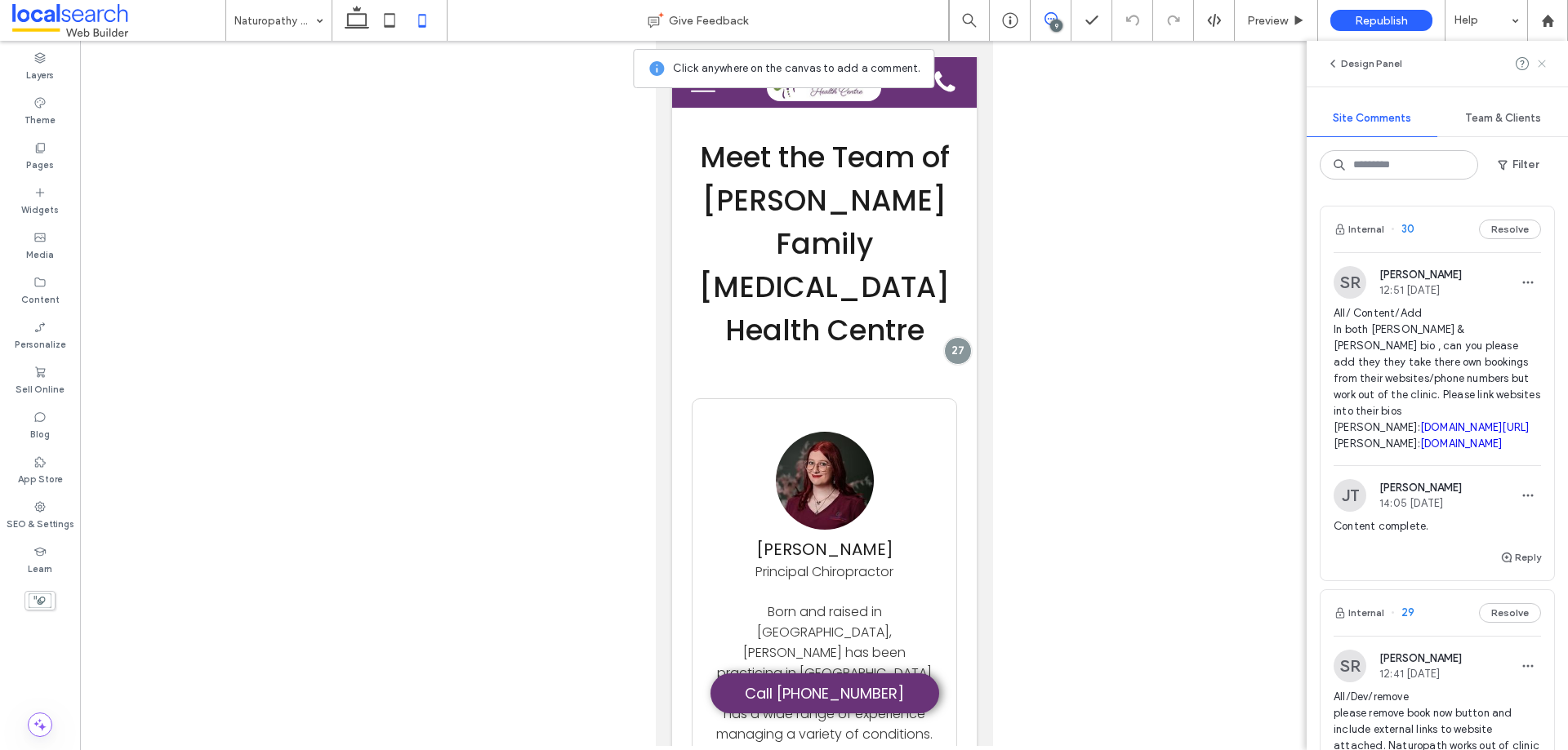
click at [1541, 62] on use at bounding box center [1541, 63] width 7 height 7
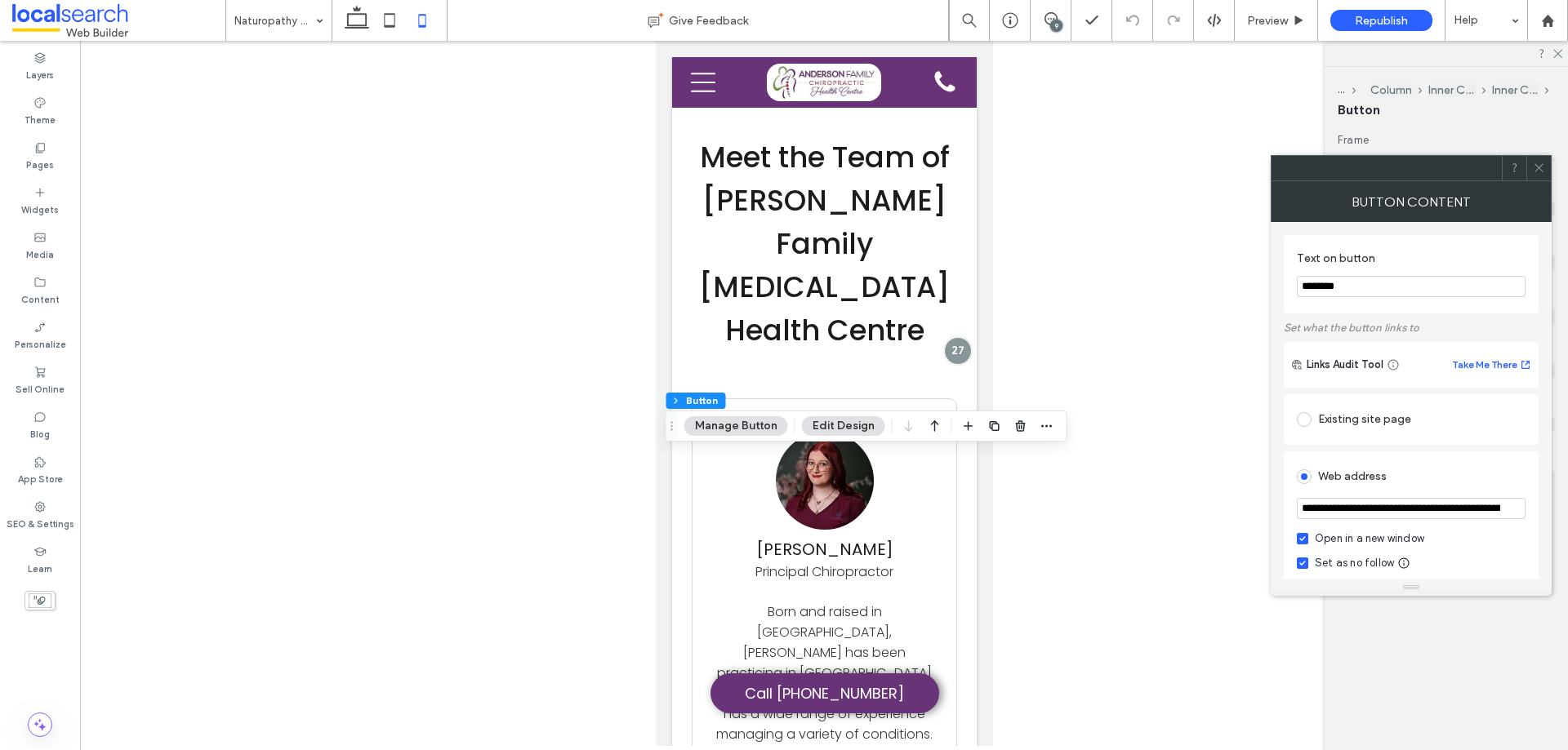
click at [1393, 511] on input "**********" at bounding box center [1411, 508] width 229 height 21
paste input "url"
type input "**********"
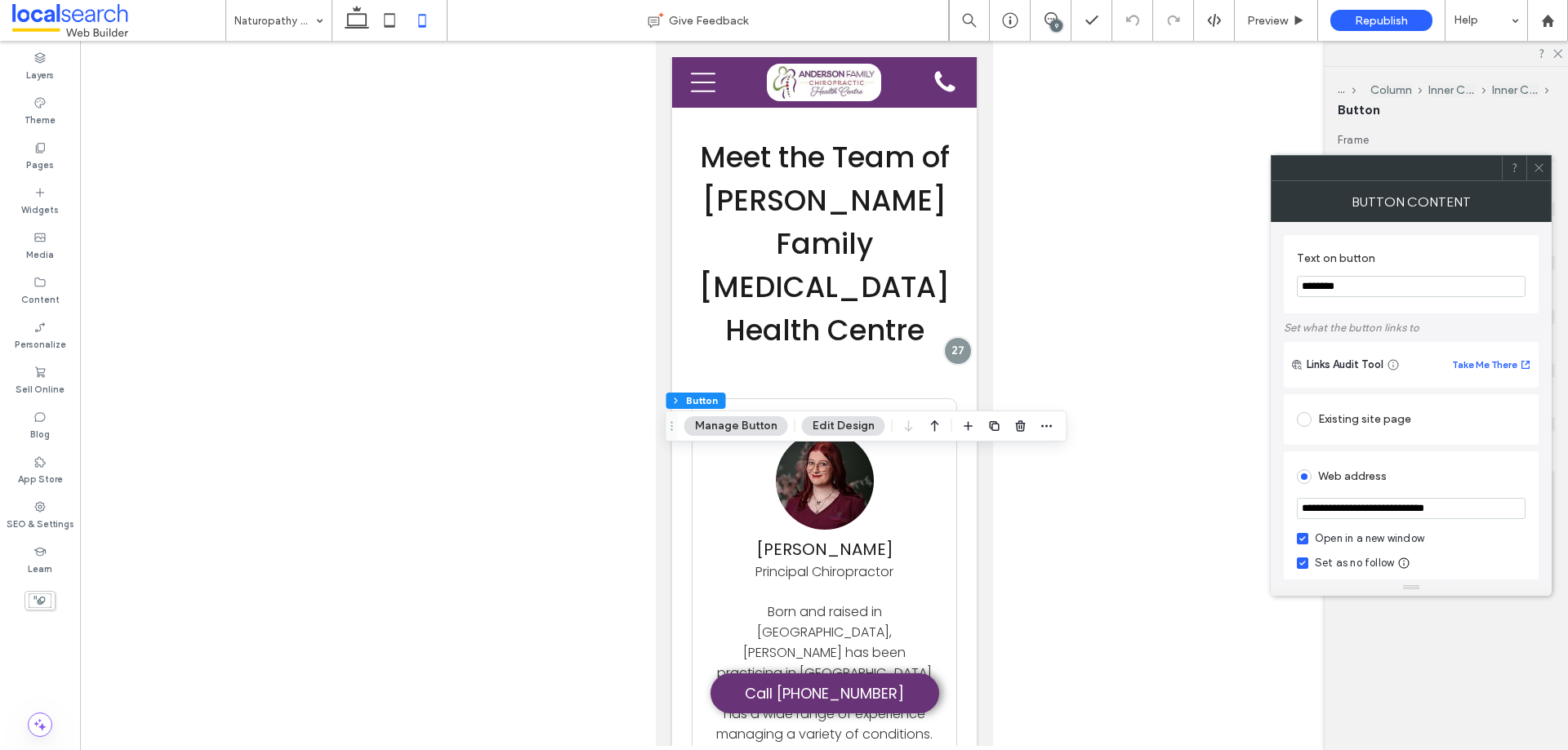
click at [1477, 192] on div "Button Content" at bounding box center [1411, 201] width 281 height 40
click at [1353, 290] on input "********" at bounding box center [1411, 286] width 229 height 21
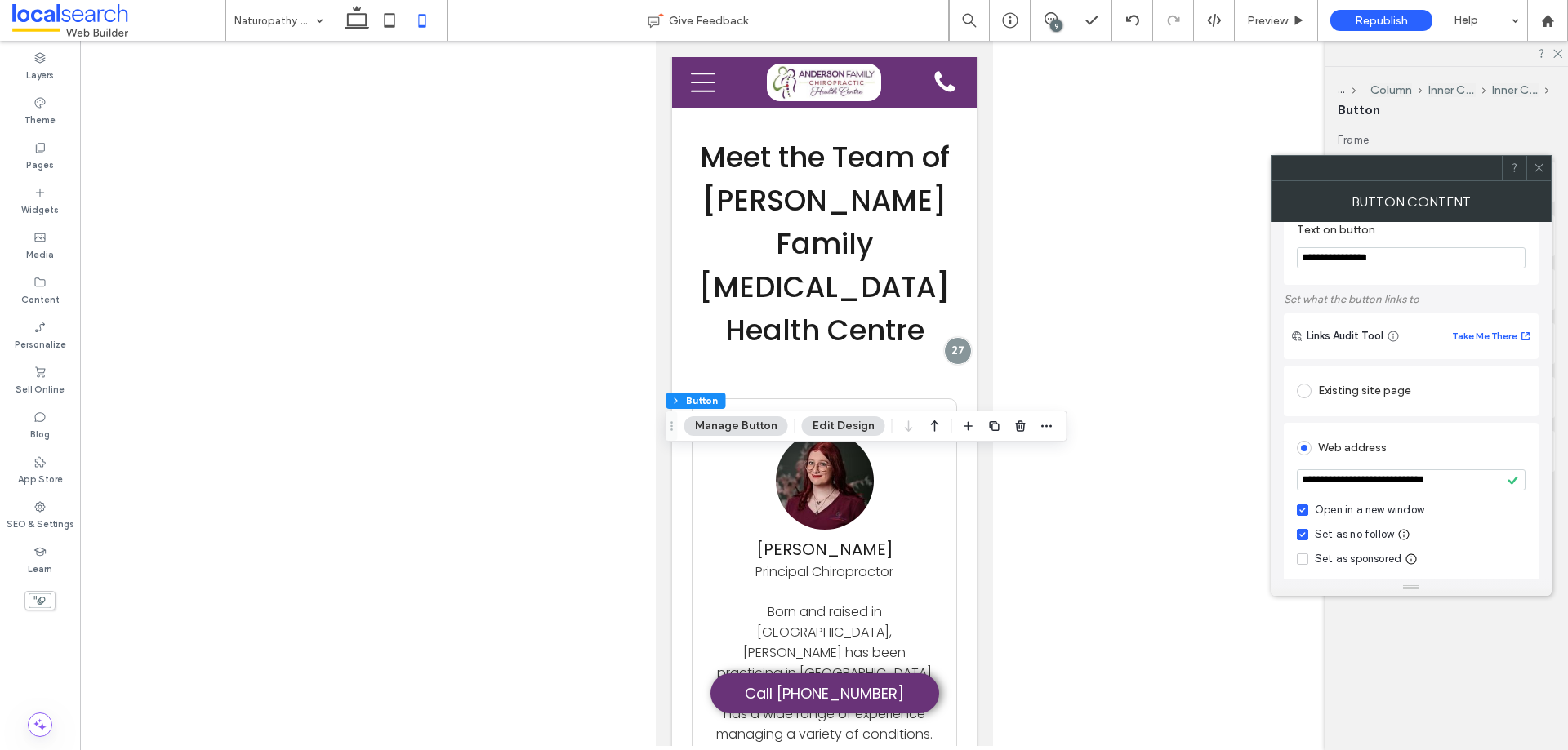
scroll to position [17, 0]
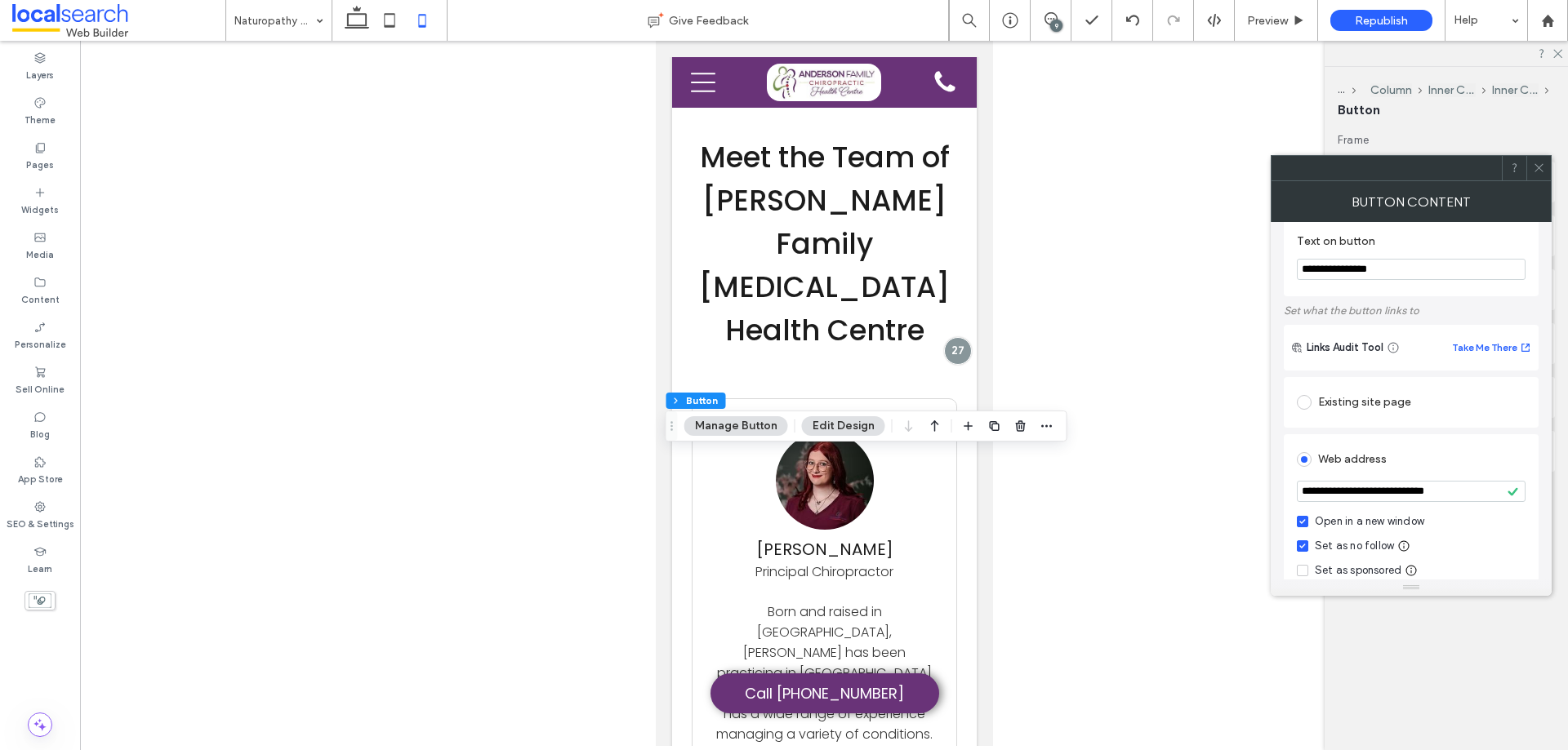
type input "**********"
click at [1540, 169] on icon at bounding box center [1539, 167] width 12 height 12
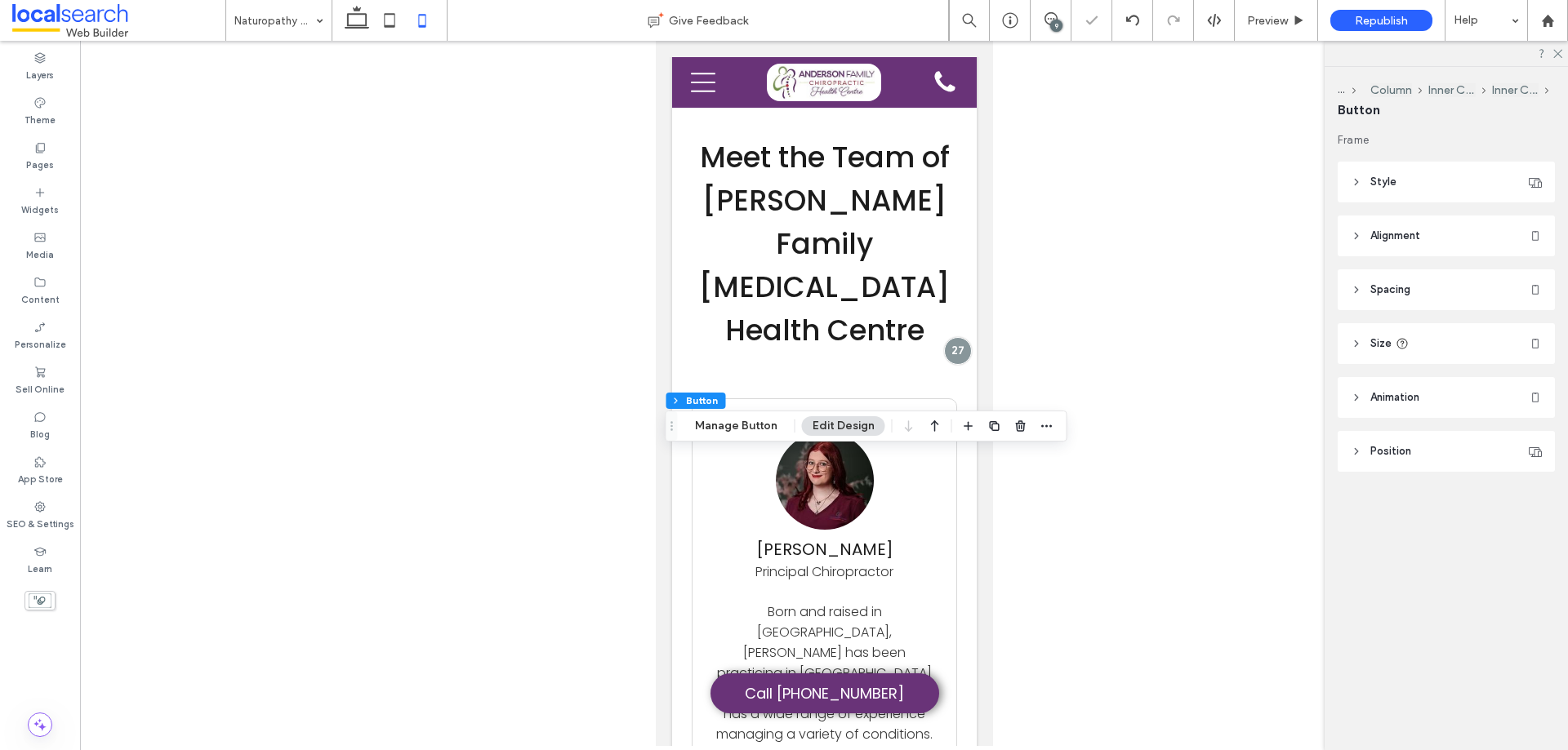
click at [1462, 345] on header "Size" at bounding box center [1446, 343] width 218 height 40
click at [1499, 381] on input "***" at bounding box center [1501, 385] width 33 height 28
type input "***"
click at [1053, 26] on div "9" at bounding box center [1055, 25] width 12 height 12
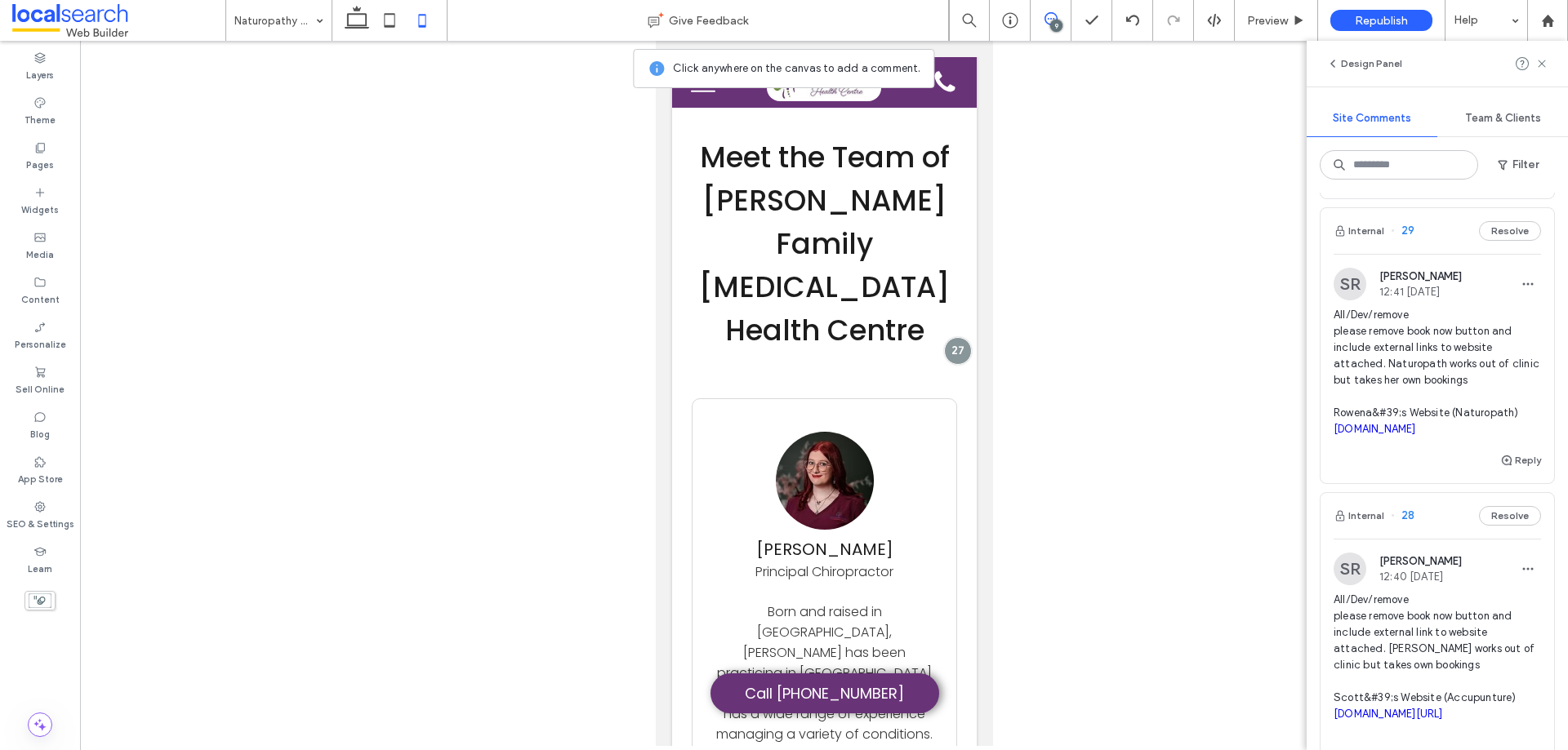
scroll to position [409, 0]
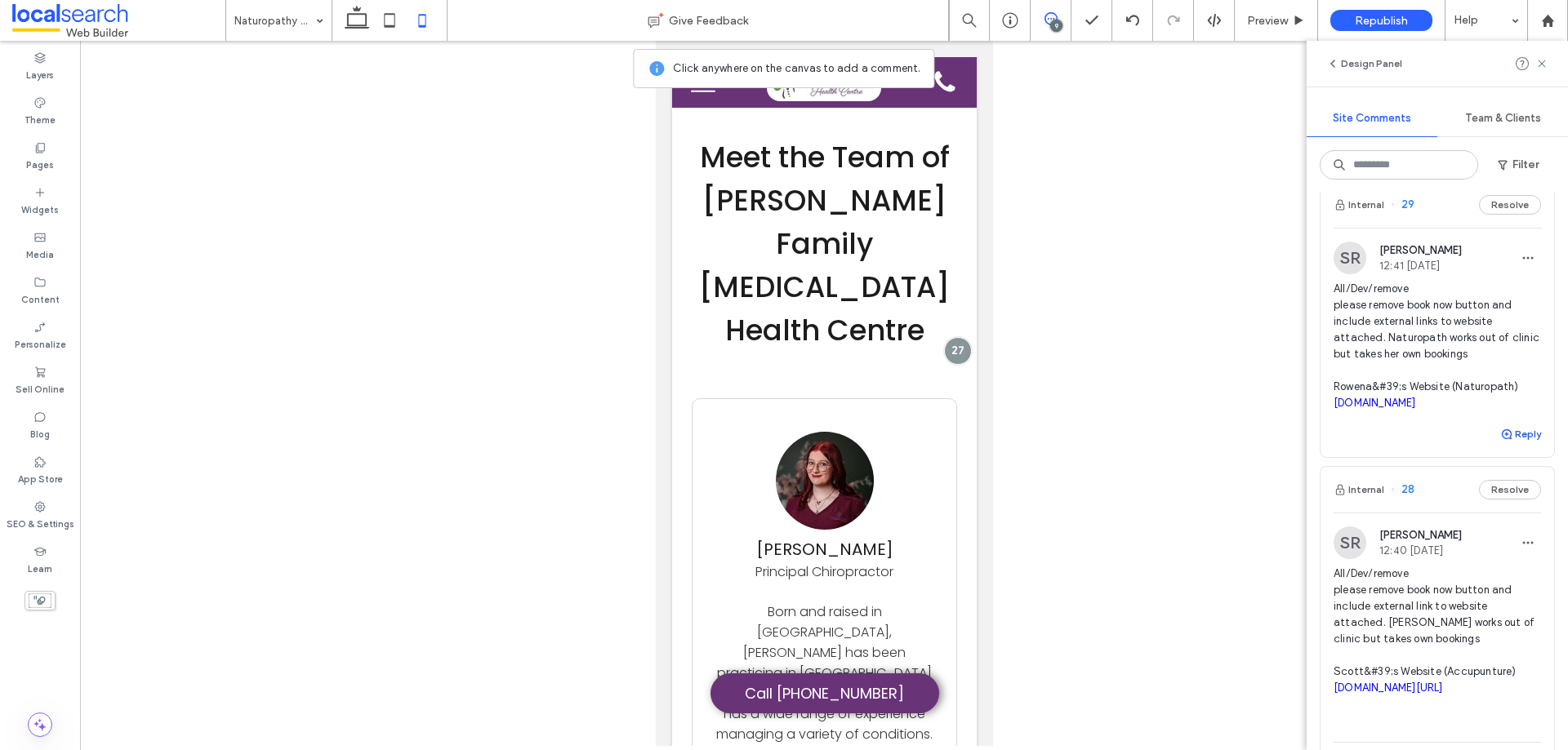
click at [1501, 441] on icon "button" at bounding box center [1506, 434] width 13 height 13
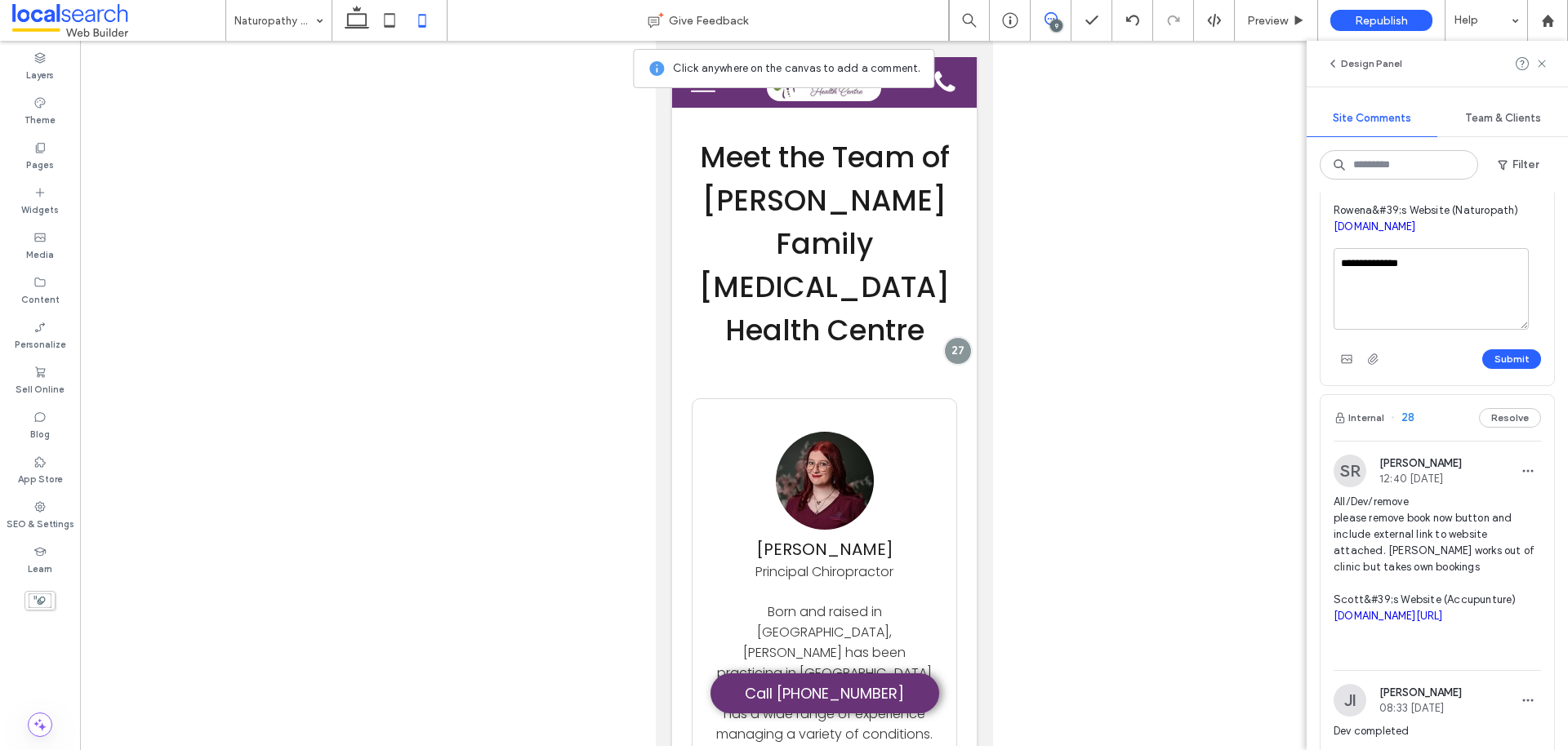
scroll to position [489, 0]
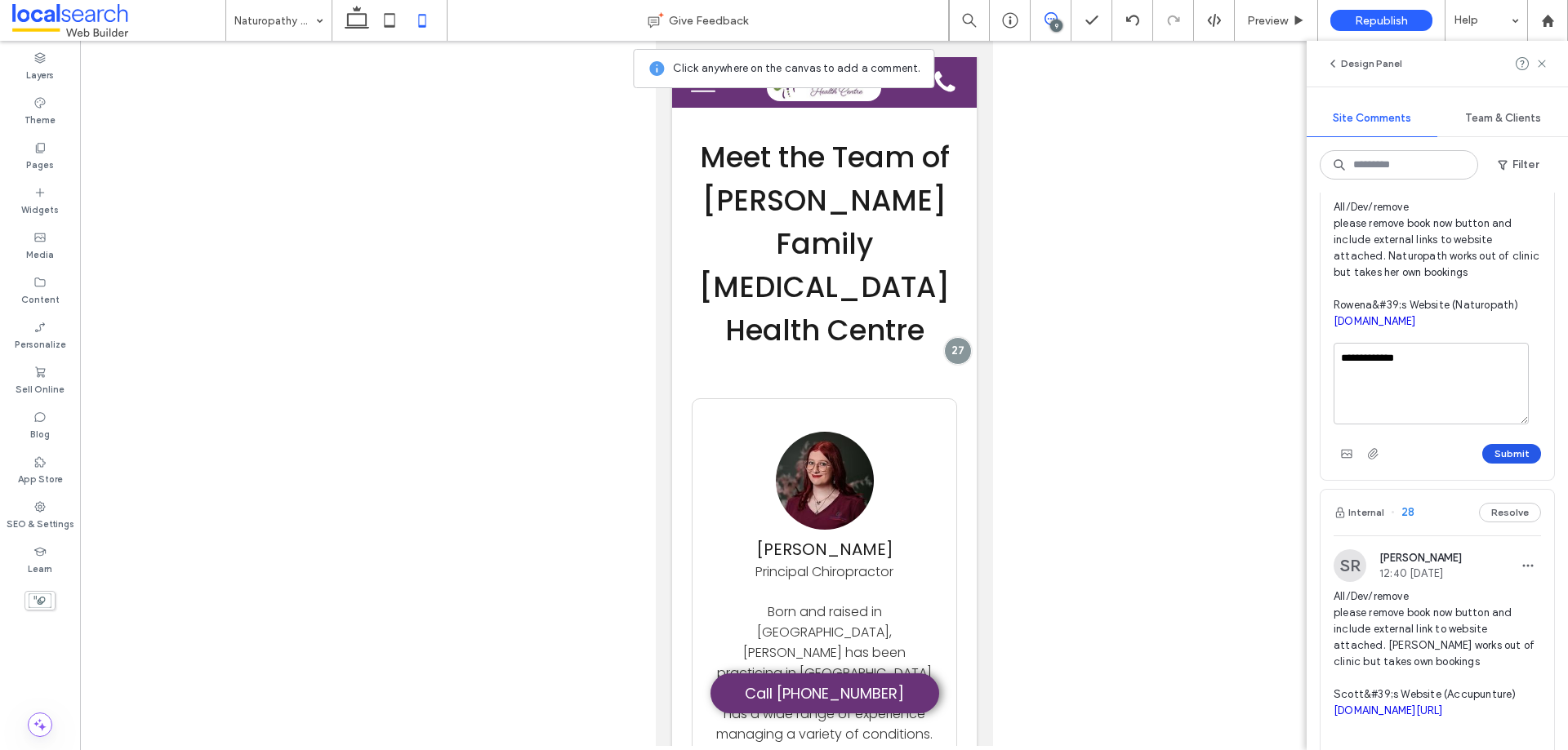
type textarea "**********"
click at [1514, 464] on button "Submit" at bounding box center [1512, 453] width 59 height 19
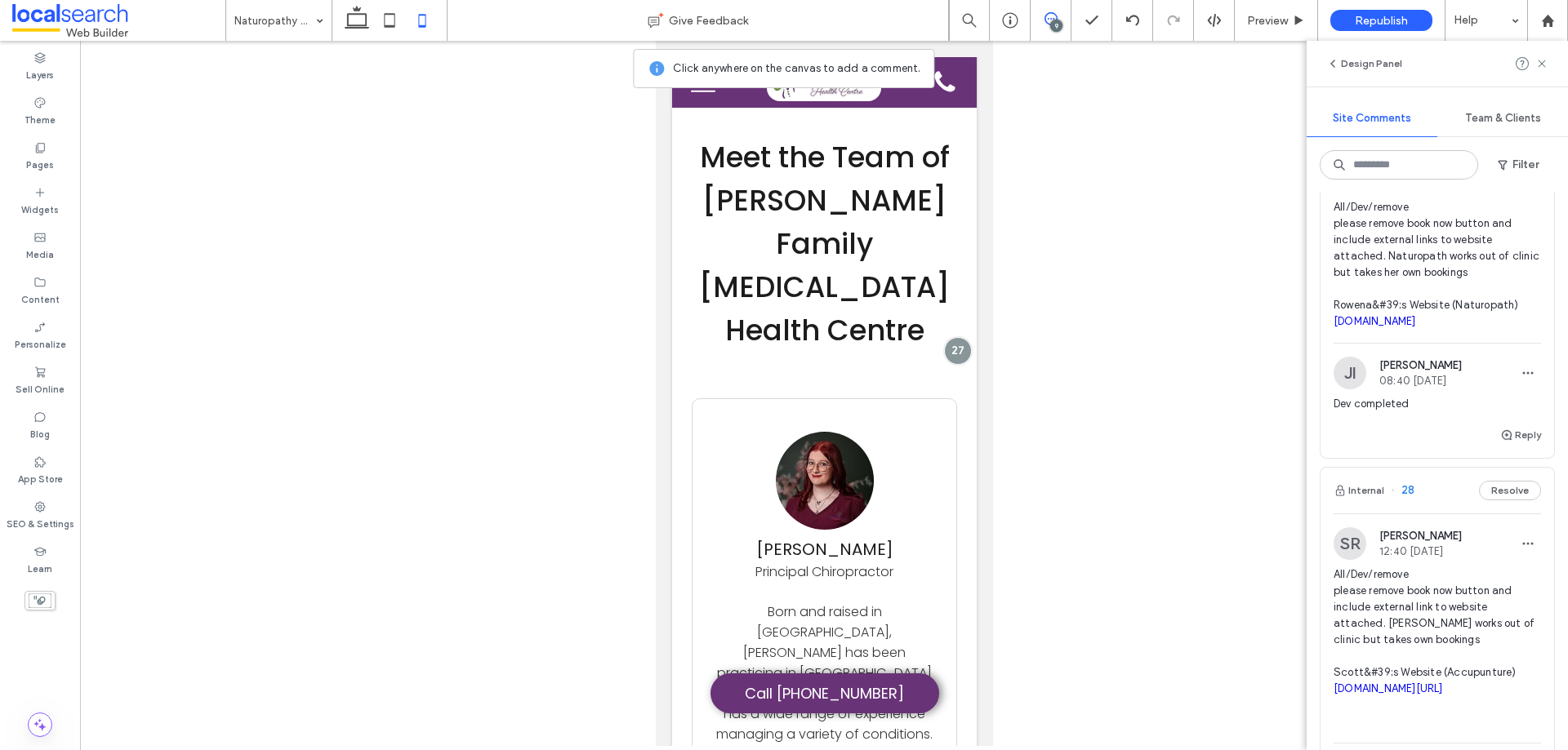
scroll to position [653, 0]
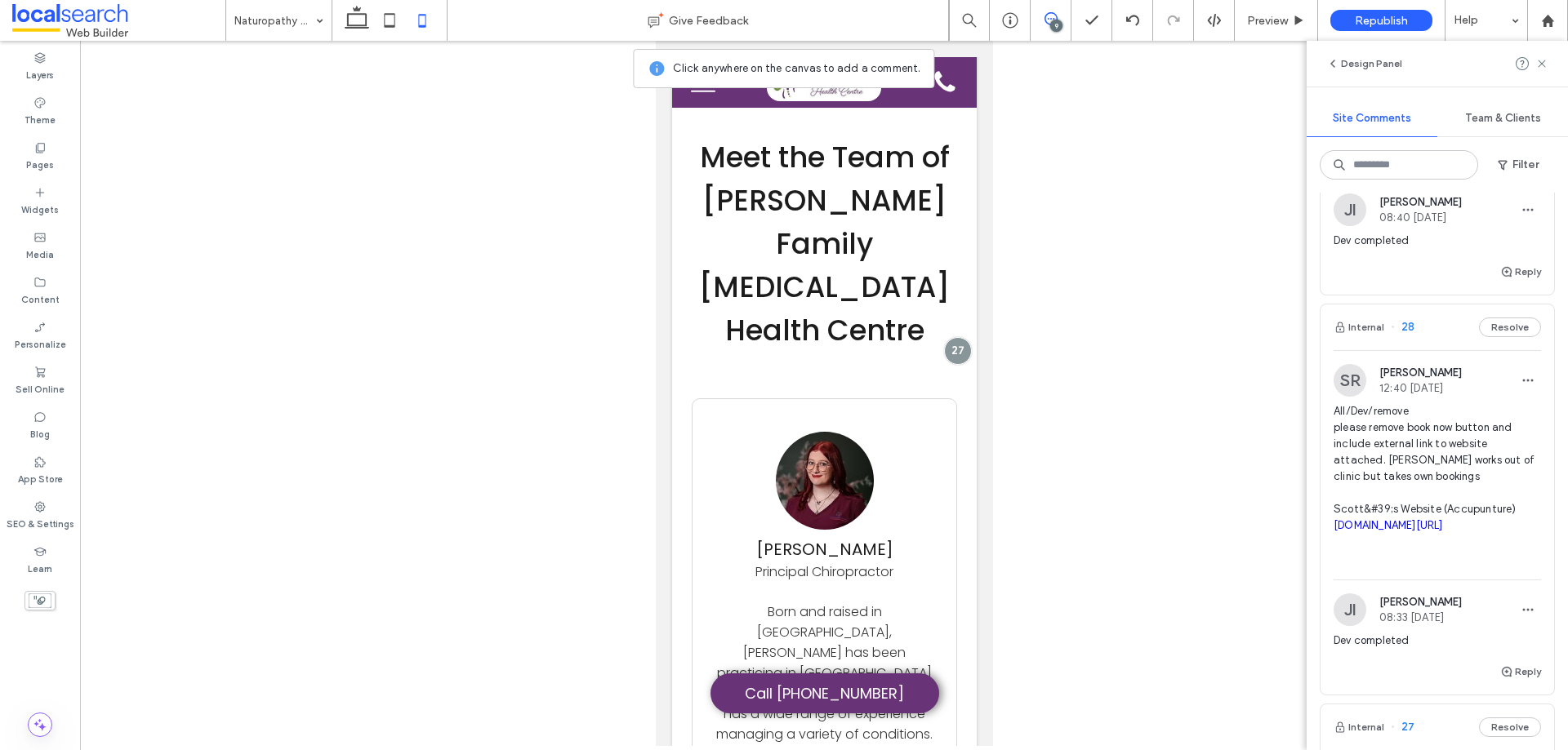
click at [1408, 494] on span "All/Dev/remove please remove book now button and include external link to websi…" at bounding box center [1438, 485] width 208 height 163
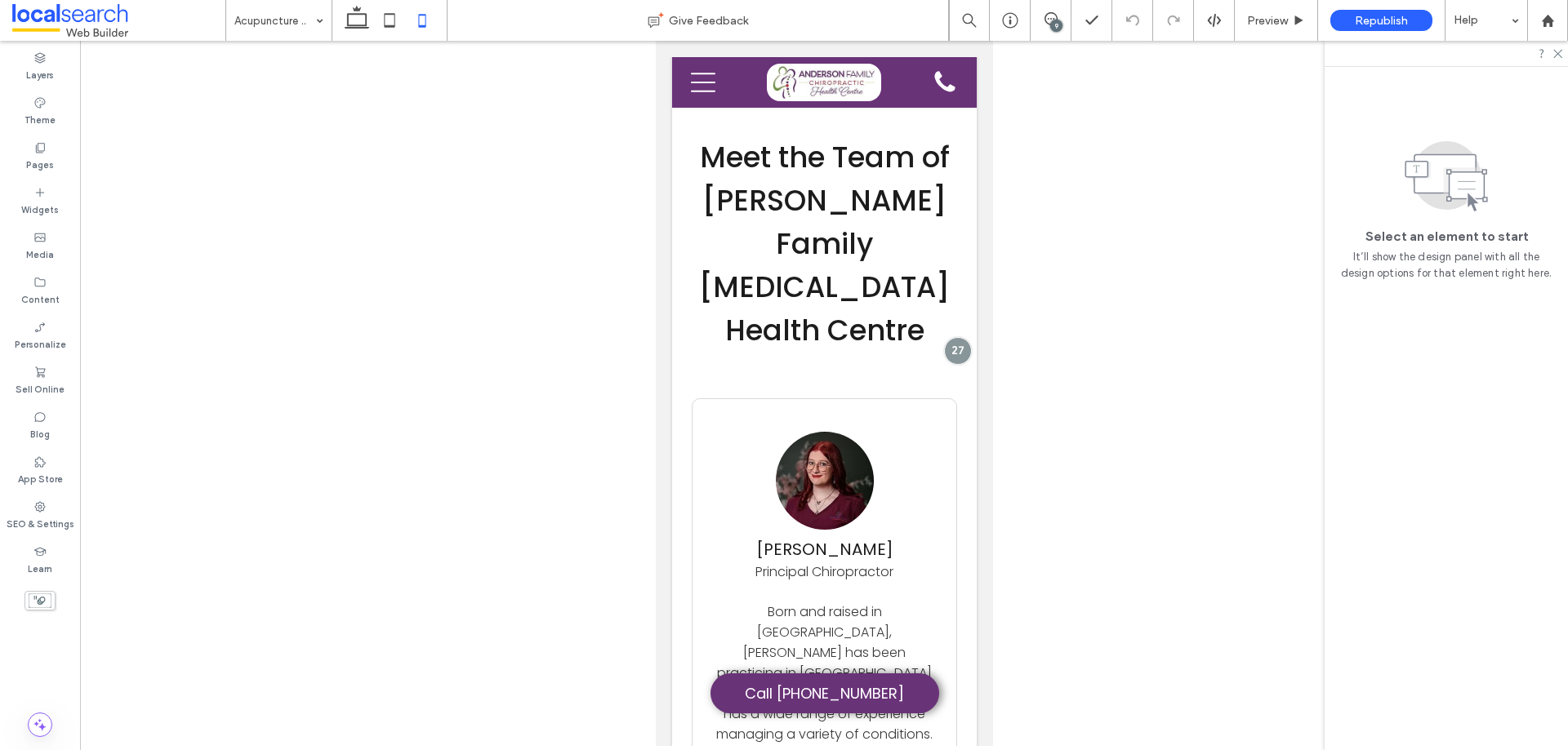
click at [1057, 31] on div "9" at bounding box center [1055, 25] width 12 height 12
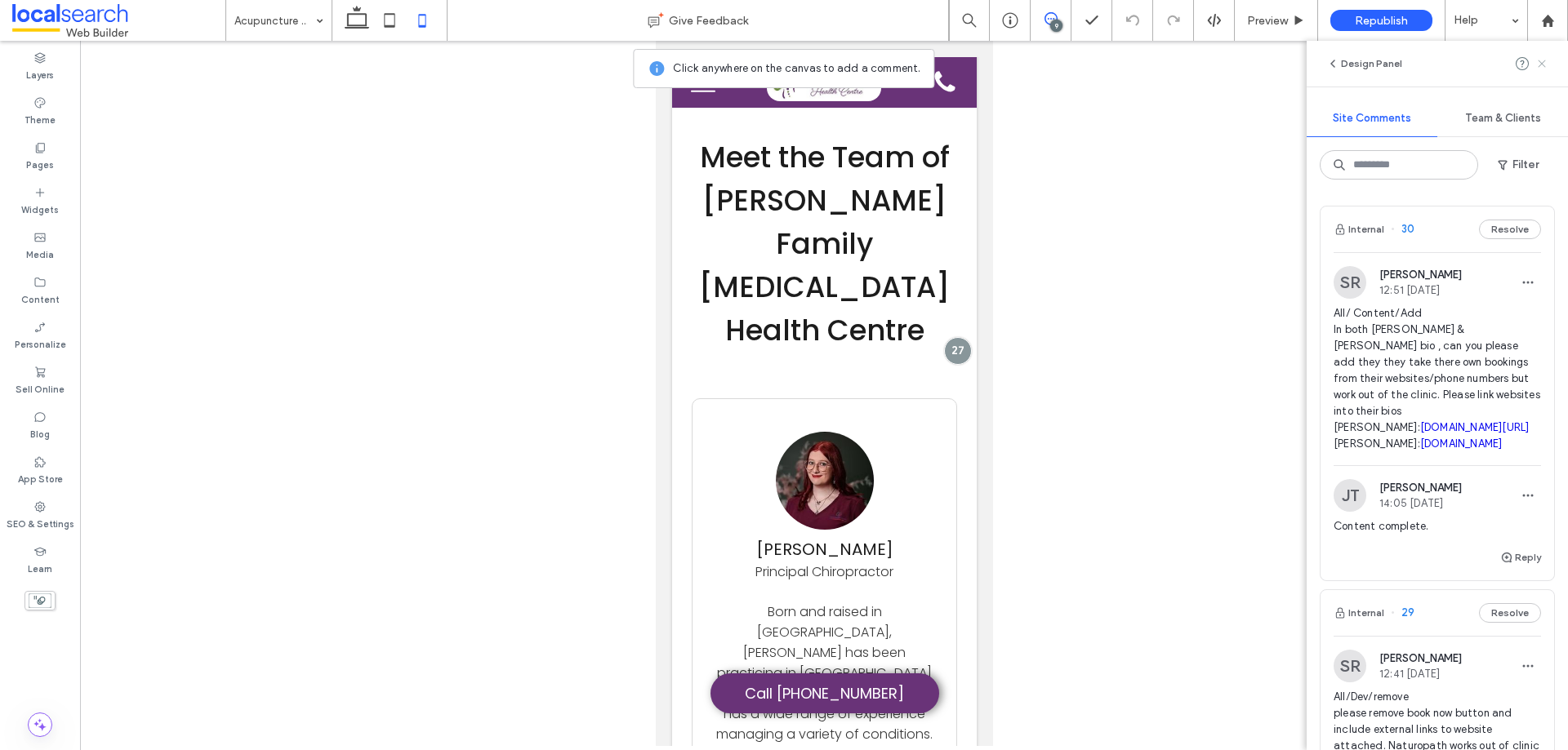
click at [1539, 64] on icon at bounding box center [1542, 63] width 13 height 13
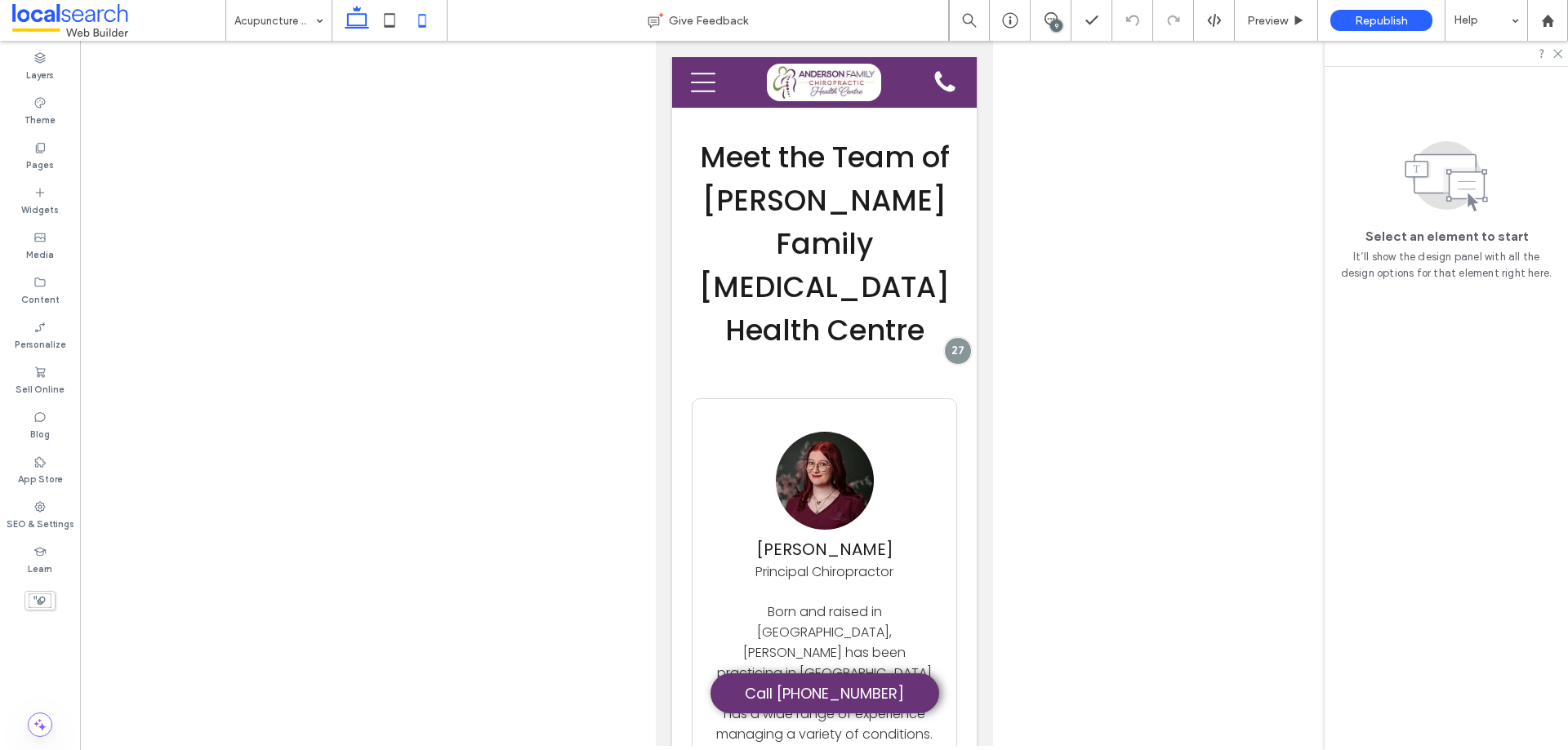
click at [359, 30] on icon at bounding box center [357, 20] width 33 height 33
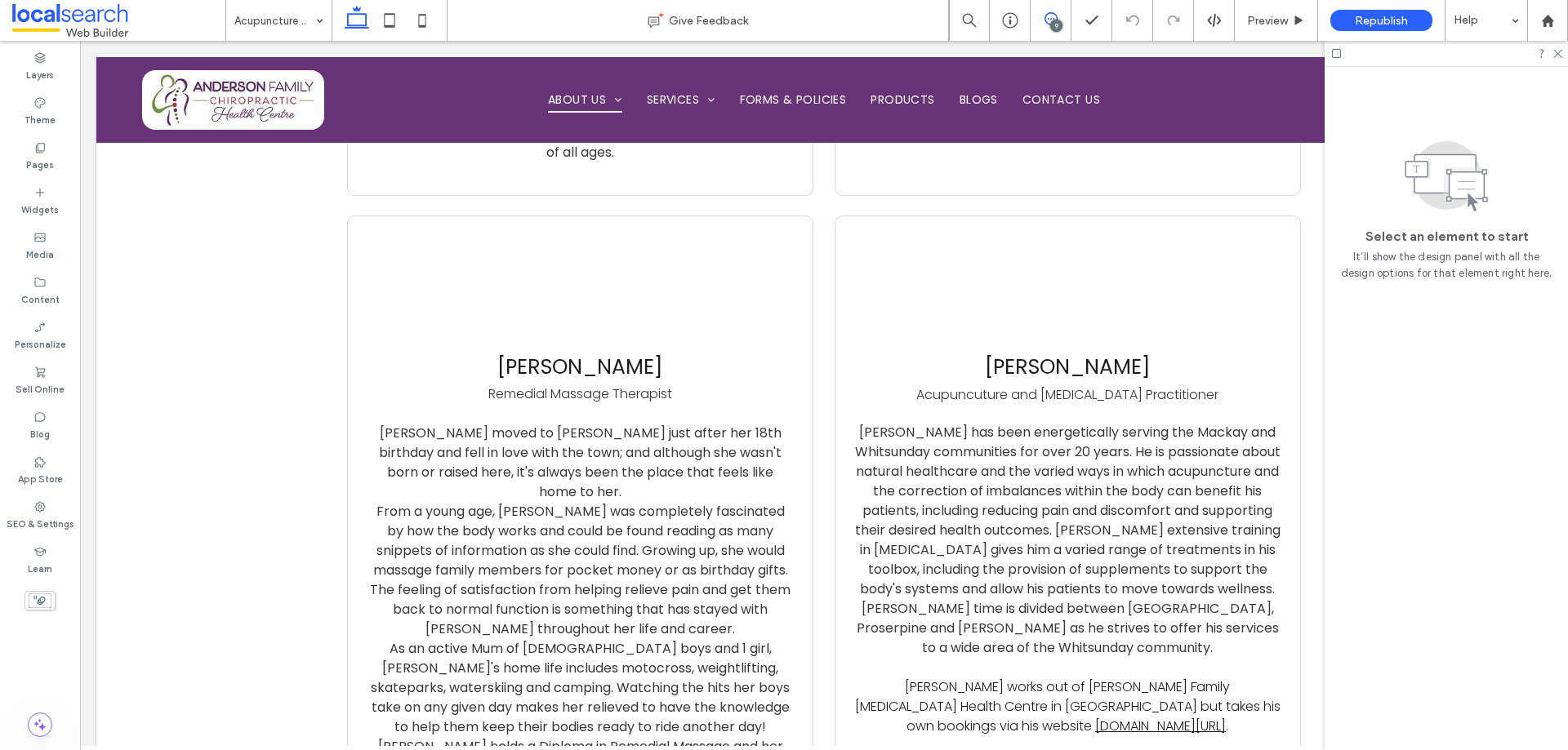
click at [1055, 18] on icon at bounding box center [1051, 18] width 13 height 13
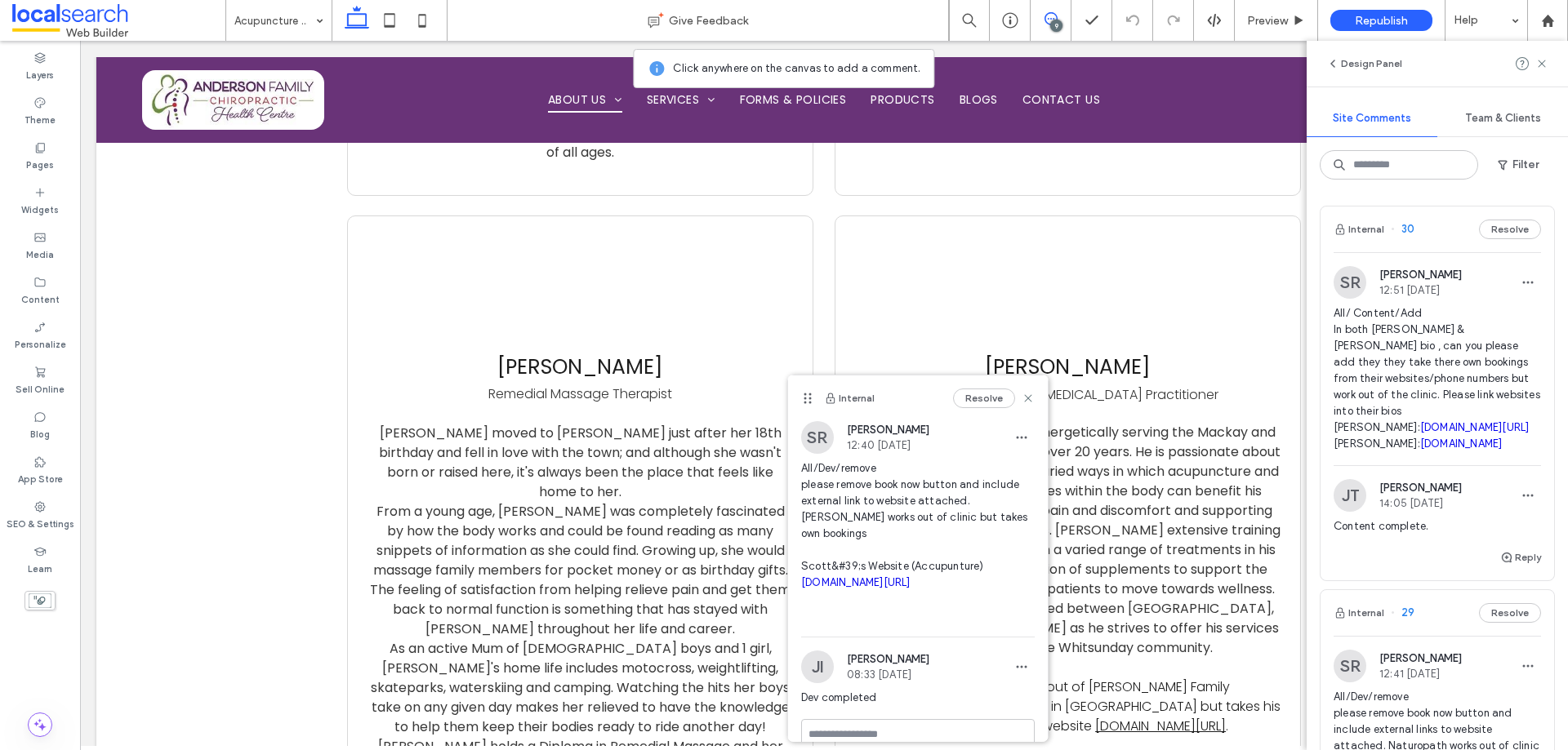
scroll to position [10, 0]
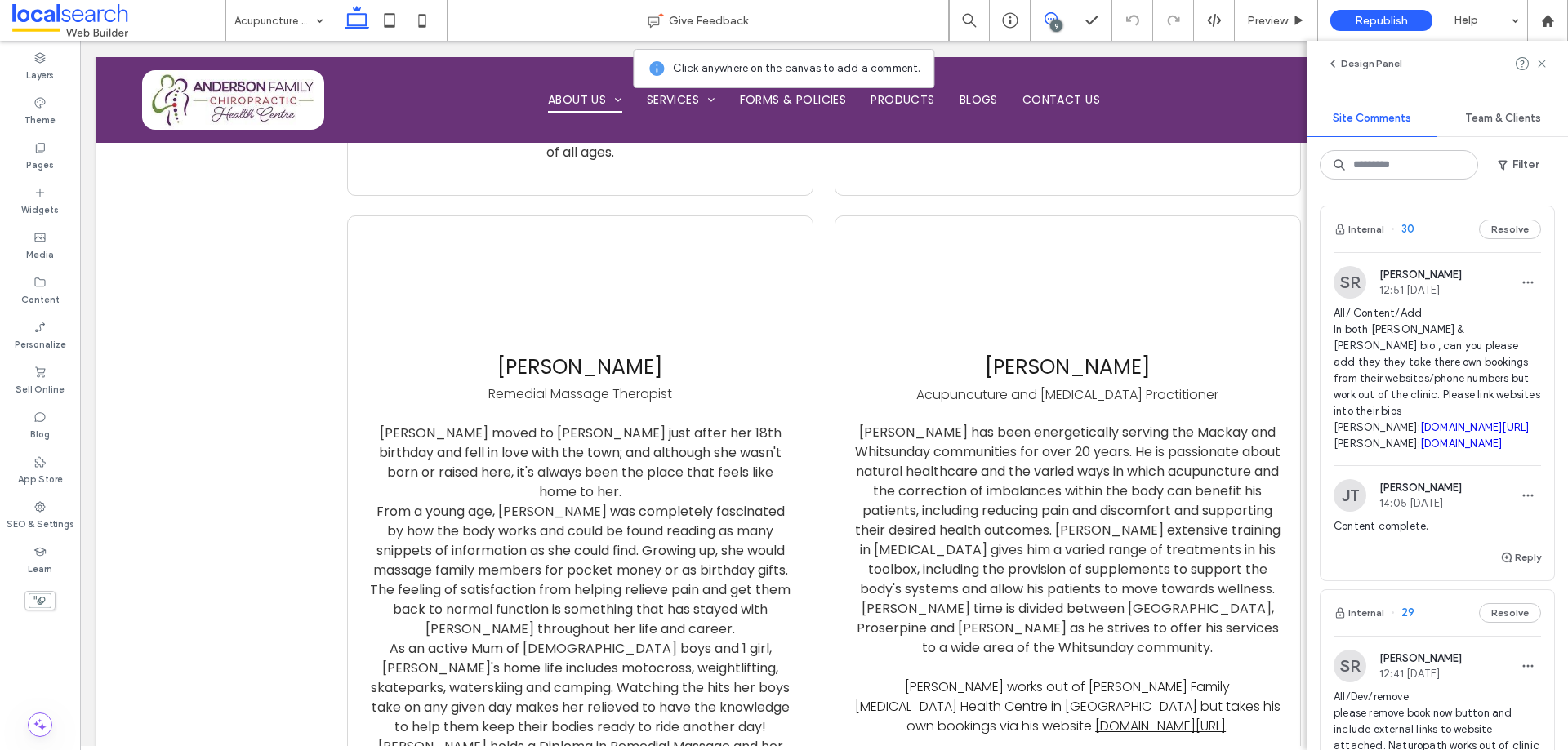
click at [1049, 25] on use at bounding box center [1051, 18] width 13 height 13
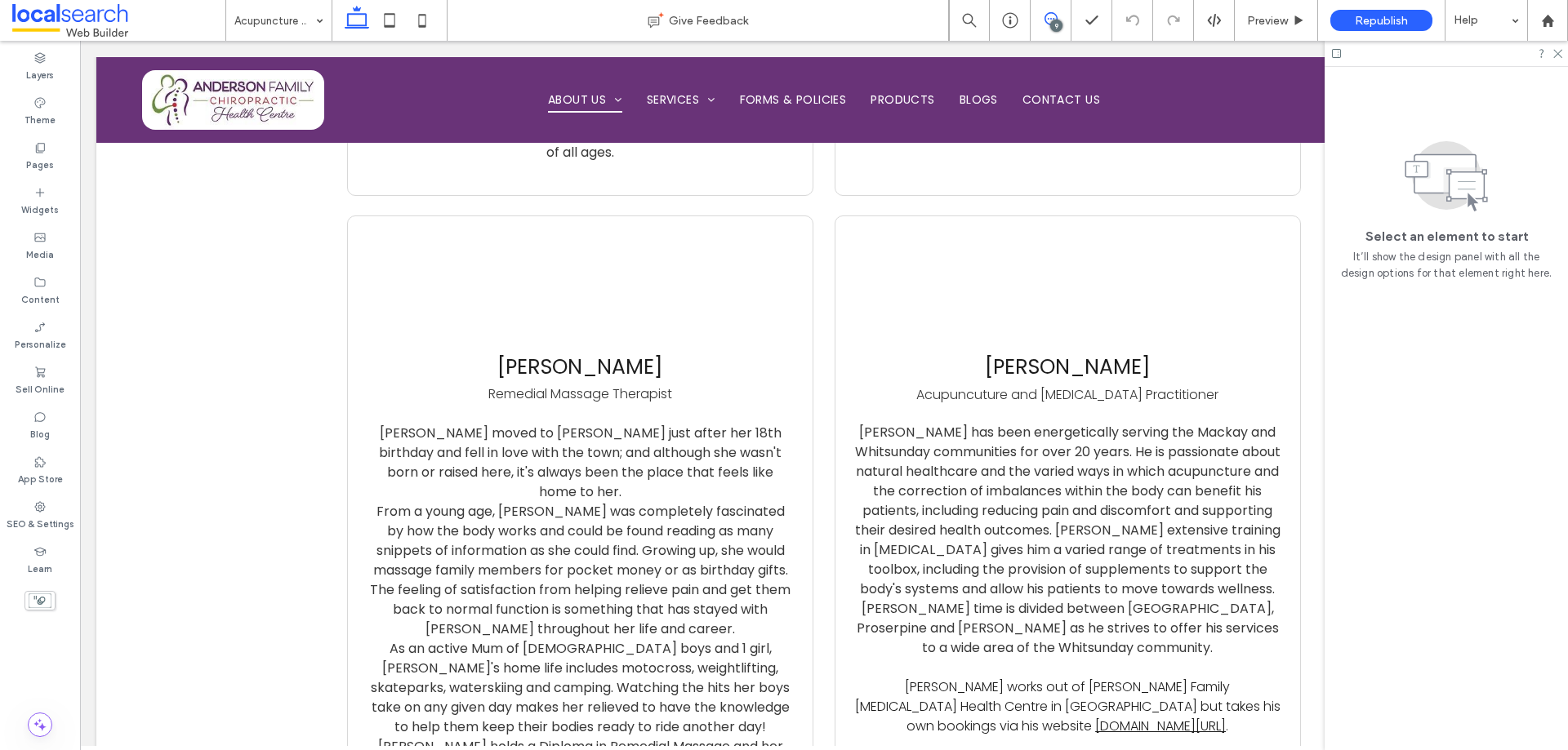
click at [1048, 24] on use at bounding box center [1051, 18] width 13 height 13
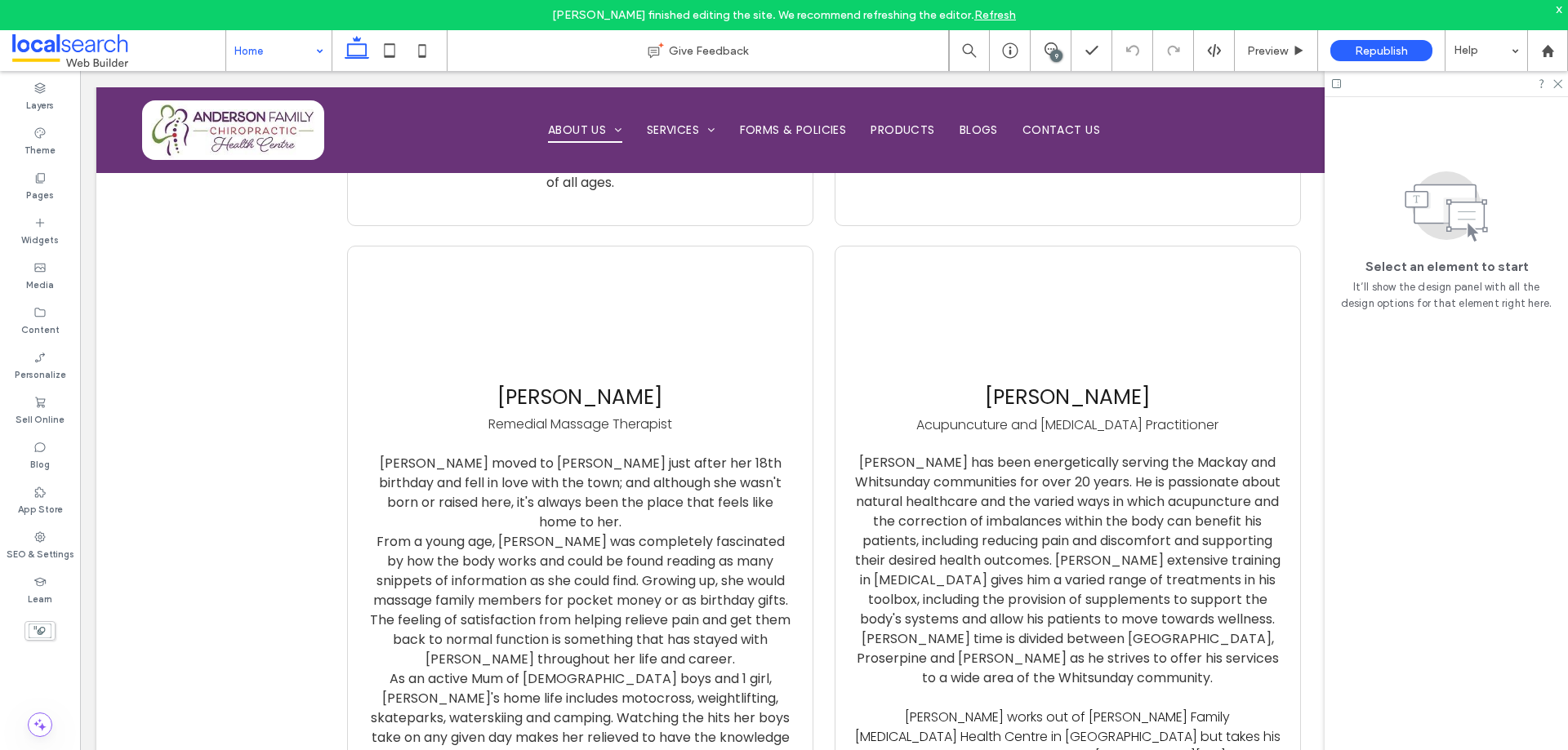
click at [247, 50] on input at bounding box center [275, 50] width 81 height 40
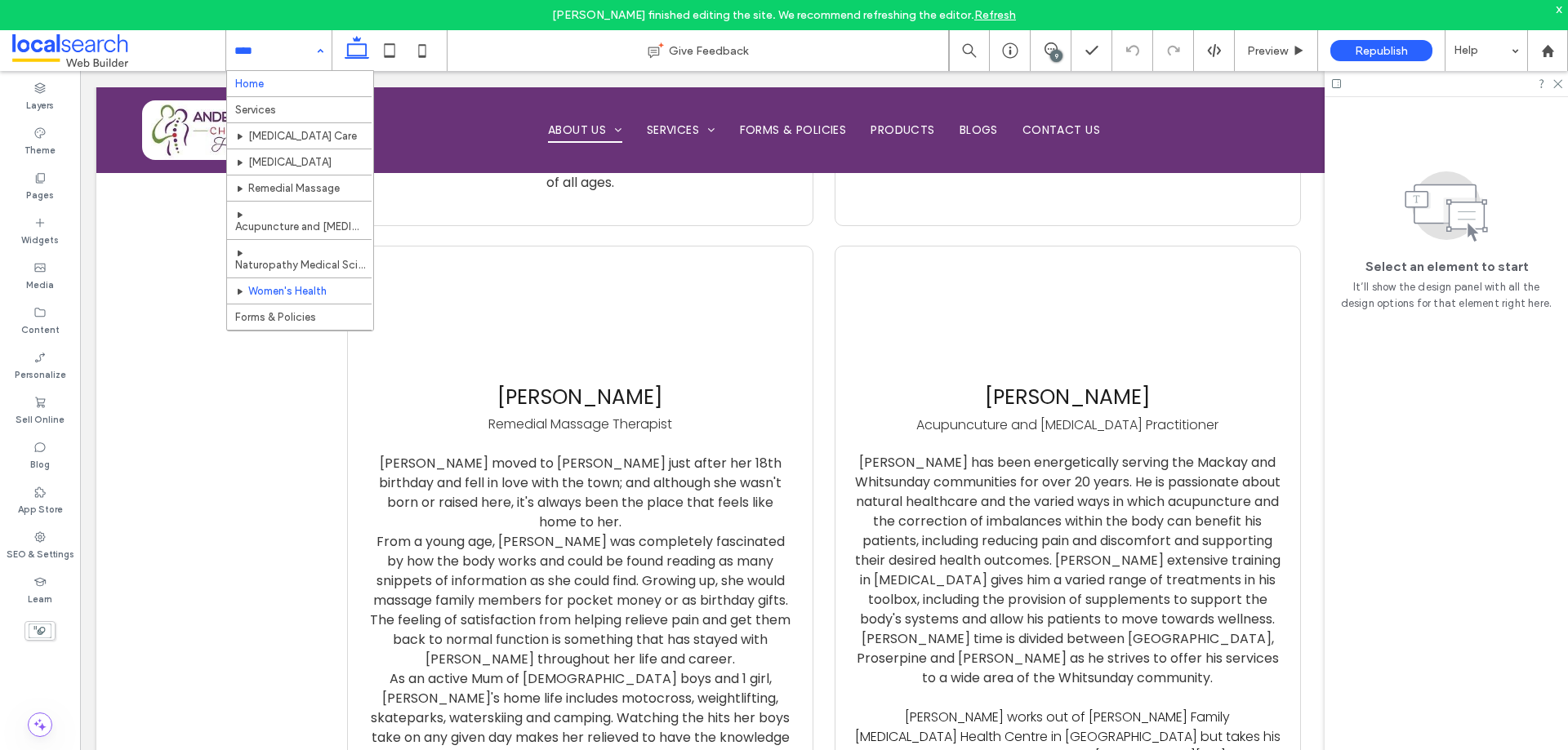
scroll to position [76, 0]
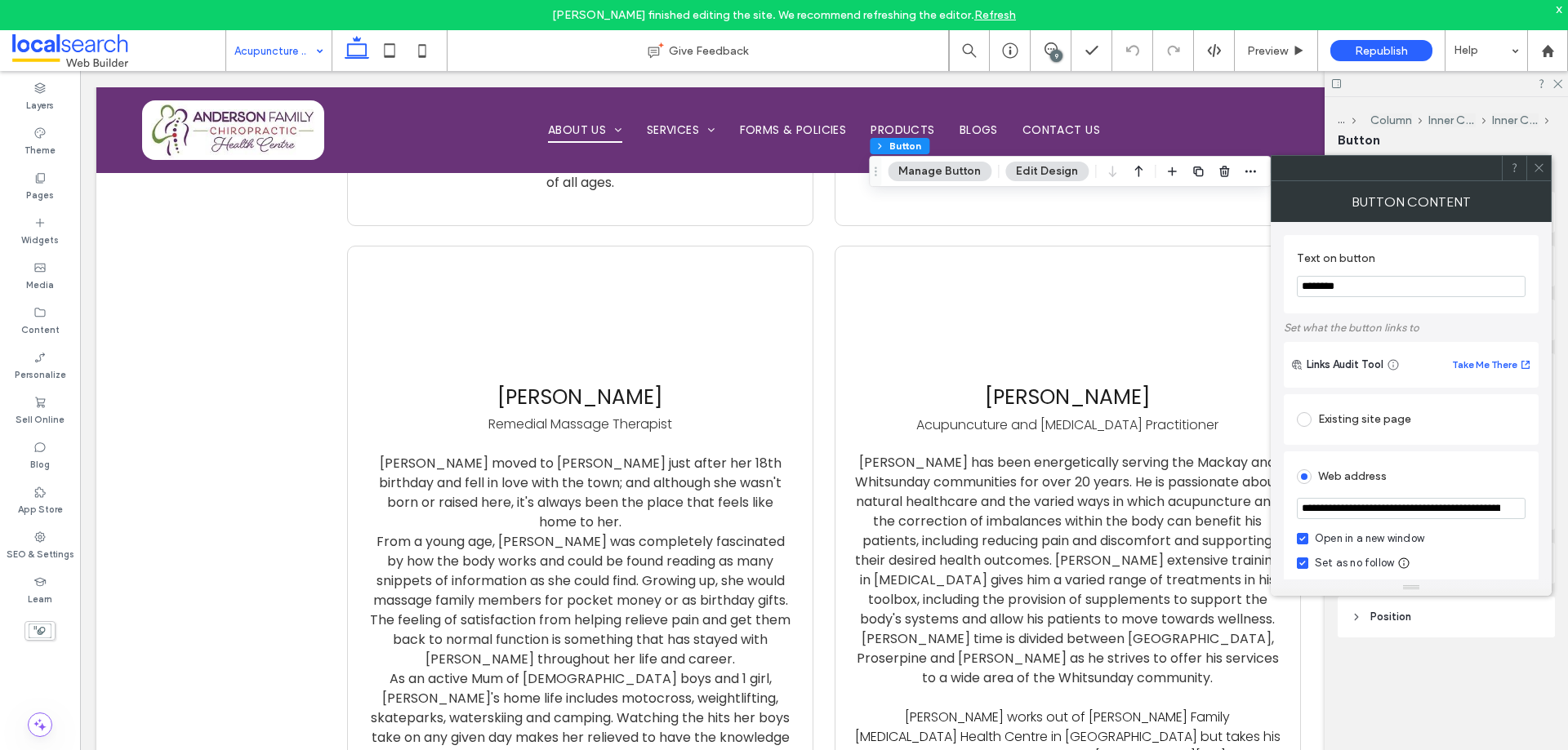
click at [1340, 285] on input "********" at bounding box center [1411, 286] width 229 height 21
click at [1344, 284] on input "********" at bounding box center [1411, 286] width 229 height 21
click at [1343, 284] on input "********" at bounding box center [1411, 286] width 229 height 21
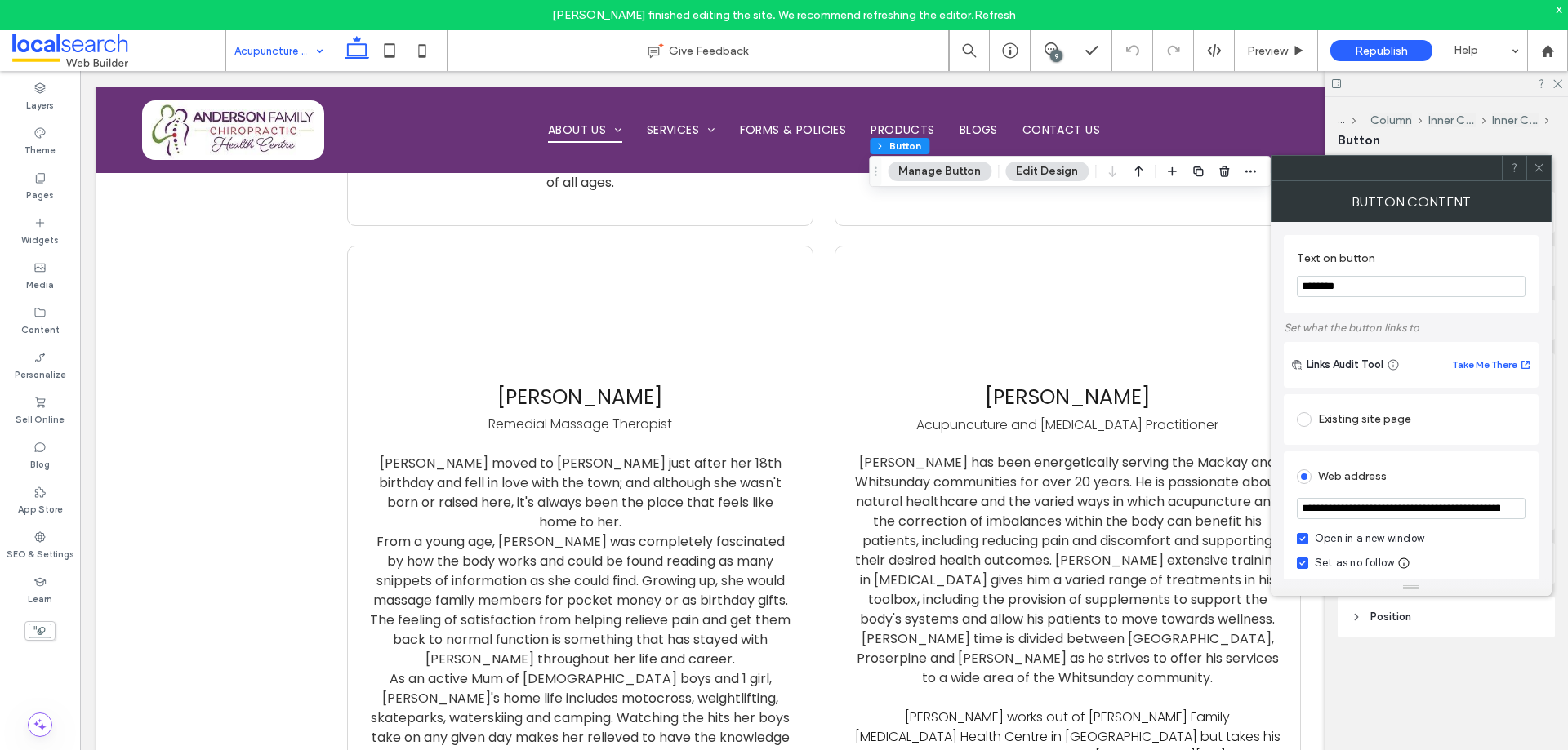
click at [1343, 284] on input "********" at bounding box center [1411, 286] width 229 height 21
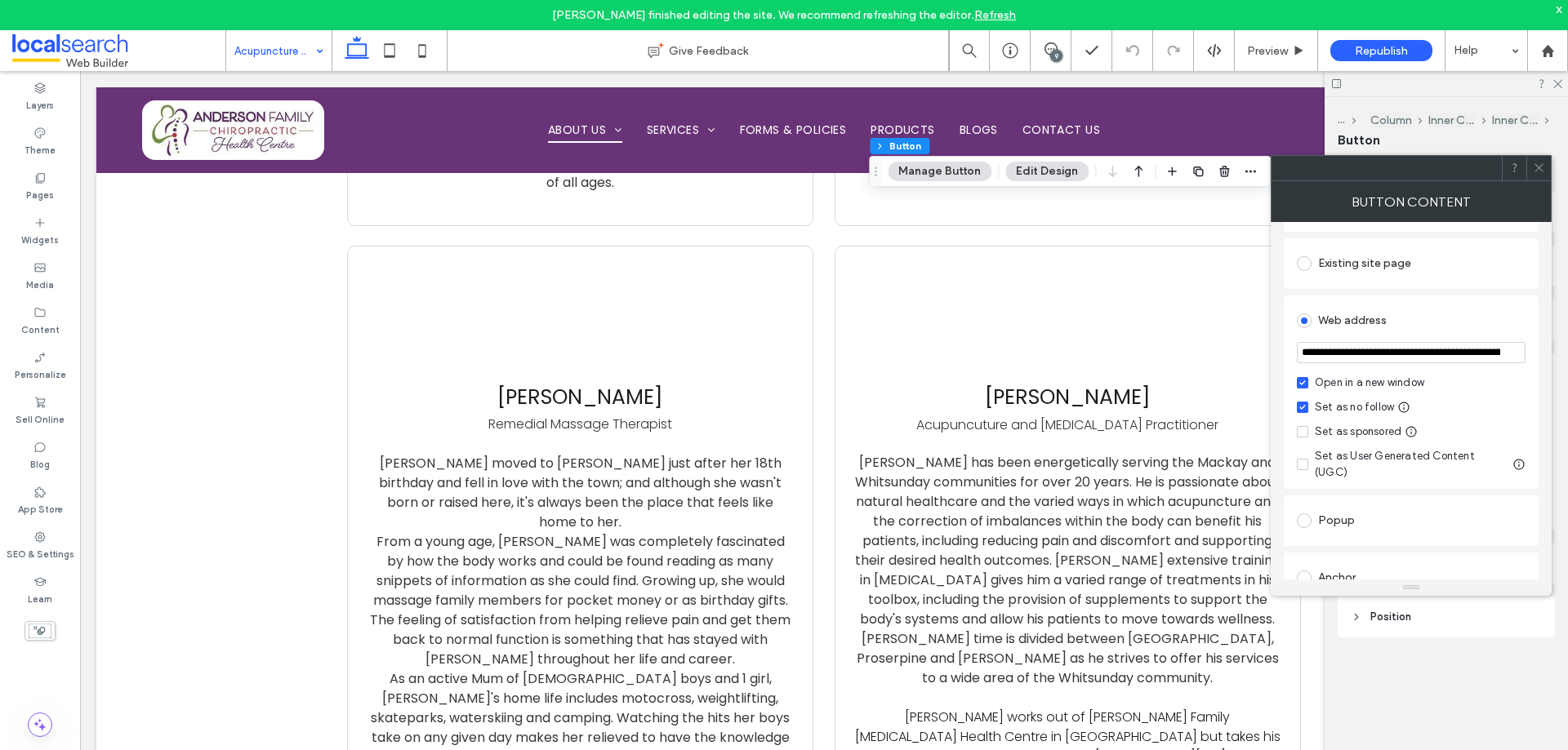
scroll to position [163, 0]
type input "**********"
click at [1429, 343] on input "**********" at bounding box center [1411, 345] width 229 height 21
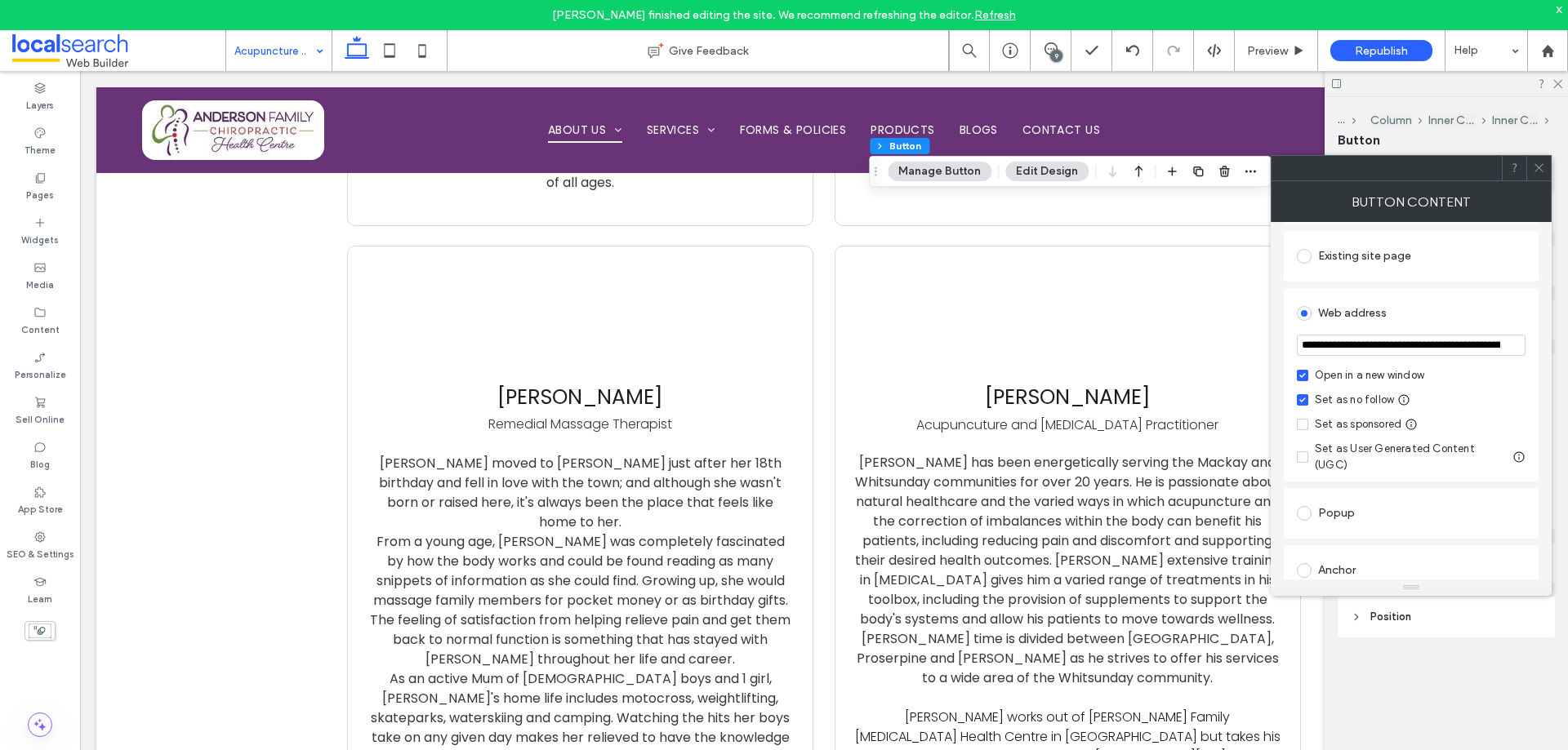
paste input "url"
type input "**********"
click at [1459, 177] on div at bounding box center [1386, 168] width 231 height 25
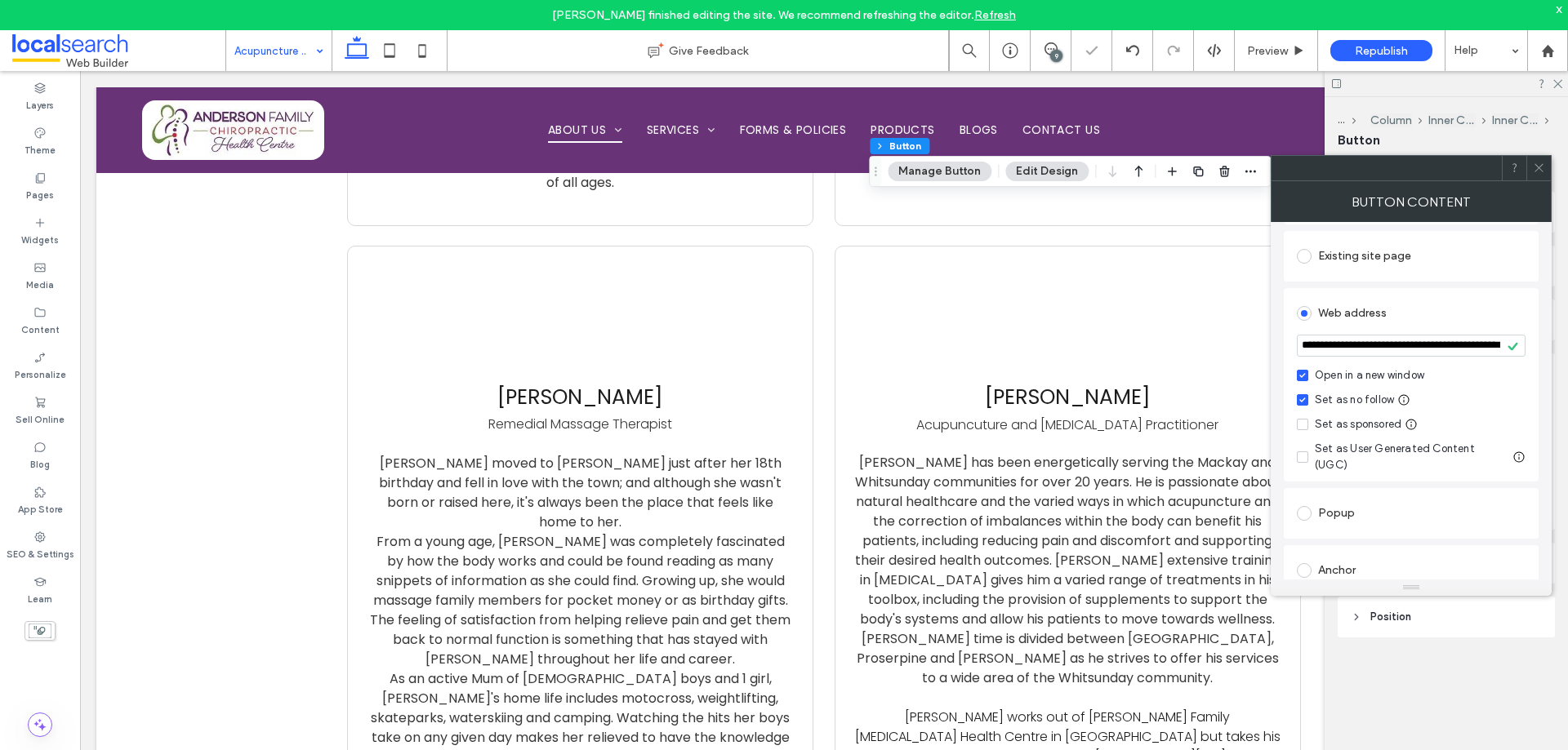
click at [1543, 166] on icon at bounding box center [1539, 167] width 12 height 12
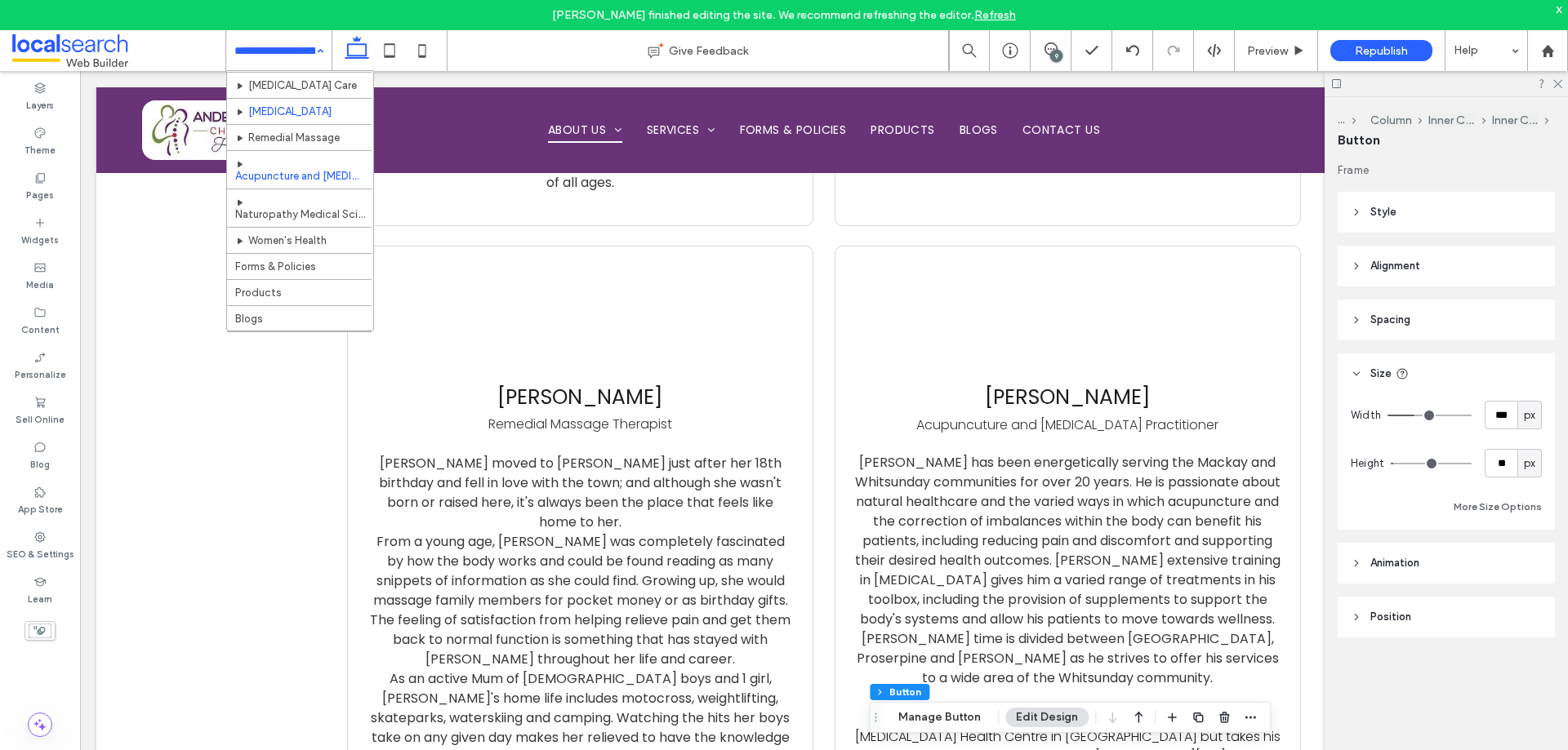
scroll to position [76, 0]
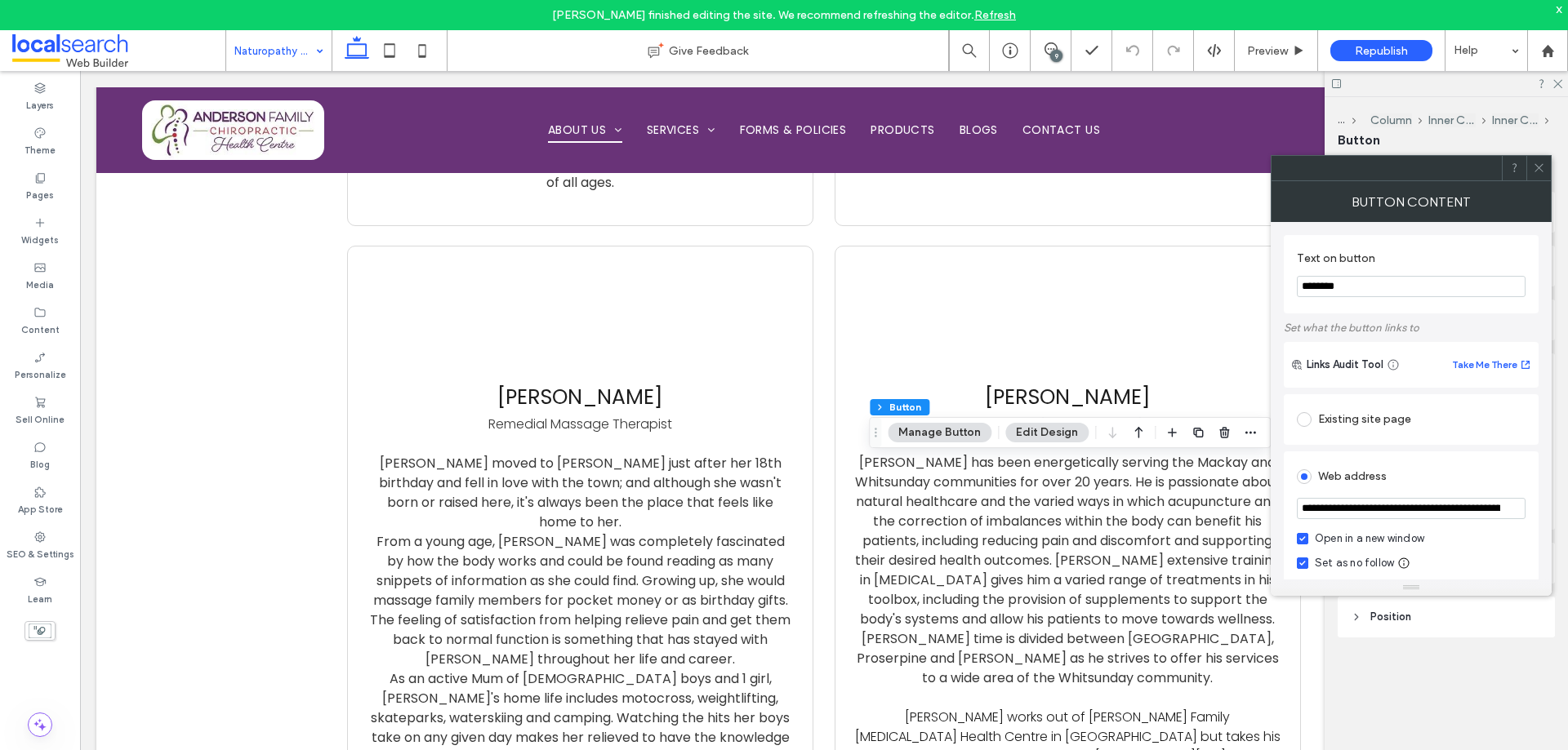
click at [1358, 508] on input "**********" at bounding box center [1411, 508] width 229 height 21
click at [1358, 507] on input "**********" at bounding box center [1411, 508] width 229 height 21
paste input "url"
type input "**********"
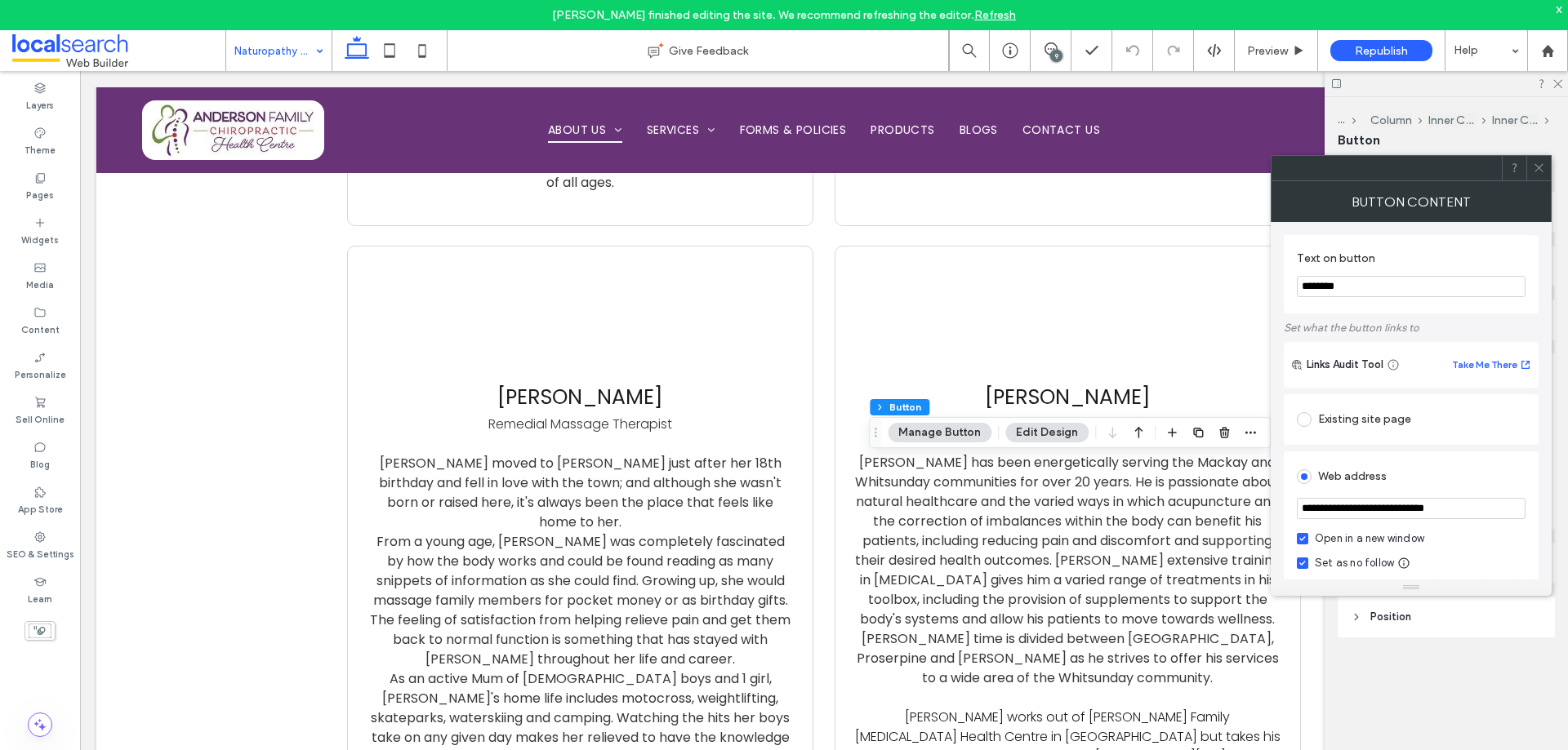
click at [1487, 229] on div "**********" at bounding box center [1411, 662] width 254 height 879
click at [1373, 286] on input "********" at bounding box center [1411, 286] width 229 height 21
type input "**********"
click at [1455, 206] on div "Button Content" at bounding box center [1411, 201] width 281 height 40
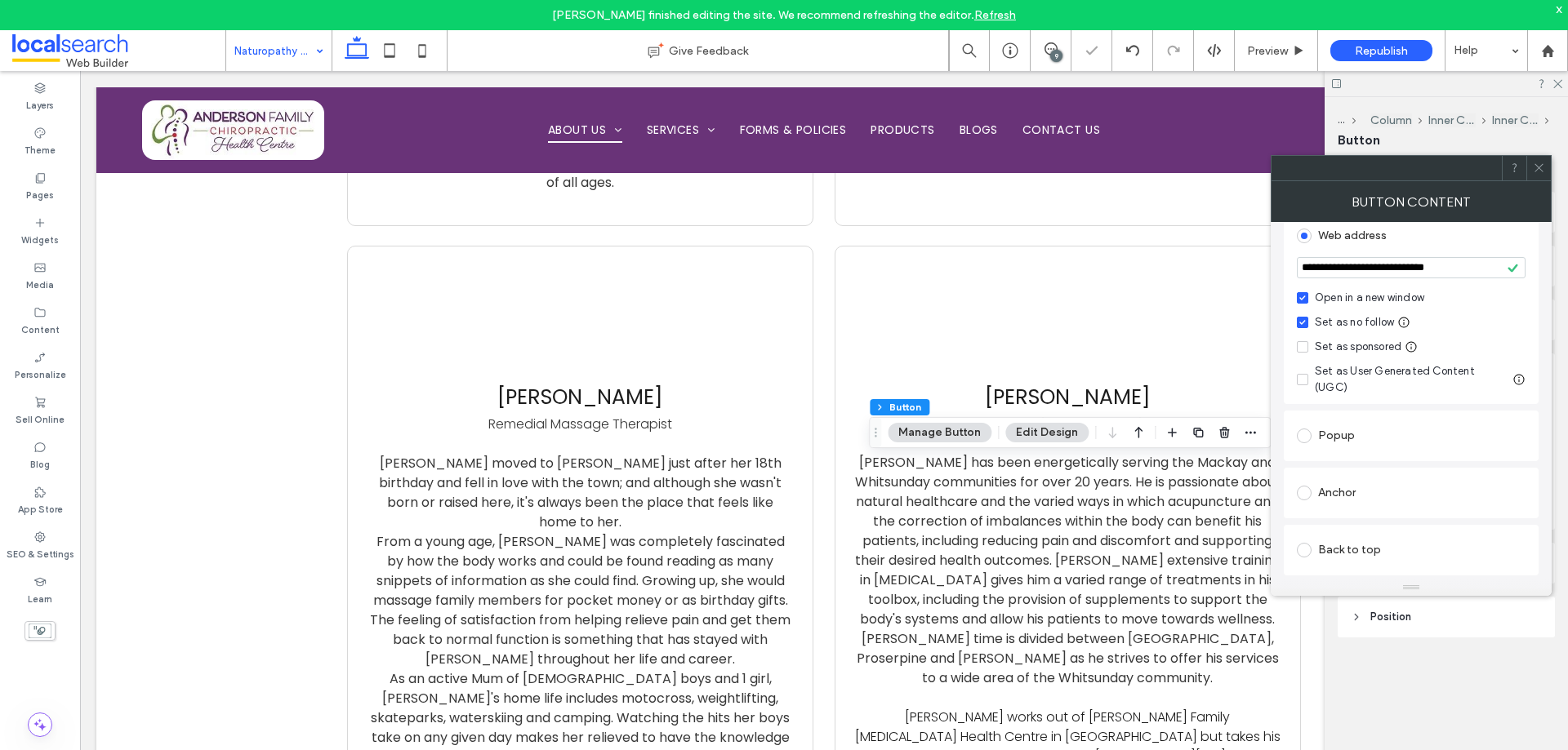
scroll to position [245, 0]
click at [1536, 171] on use at bounding box center [1539, 168] width 8 height 8
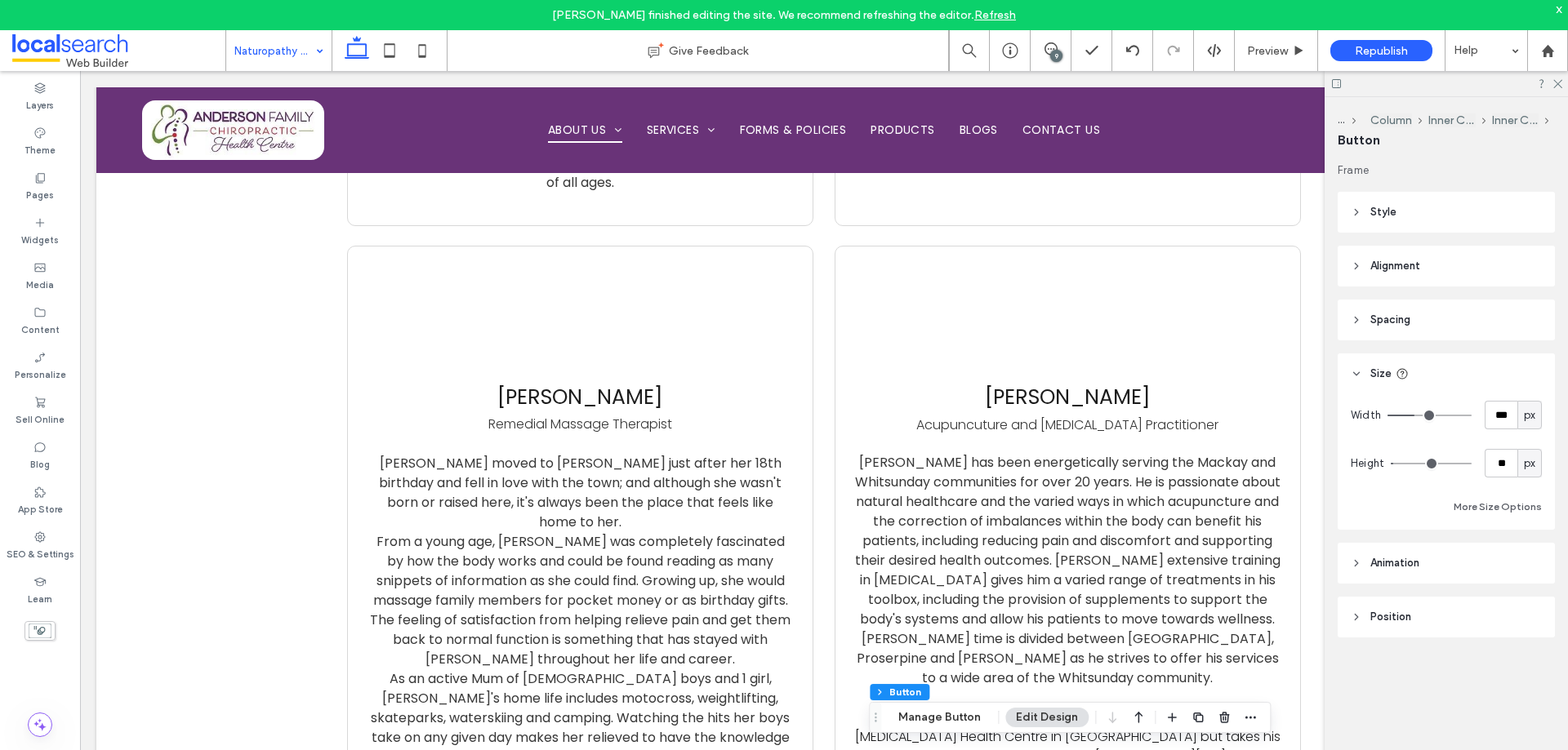
click at [1058, 57] on div "9" at bounding box center [1055, 55] width 12 height 12
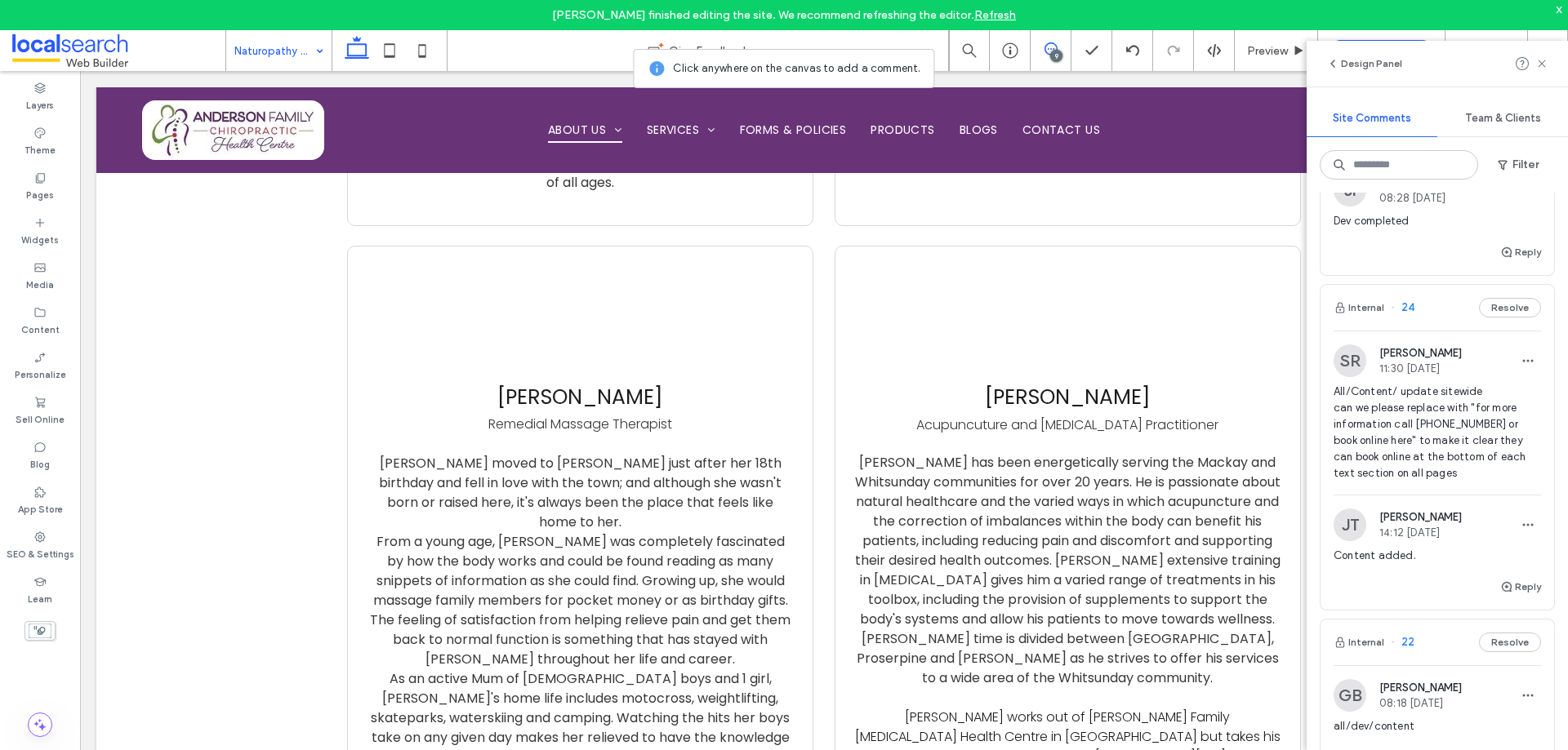
scroll to position [1877, 0]
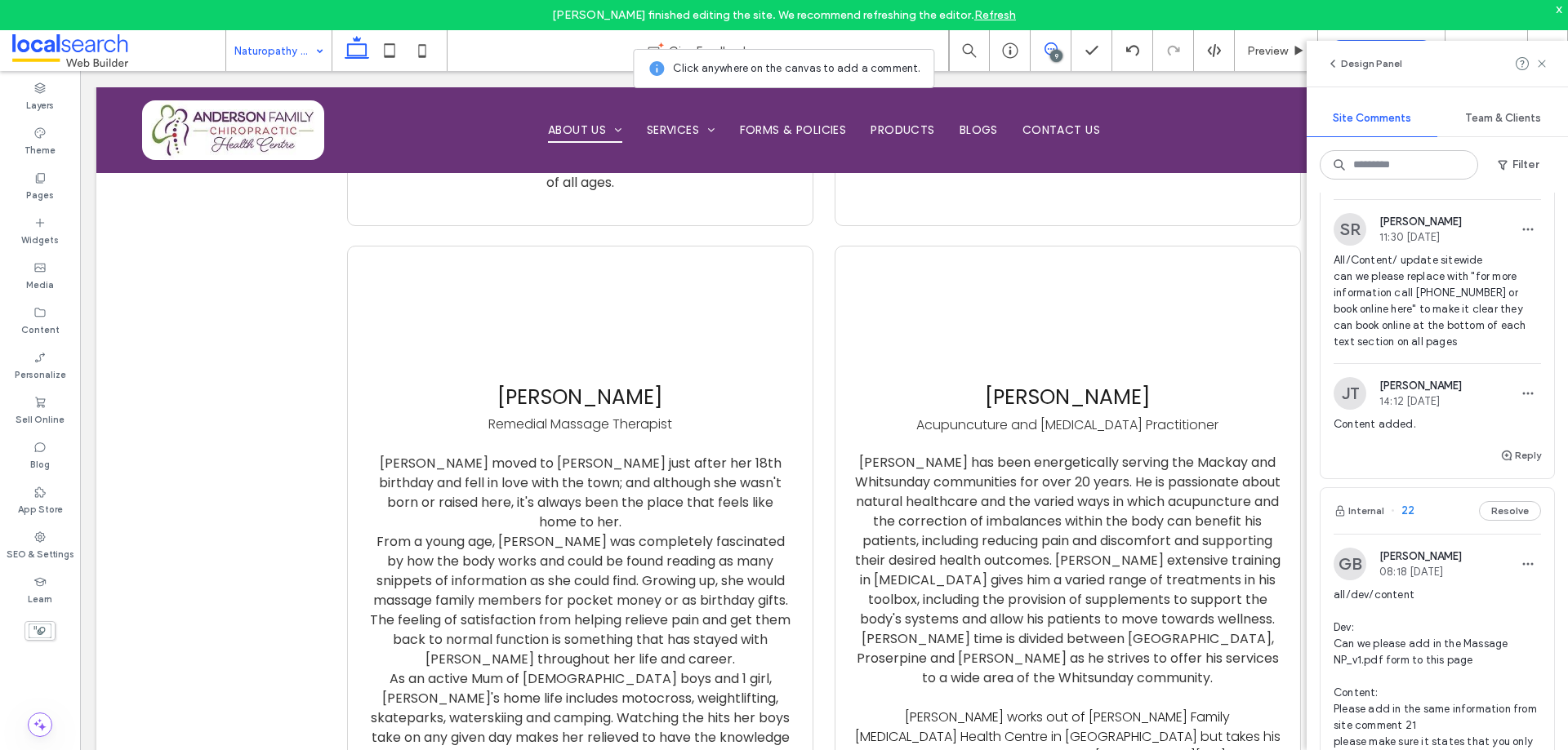
click at [1428, 350] on span "All/Content/ update sitewide can we please replace with "for more information c…" at bounding box center [1438, 301] width 208 height 98
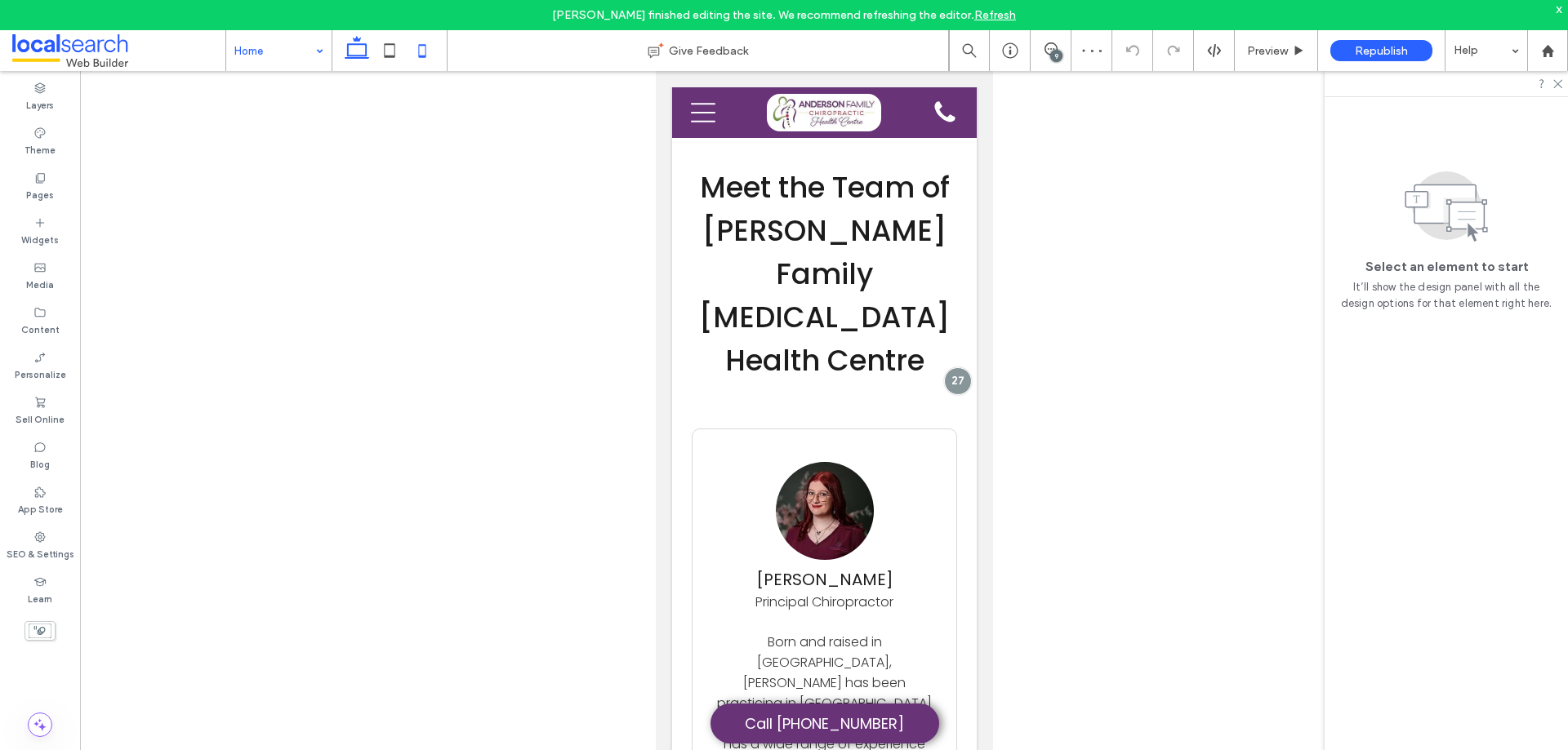
click at [351, 55] on icon at bounding box center [357, 50] width 33 height 33
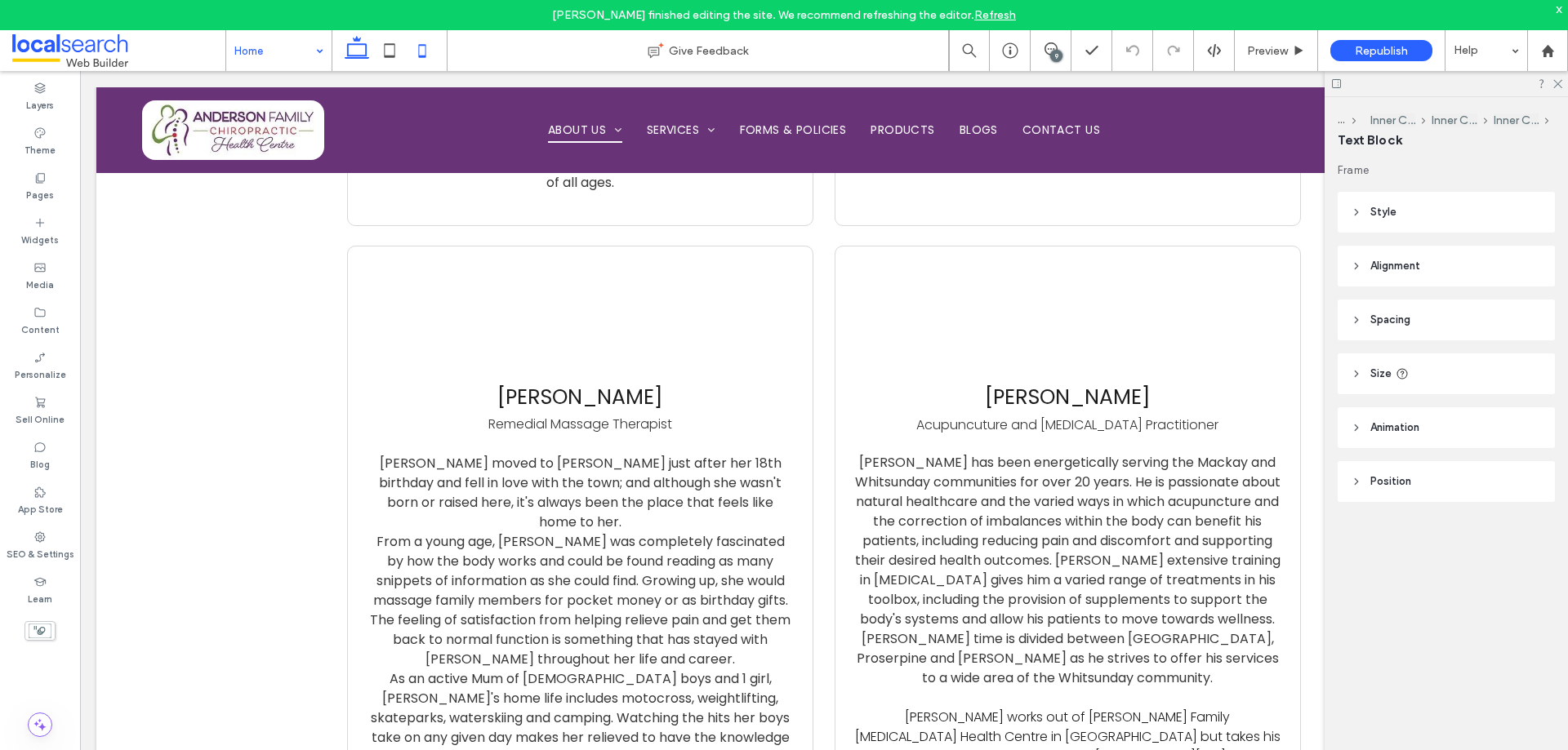
type input "*******"
type input "**"
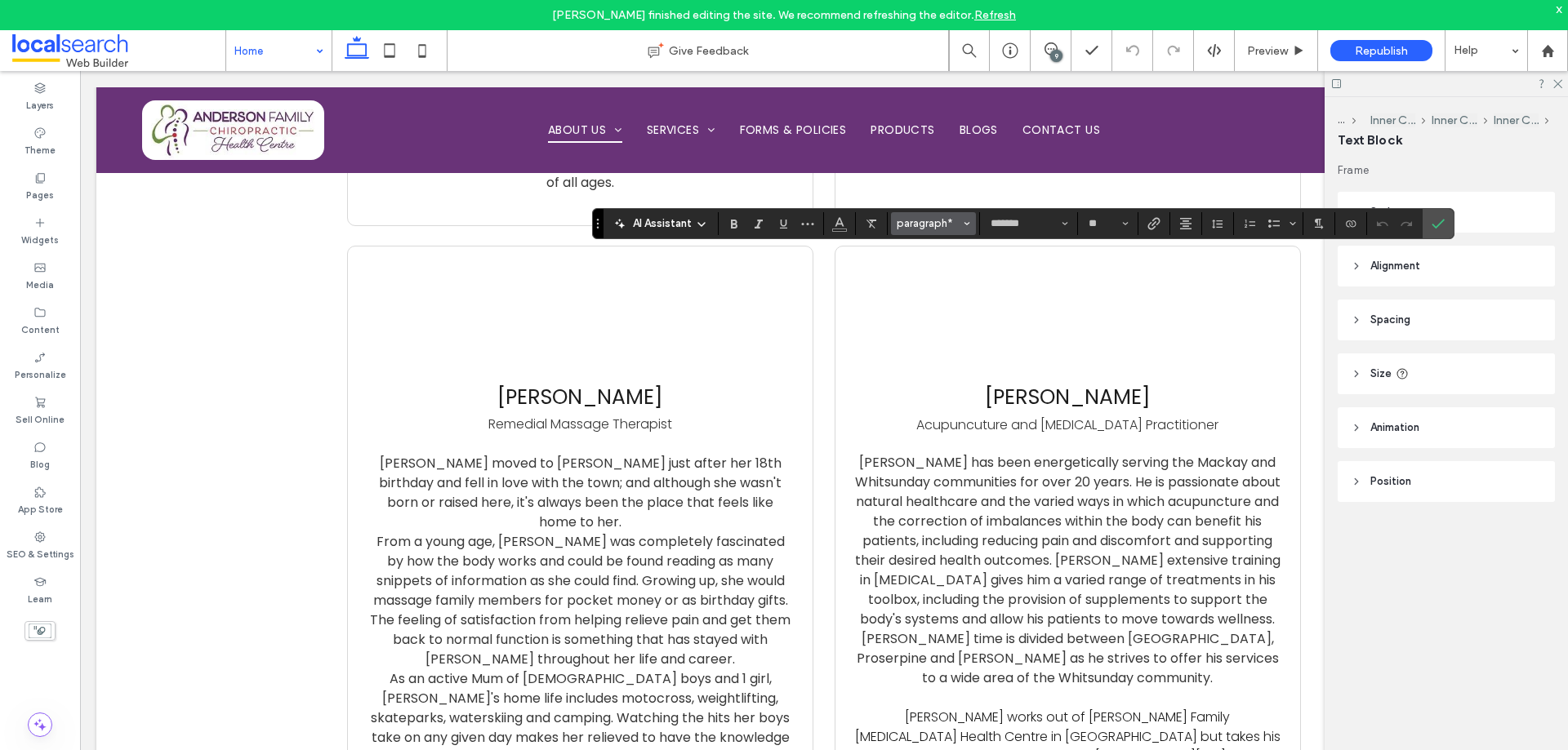
click at [939, 218] on span "paragraph*" at bounding box center [928, 223] width 63 height 12
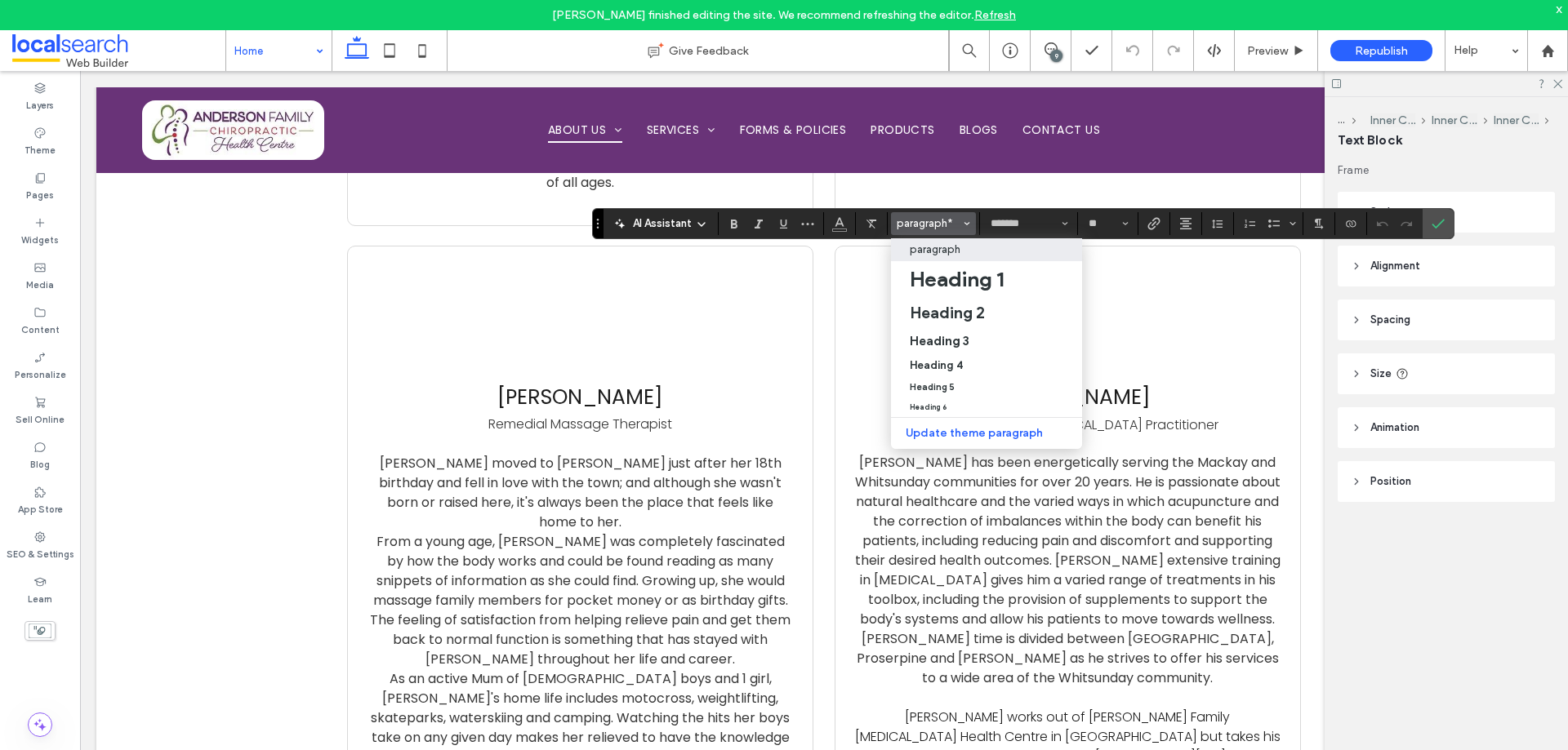
click at [955, 247] on p "paragraph" at bounding box center [934, 249] width 51 height 12
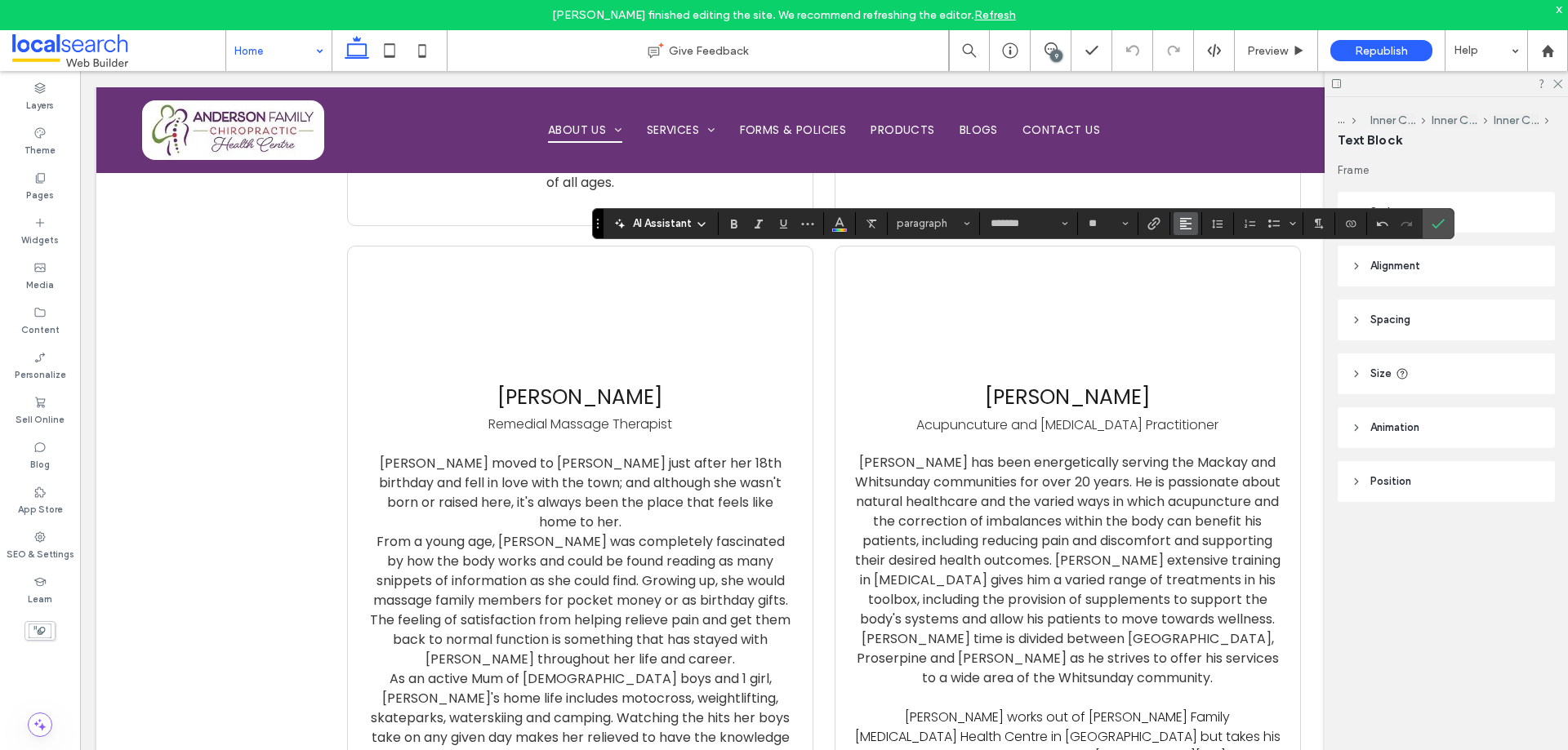
click at [1179, 229] on icon "Alignment" at bounding box center [1186, 224] width 13 height 13
click at [1198, 269] on use "ui.textEditor.alignment.center" at bounding box center [1198, 274] width 11 height 11
click at [731, 220] on icon "Bold" at bounding box center [734, 224] width 13 height 13
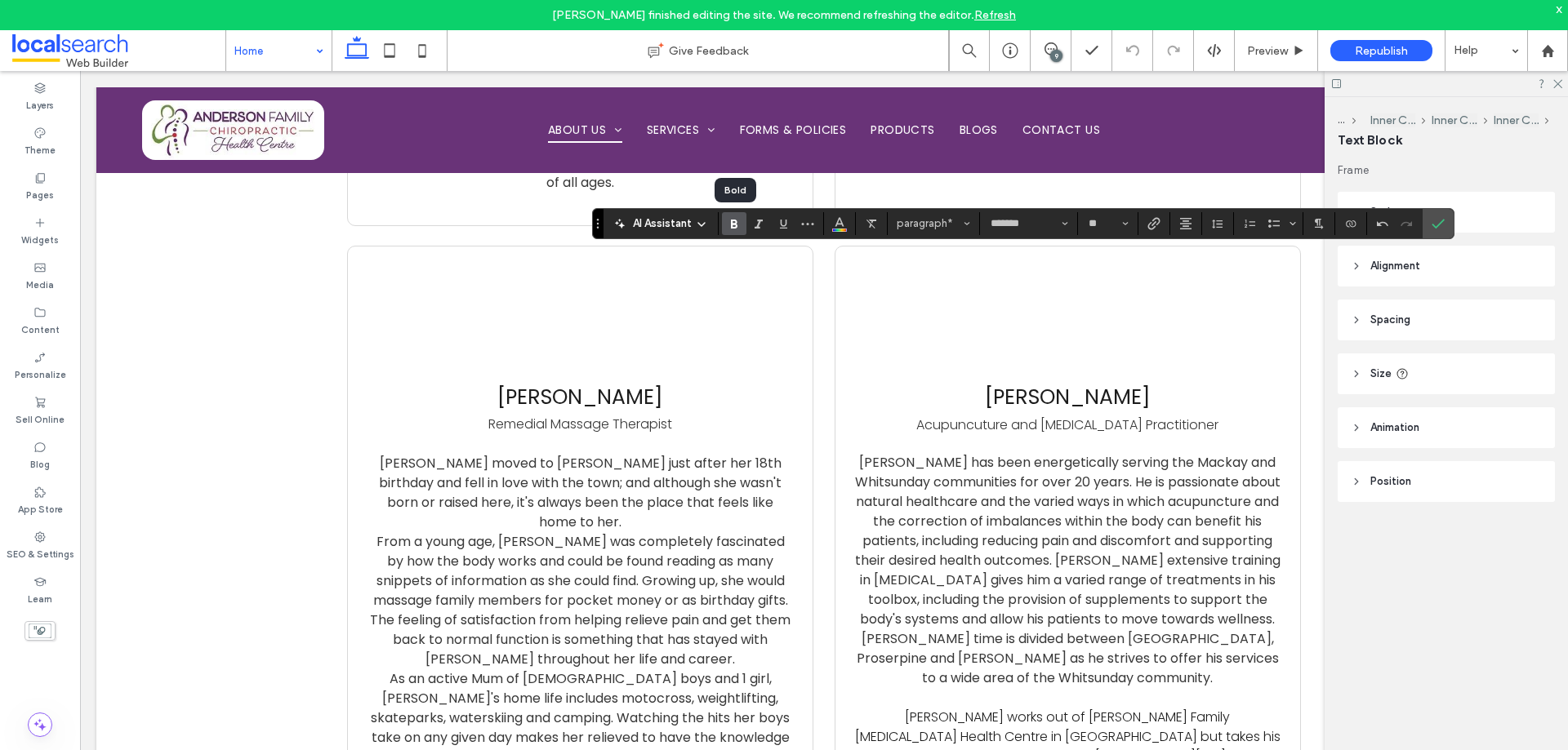
click at [731, 220] on icon "Bold" at bounding box center [734, 224] width 13 height 13
click at [732, 225] on use "Bold" at bounding box center [734, 224] width 6 height 9
click at [733, 228] on use "Bold" at bounding box center [734, 224] width 6 height 9
click at [734, 223] on icon "Bold" at bounding box center [734, 224] width 13 height 13
click at [733, 225] on use "Bold" at bounding box center [734, 224] width 6 height 9
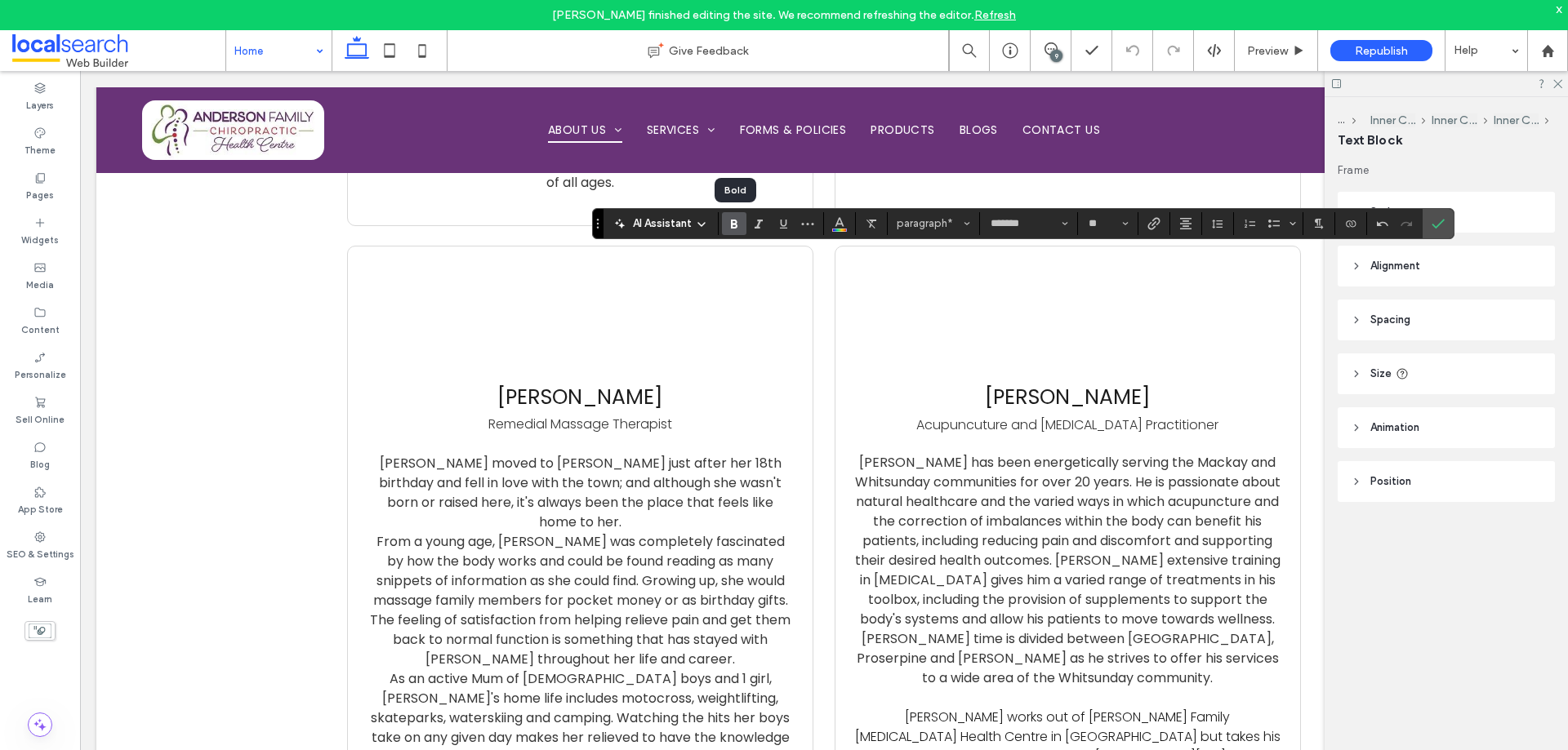
click at [734, 224] on use "Bold" at bounding box center [734, 224] width 6 height 9
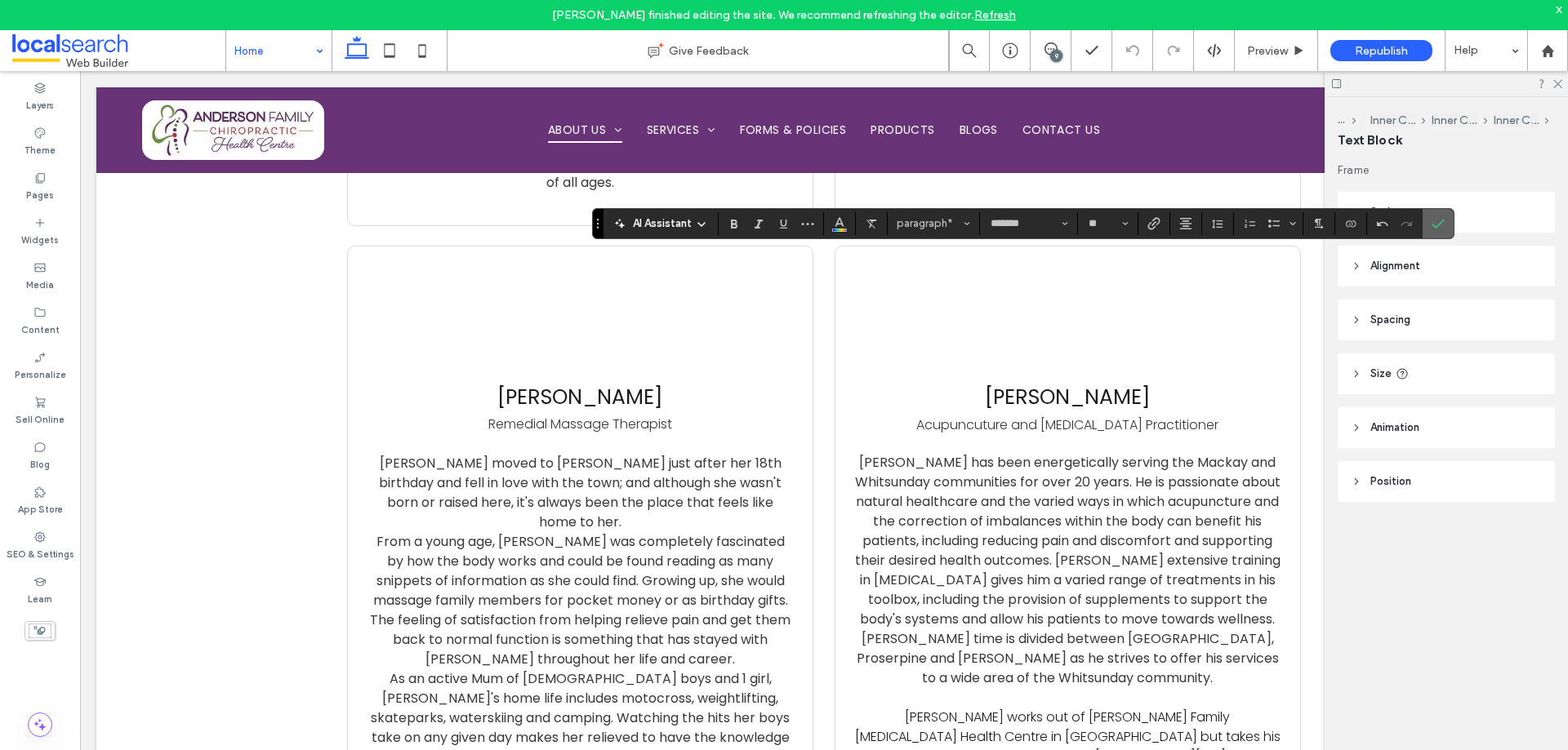
click at [1443, 219] on use "Confirm" at bounding box center [1438, 223] width 13 height 10
type input "*******"
type input "**"
click at [727, 223] on label "Bold" at bounding box center [734, 223] width 25 height 23
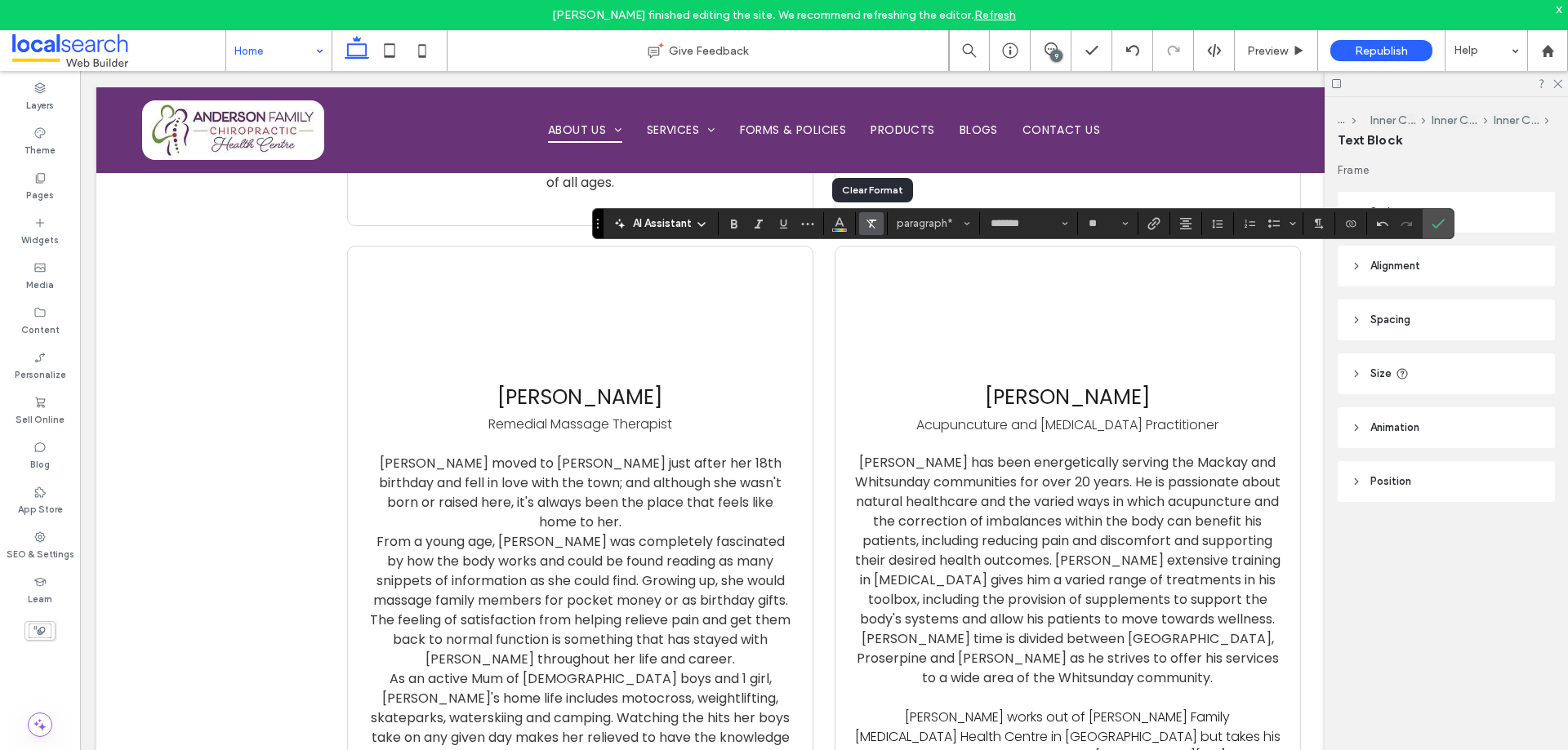
click at [865, 225] on icon "Clear Format" at bounding box center [872, 224] width 13 height 13
click at [1192, 223] on button "Alignment" at bounding box center [1186, 223] width 25 height 23
click at [1199, 268] on icon "ui.textEditor.alignment.center" at bounding box center [1198, 274] width 13 height 13
click at [1444, 222] on icon "Confirm" at bounding box center [1438, 224] width 13 height 13
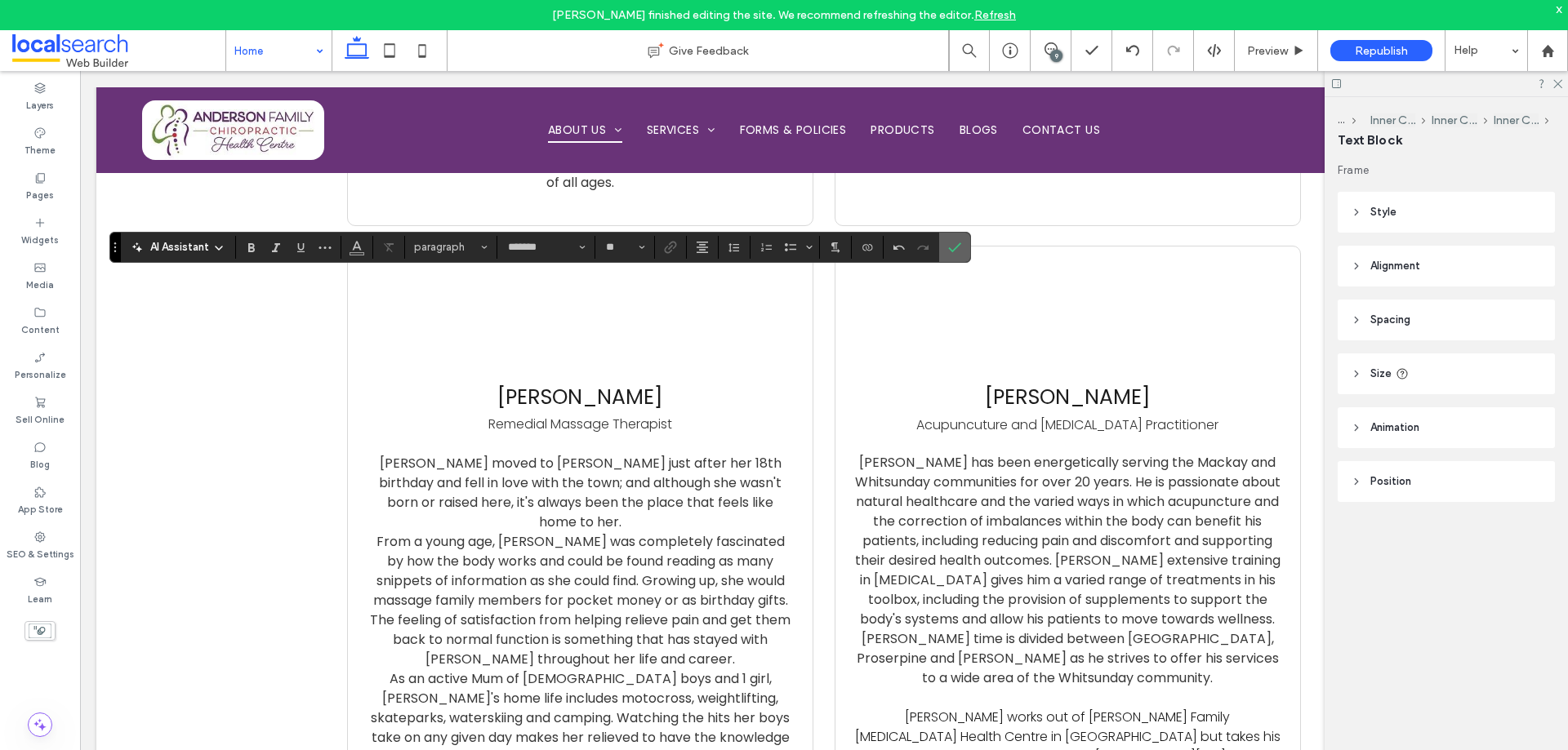
click at [953, 247] on icon "Confirm" at bounding box center [954, 247] width 13 height 13
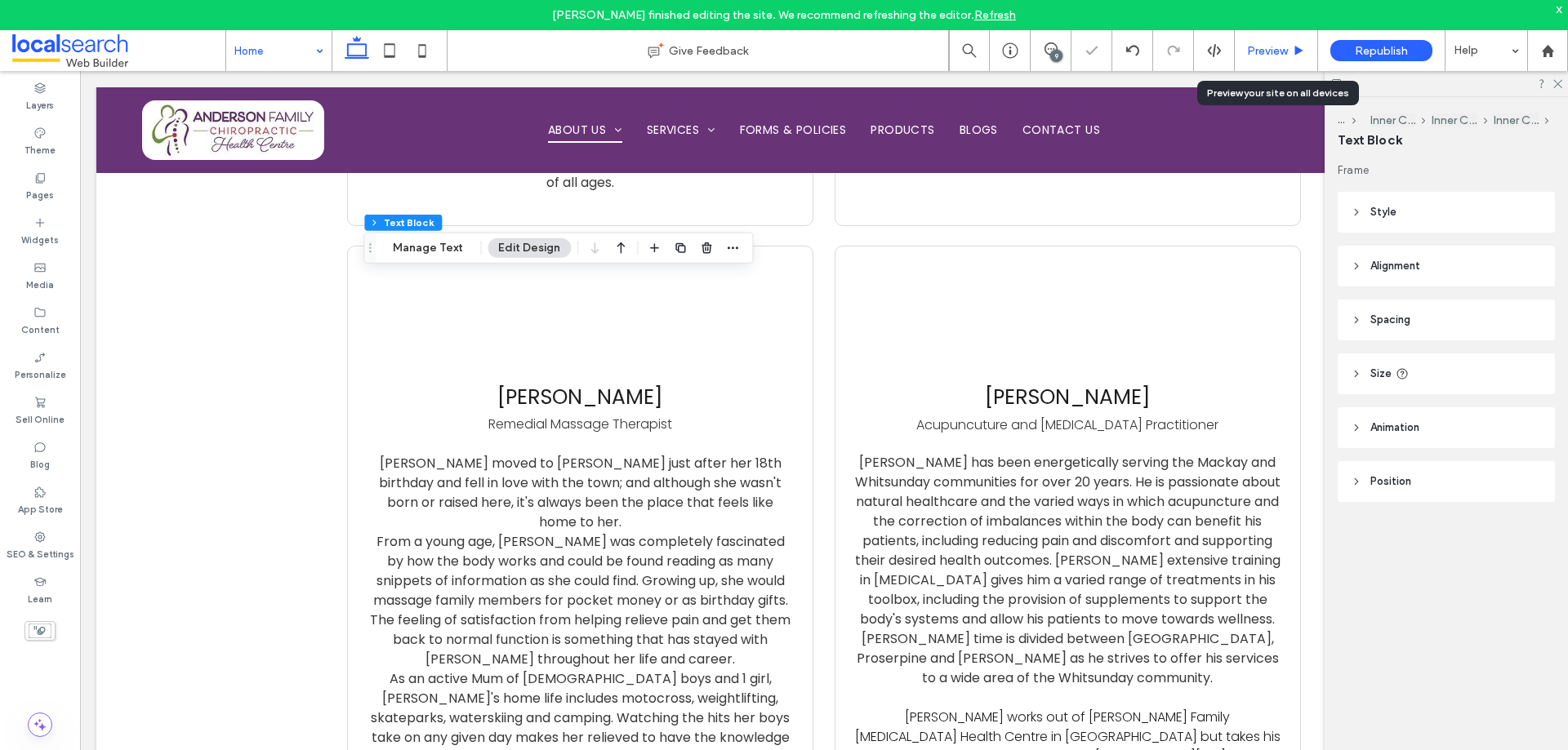
click at [1288, 47] on span "Preview" at bounding box center [1268, 50] width 40 height 14
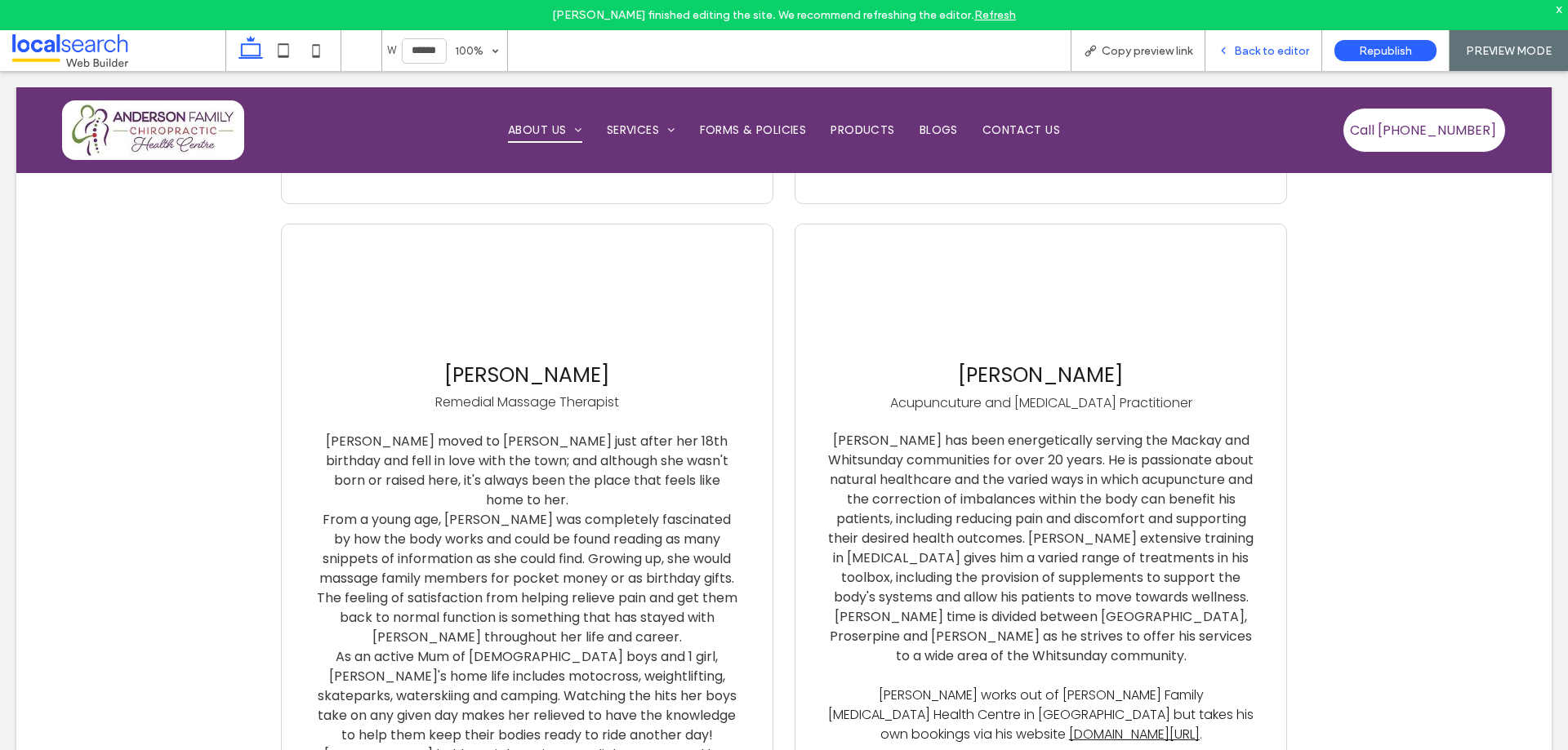
click at [1247, 52] on span "Back to editor" at bounding box center [1271, 50] width 75 height 14
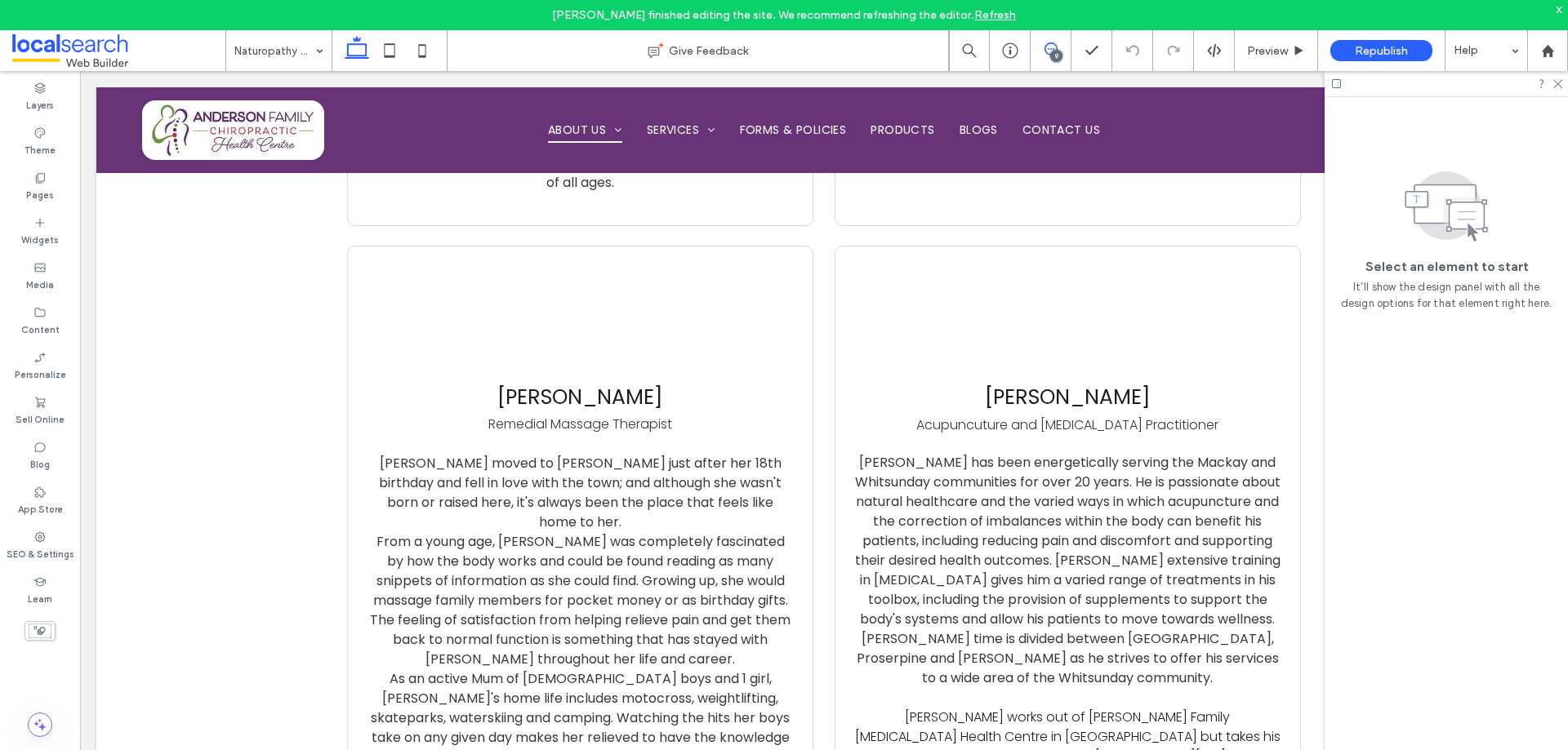
click at [1042, 50] on span at bounding box center [1051, 49] width 40 height 13
click at [307, 53] on input at bounding box center [275, 50] width 81 height 40
click at [1060, 53] on div "9" at bounding box center [1055, 55] width 12 height 12
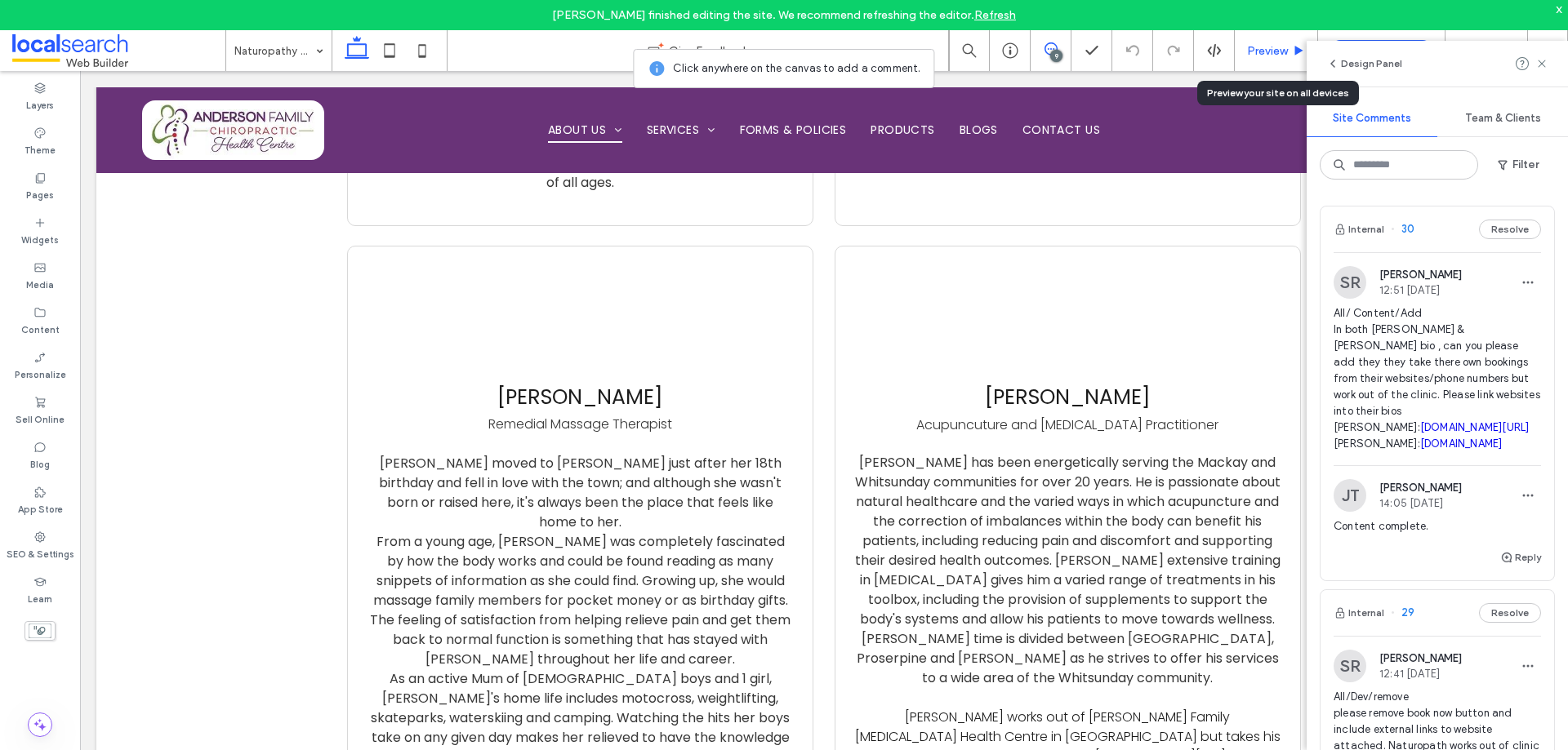
click at [1258, 51] on span "Preview" at bounding box center [1268, 50] width 40 height 14
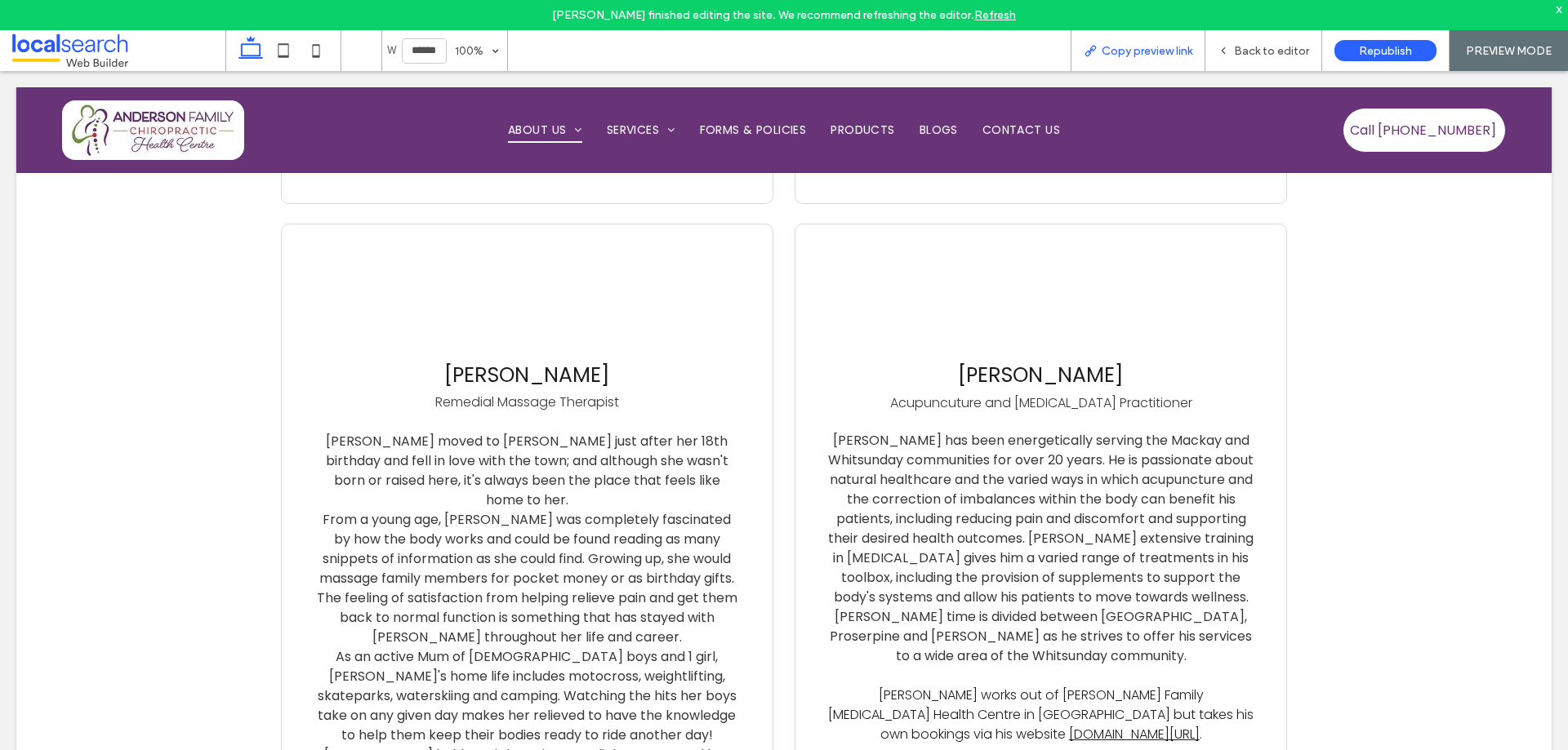
click at [1111, 57] on span "Copy preview link" at bounding box center [1146, 50] width 91 height 14
click at [1002, 16] on link "Refresh" at bounding box center [995, 15] width 41 height 14
